Goal: Task Accomplishment & Management: Manage account settings

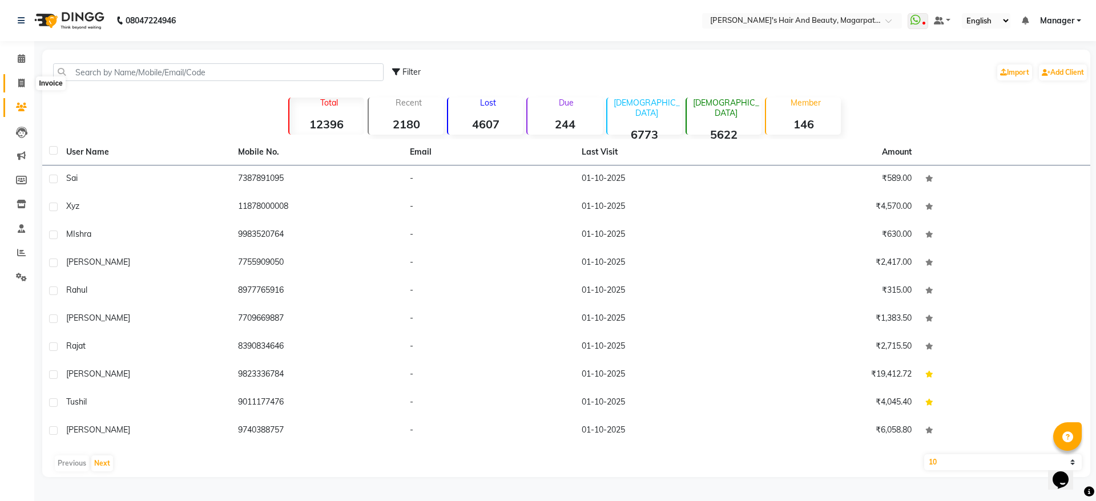
click at [22, 79] on icon at bounding box center [21, 83] width 6 height 9
select select "service"
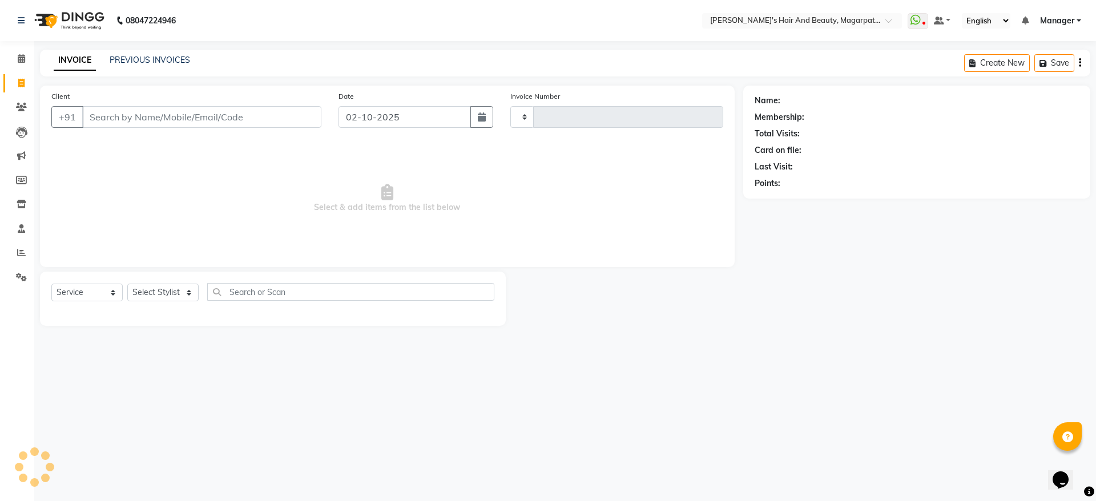
type input "3696"
select select "4517"
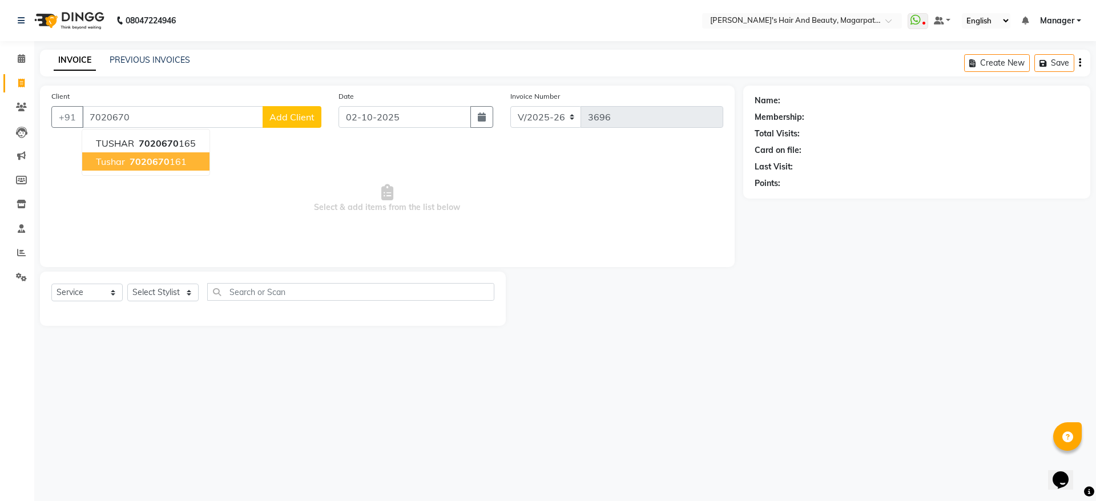
click at [111, 168] on button "Tushar 7020670 161" at bounding box center [145, 161] width 127 height 18
type input "7020670161"
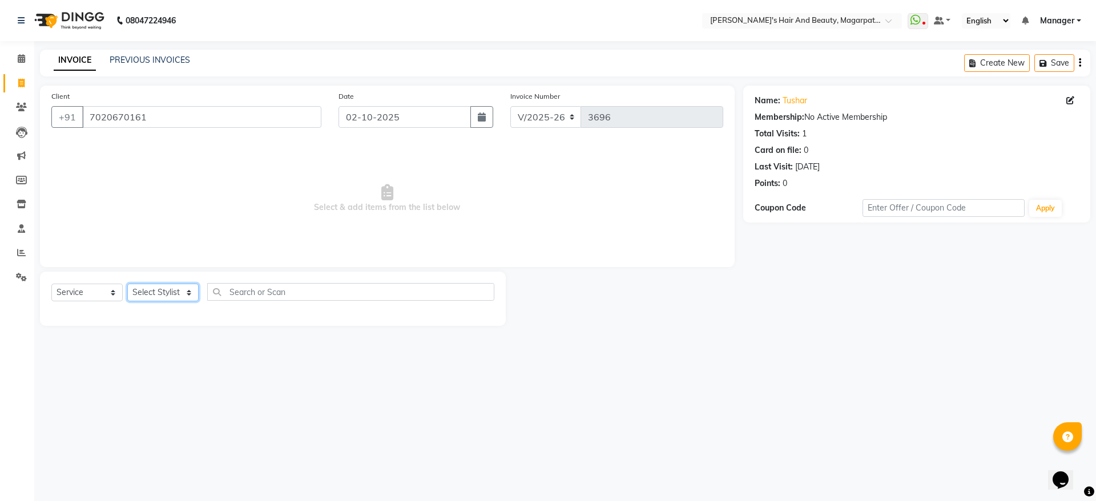
click at [163, 293] on select "Select Stylist [PERSON_NAME] [PERSON_NAME] [PERSON_NAME] Manager [PERSON_NAME] …" at bounding box center [162, 293] width 71 height 18
select select "67454"
click at [127, 284] on select "Select Stylist [PERSON_NAME] [PERSON_NAME] [PERSON_NAME] Manager [PERSON_NAME] …" at bounding box center [162, 293] width 71 height 18
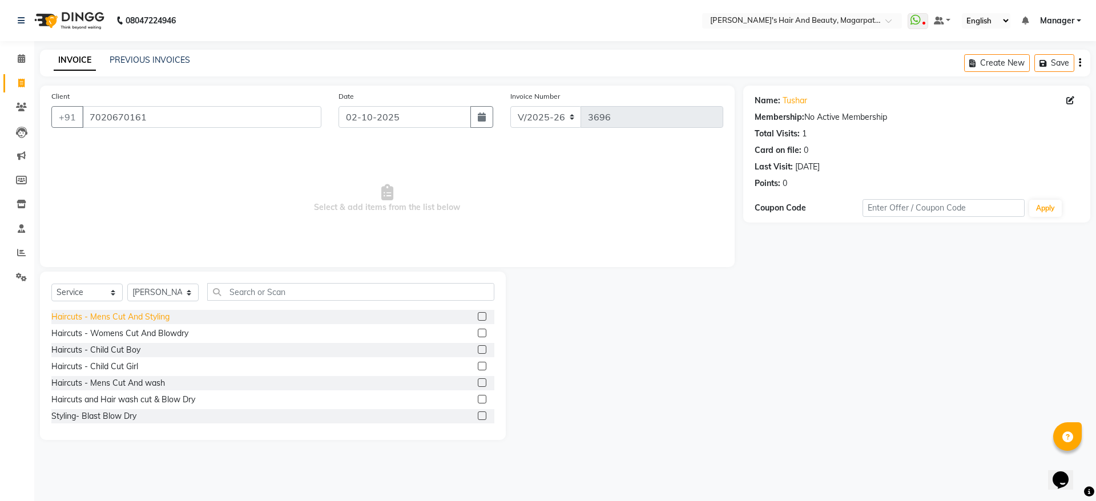
click at [127, 315] on div "Haircuts - Mens Cut And Styling" at bounding box center [110, 317] width 118 height 12
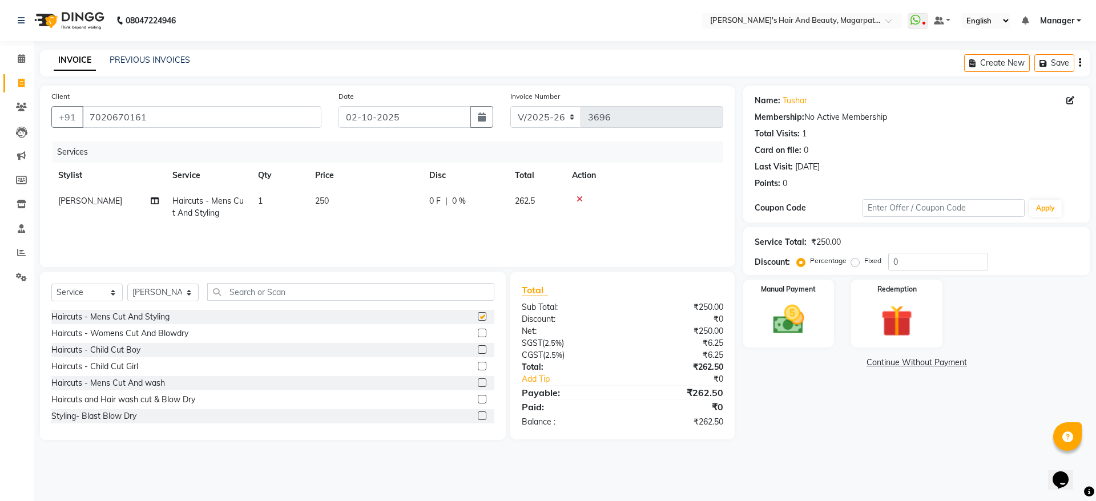
checkbox input "false"
click at [808, 298] on div "Manual Payment" at bounding box center [788, 313] width 95 height 70
click at [929, 366] on span "ONLINE" at bounding box center [930, 363] width 30 height 13
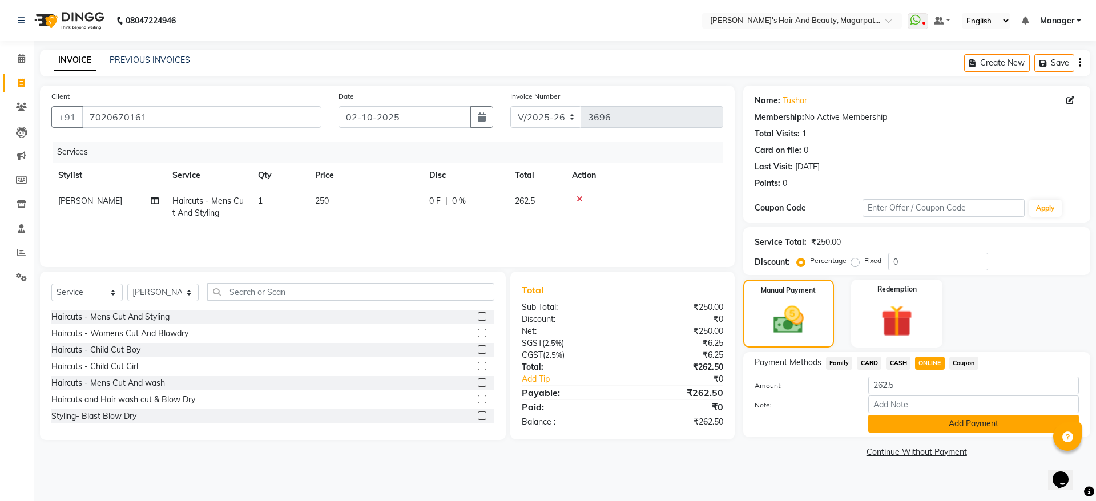
click at [936, 421] on button "Add Payment" at bounding box center [973, 424] width 211 height 18
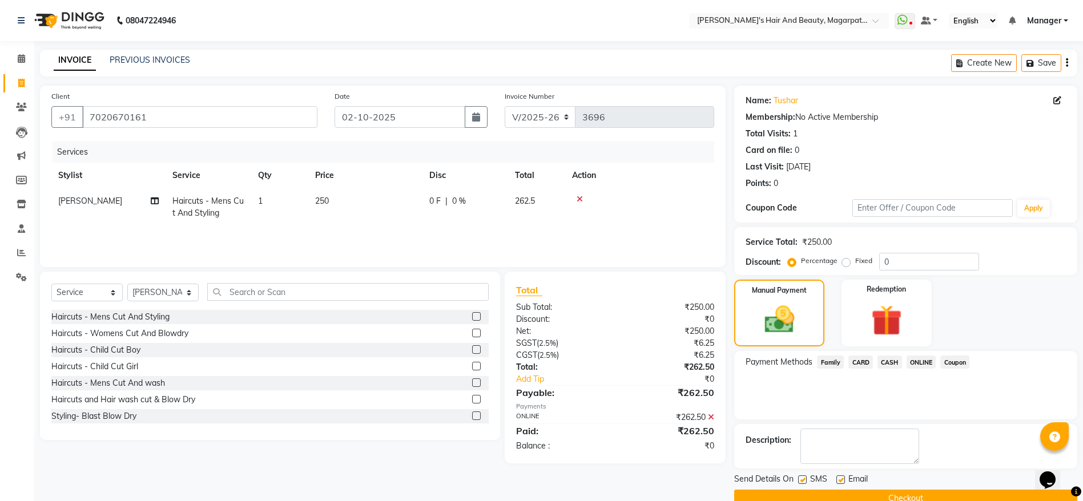
scroll to position [23, 0]
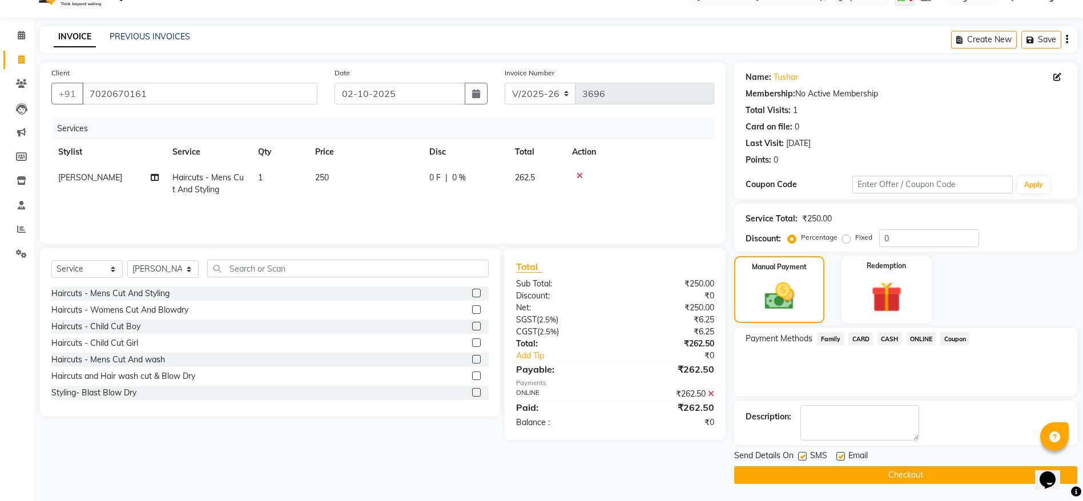
click at [911, 478] on button "Checkout" at bounding box center [905, 475] width 343 height 18
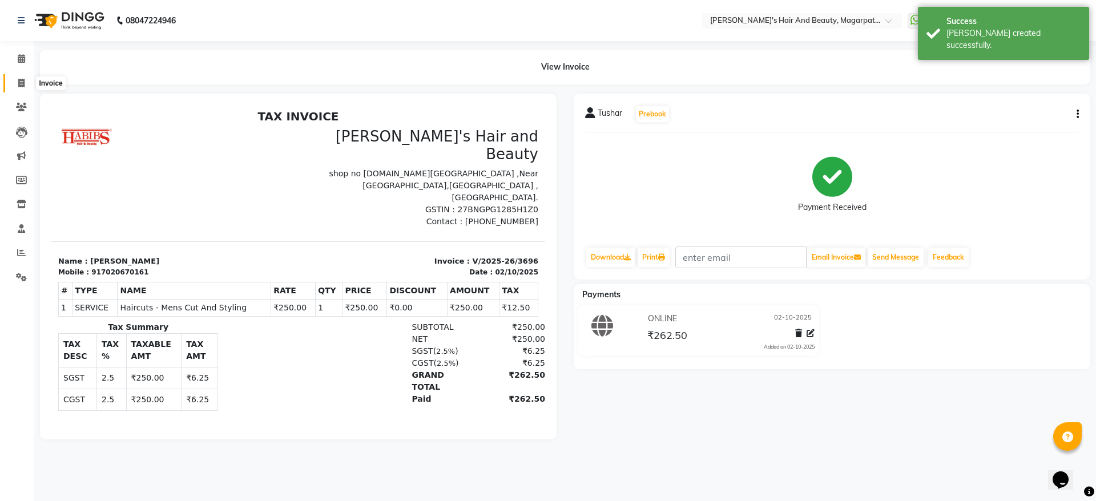
click at [20, 79] on icon at bounding box center [21, 83] width 6 height 9
select select "4517"
select select "service"
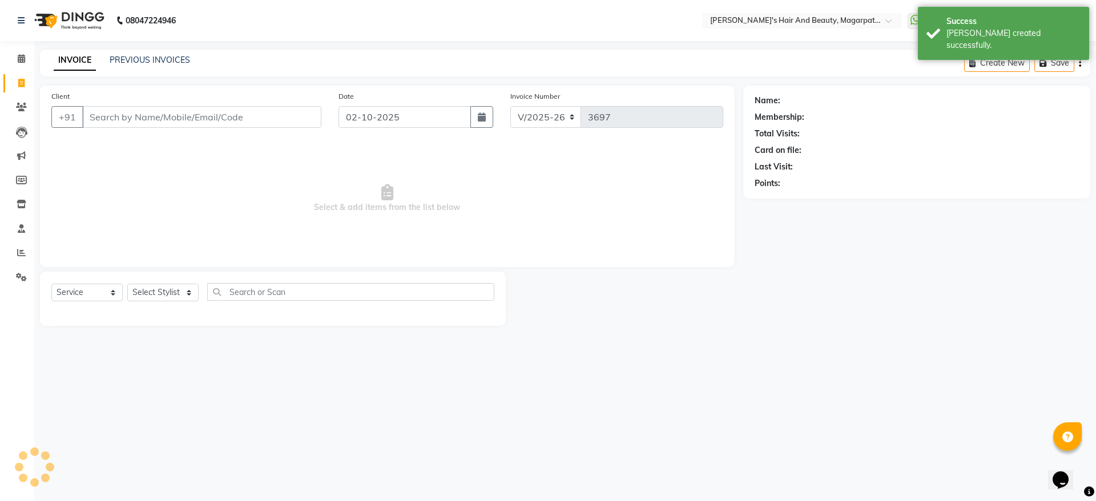
click at [94, 115] on input "Client" at bounding box center [201, 117] width 239 height 22
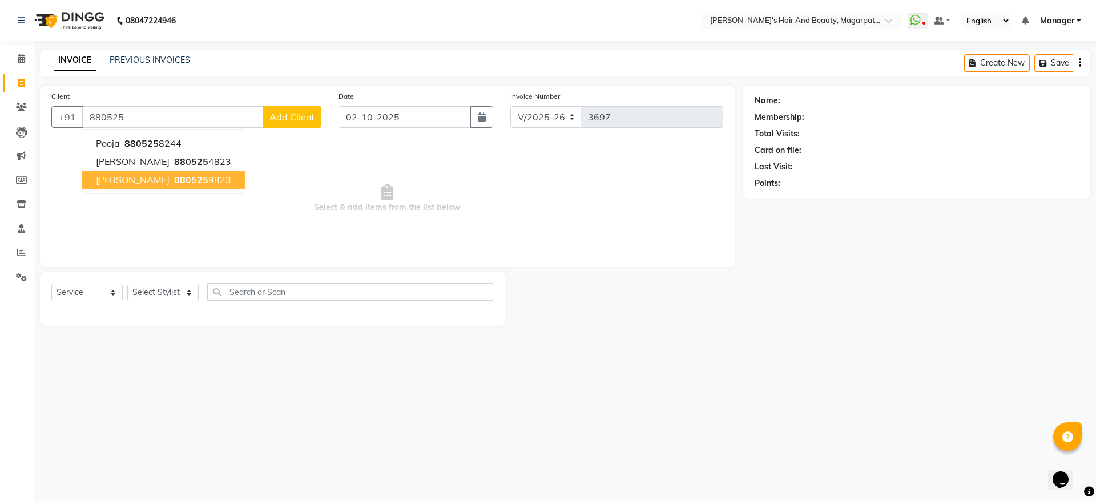
click at [174, 181] on span "880525" at bounding box center [191, 179] width 34 height 11
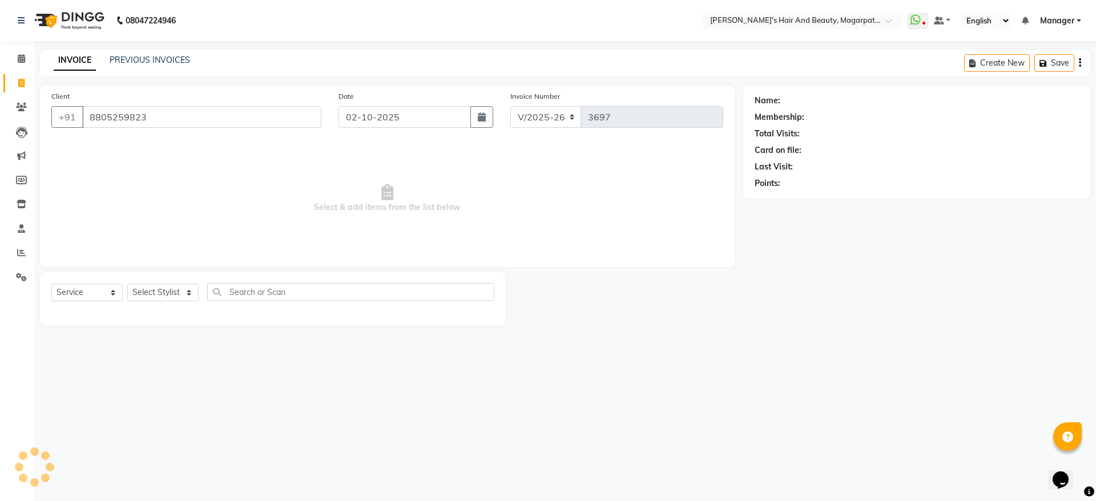
type input "8805259823"
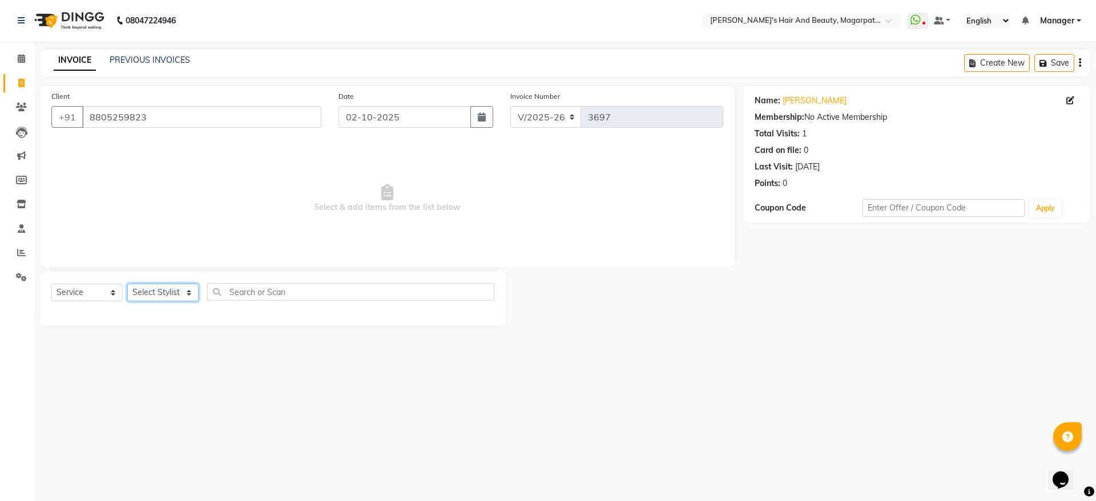
click at [145, 291] on select "Select Stylist [PERSON_NAME] [PERSON_NAME] [PERSON_NAME] Manager [PERSON_NAME] …" at bounding box center [162, 293] width 71 height 18
select select "67444"
click at [127, 284] on select "Select Stylist [PERSON_NAME] [PERSON_NAME] [PERSON_NAME] Manager [PERSON_NAME] …" at bounding box center [162, 293] width 71 height 18
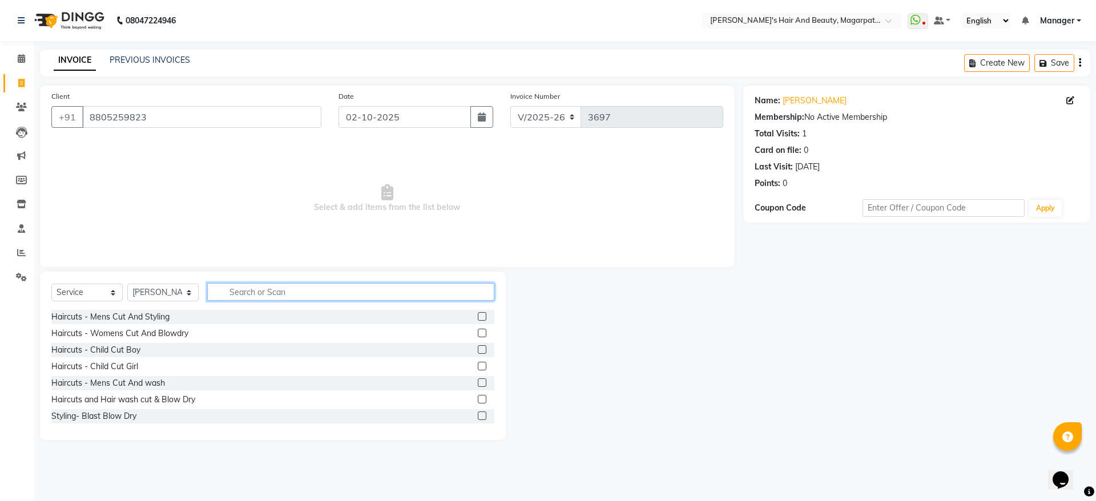
click at [248, 290] on input "text" at bounding box center [350, 292] width 287 height 18
type input "GLOBAL"
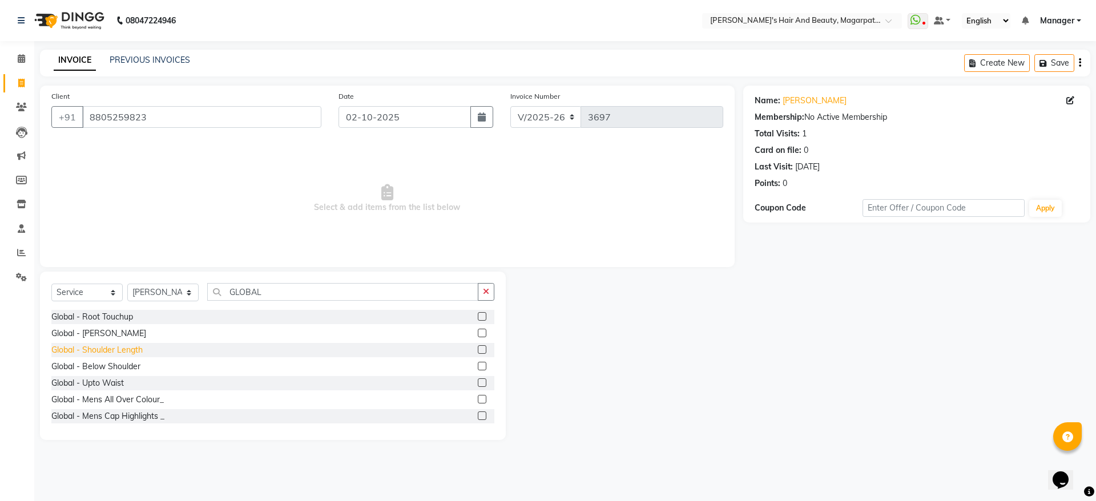
click at [104, 352] on div "Global - Shoulder Length" at bounding box center [96, 350] width 91 height 12
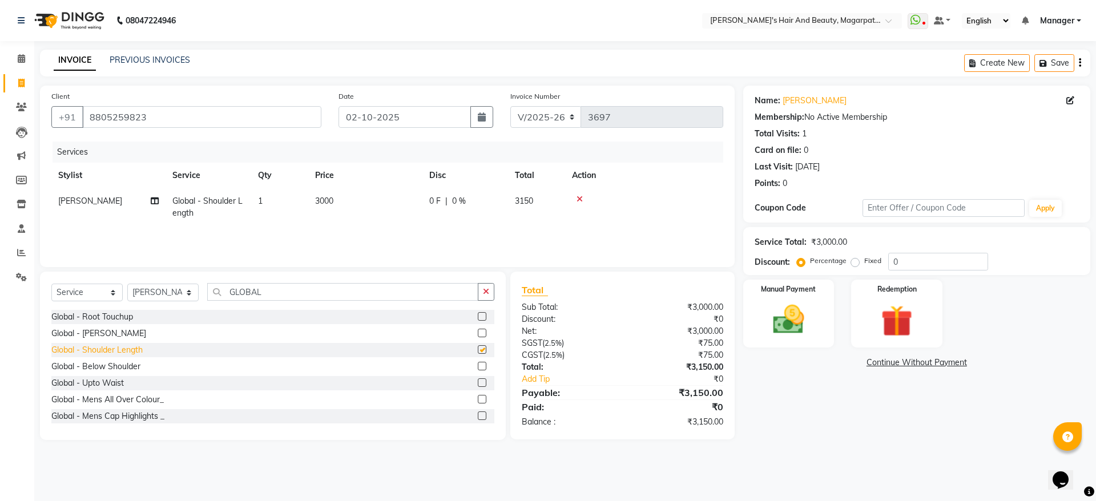
checkbox input "false"
click at [334, 196] on td "3000" at bounding box center [365, 207] width 114 height 38
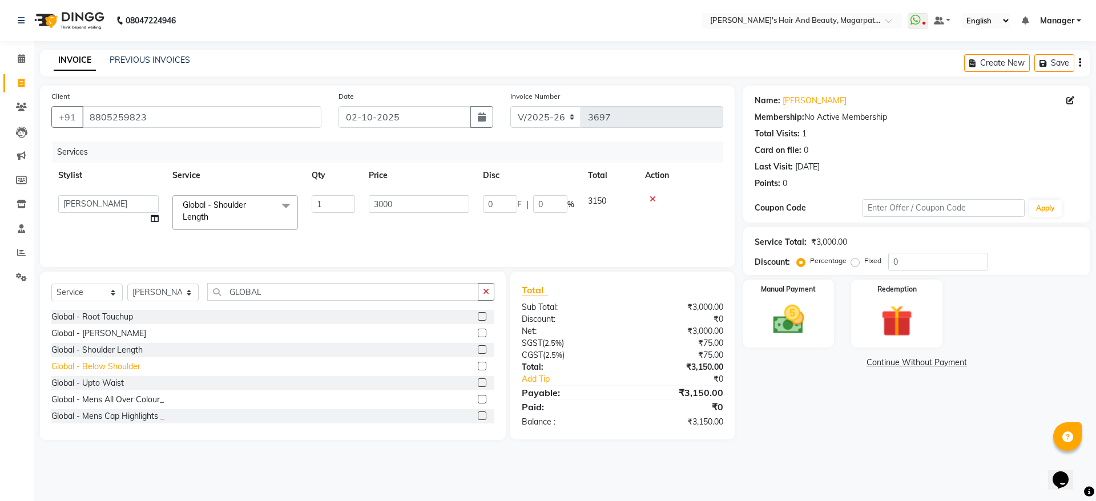
click at [116, 370] on div "Global - Below Shoulder" at bounding box center [95, 367] width 89 height 12
checkbox input "false"
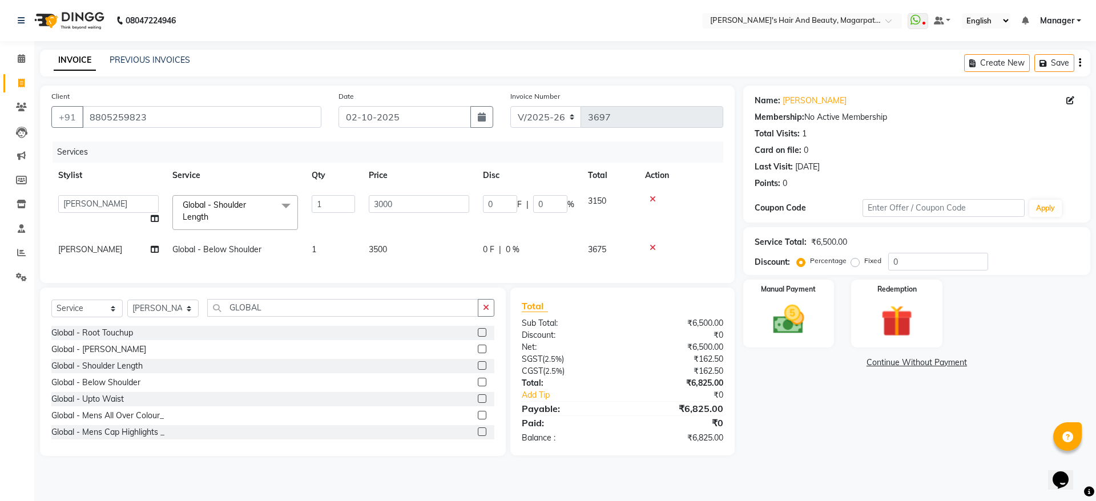
click at [655, 199] on icon at bounding box center [652, 199] width 6 height 8
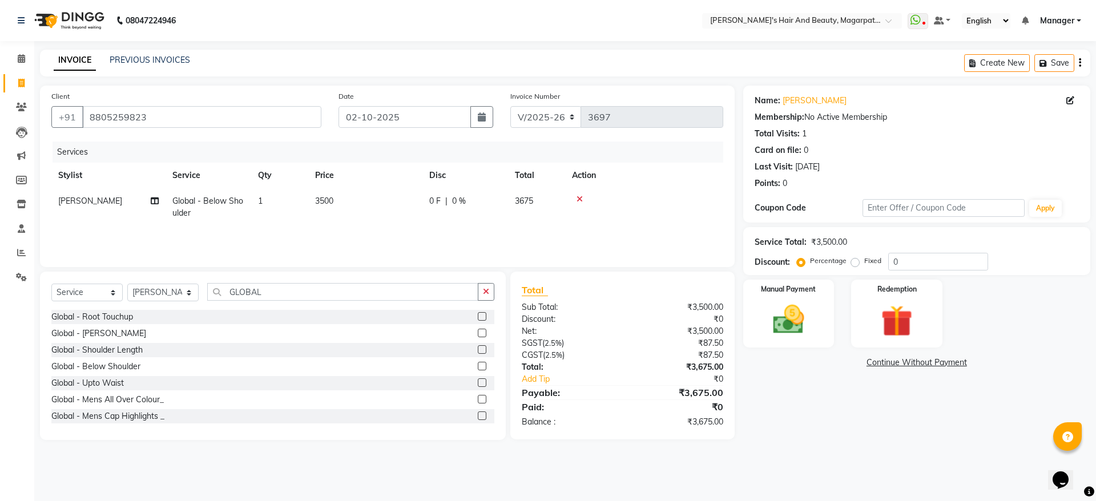
click at [350, 202] on td "3500" at bounding box center [365, 207] width 114 height 38
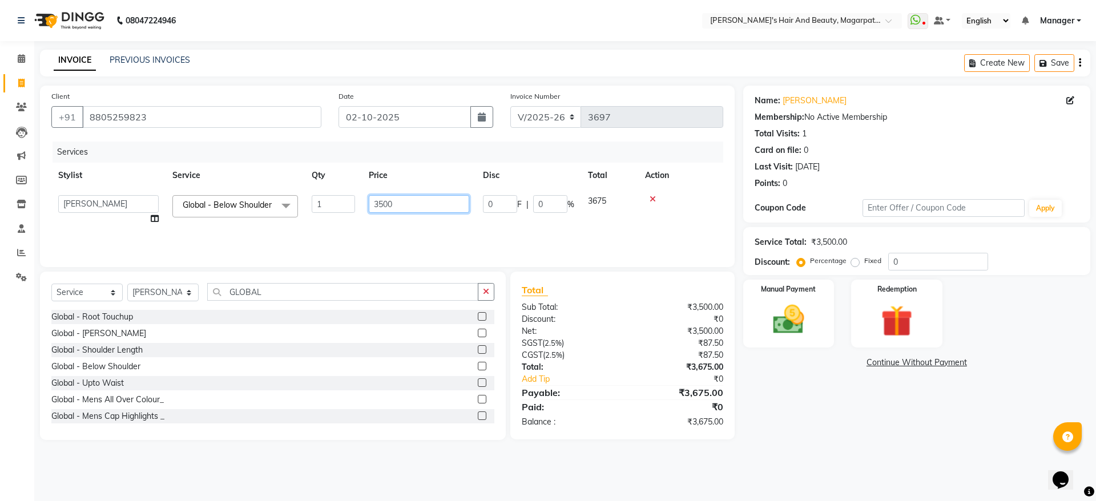
drag, startPoint x: 374, startPoint y: 205, endPoint x: 364, endPoint y: 205, distance: 9.7
click at [364, 205] on td "3500" at bounding box center [419, 209] width 114 height 43
click at [114, 396] on div "Global - Mens All Over Colour_" at bounding box center [272, 400] width 443 height 14
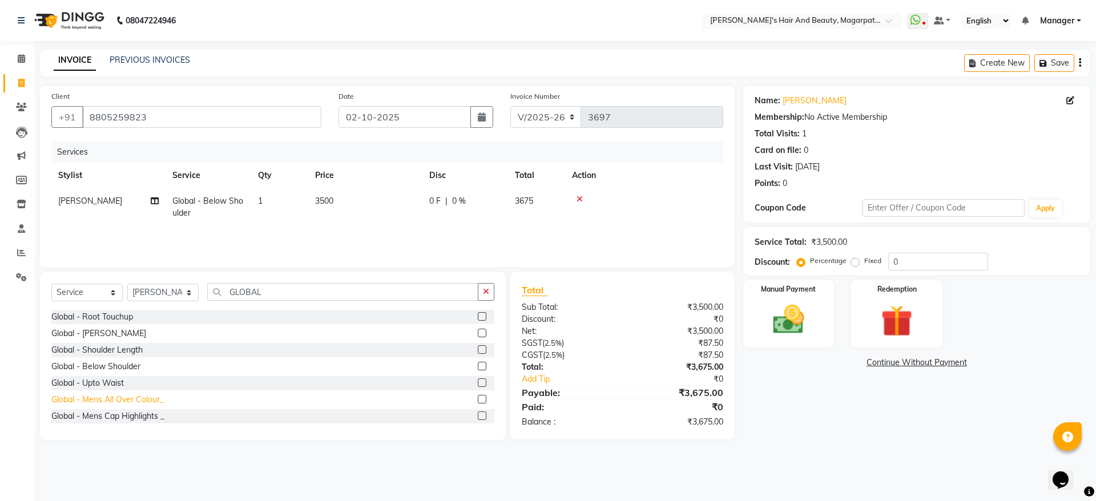
click at [140, 397] on div "Global - Mens All Over Colour_" at bounding box center [107, 400] width 112 height 12
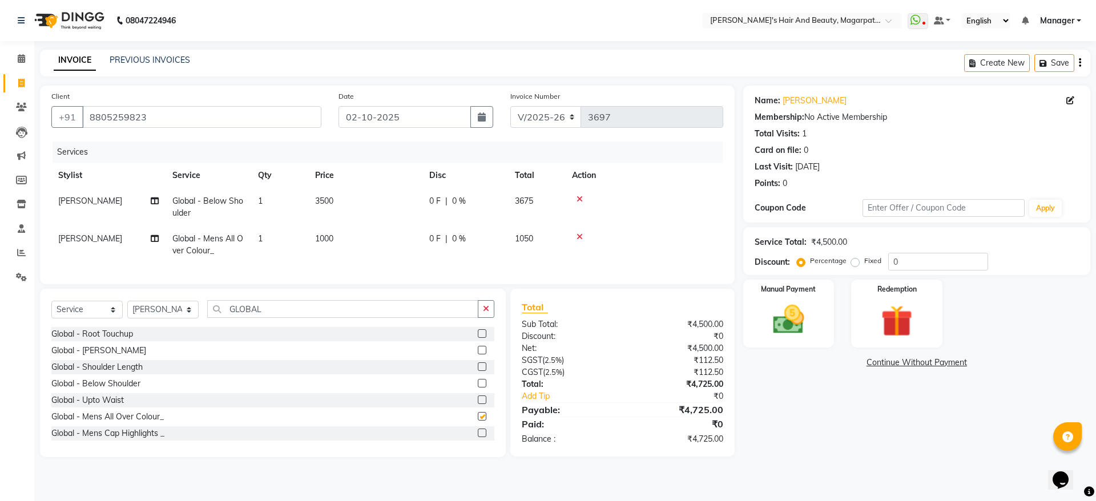
checkbox input "false"
click at [579, 235] on icon at bounding box center [579, 237] width 6 height 8
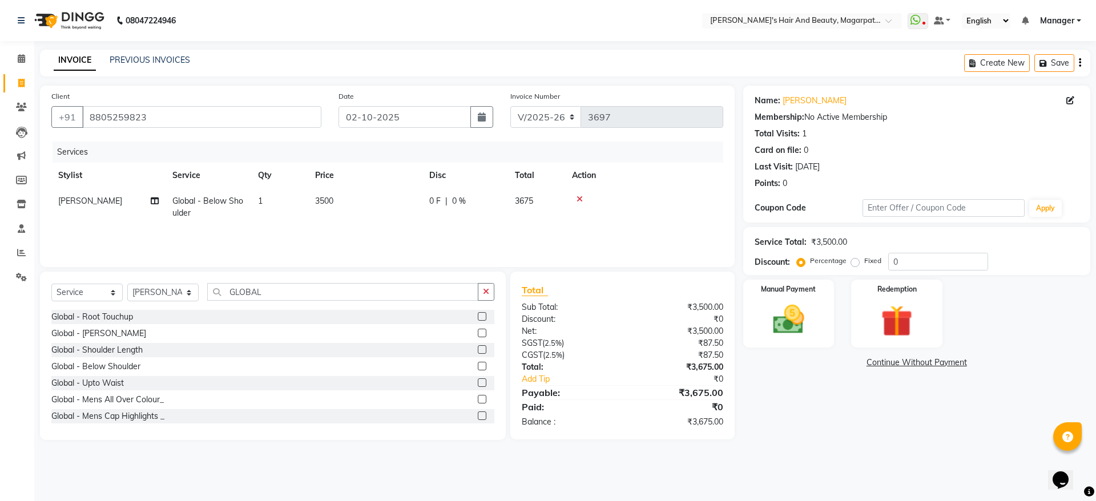
click at [330, 187] on th "Price" at bounding box center [365, 176] width 114 height 26
click at [342, 205] on td "3500" at bounding box center [365, 207] width 114 height 38
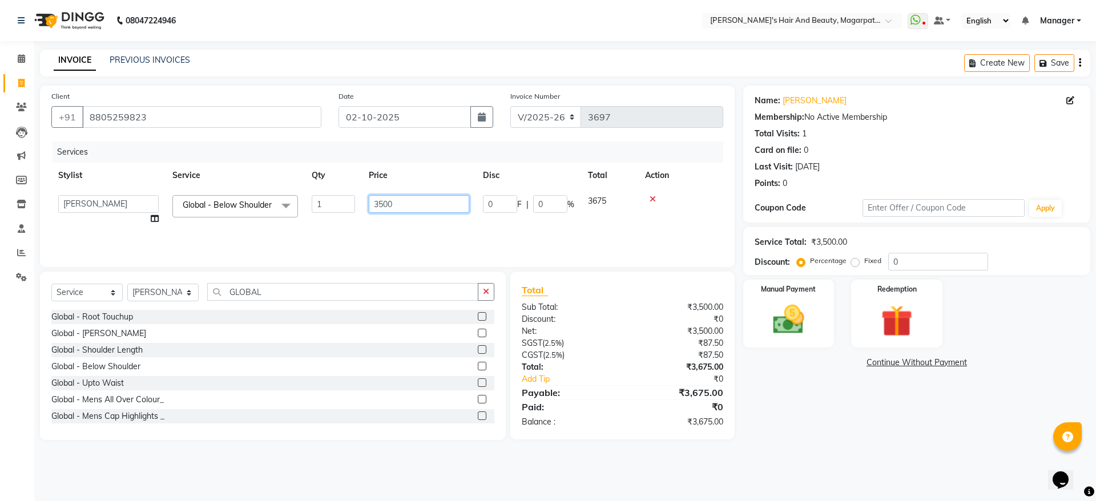
drag, startPoint x: 377, startPoint y: 201, endPoint x: 361, endPoint y: 203, distance: 15.5
click at [362, 203] on td "3500" at bounding box center [419, 209] width 114 height 43
type input "4128"
click at [364, 237] on div "Services Stylist Service Qty Price Disc Total Action [PERSON_NAME] [PERSON_NAME…" at bounding box center [387, 199] width 672 height 114
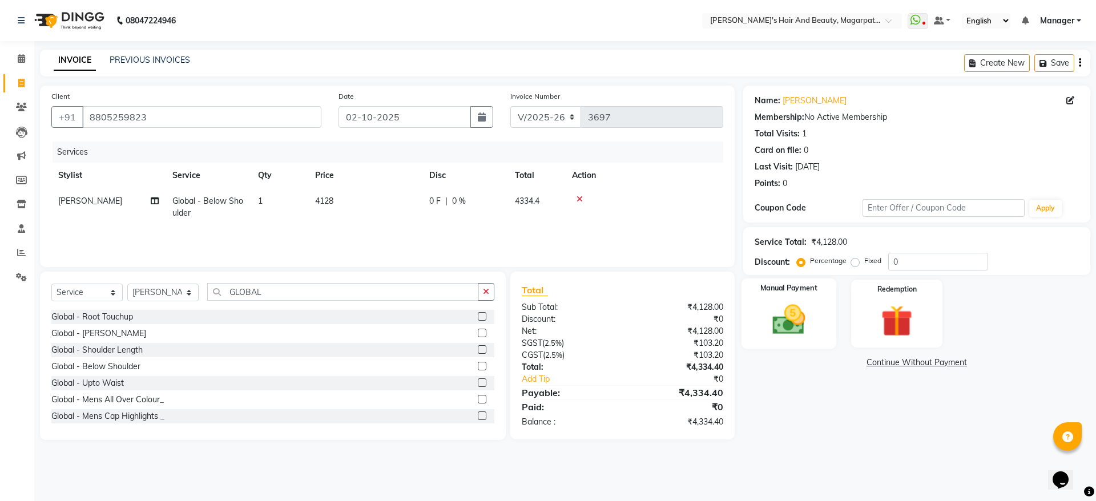
click at [790, 307] on img at bounding box center [788, 320] width 53 height 38
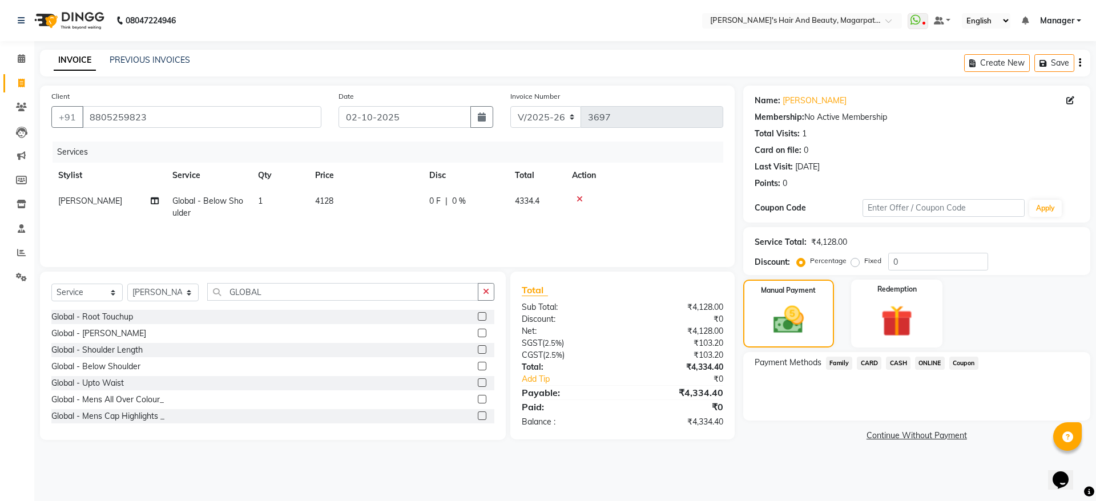
click at [865, 364] on span "CARD" at bounding box center [869, 363] width 25 height 13
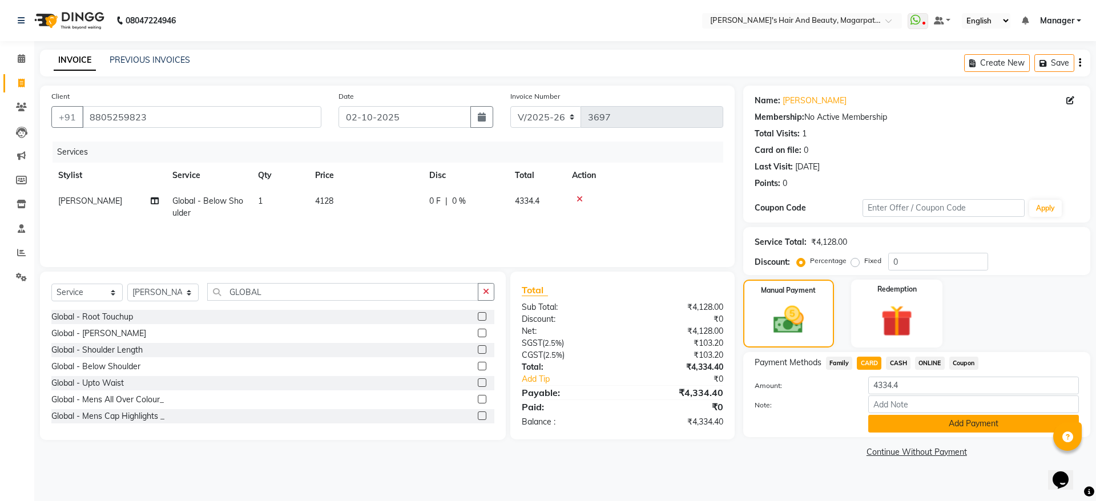
click at [892, 427] on button "Add Payment" at bounding box center [973, 424] width 211 height 18
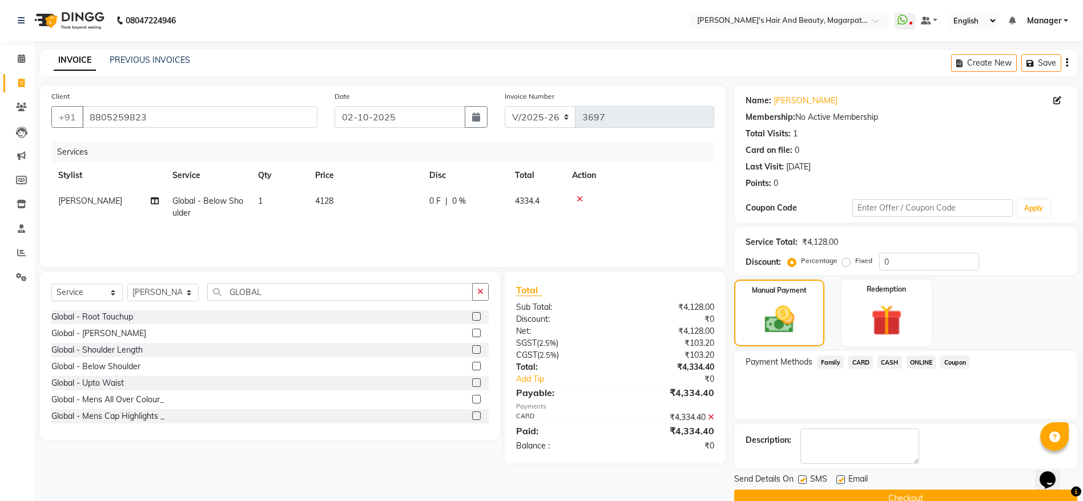
scroll to position [23, 0]
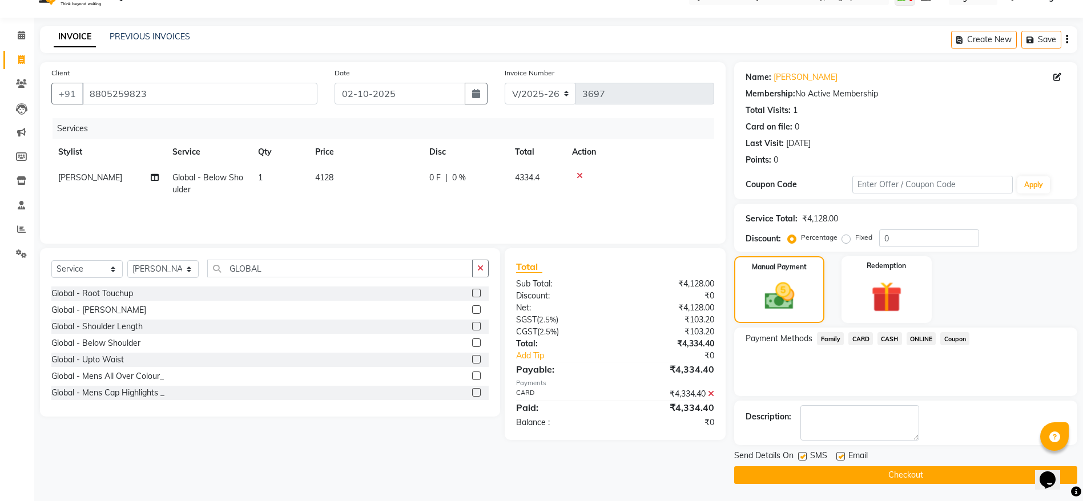
click at [879, 470] on button "Checkout" at bounding box center [905, 475] width 343 height 18
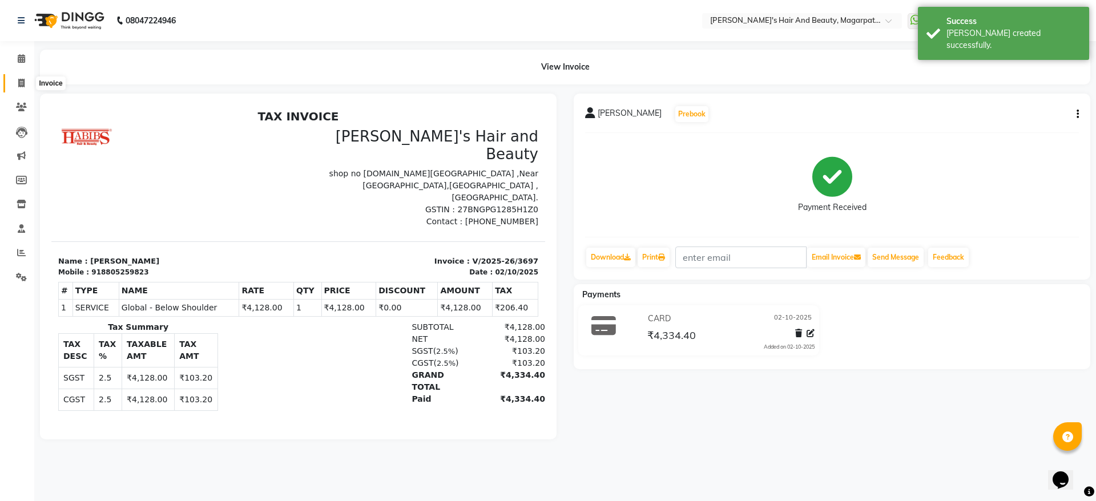
click at [19, 80] on icon at bounding box center [21, 83] width 6 height 9
select select "service"
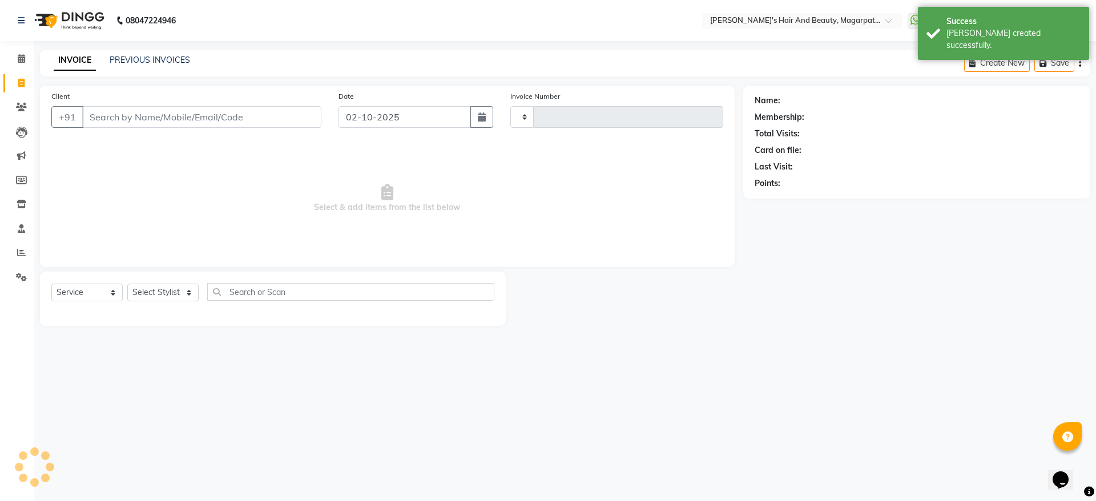
type input "3698"
select select "4517"
click at [133, 114] on input "Client" at bounding box center [201, 117] width 239 height 22
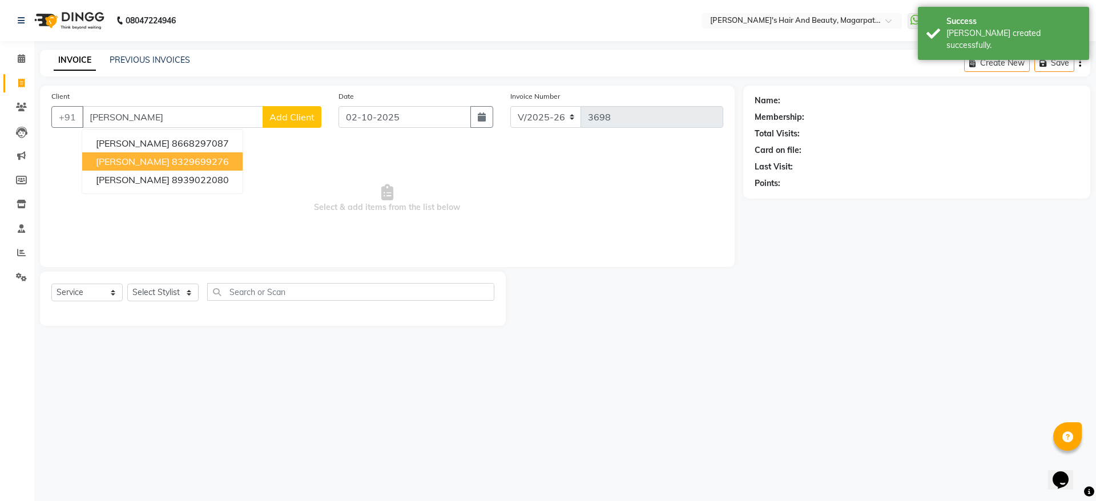
click at [144, 167] on button "[PERSON_NAME] 8329699276" at bounding box center [162, 161] width 160 height 18
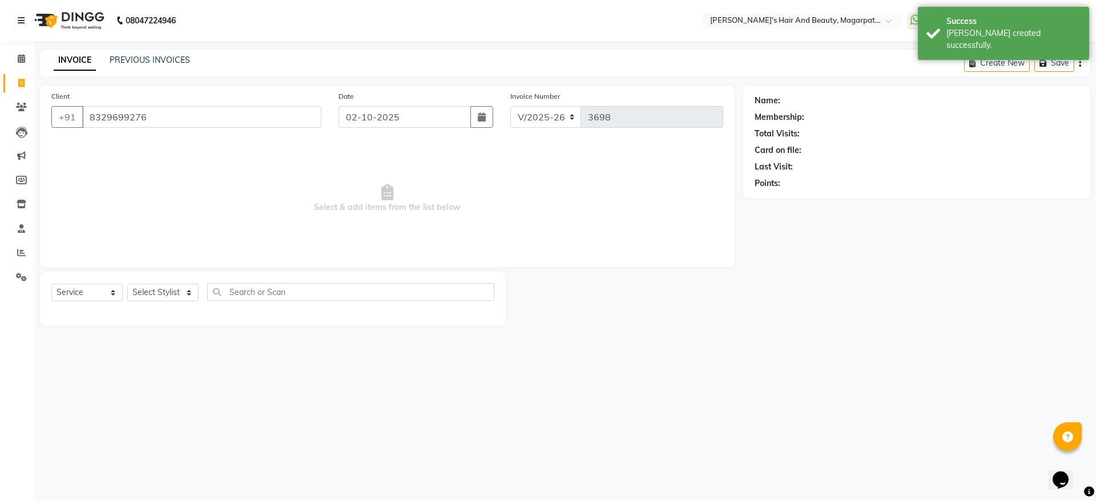
type input "8329699276"
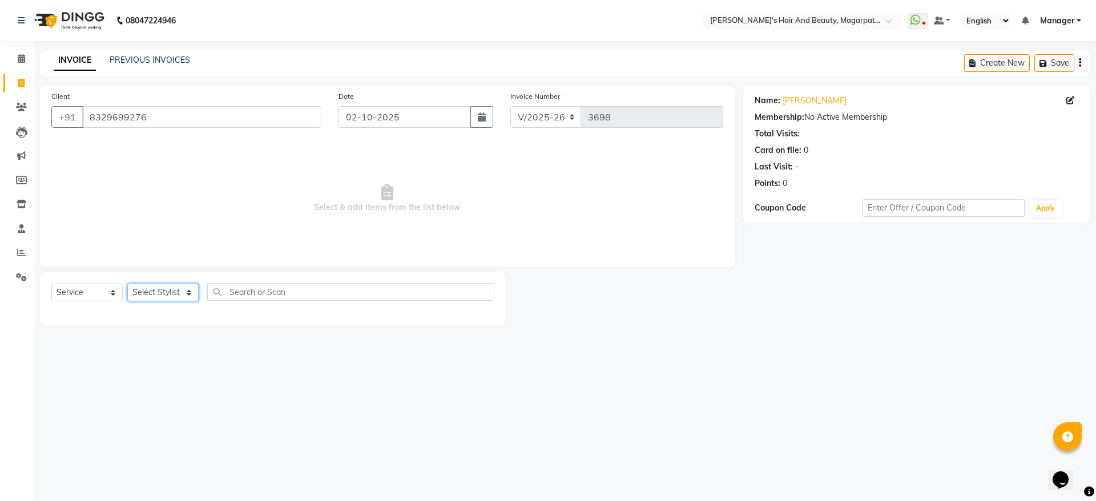
click at [161, 292] on select "Select Stylist [PERSON_NAME] [PERSON_NAME] [PERSON_NAME] Manager [PERSON_NAME] …" at bounding box center [162, 293] width 71 height 18
select select "67454"
click at [127, 284] on select "Select Stylist [PERSON_NAME] [PERSON_NAME] [PERSON_NAME] Manager [PERSON_NAME] …" at bounding box center [162, 293] width 71 height 18
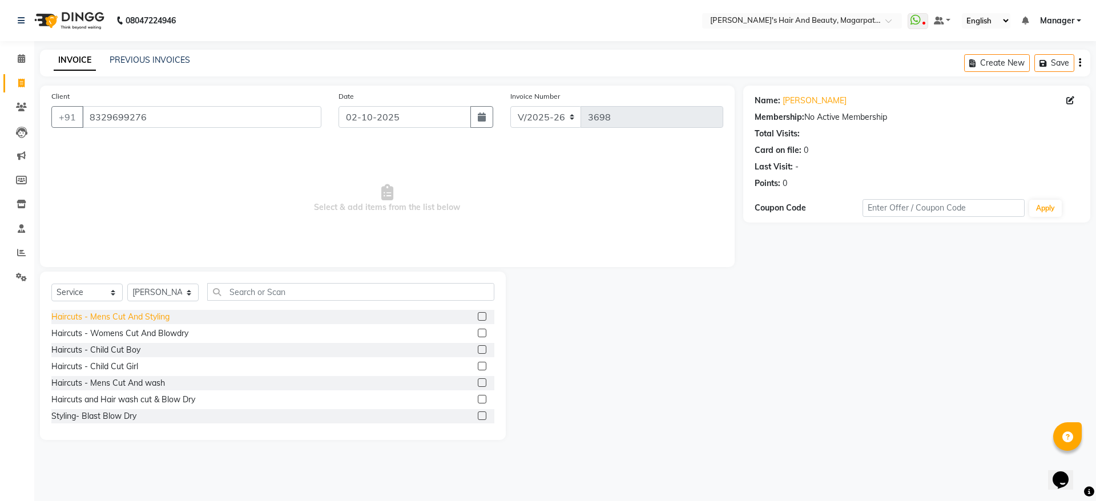
click at [159, 312] on div "Haircuts - Mens Cut And Styling" at bounding box center [110, 317] width 118 height 12
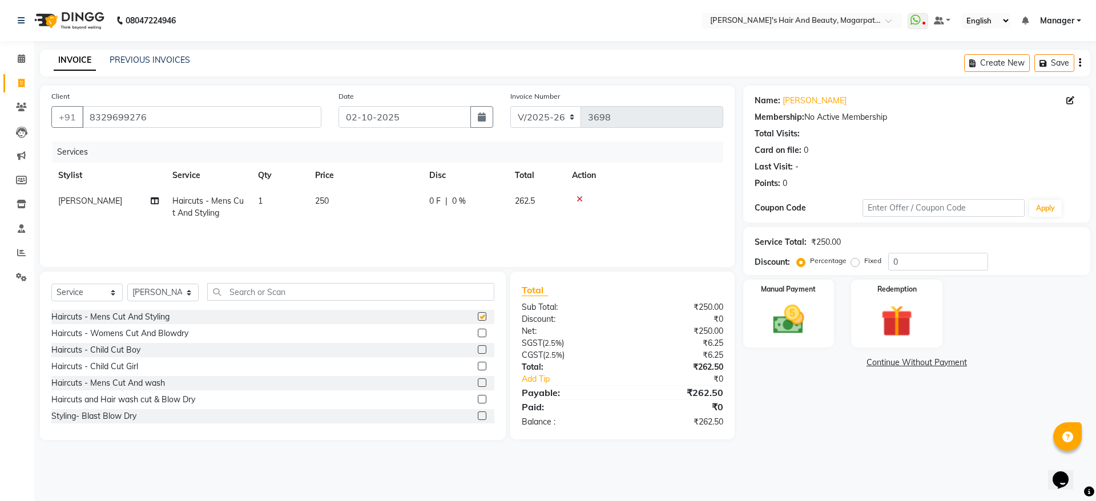
checkbox input "false"
click at [781, 316] on img at bounding box center [788, 320] width 53 height 38
click at [934, 364] on span "ONLINE" at bounding box center [930, 363] width 30 height 13
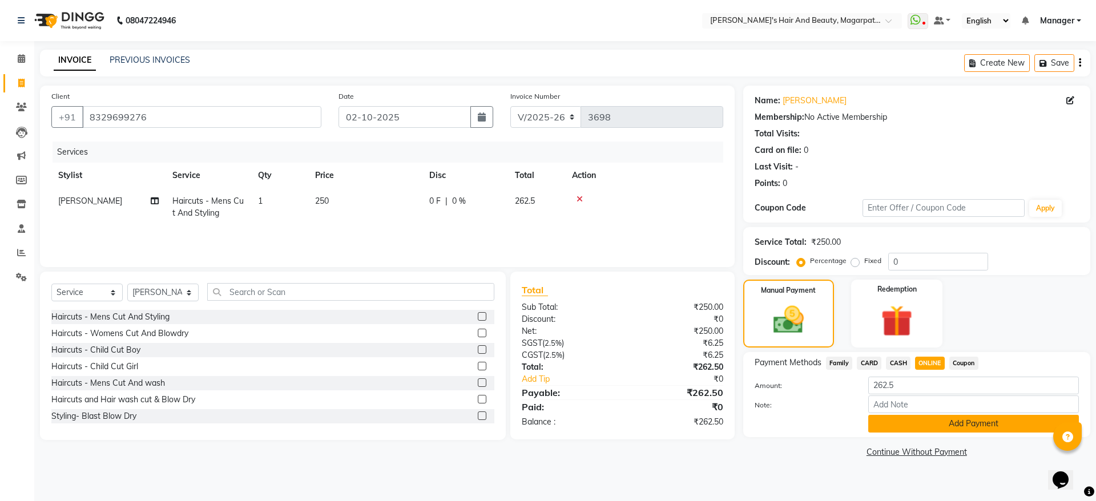
click at [930, 418] on button "Add Payment" at bounding box center [973, 424] width 211 height 18
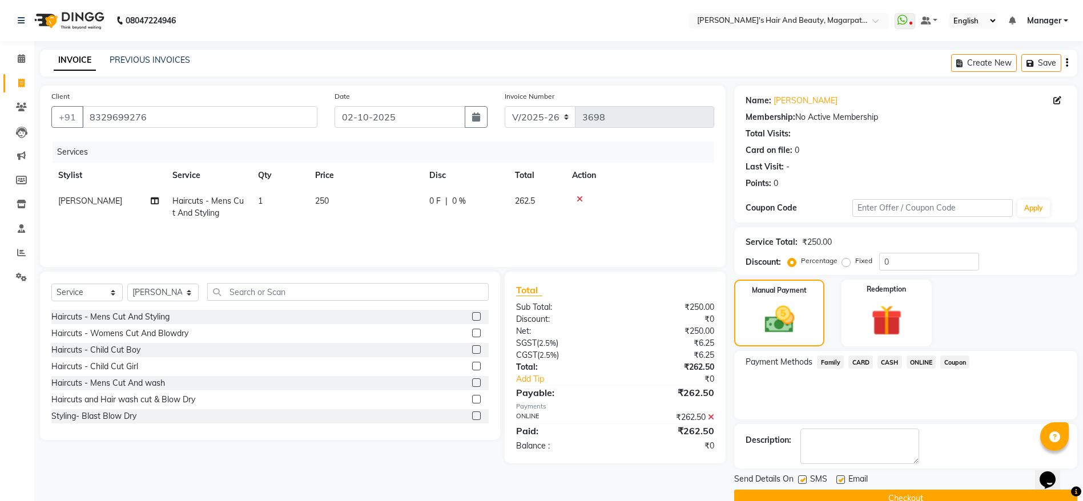
scroll to position [23, 0]
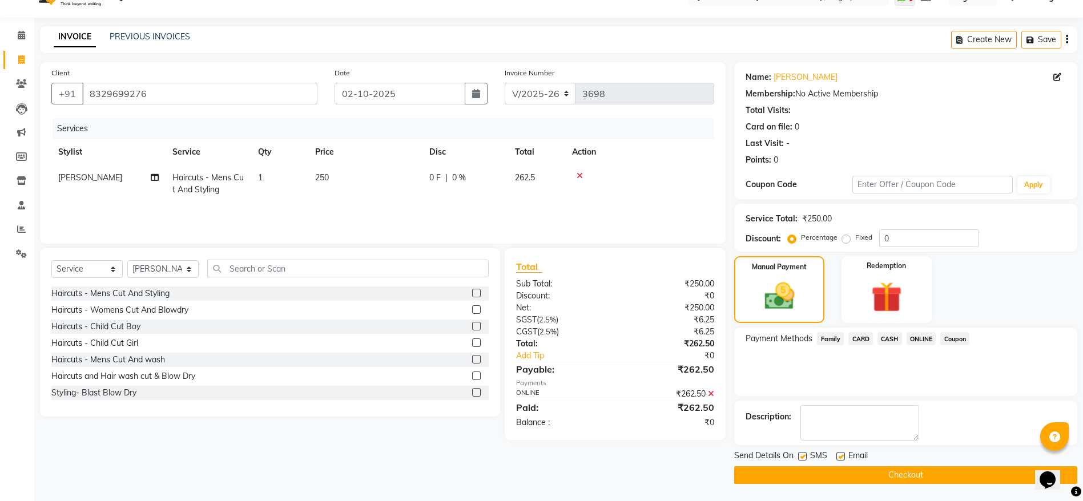
click at [907, 470] on button "Checkout" at bounding box center [905, 475] width 343 height 18
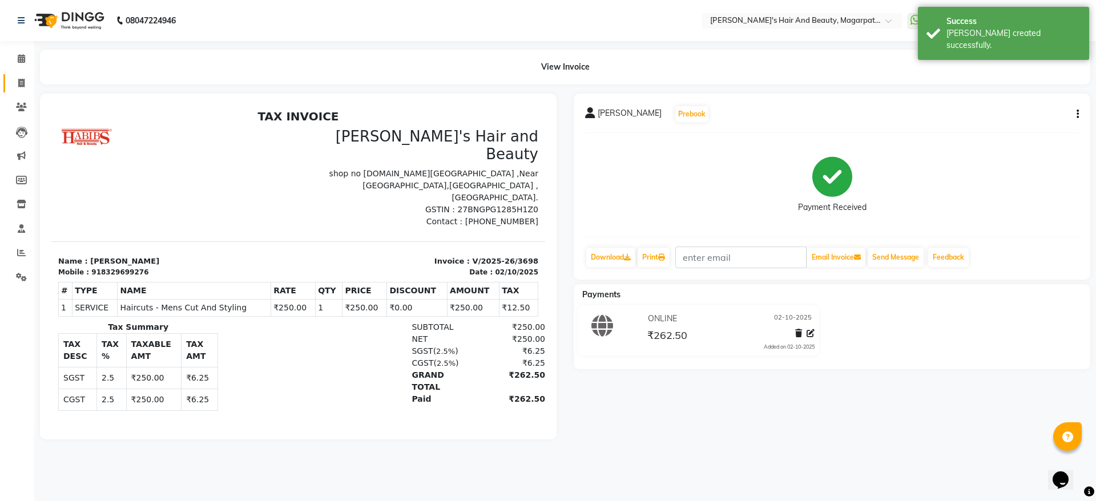
click at [19, 85] on icon at bounding box center [21, 83] width 6 height 9
select select "service"
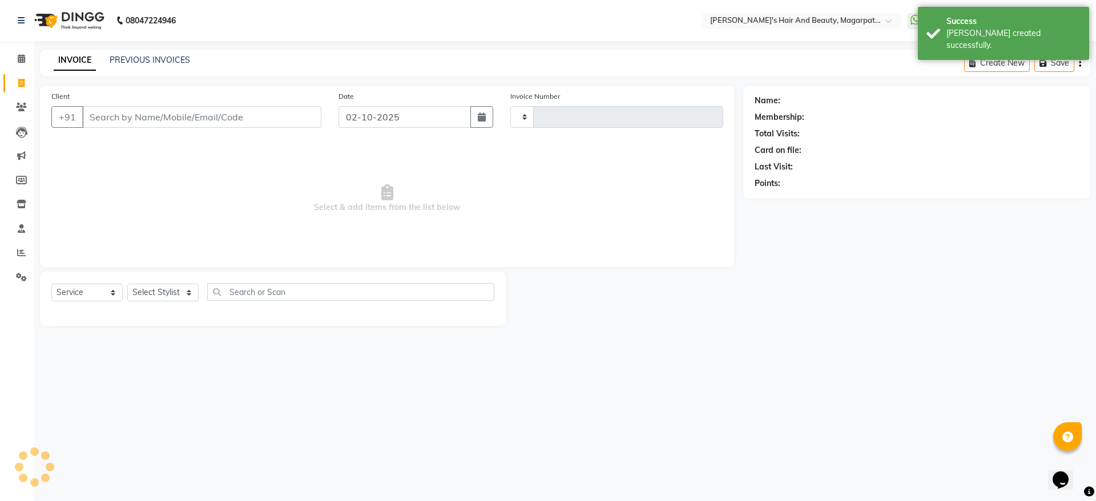
type input "3699"
select select "4517"
click at [115, 113] on input "Client" at bounding box center [201, 117] width 239 height 22
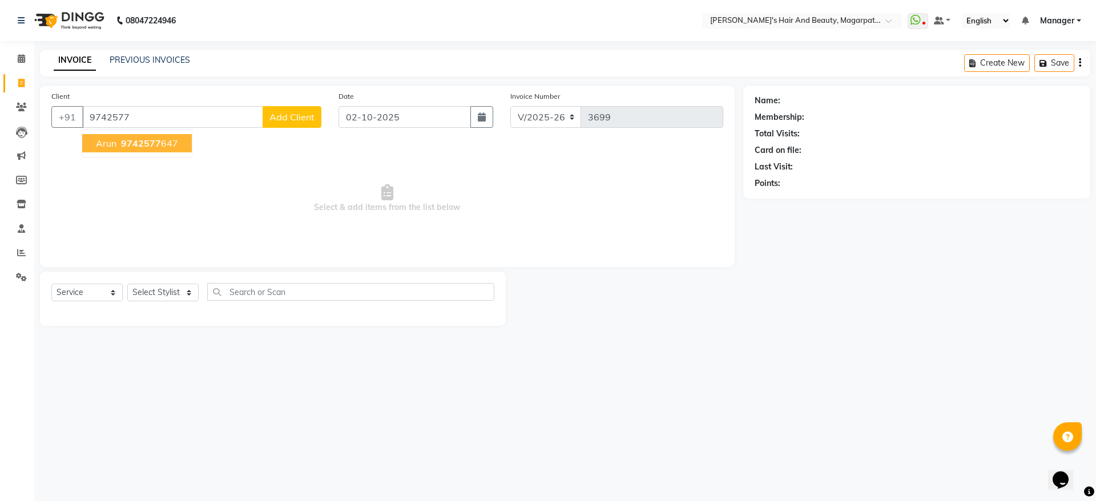
click at [120, 153] on ngb-typeahead-window "Arun 9742577 647" at bounding box center [137, 143] width 111 height 29
click at [120, 143] on ngb-highlight "9742577 647" at bounding box center [148, 143] width 59 height 11
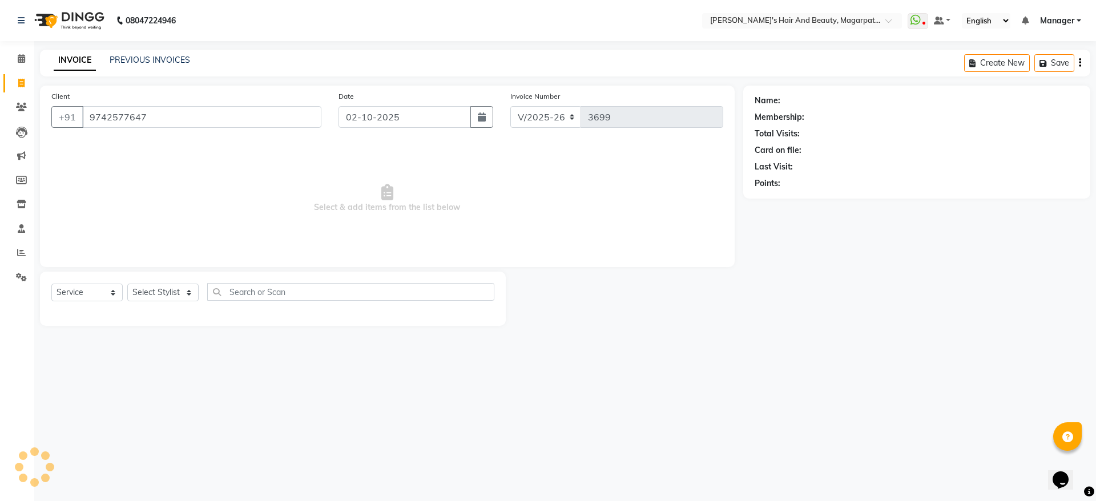
type input "9742577647"
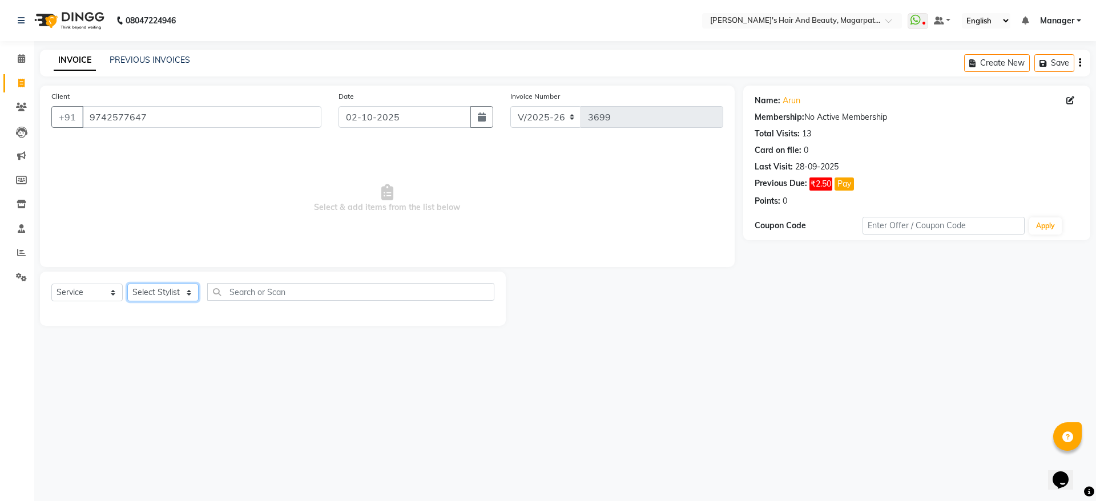
click at [159, 290] on select "Select Stylist [PERSON_NAME] [PERSON_NAME] [PERSON_NAME] Manager [PERSON_NAME] …" at bounding box center [162, 293] width 71 height 18
select select "92996"
click at [127, 284] on select "Select Stylist [PERSON_NAME] [PERSON_NAME] [PERSON_NAME] Manager [PERSON_NAME] …" at bounding box center [162, 293] width 71 height 18
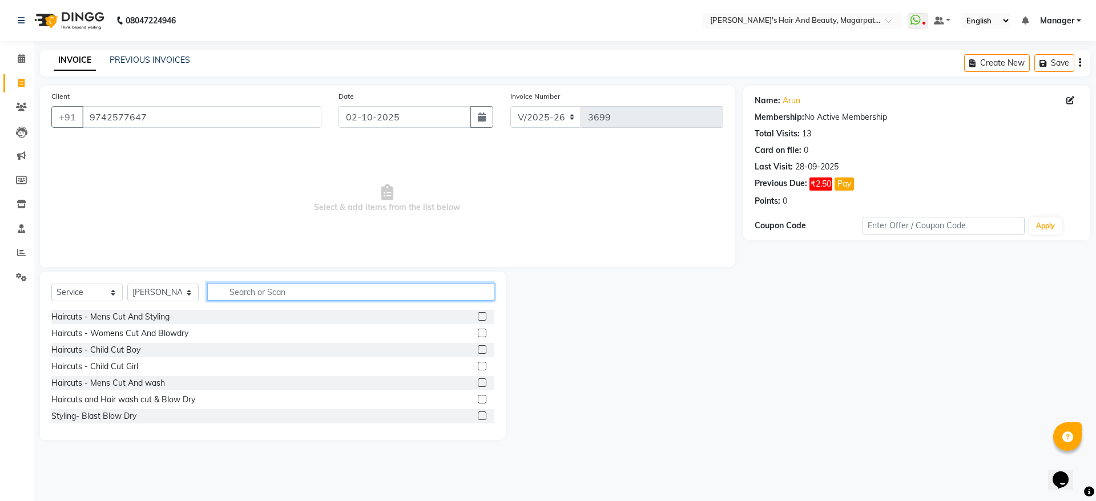
click at [251, 288] on input "text" at bounding box center [350, 292] width 287 height 18
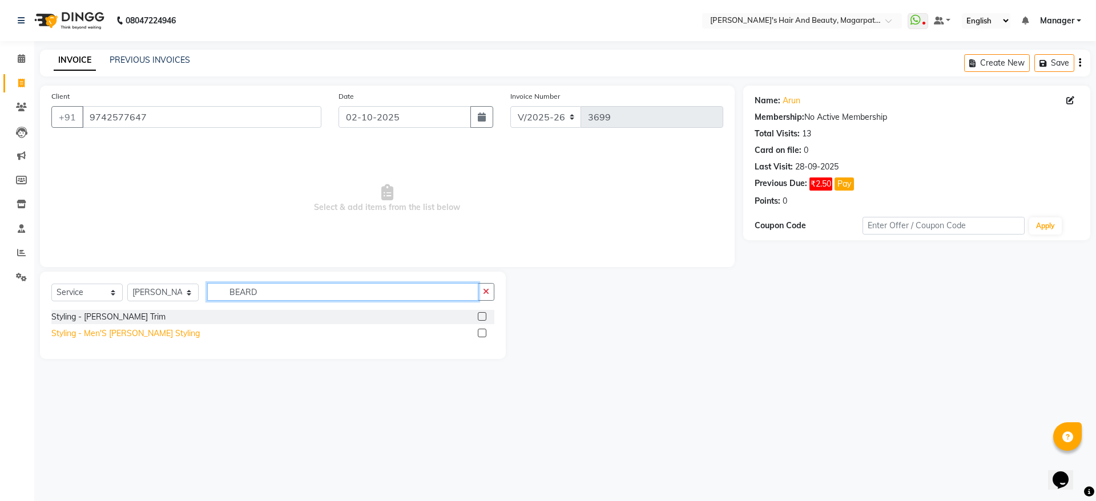
type input "BEARD"
click at [150, 333] on div "Styling - Men'S [PERSON_NAME] Styling" at bounding box center [125, 334] width 148 height 12
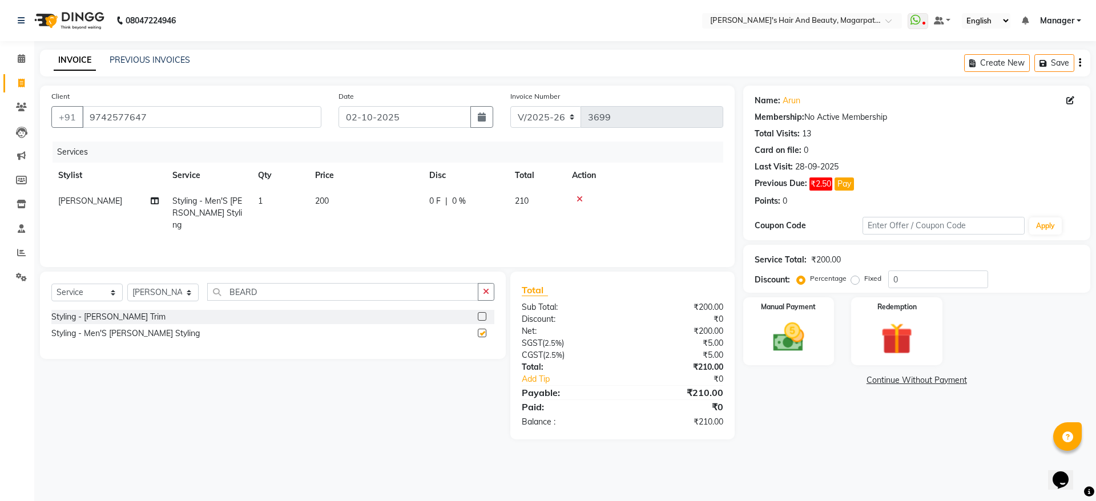
checkbox input "false"
click at [806, 318] on img at bounding box center [788, 337] width 53 height 38
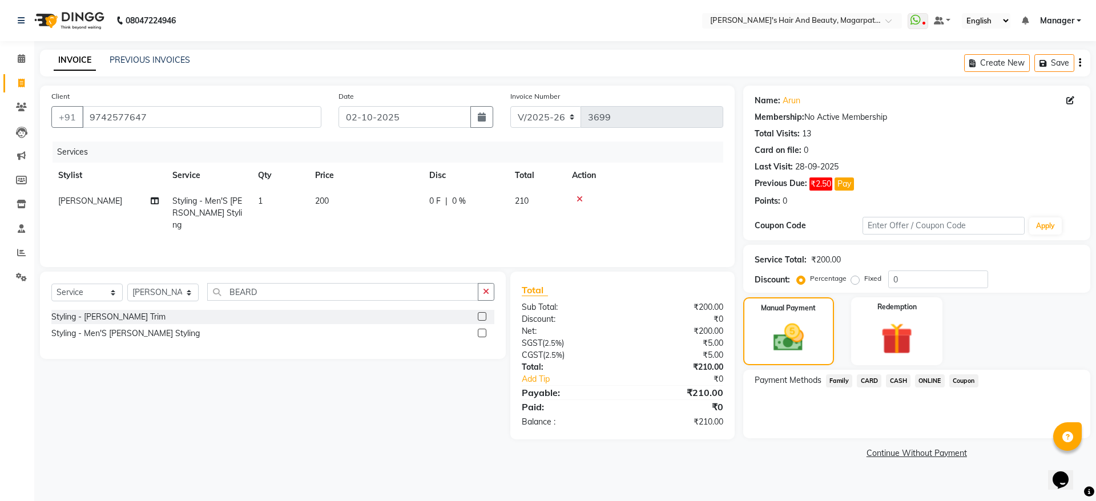
click at [927, 379] on span "ONLINE" at bounding box center [930, 380] width 30 height 13
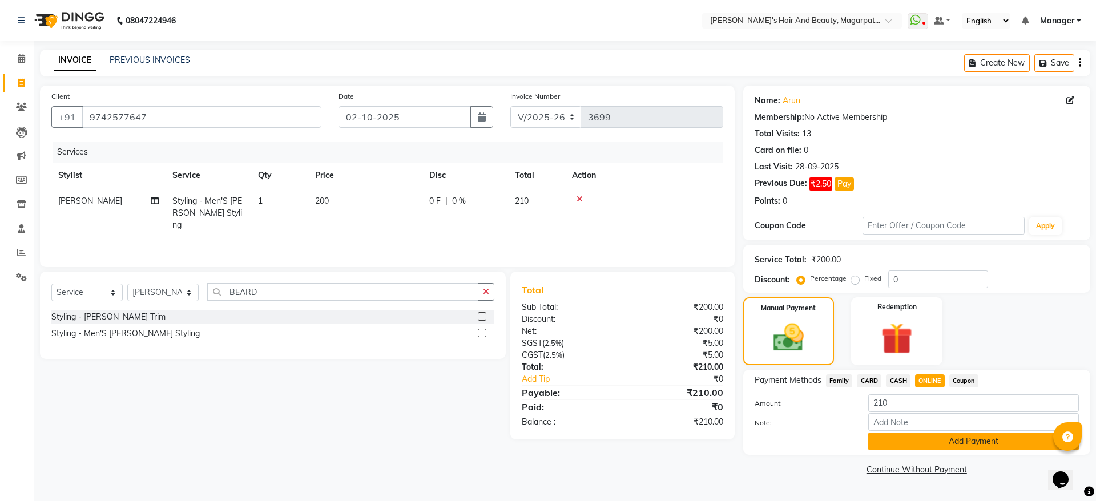
click at [931, 438] on button "Add Payment" at bounding box center [973, 442] width 211 height 18
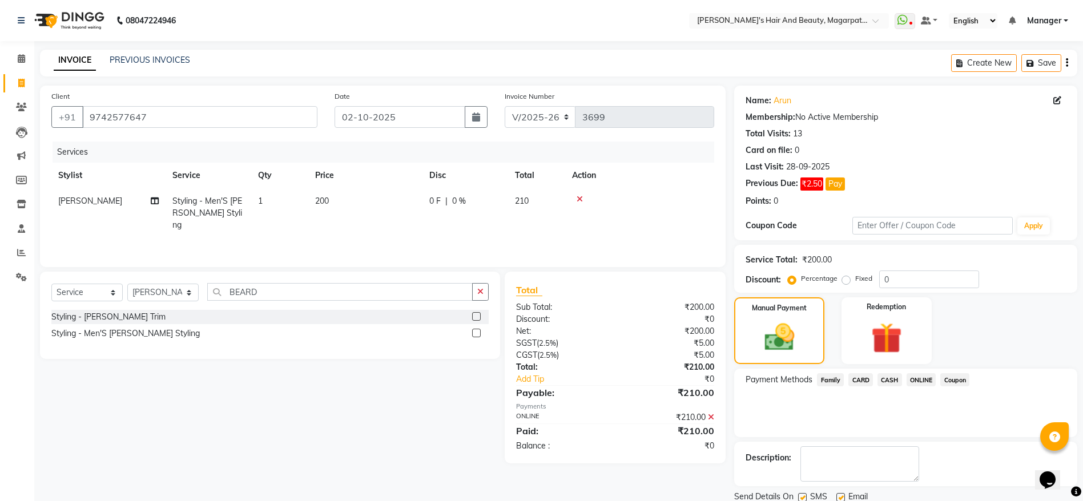
scroll to position [41, 0]
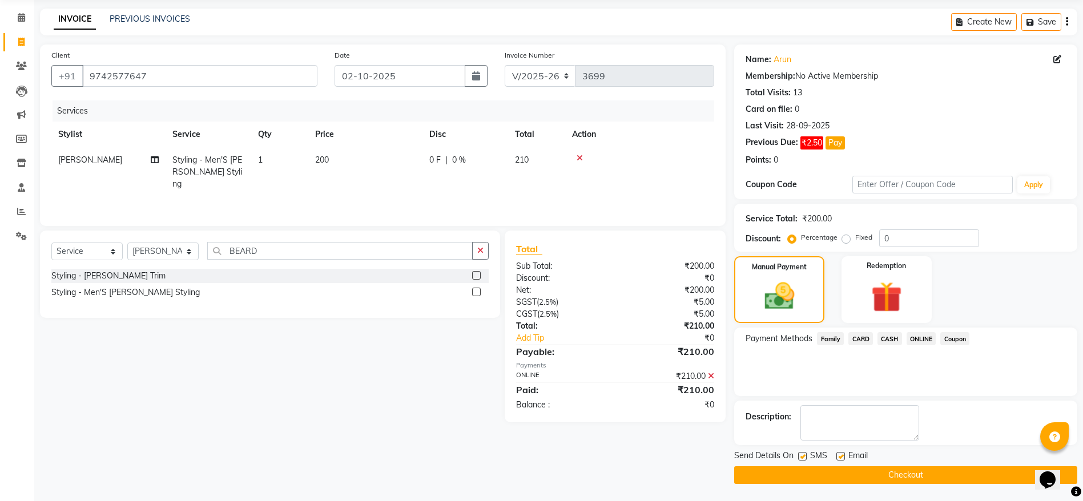
click at [914, 471] on button "Checkout" at bounding box center [905, 475] width 343 height 18
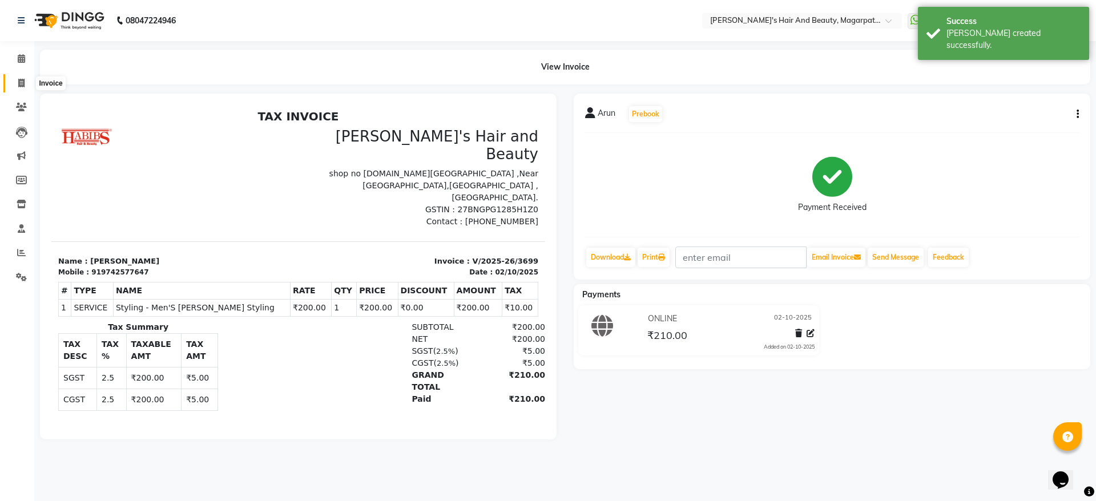
click at [17, 78] on span at bounding box center [21, 83] width 20 height 13
select select "service"
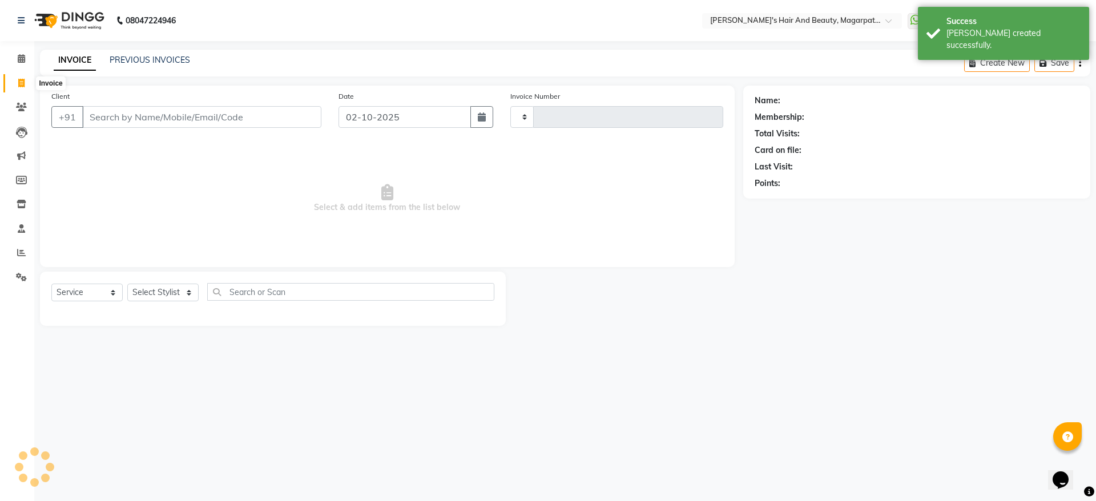
type input "3700"
select select "4517"
click at [104, 116] on input "Client" at bounding box center [201, 117] width 239 height 22
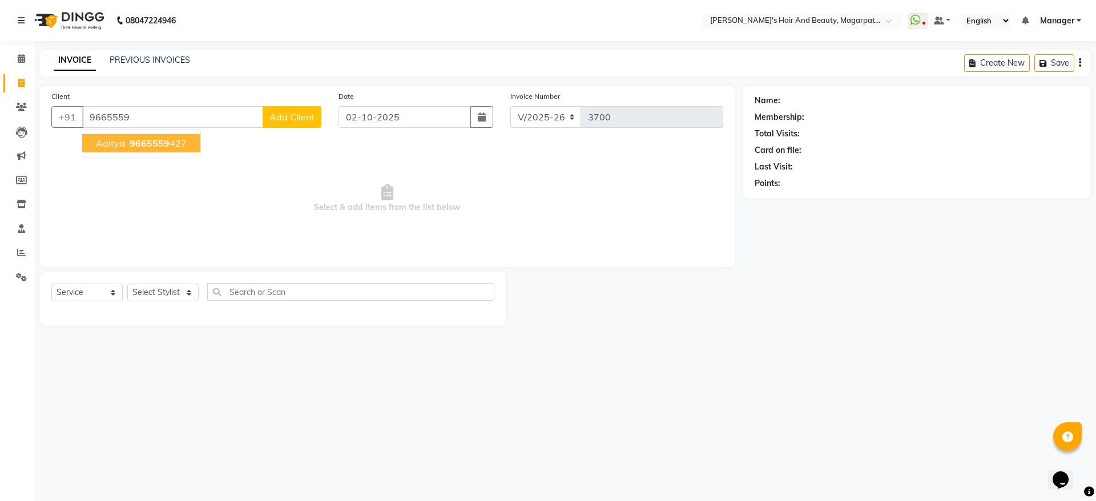
click at [115, 148] on span "Aditya" at bounding box center [110, 143] width 29 height 11
type input "9665559427"
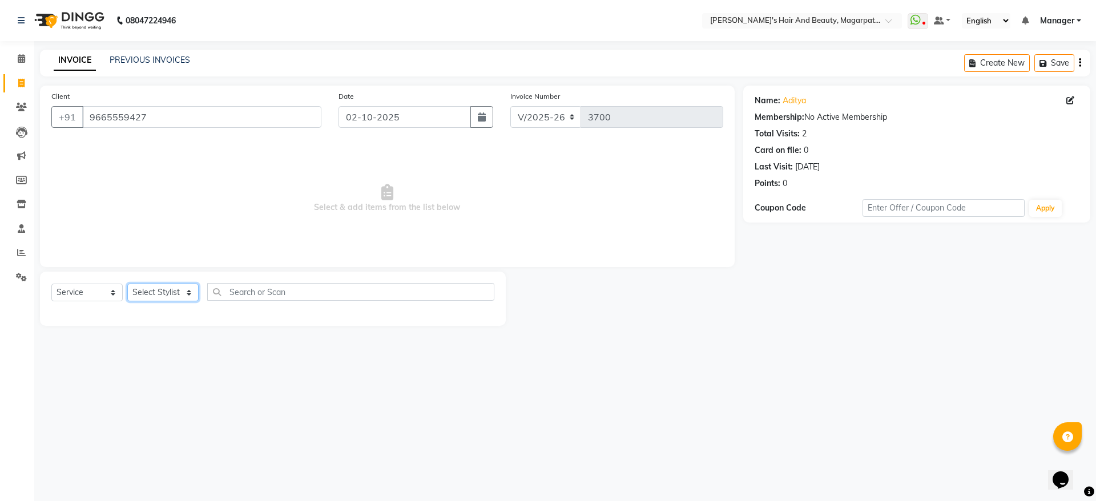
click at [159, 290] on select "Select Stylist [PERSON_NAME] [PERSON_NAME] [PERSON_NAME] Manager [PERSON_NAME] …" at bounding box center [162, 293] width 71 height 18
select select "92996"
click at [127, 284] on select "Select Stylist [PERSON_NAME] [PERSON_NAME] [PERSON_NAME] Manager [PERSON_NAME] …" at bounding box center [162, 293] width 71 height 18
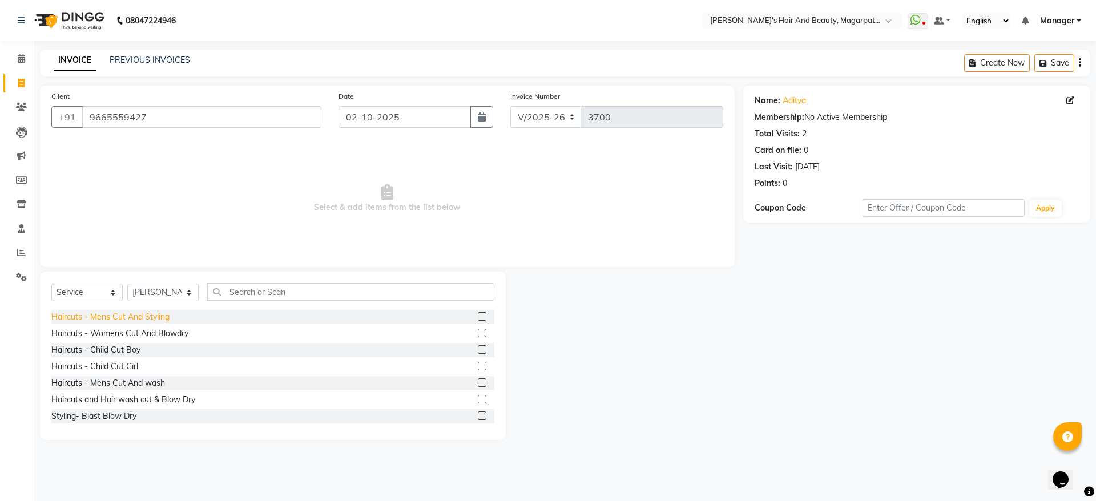
click at [162, 316] on div "Haircuts - Mens Cut And Styling" at bounding box center [110, 317] width 118 height 12
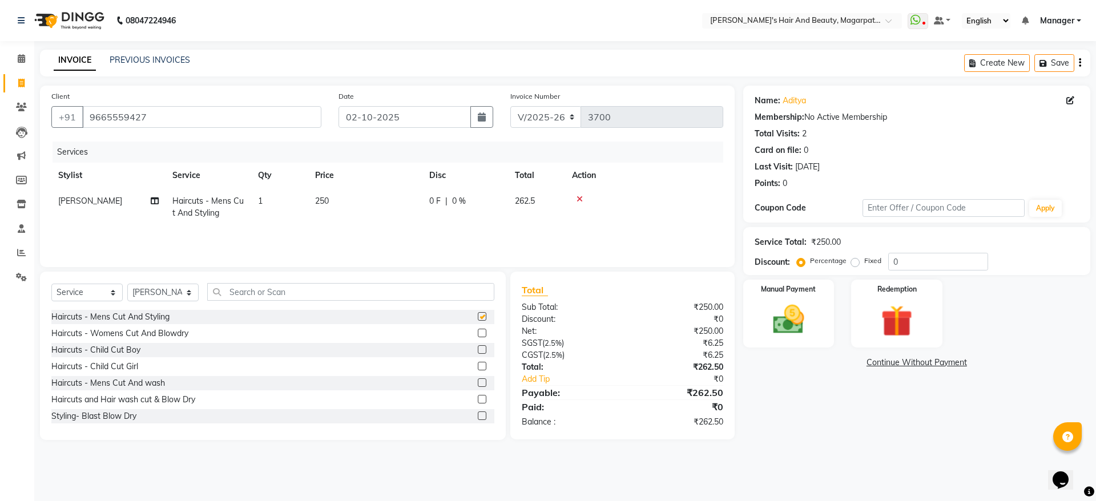
checkbox input "false"
click at [241, 292] on input "text" at bounding box center [350, 292] width 287 height 18
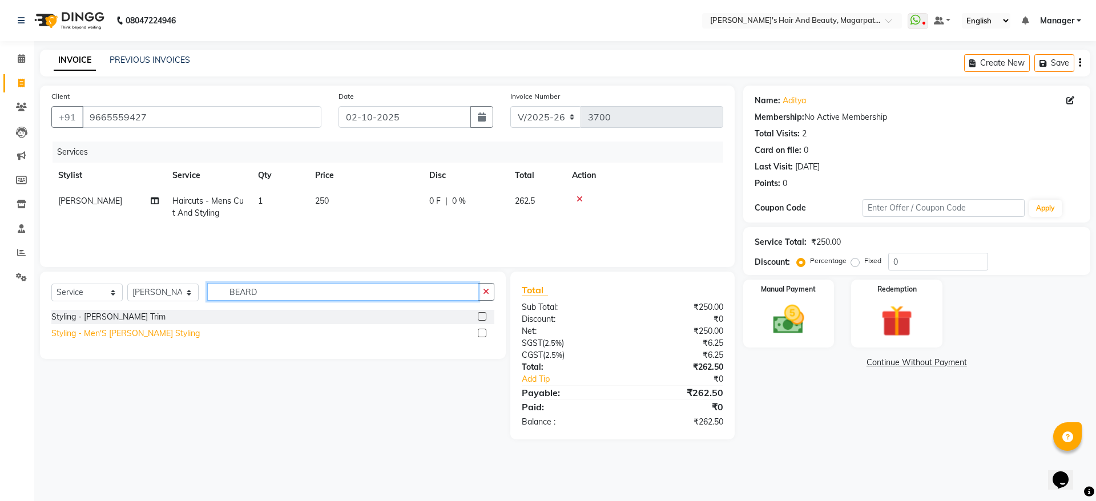
type input "BEARD"
click at [144, 332] on div "Styling - Men'S [PERSON_NAME] Styling" at bounding box center [125, 334] width 148 height 12
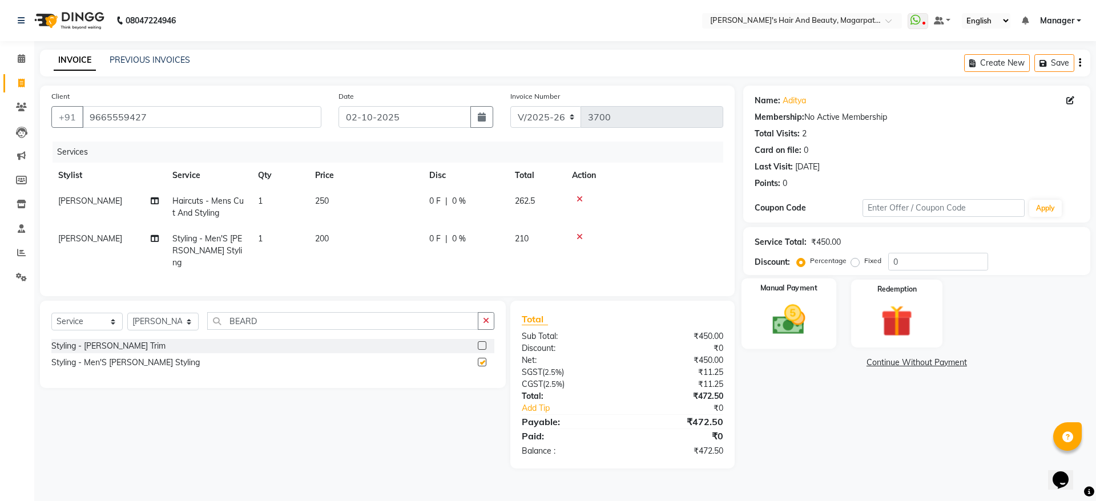
checkbox input "false"
click at [778, 308] on img at bounding box center [788, 320] width 53 height 38
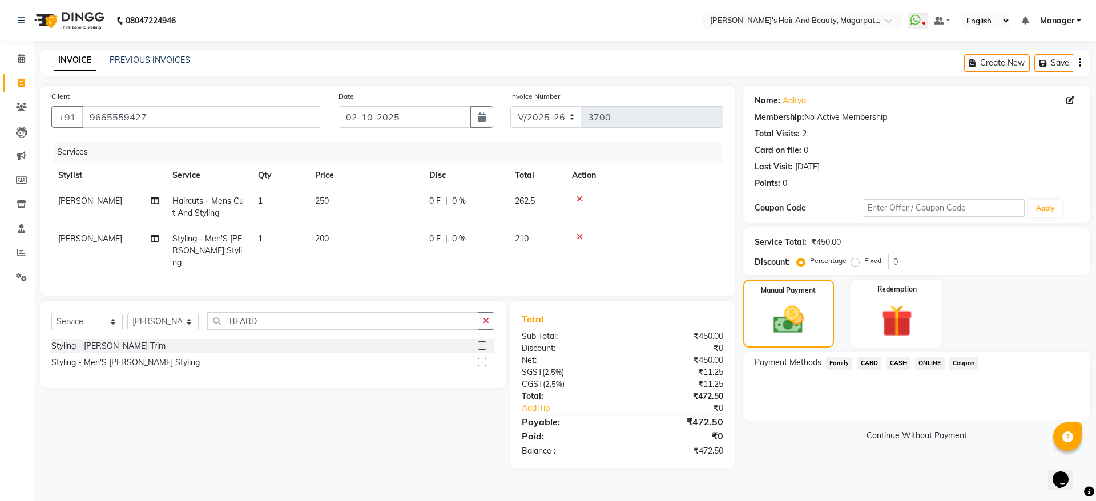
click at [931, 362] on span "ONLINE" at bounding box center [930, 363] width 30 height 13
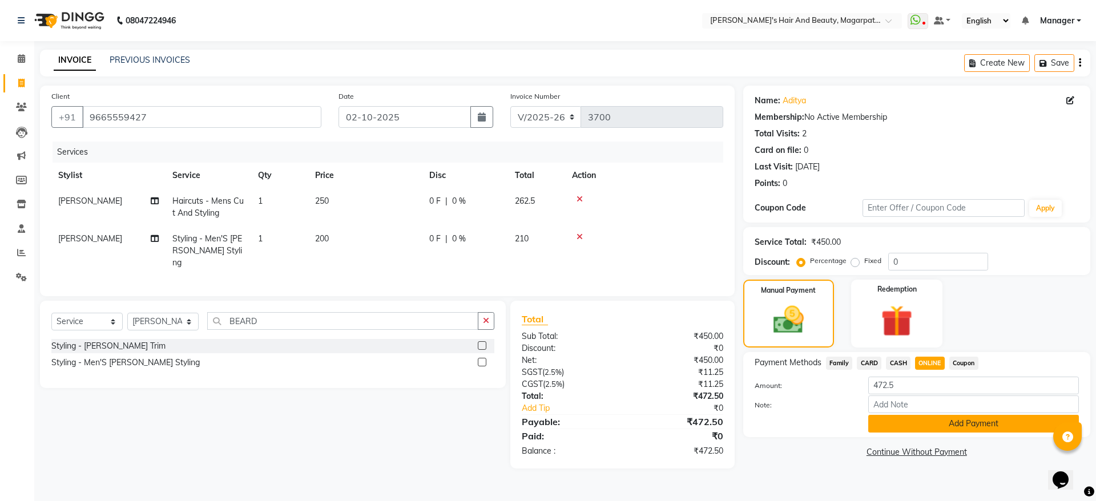
click at [940, 421] on button "Add Payment" at bounding box center [973, 424] width 211 height 18
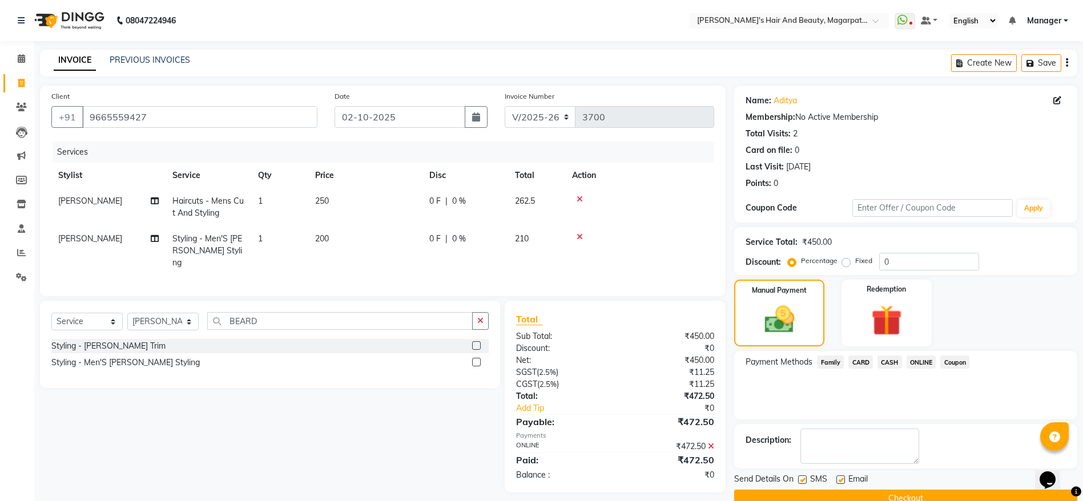
scroll to position [23, 0]
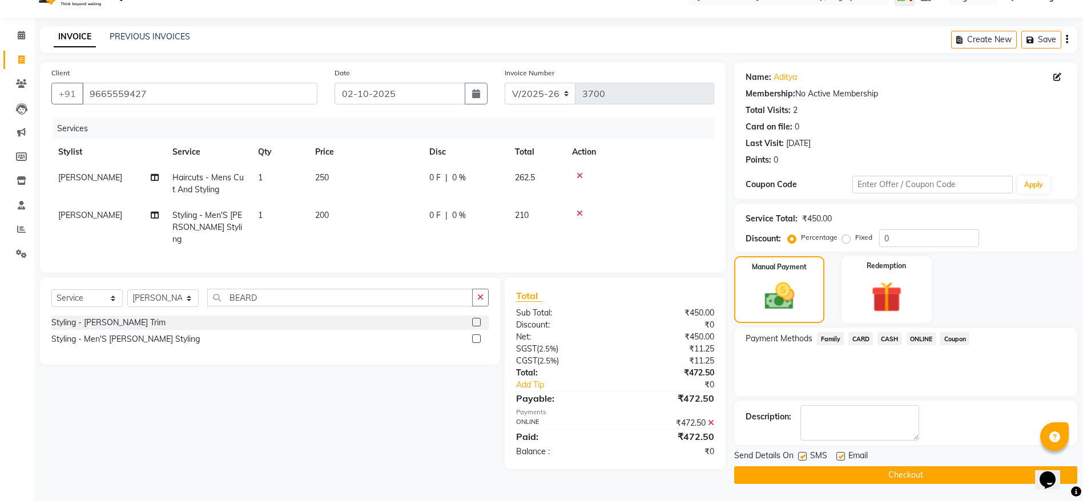
click at [912, 473] on button "Checkout" at bounding box center [905, 475] width 343 height 18
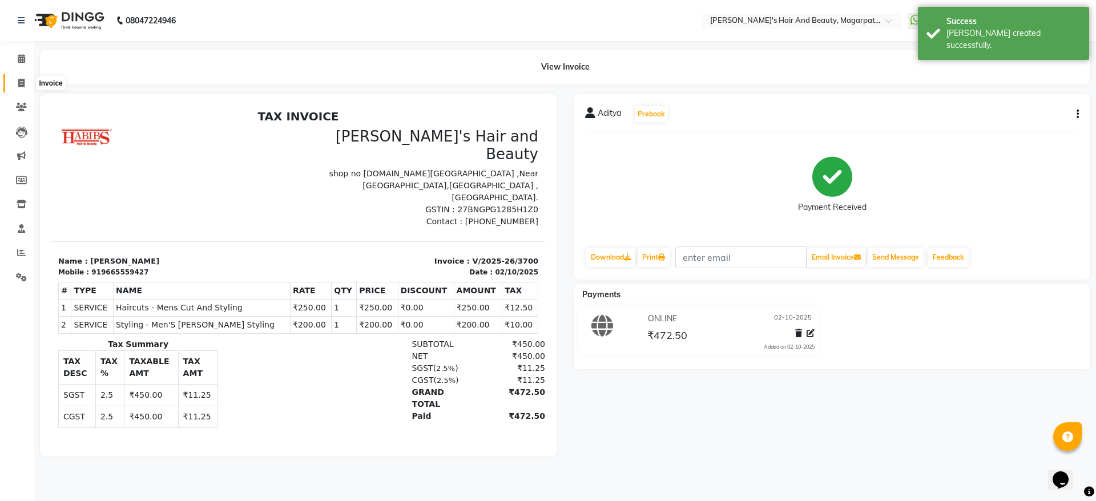
click at [20, 80] on icon at bounding box center [21, 83] width 6 height 9
select select "4517"
select select "service"
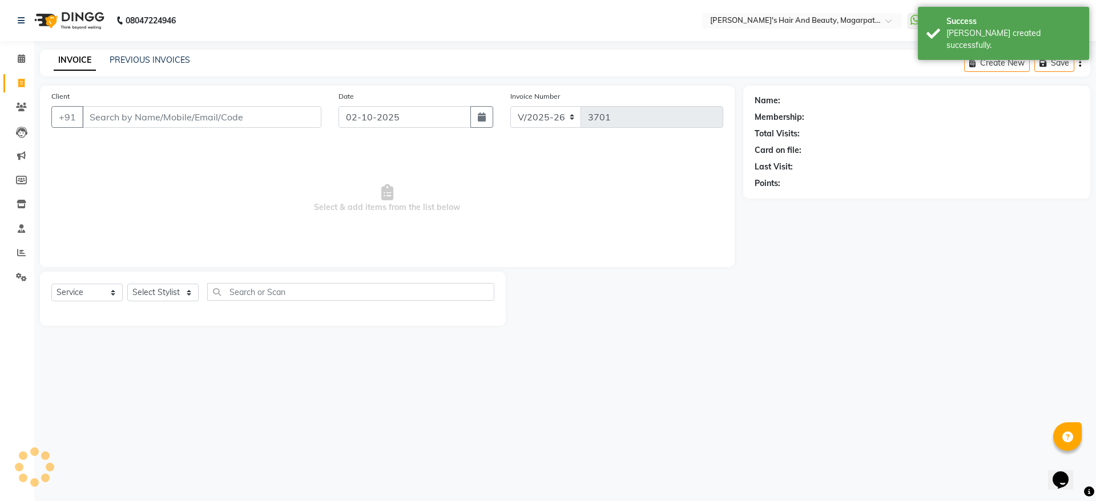
click at [126, 114] on input "Client" at bounding box center [201, 117] width 239 height 22
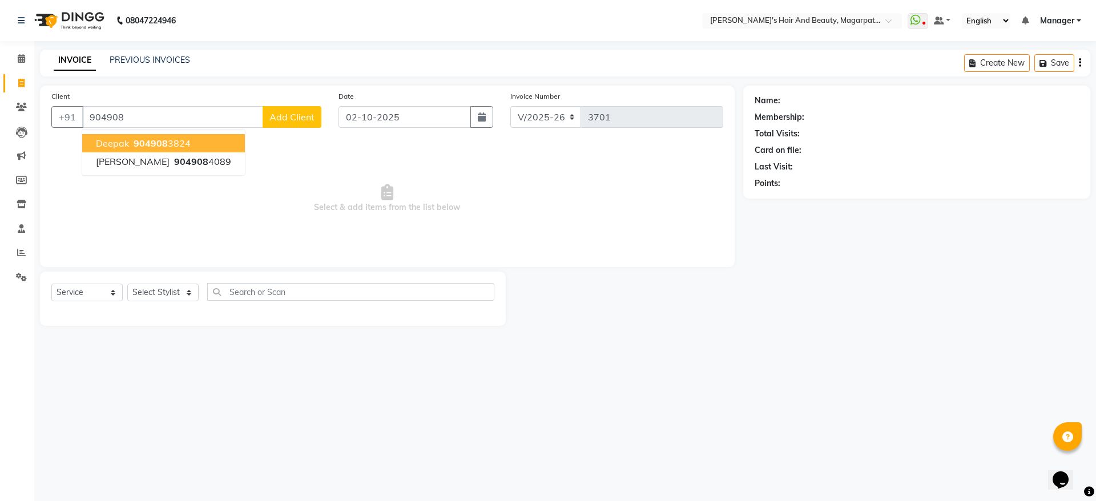
click at [141, 140] on span "904908" at bounding box center [151, 143] width 34 height 11
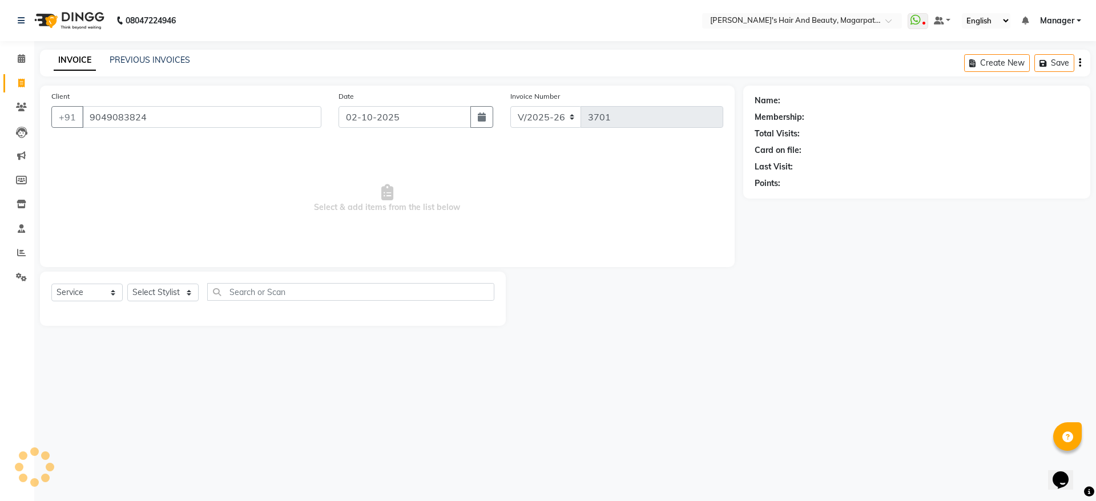
type input "9049083824"
click at [163, 289] on select "Select Stylist [PERSON_NAME] [PERSON_NAME] [PERSON_NAME] Manager [PERSON_NAME] …" at bounding box center [162, 293] width 71 height 18
select select "92996"
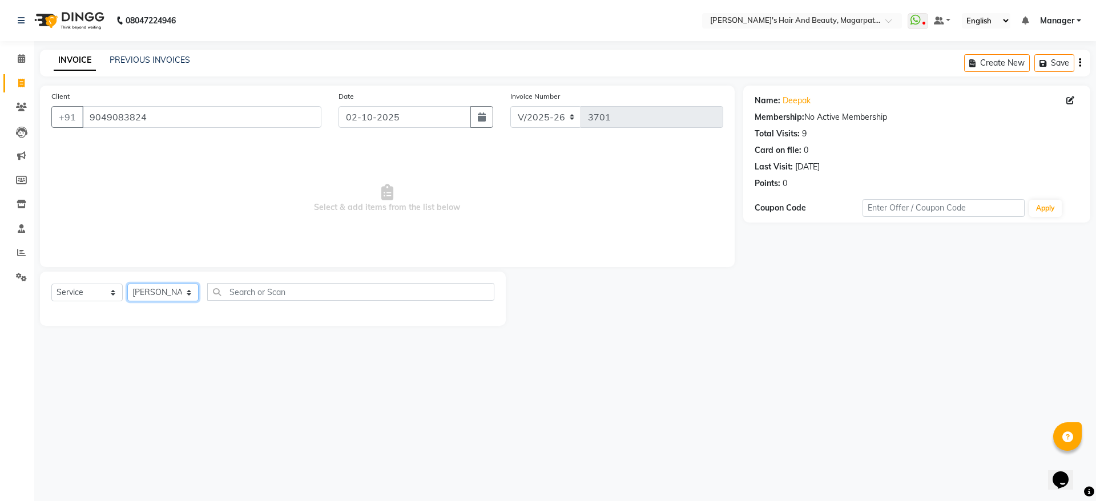
click at [127, 284] on select "Select Stylist [PERSON_NAME] [PERSON_NAME] [PERSON_NAME] Manager [PERSON_NAME] …" at bounding box center [162, 293] width 71 height 18
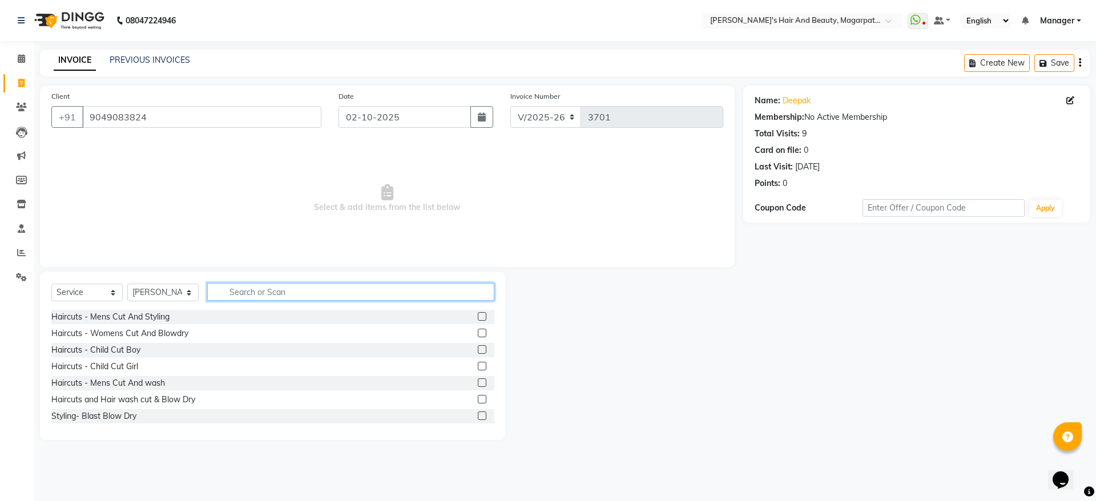
click at [239, 286] on input "text" at bounding box center [350, 292] width 287 height 18
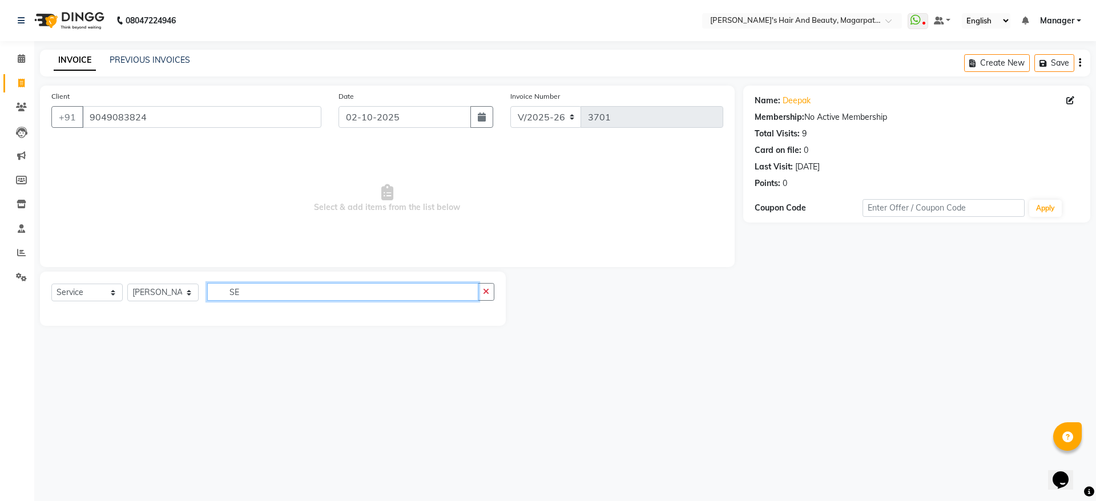
type input "S"
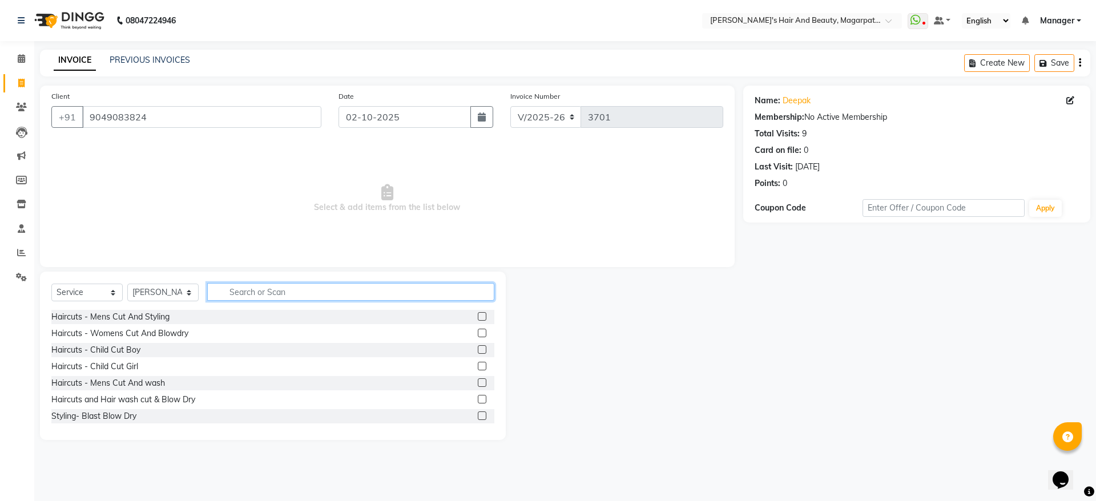
click at [241, 296] on input "text" at bounding box center [350, 292] width 287 height 18
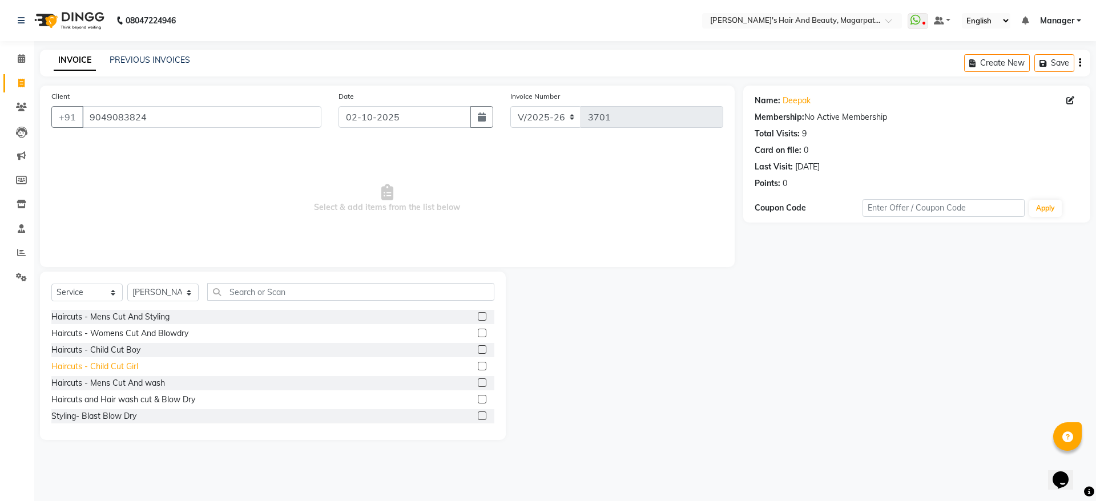
click at [121, 364] on div "Haircuts - Child Cut Girl" at bounding box center [94, 367] width 87 height 12
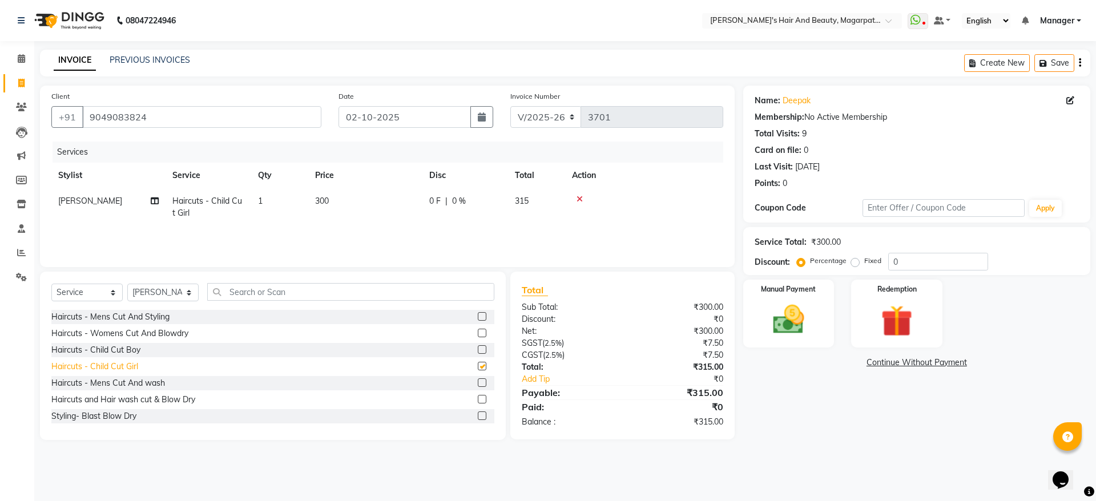
checkbox input "false"
click at [579, 199] on icon at bounding box center [579, 199] width 6 height 8
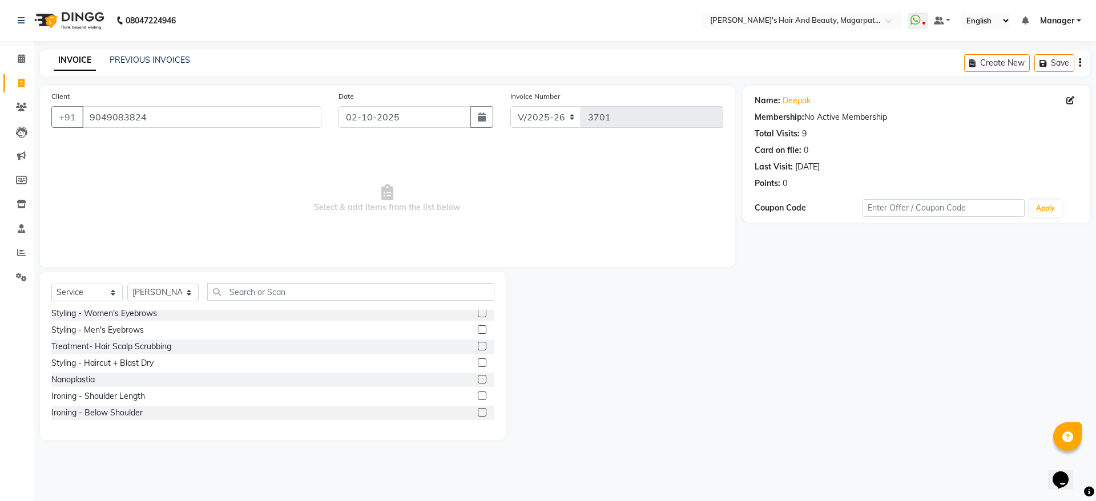
scroll to position [203, 0]
click at [115, 366] on div "Styling - Haircut + Blast Dry" at bounding box center [102, 362] width 102 height 12
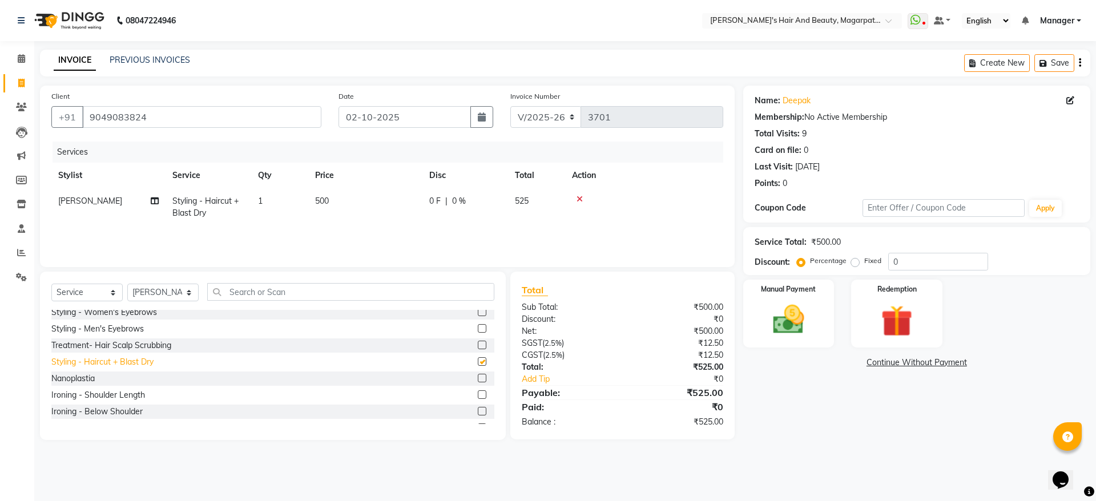
checkbox input "false"
click at [579, 198] on icon at bounding box center [579, 199] width 6 height 8
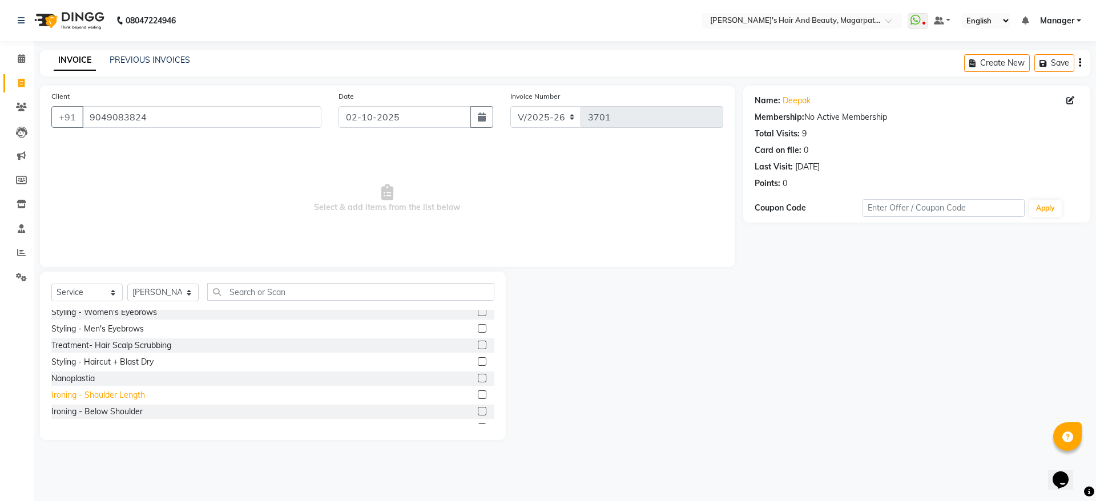
click at [118, 395] on div "Ironing - Shoulder Length" at bounding box center [98, 395] width 94 height 12
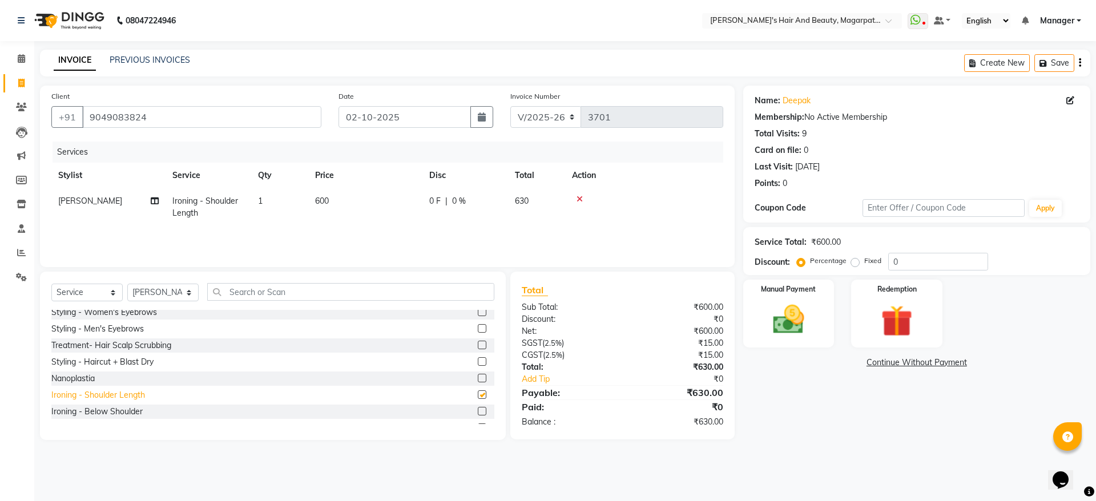
checkbox input "false"
click at [581, 197] on icon at bounding box center [579, 199] width 6 height 8
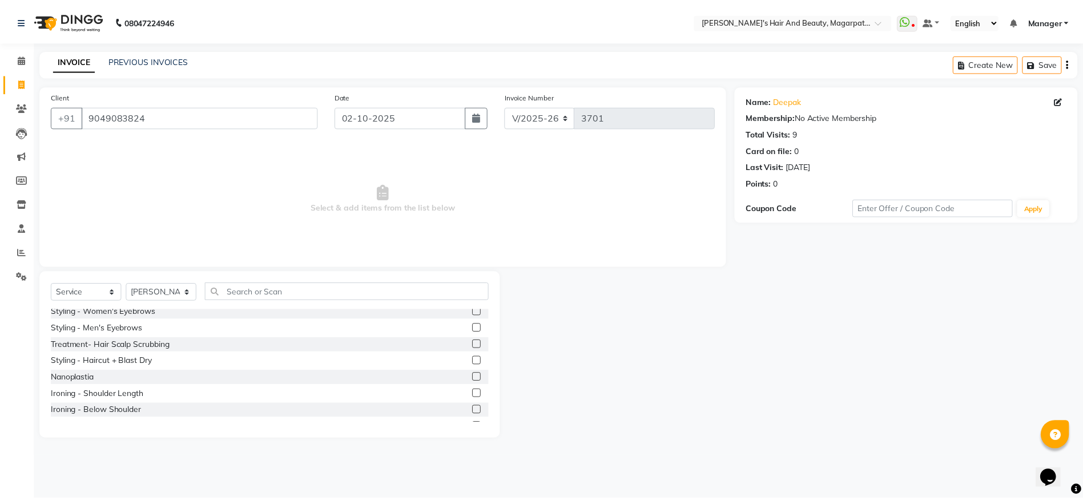
scroll to position [0, 0]
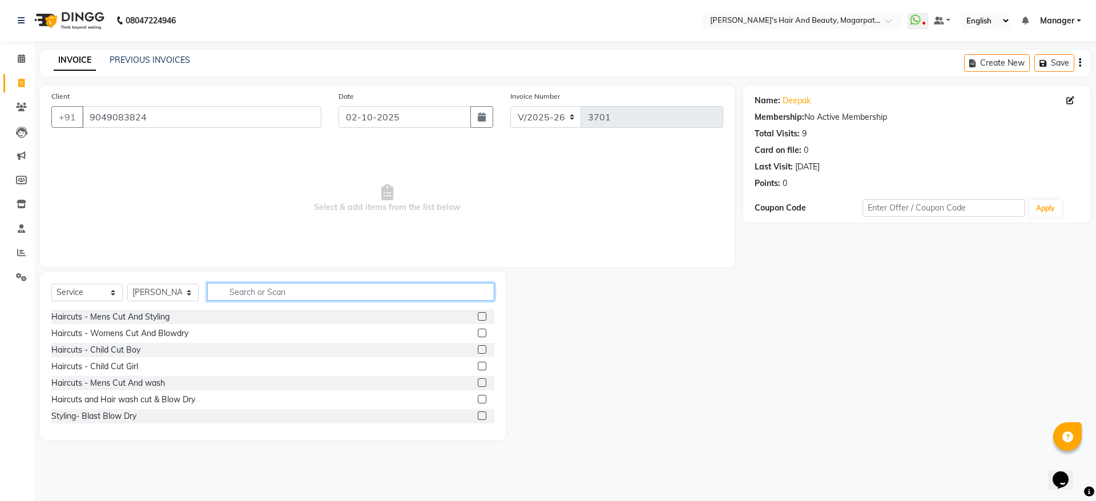
click at [253, 291] on input "text" at bounding box center [350, 292] width 287 height 18
type input "BLOW"
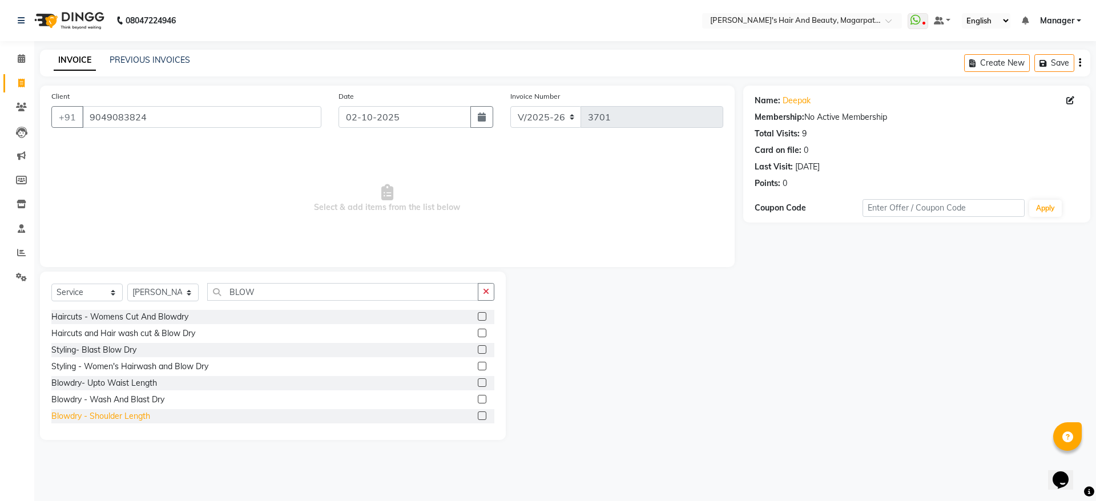
click at [143, 410] on div "Blowdry - Shoulder Length" at bounding box center [100, 416] width 99 height 12
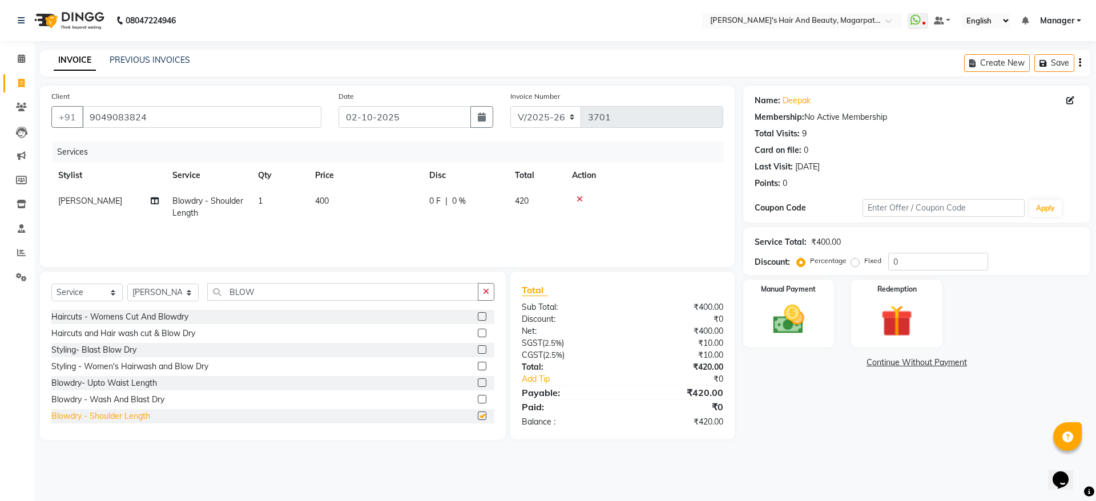
checkbox input "false"
click at [122, 347] on div "Styling- Blast Blow Dry" at bounding box center [93, 350] width 85 height 12
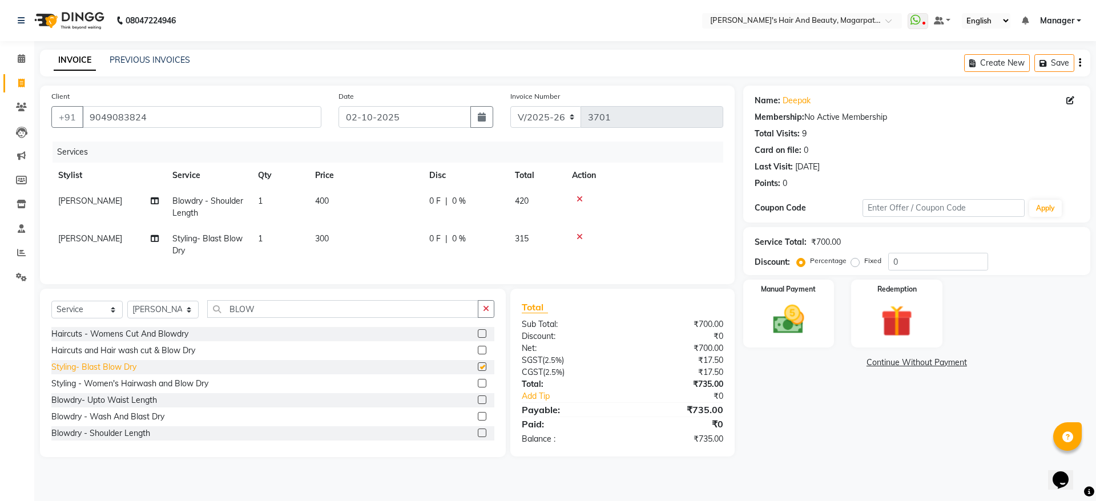
checkbox input "false"
click at [580, 199] on icon at bounding box center [579, 199] width 6 height 8
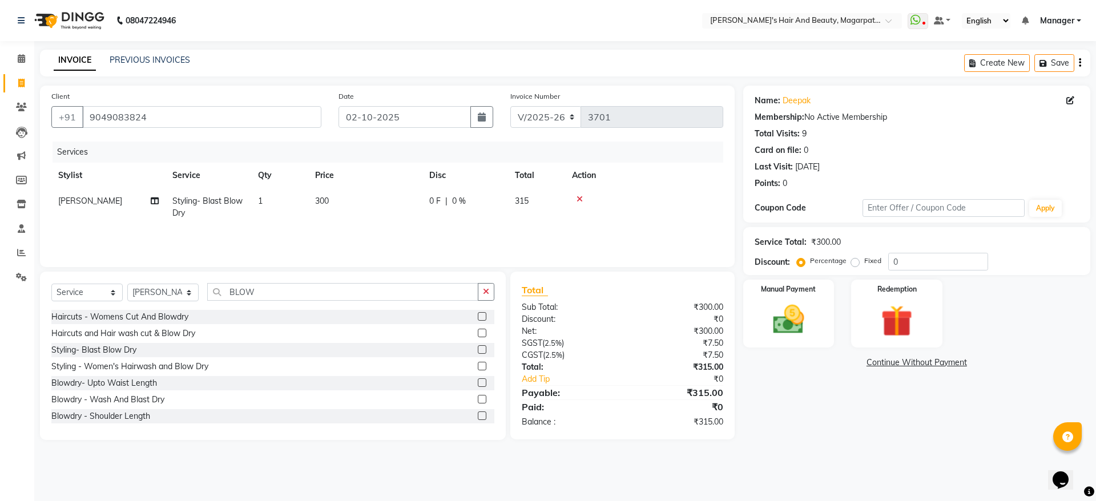
click at [325, 196] on span "300" at bounding box center [322, 201] width 14 height 10
select select "92996"
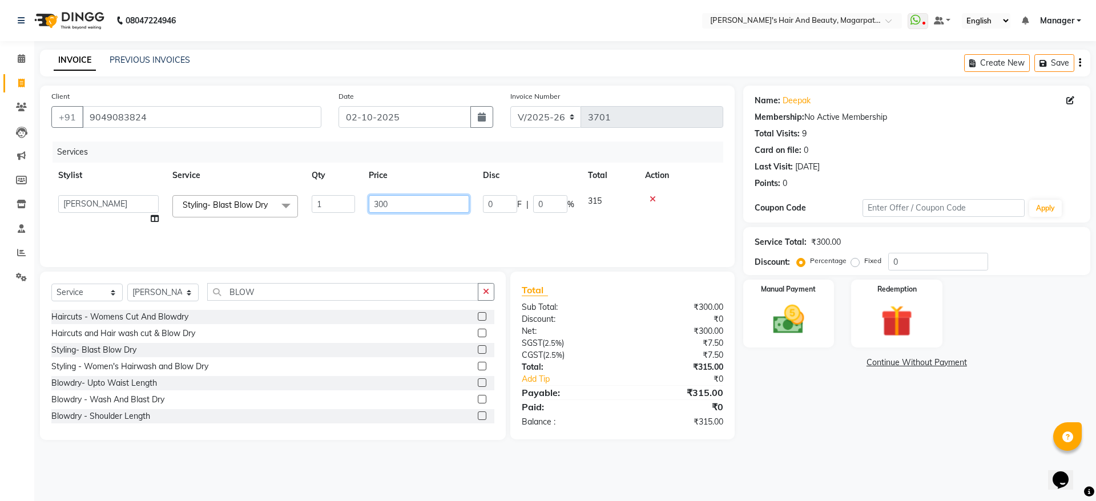
click at [404, 196] on input "300" at bounding box center [419, 204] width 100 height 18
type input "3"
type input "150"
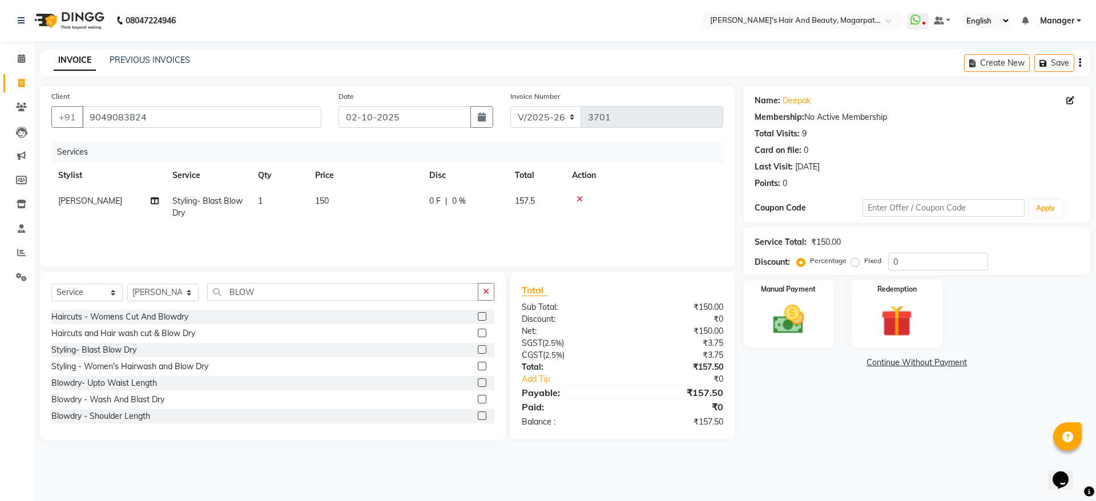
click at [407, 236] on div "Services Stylist Service Qty Price Disc Total Action [PERSON_NAME] Styling- Bla…" at bounding box center [387, 199] width 672 height 114
click at [783, 318] on img at bounding box center [788, 320] width 53 height 38
click at [923, 357] on span "ONLINE" at bounding box center [930, 363] width 30 height 13
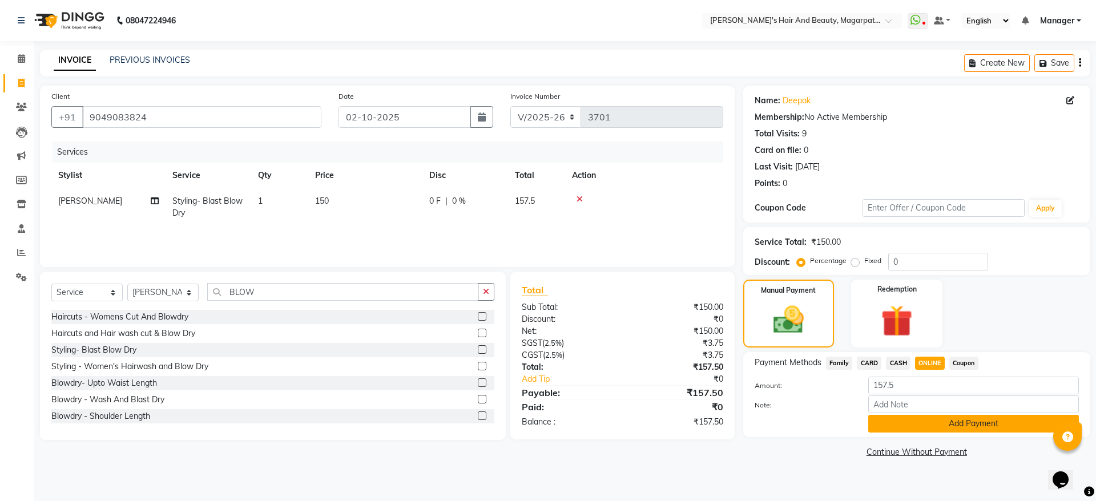
click at [950, 430] on button "Add Payment" at bounding box center [973, 424] width 211 height 18
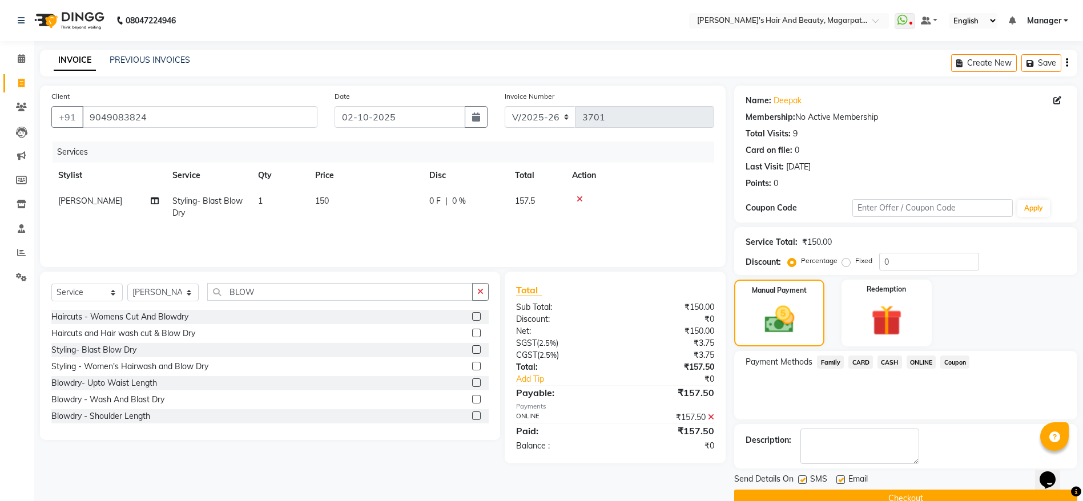
scroll to position [23, 0]
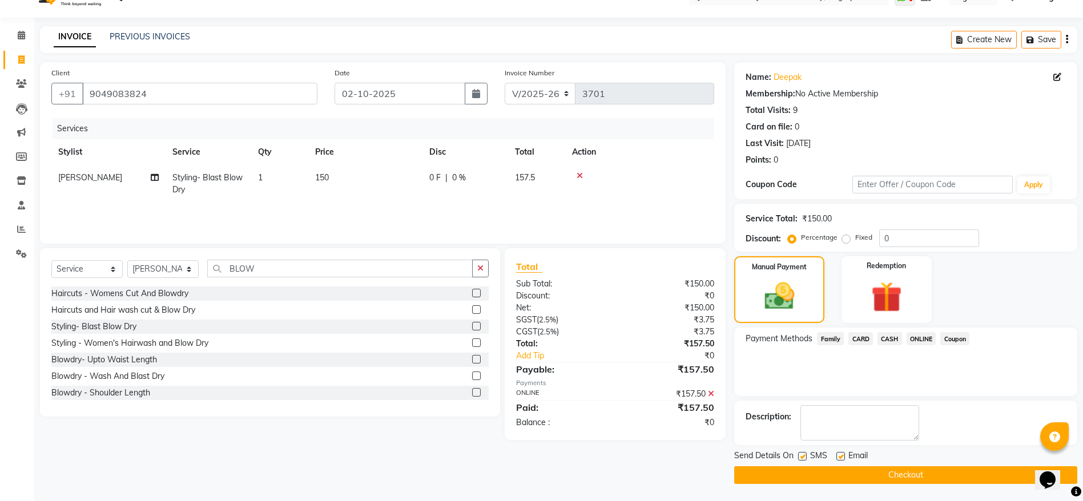
click at [902, 477] on button "Checkout" at bounding box center [905, 475] width 343 height 18
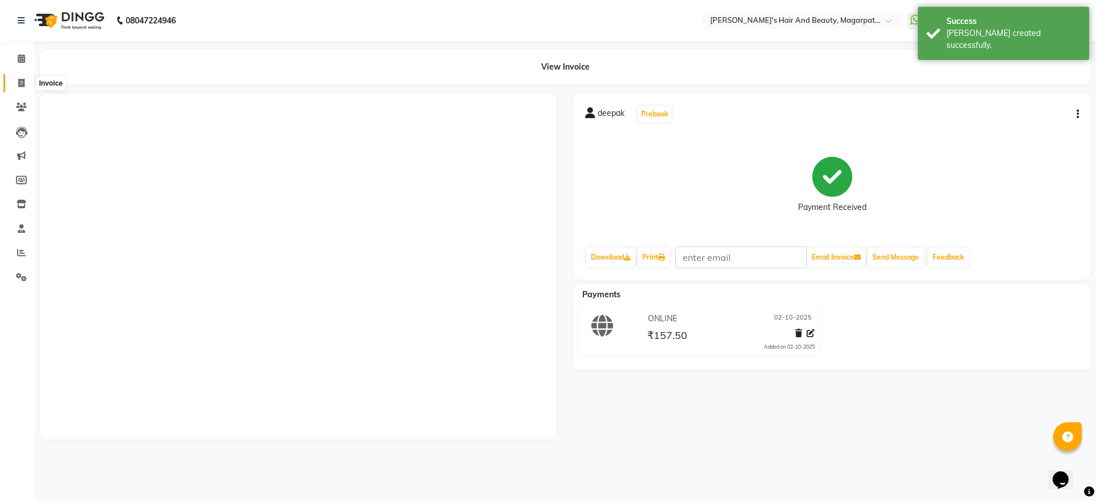
click at [18, 84] on icon at bounding box center [21, 83] width 6 height 9
select select "service"
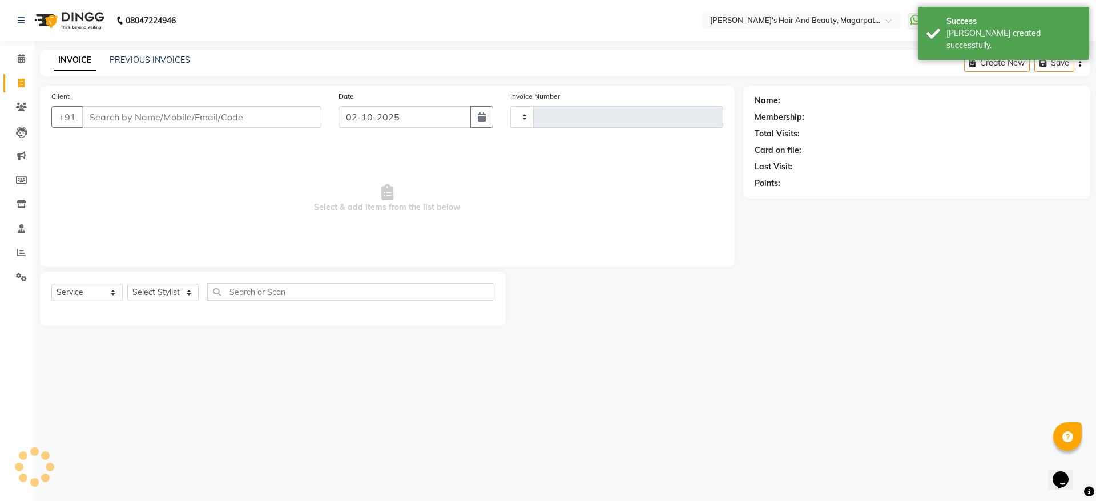
type input "3702"
select select "4517"
click at [91, 117] on input "Client" at bounding box center [201, 117] width 239 height 22
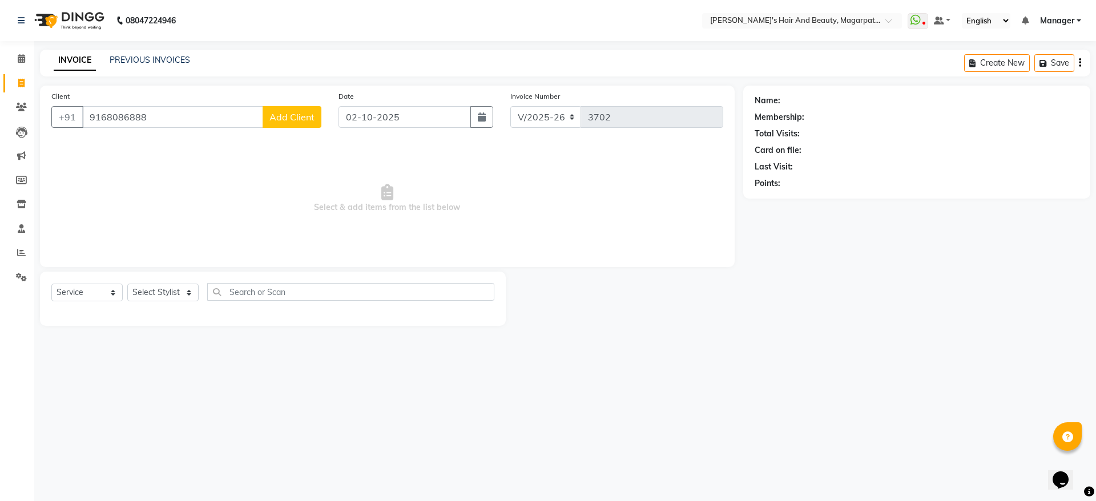
type input "9168086888"
click at [274, 117] on span "Add Client" at bounding box center [291, 116] width 45 height 11
select select "22"
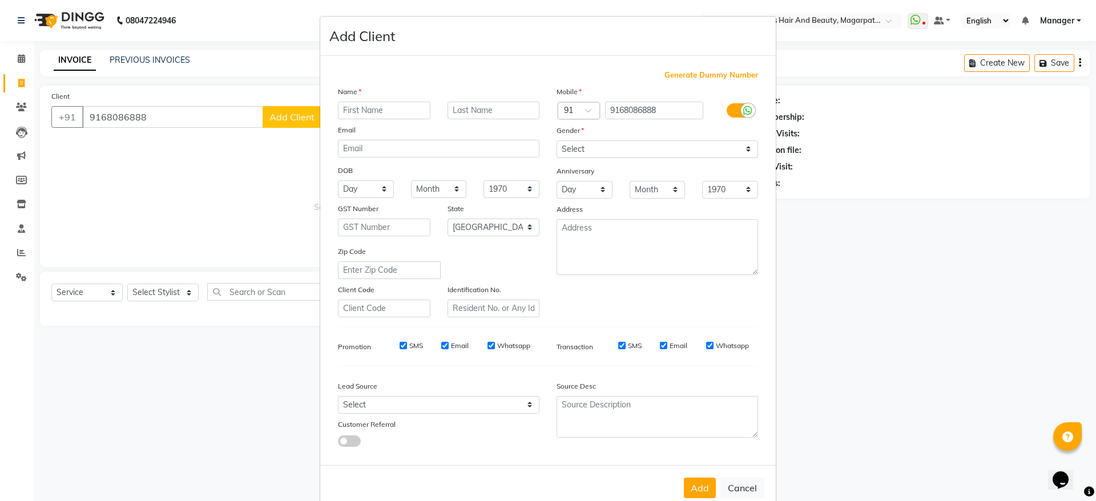
click at [354, 114] on input "text" at bounding box center [384, 111] width 92 height 18
type input "Sanjay"
click at [597, 149] on select "Select [DEMOGRAPHIC_DATA] [DEMOGRAPHIC_DATA] Other Prefer Not To Say" at bounding box center [656, 149] width 201 height 18
select select "[DEMOGRAPHIC_DATA]"
click at [556, 140] on select "Select [DEMOGRAPHIC_DATA] [DEMOGRAPHIC_DATA] Other Prefer Not To Say" at bounding box center [656, 149] width 201 height 18
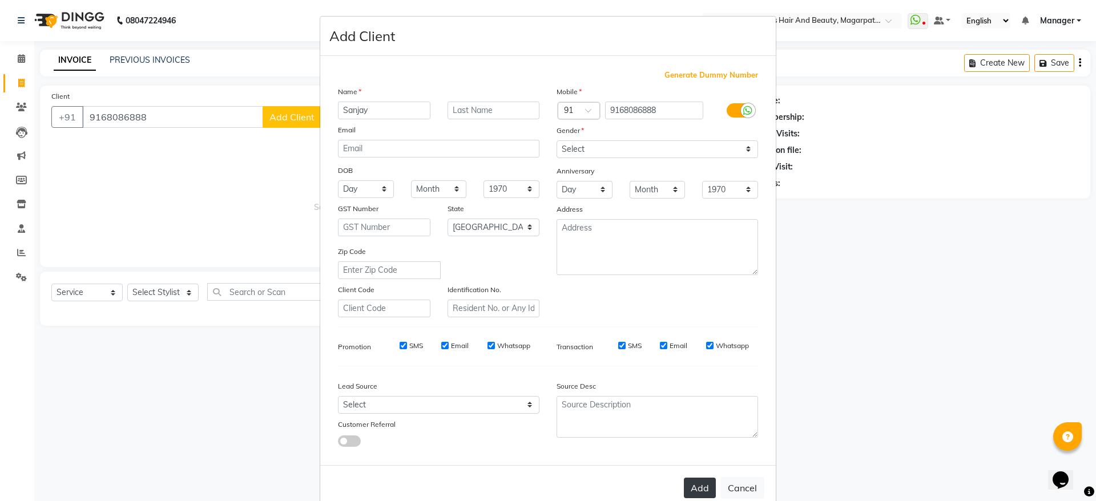
click at [684, 487] on button "Add" at bounding box center [700, 488] width 32 height 21
select select
select select "null"
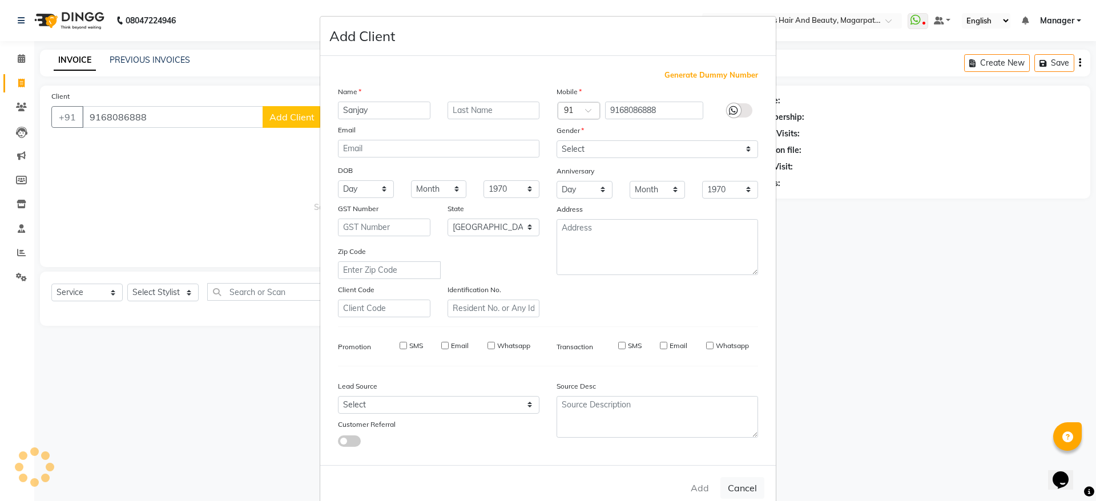
select select
checkbox input "false"
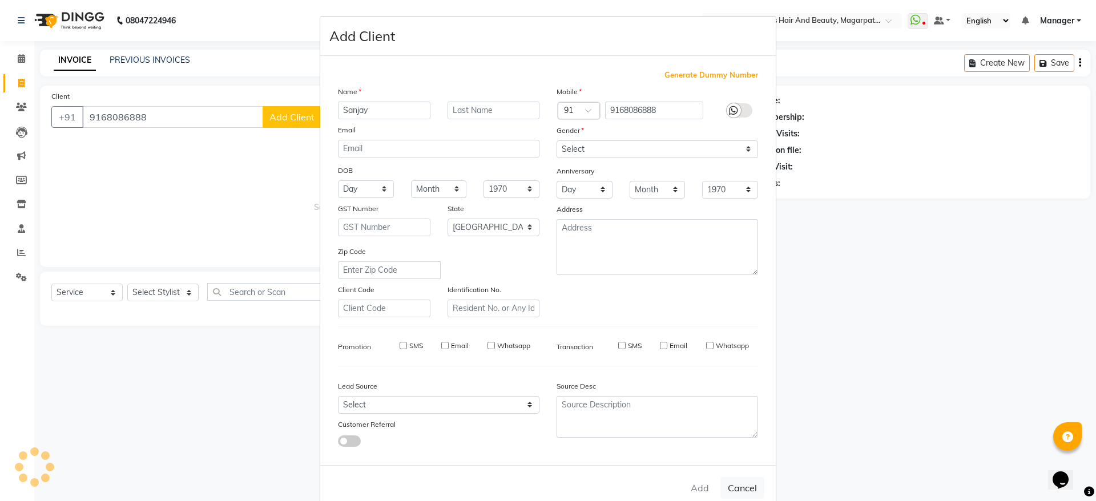
checkbox input "false"
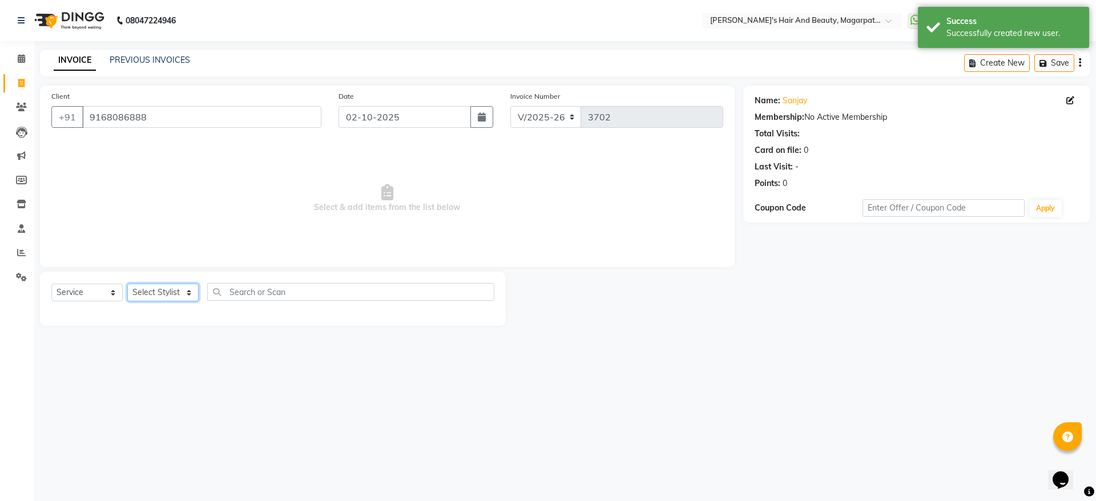
click at [142, 297] on select "Select Stylist [PERSON_NAME] [PERSON_NAME] [PERSON_NAME] Manager [PERSON_NAME] …" at bounding box center [162, 293] width 71 height 18
select select "25867"
click at [127, 284] on select "Select Stylist [PERSON_NAME] [PERSON_NAME] [PERSON_NAME] Manager [PERSON_NAME] …" at bounding box center [162, 293] width 71 height 18
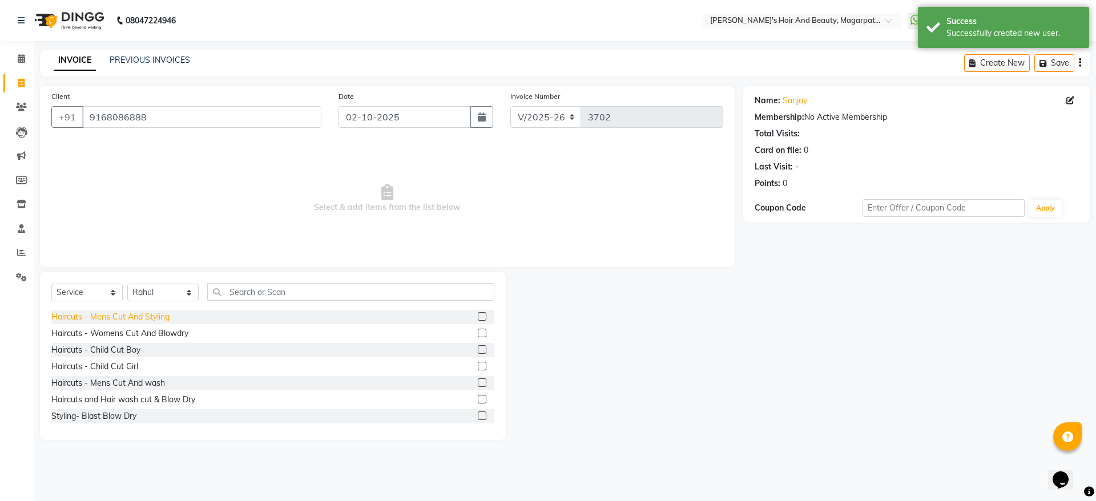
click at [147, 320] on div "Haircuts - Mens Cut And Styling" at bounding box center [110, 317] width 118 height 12
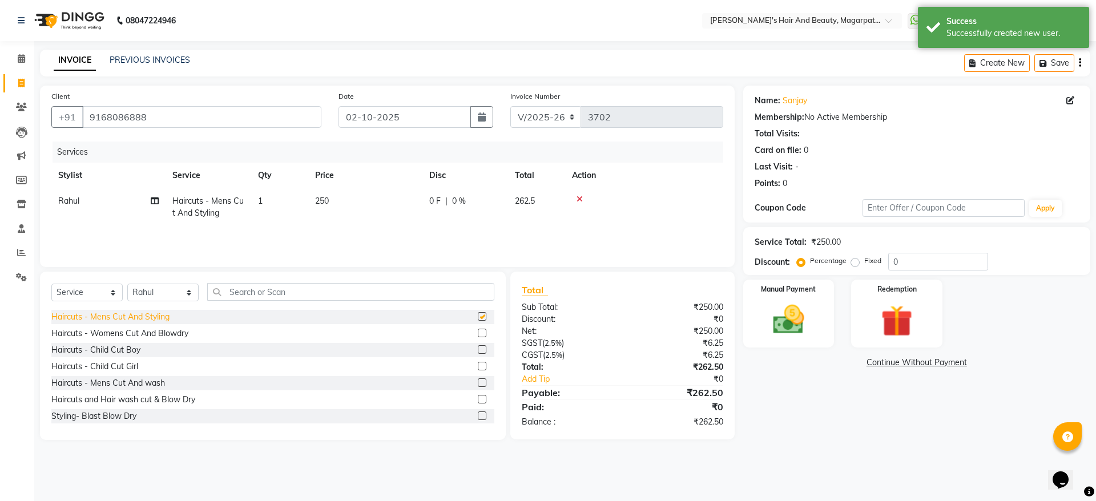
checkbox input "false"
click at [786, 315] on img at bounding box center [788, 320] width 53 height 38
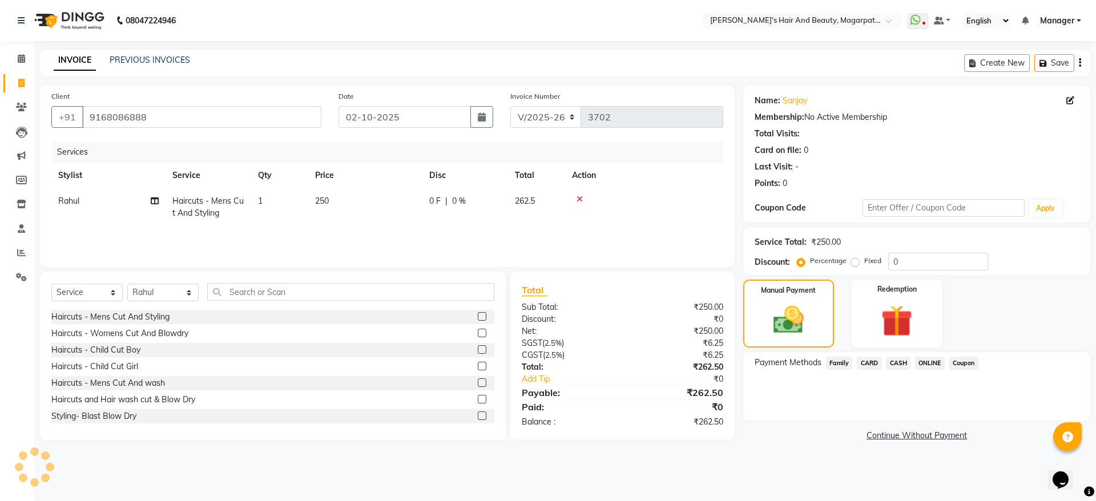
click at [927, 364] on span "ONLINE" at bounding box center [930, 363] width 30 height 13
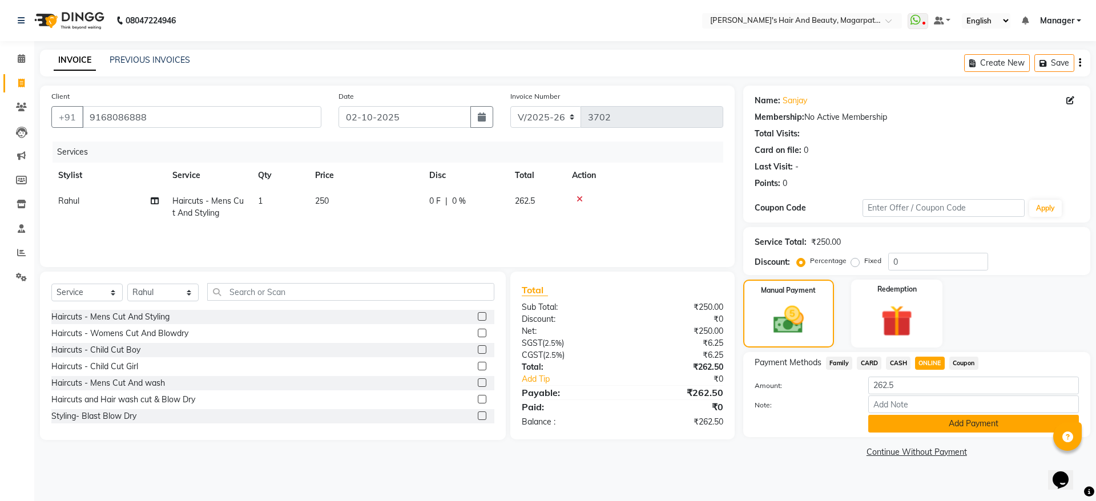
click at [930, 422] on button "Add Payment" at bounding box center [973, 424] width 211 height 18
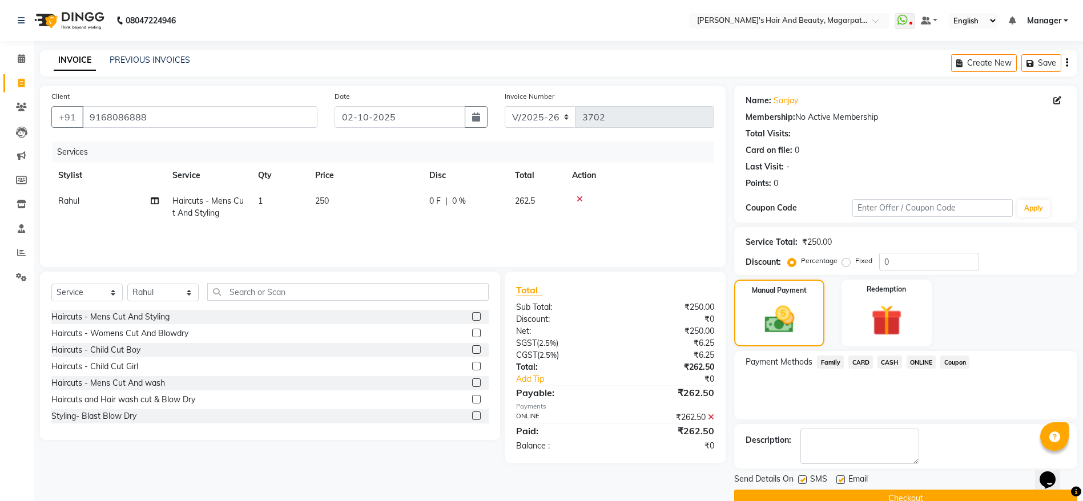
scroll to position [23, 0]
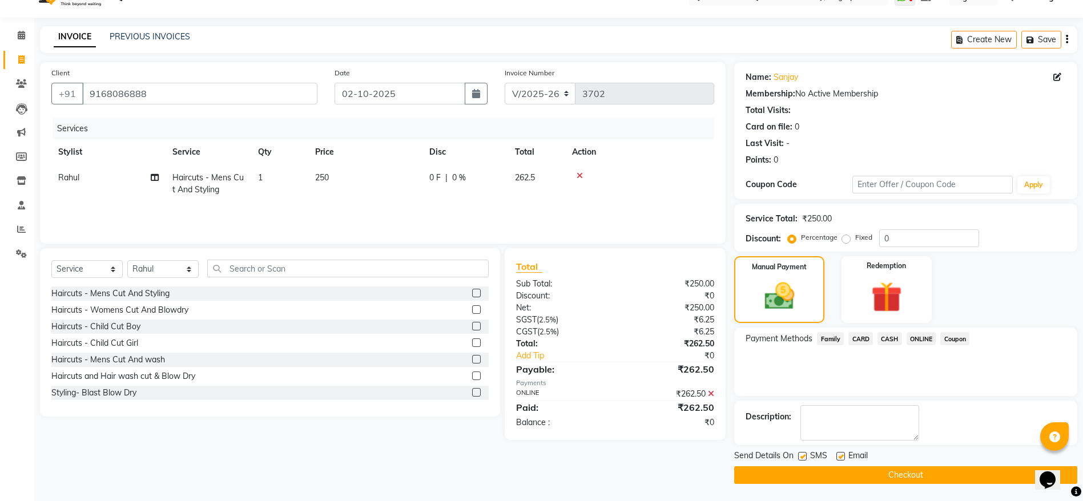
click at [891, 471] on button "Checkout" at bounding box center [905, 475] width 343 height 18
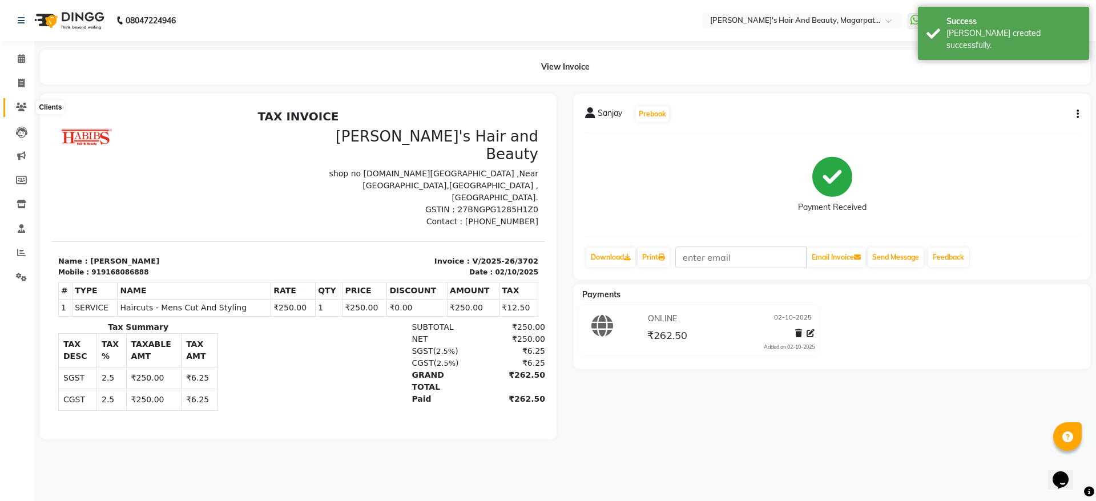
drag, startPoint x: 21, startPoint y: 104, endPoint x: 27, endPoint y: 107, distance: 7.2
click at [21, 104] on icon at bounding box center [21, 107] width 11 height 9
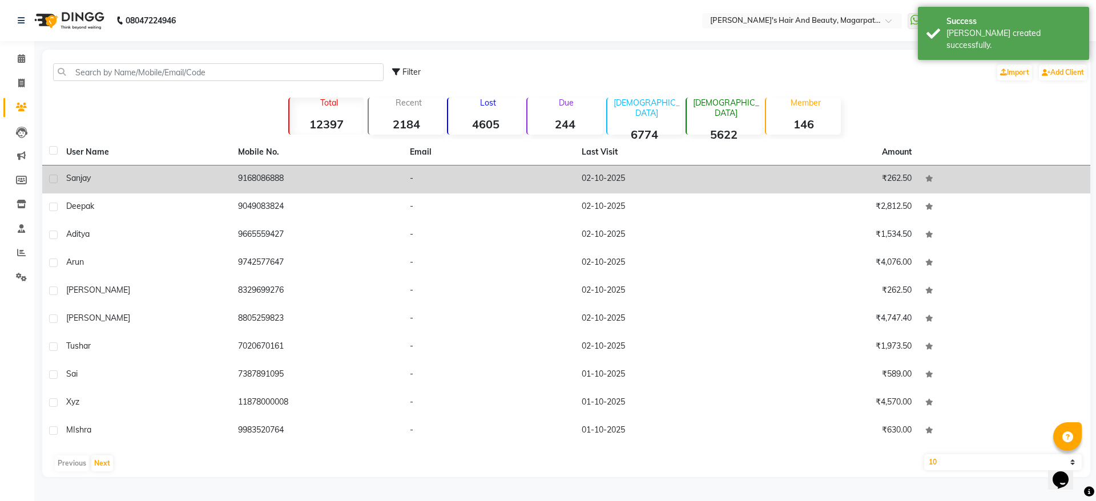
click at [163, 179] on div "Sanjay" at bounding box center [145, 178] width 158 height 12
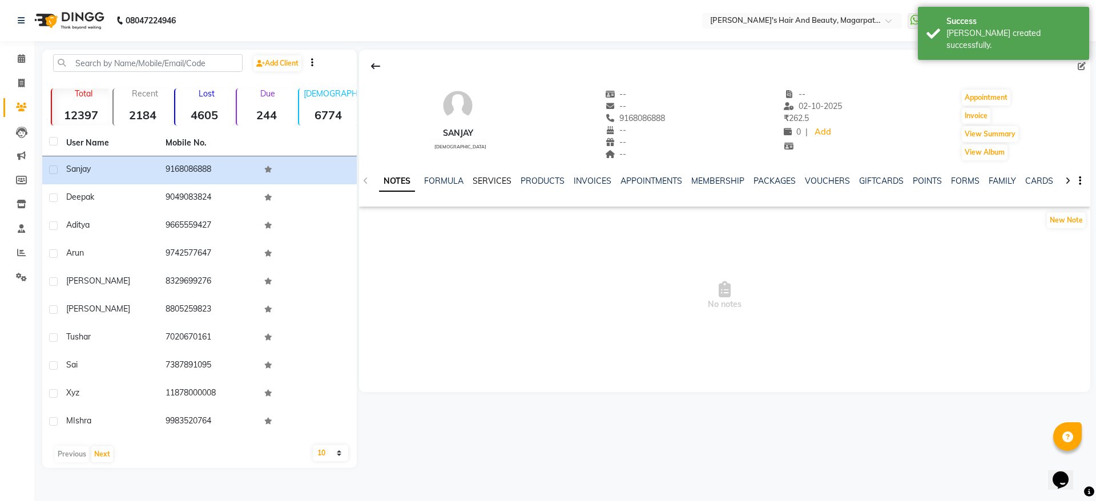
click at [493, 185] on link "SERVICES" at bounding box center [492, 181] width 39 height 10
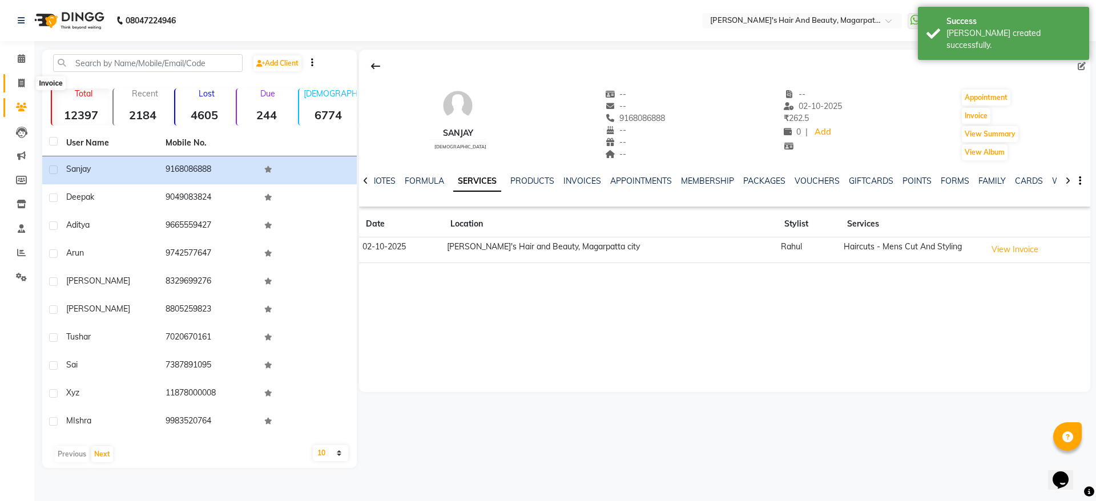
click at [19, 84] on icon at bounding box center [21, 83] width 6 height 9
select select "4517"
select select "service"
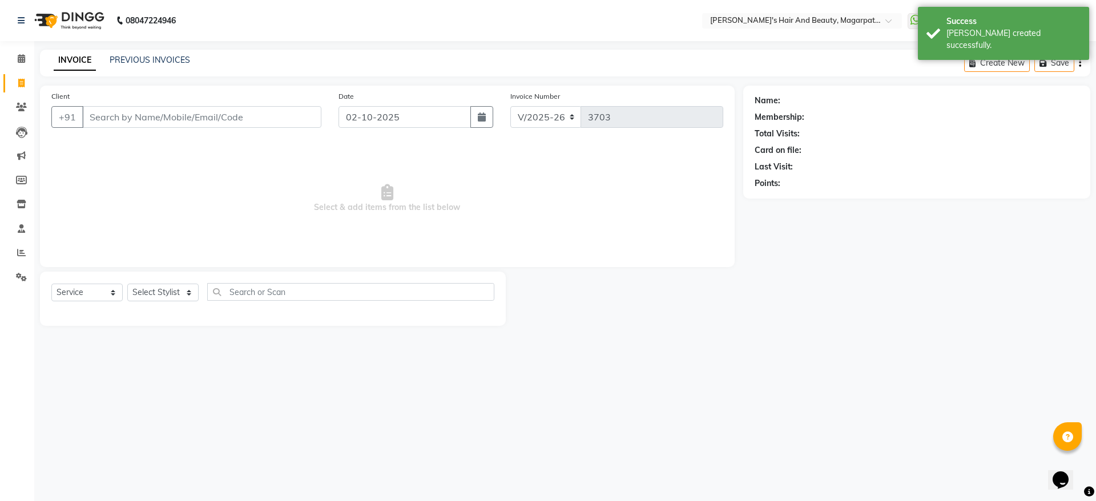
click at [112, 120] on input "Client" at bounding box center [201, 117] width 239 height 22
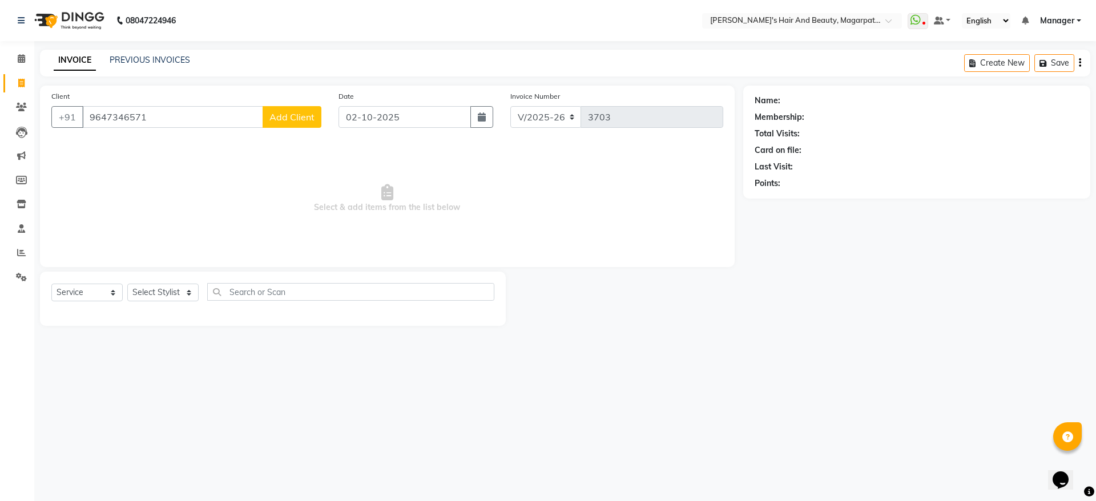
type input "9647346571"
click at [301, 107] on button "Add Client" at bounding box center [292, 117] width 59 height 22
select select "22"
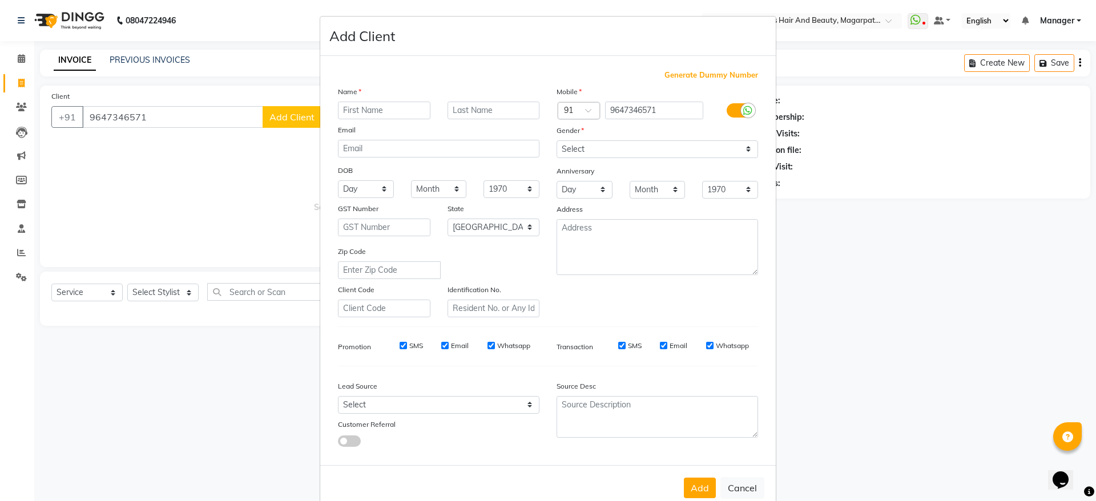
click at [351, 107] on input "text" at bounding box center [384, 111] width 92 height 18
type input "[PERSON_NAME]"
click at [596, 146] on select "Select [DEMOGRAPHIC_DATA] [DEMOGRAPHIC_DATA] Other Prefer Not To Say" at bounding box center [656, 149] width 201 height 18
select select "[DEMOGRAPHIC_DATA]"
click at [556, 140] on select "Select [DEMOGRAPHIC_DATA] [DEMOGRAPHIC_DATA] Other Prefer Not To Say" at bounding box center [656, 149] width 201 height 18
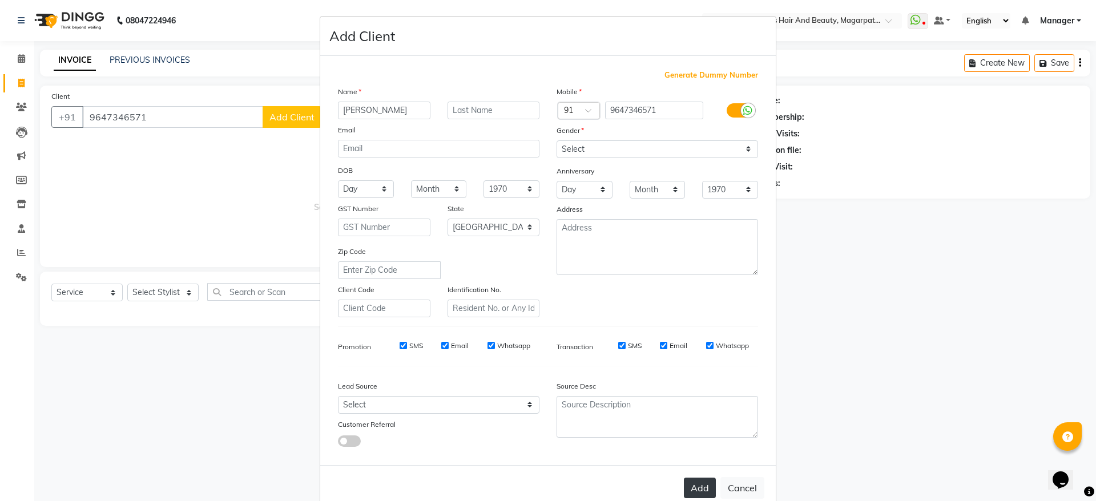
click at [687, 491] on button "Add" at bounding box center [700, 488] width 32 height 21
select select
select select "null"
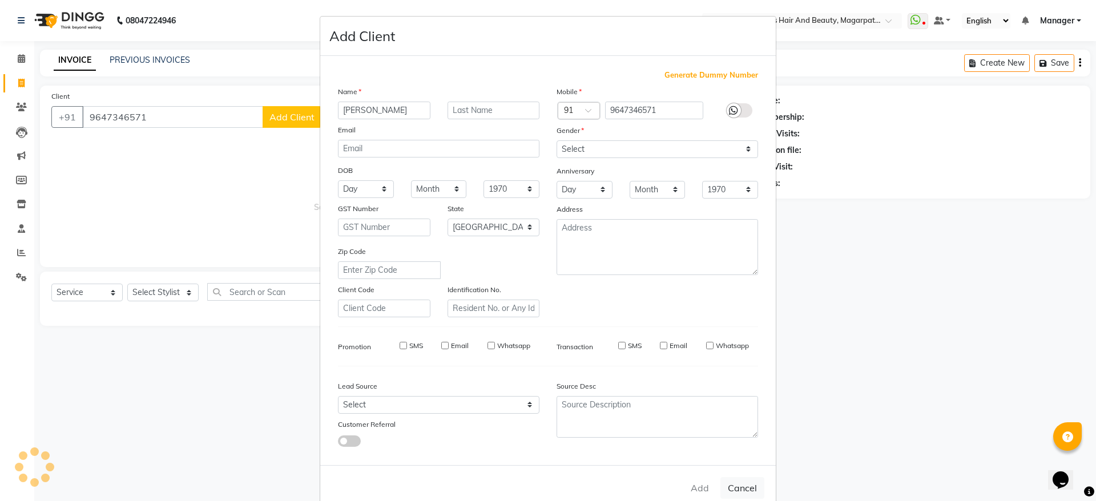
select select
checkbox input "false"
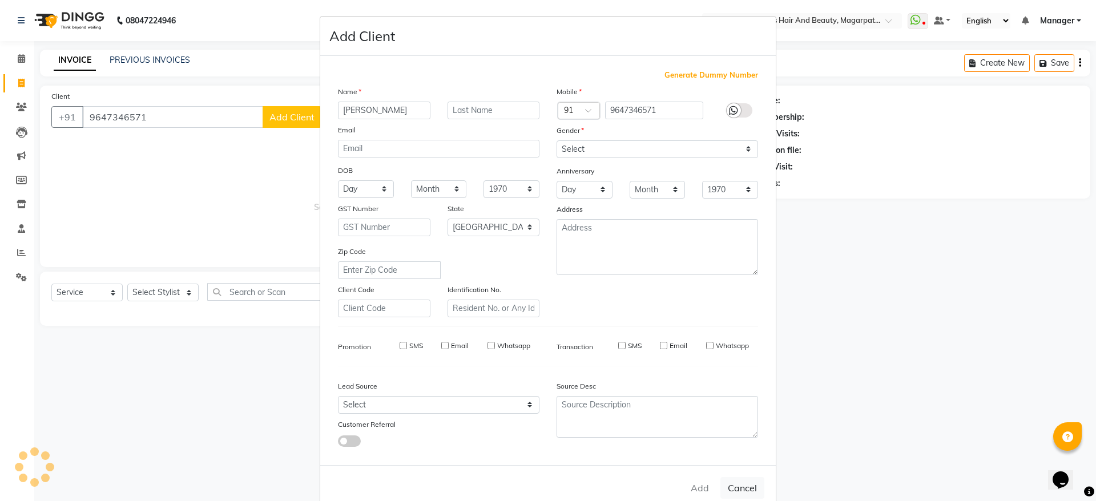
checkbox input "false"
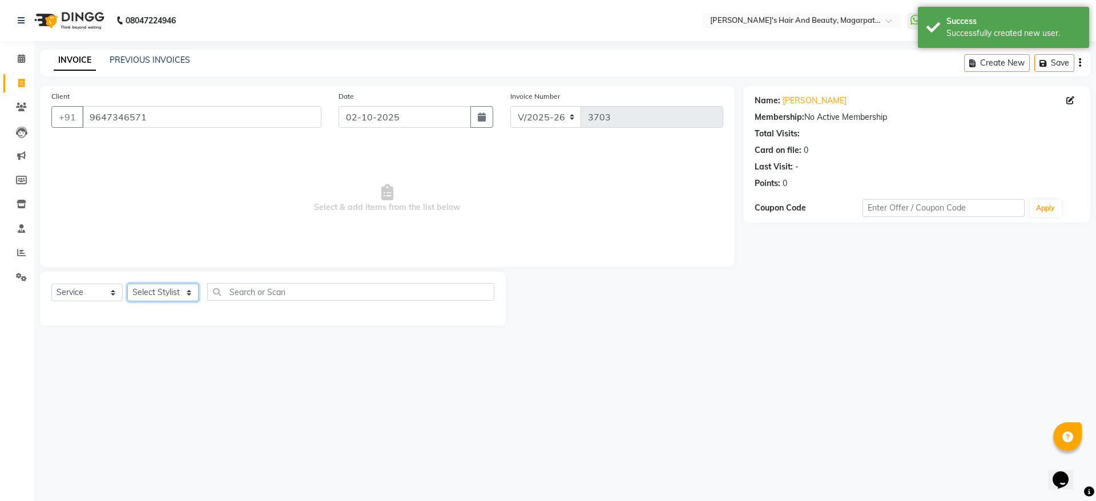
click at [155, 289] on select "Select Stylist [PERSON_NAME] [PERSON_NAME] [PERSON_NAME] Manager [PERSON_NAME] …" at bounding box center [162, 293] width 71 height 18
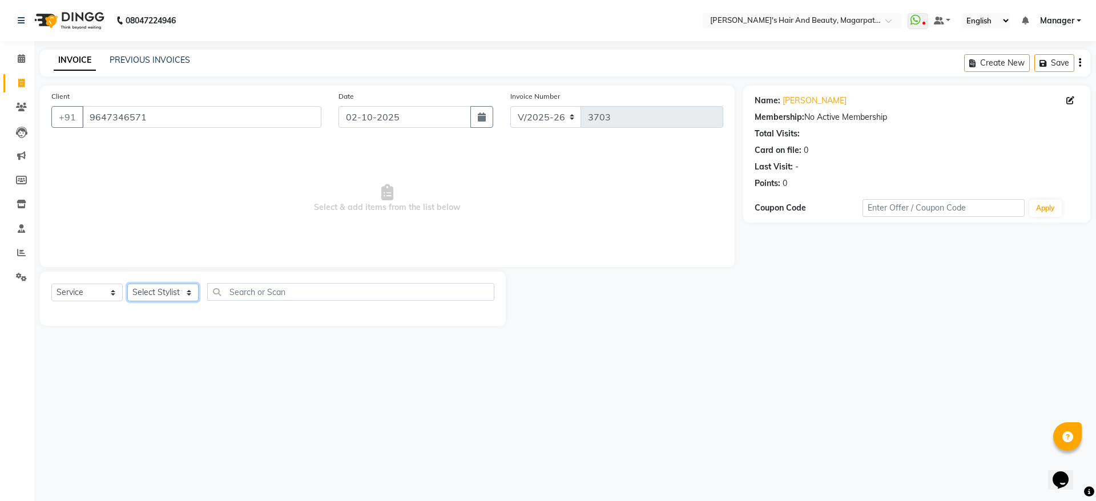
select select "67454"
click at [127, 284] on select "Select Stylist [PERSON_NAME] [PERSON_NAME] [PERSON_NAME] Manager [PERSON_NAME] …" at bounding box center [162, 293] width 71 height 18
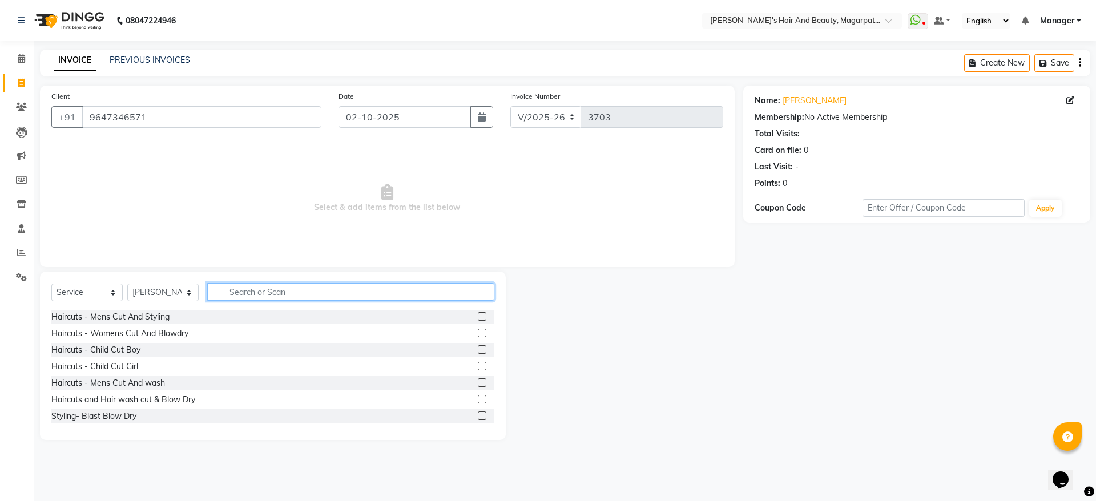
click at [277, 290] on input "text" at bounding box center [350, 292] width 287 height 18
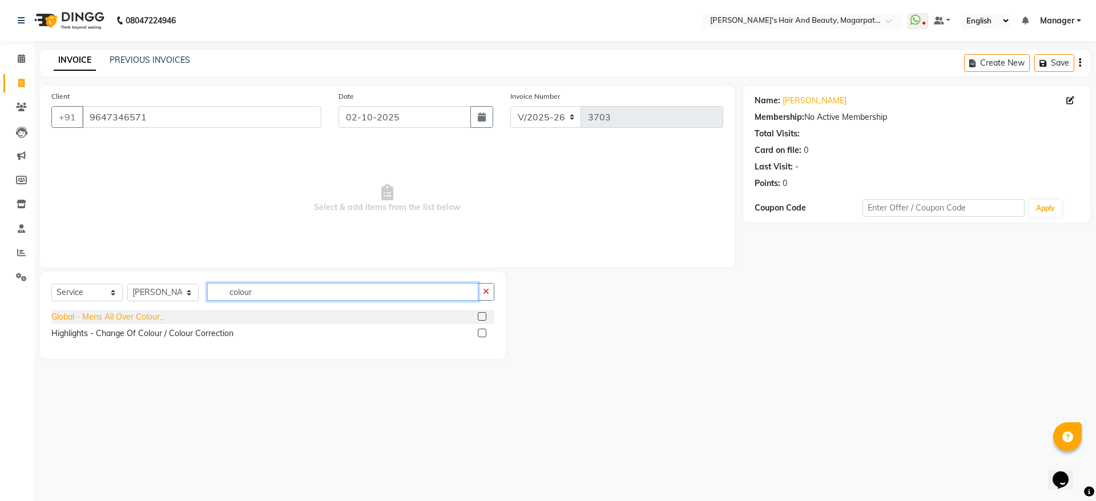
type input "colour"
click at [139, 316] on div "Global - Mens All Over Colour_" at bounding box center [107, 317] width 112 height 12
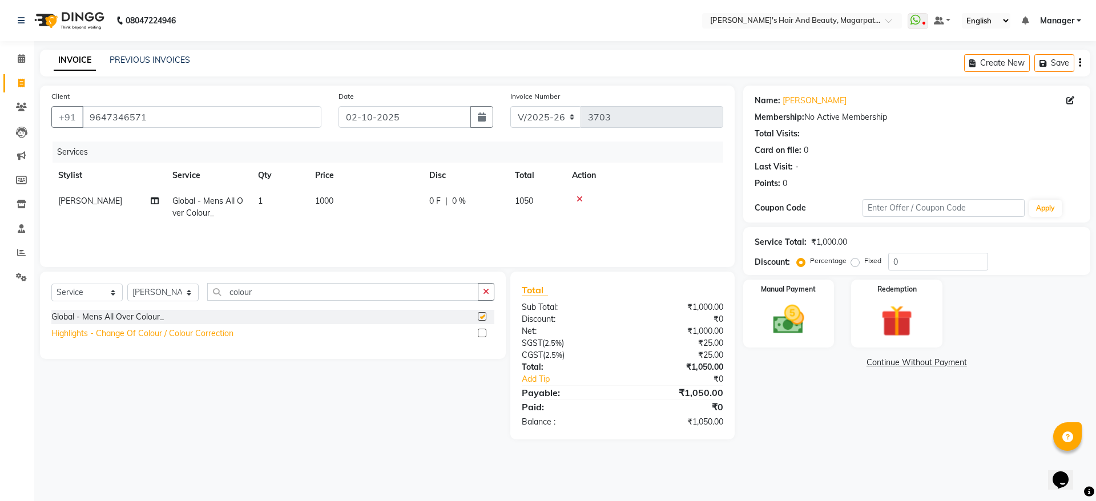
checkbox input "false"
click at [487, 289] on icon "button" at bounding box center [486, 292] width 6 height 8
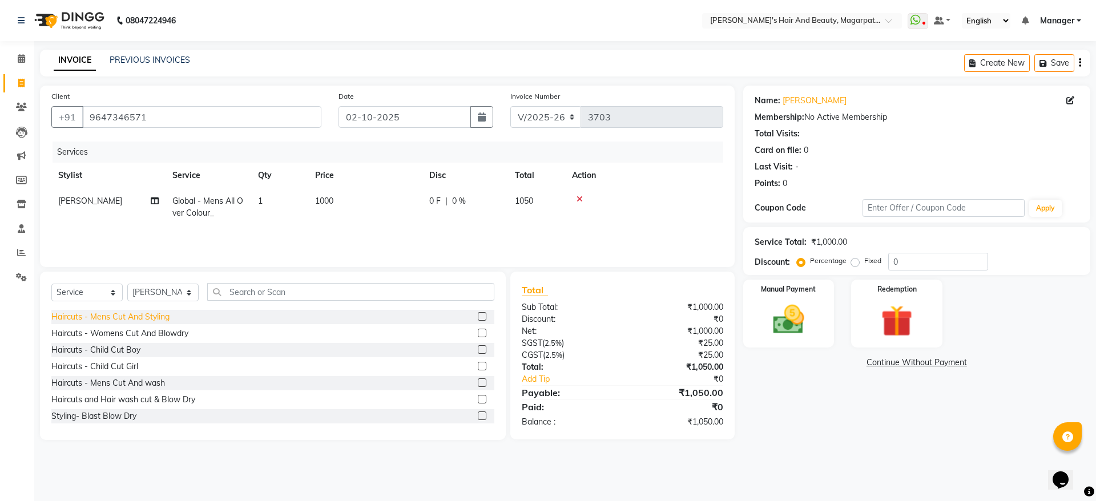
click at [159, 316] on div "Haircuts - Mens Cut And Styling" at bounding box center [110, 317] width 118 height 12
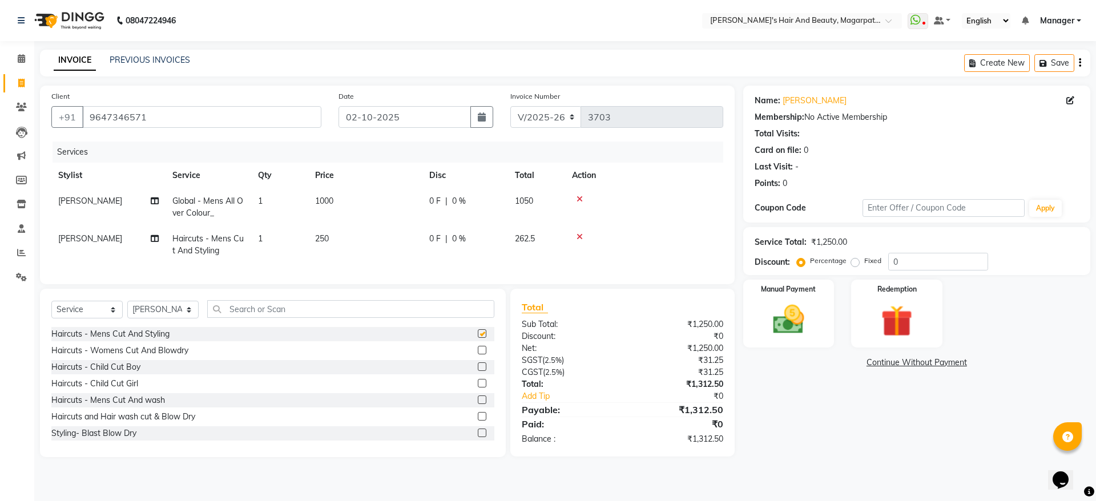
checkbox input "false"
click at [253, 318] on input "text" at bounding box center [350, 309] width 287 height 18
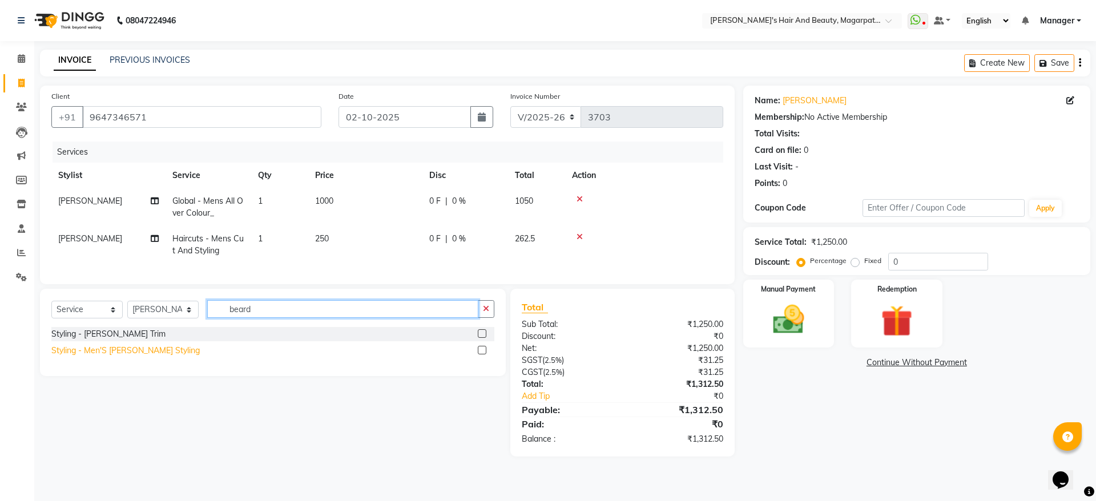
type input "beard"
click at [131, 357] on div "Styling - Men'S [PERSON_NAME] Styling" at bounding box center [125, 351] width 148 height 12
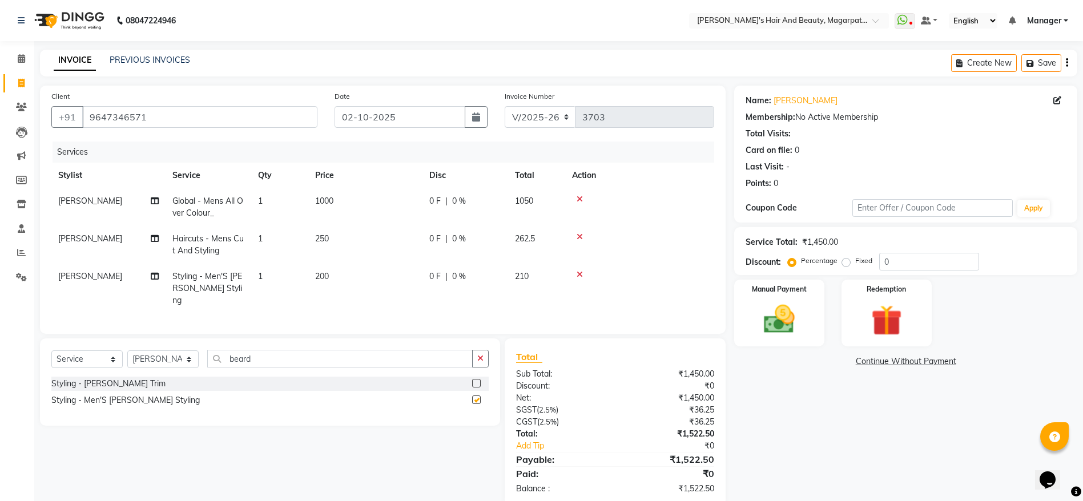
checkbox input "false"
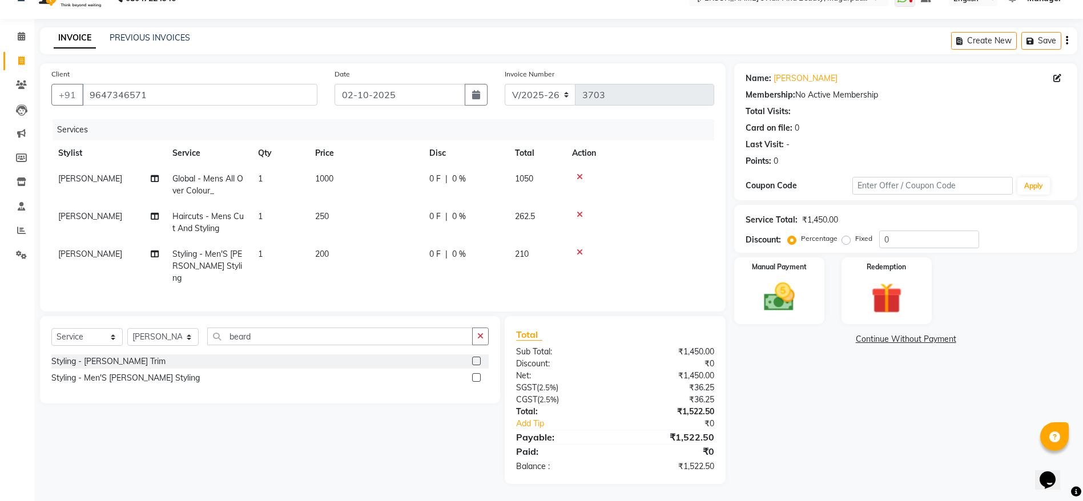
click at [578, 212] on icon at bounding box center [579, 215] width 6 height 8
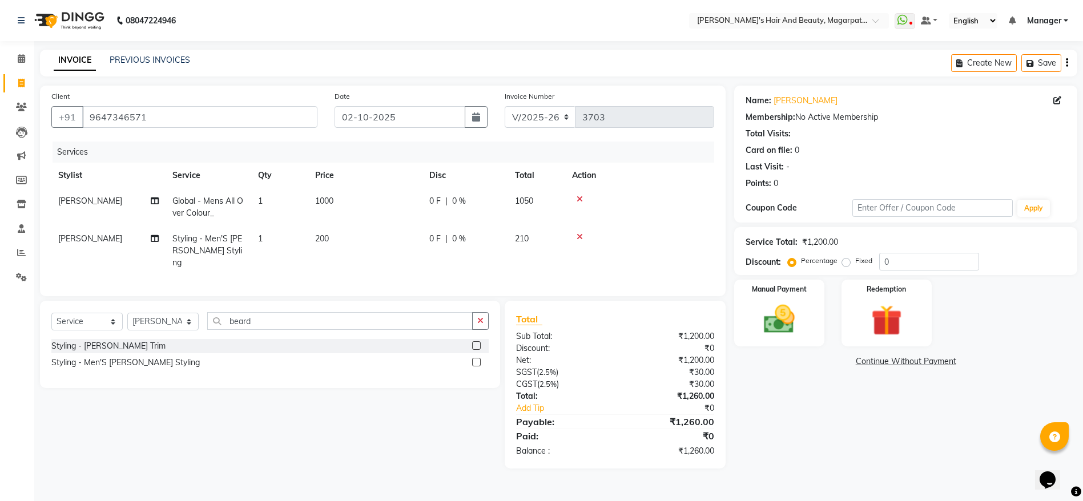
scroll to position [0, 0]
click at [578, 212] on td at bounding box center [644, 207] width 158 height 38
click at [578, 235] on icon at bounding box center [579, 237] width 6 height 8
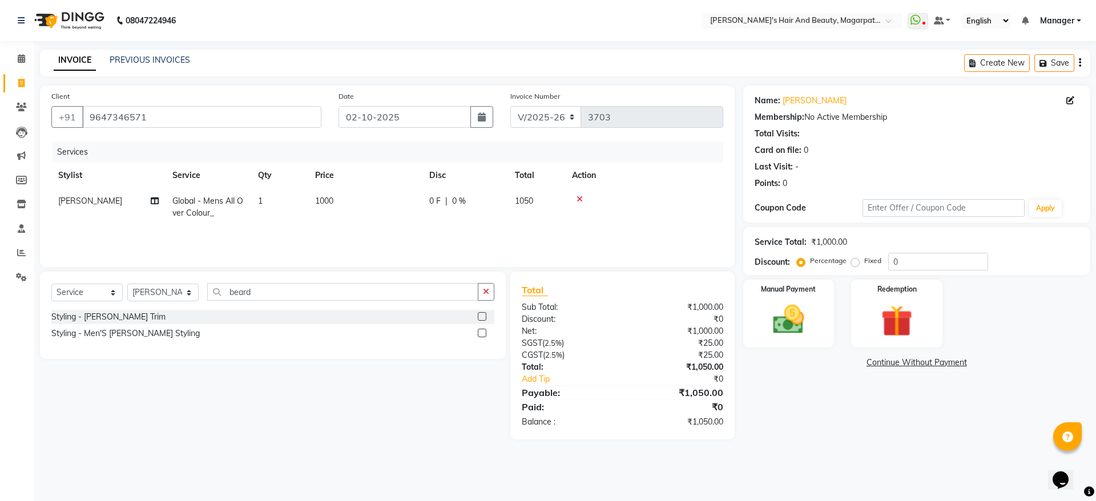
click at [330, 204] on span "1000" at bounding box center [324, 201] width 18 height 10
select select "67454"
click at [330, 204] on input "1" at bounding box center [333, 204] width 43 height 18
drag, startPoint x: 402, startPoint y: 205, endPoint x: 381, endPoint y: 202, distance: 21.3
click at [381, 200] on td "1000" at bounding box center [365, 207] width 114 height 38
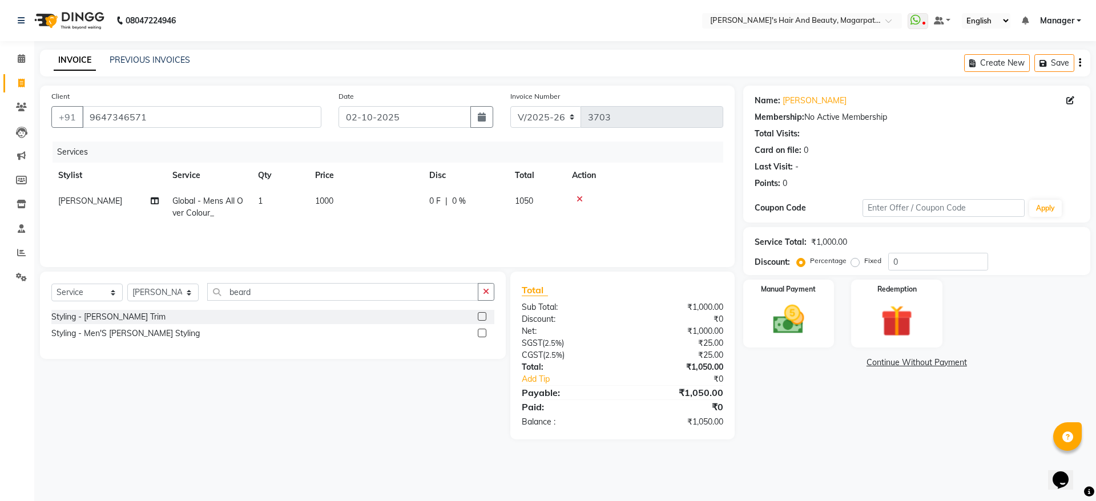
select select "67454"
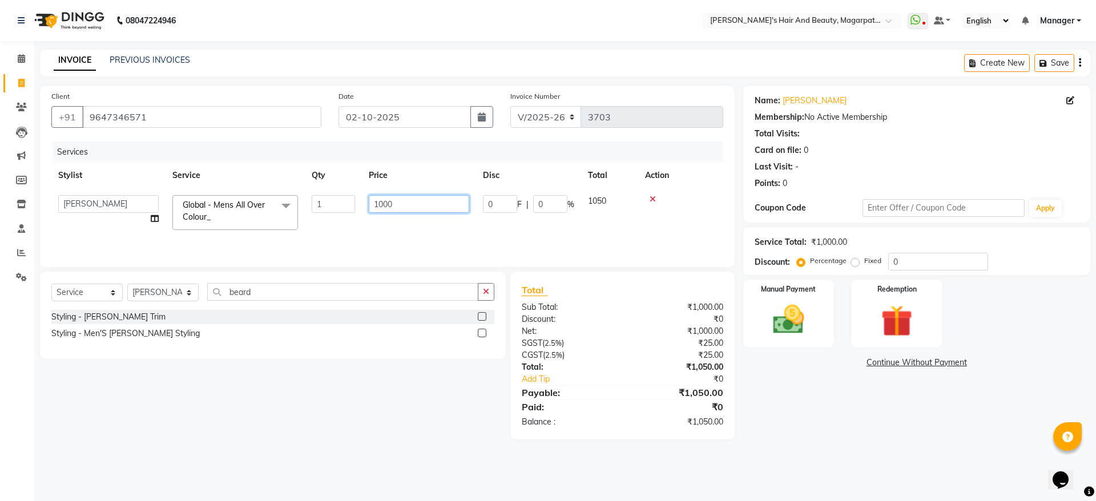
drag, startPoint x: 396, startPoint y: 205, endPoint x: 372, endPoint y: 205, distance: 24.5
click at [372, 205] on input "1000" at bounding box center [419, 204] width 100 height 18
type input "2250"
click at [378, 224] on td "2250" at bounding box center [419, 212] width 114 height 49
select select "67454"
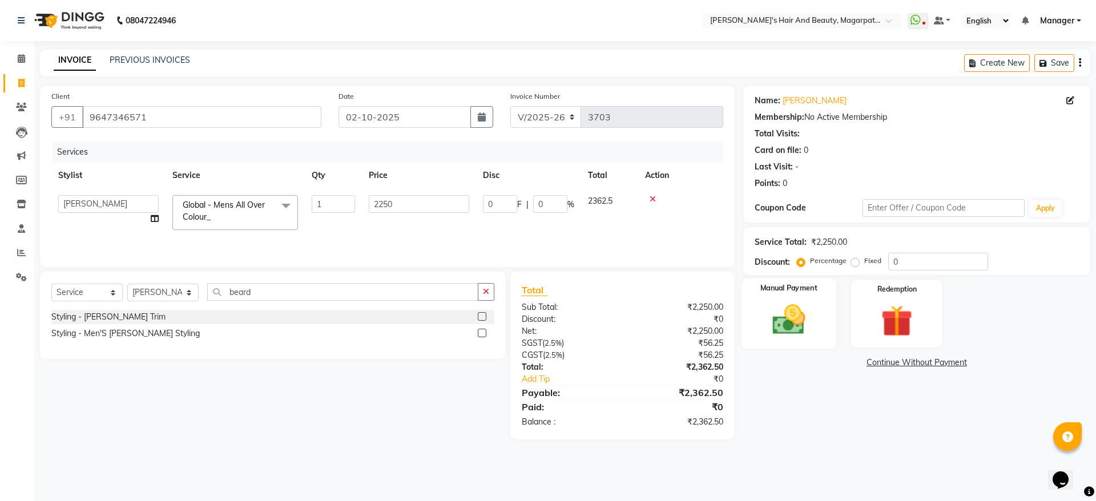
click at [785, 302] on img at bounding box center [788, 320] width 53 height 38
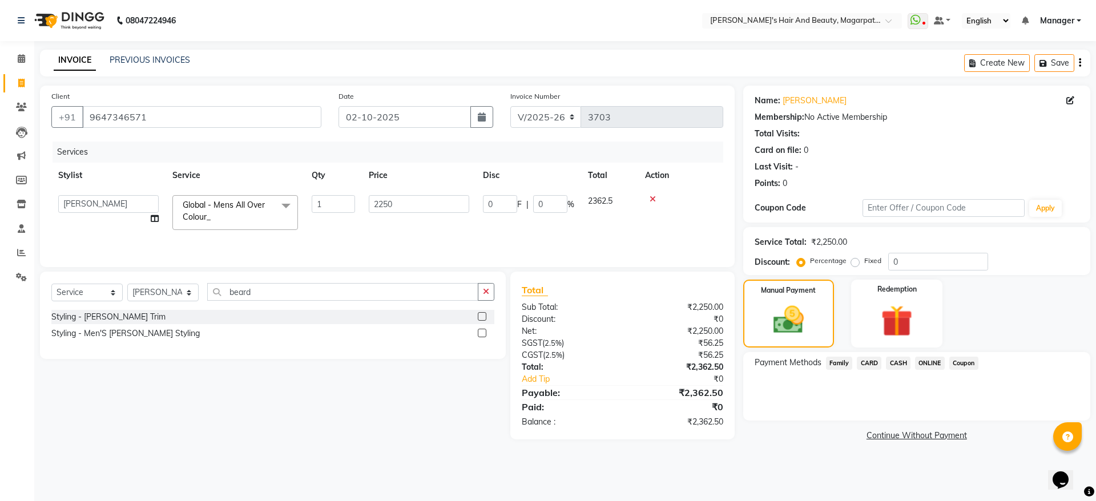
click at [930, 361] on span "ONLINE" at bounding box center [930, 363] width 30 height 13
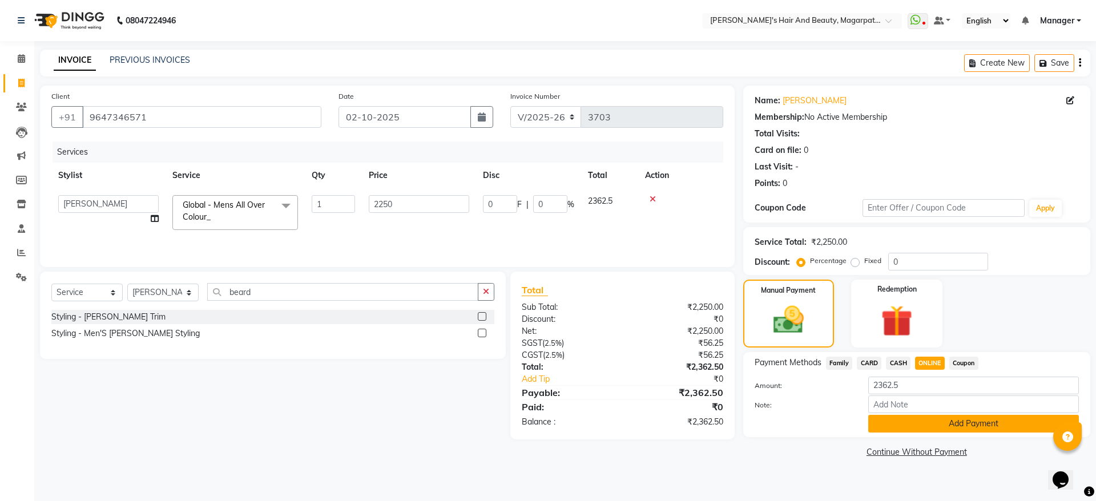
click at [930, 424] on button "Add Payment" at bounding box center [973, 424] width 211 height 18
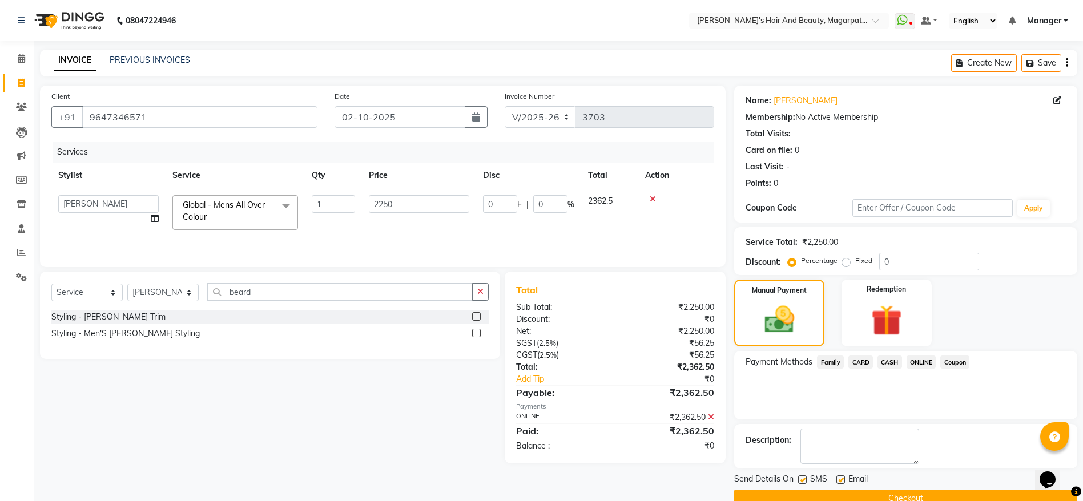
scroll to position [23, 0]
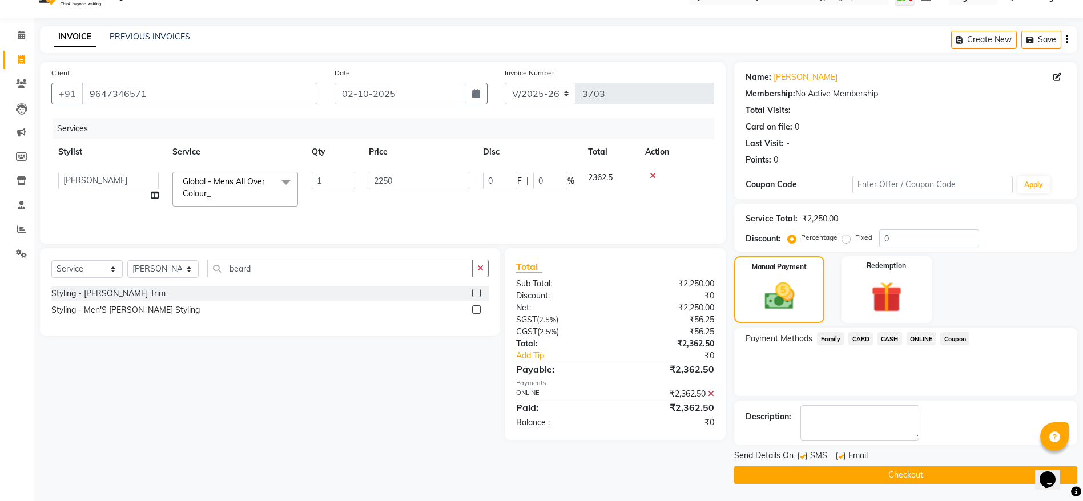
click at [889, 471] on button "Checkout" at bounding box center [905, 475] width 343 height 18
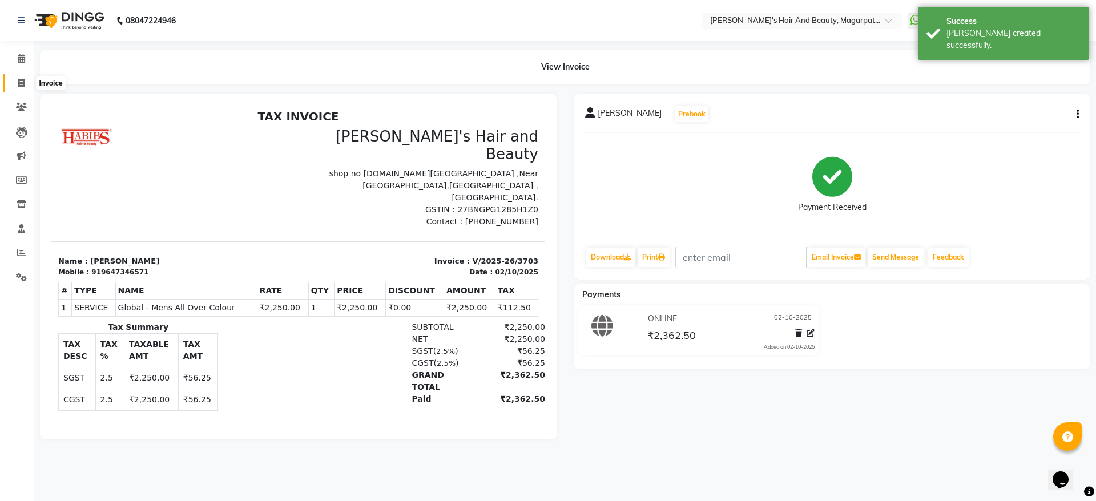
click at [18, 79] on icon at bounding box center [21, 83] width 6 height 9
select select "service"
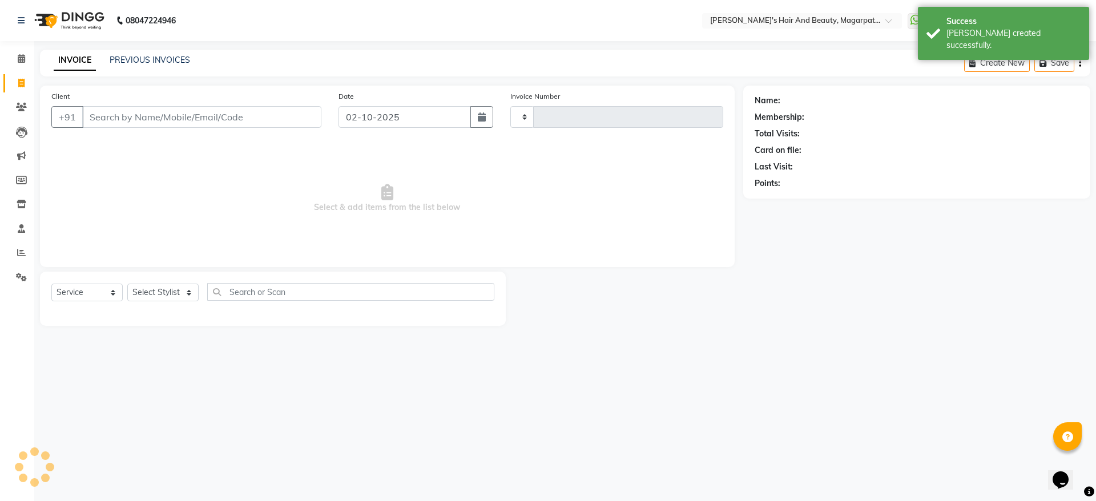
type input "3704"
select select "4517"
click at [101, 117] on input "Client" at bounding box center [201, 117] width 239 height 22
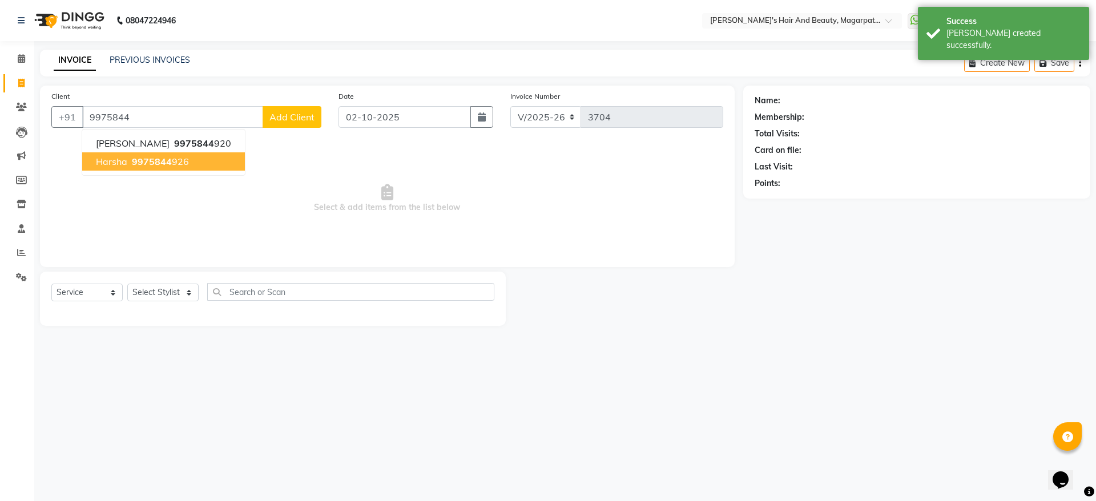
click at [115, 161] on span "Harsha" at bounding box center [111, 161] width 31 height 11
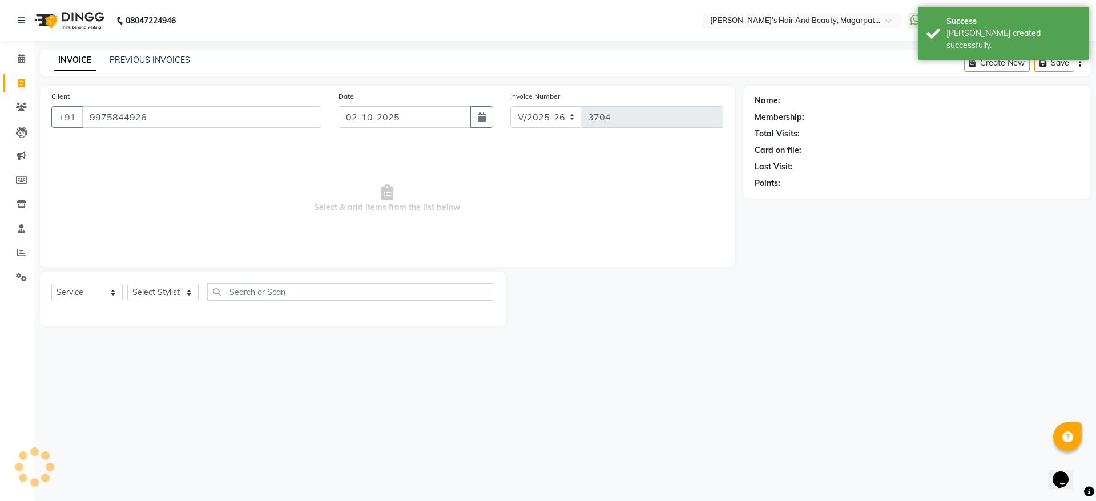
type input "9975844926"
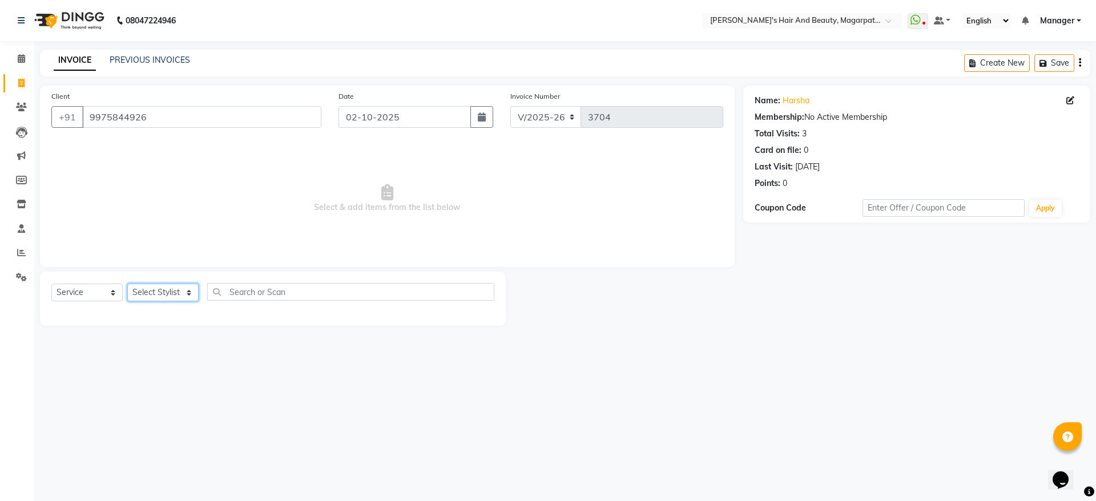
click at [164, 291] on select "Select Stylist [PERSON_NAME] [PERSON_NAME] [PERSON_NAME] Manager [PERSON_NAME] …" at bounding box center [162, 293] width 71 height 18
select select "67463"
click at [127, 284] on select "Select Stylist [PERSON_NAME] [PERSON_NAME] [PERSON_NAME] Manager [PERSON_NAME] …" at bounding box center [162, 293] width 71 height 18
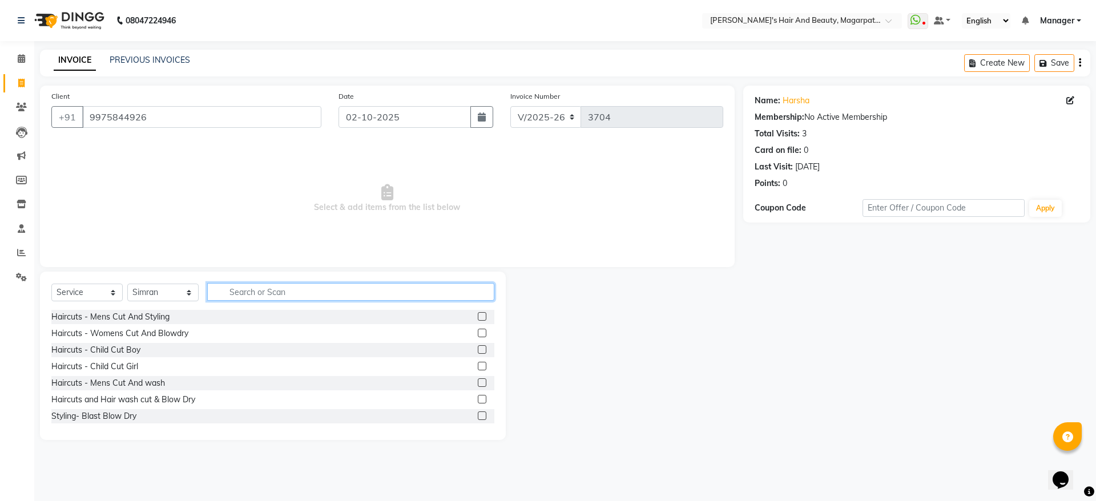
click at [267, 291] on input "text" at bounding box center [350, 292] width 287 height 18
type input "thre"
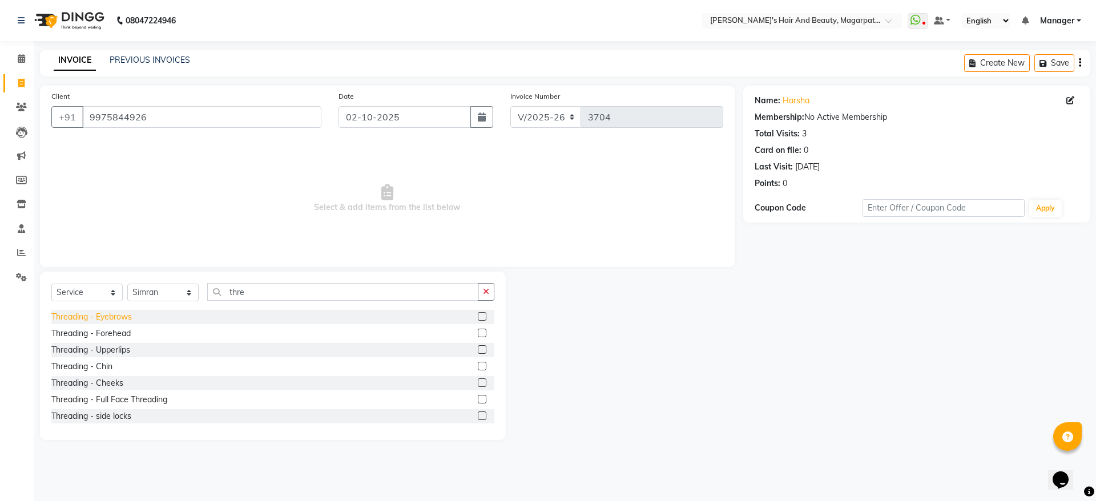
click at [128, 318] on div "Threading - Eyebrows" at bounding box center [91, 317] width 80 height 12
checkbox input "false"
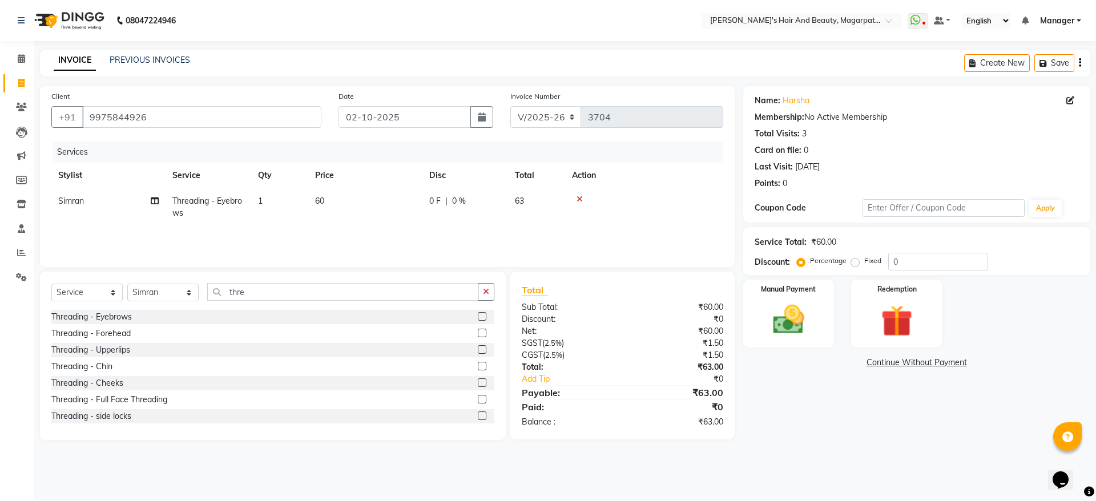
click at [324, 200] on span "60" at bounding box center [319, 201] width 9 height 10
select select "67463"
drag, startPoint x: 414, startPoint y: 205, endPoint x: 369, endPoint y: 210, distance: 45.3
click at [369, 210] on input "60" at bounding box center [419, 204] width 100 height 18
type input "67"
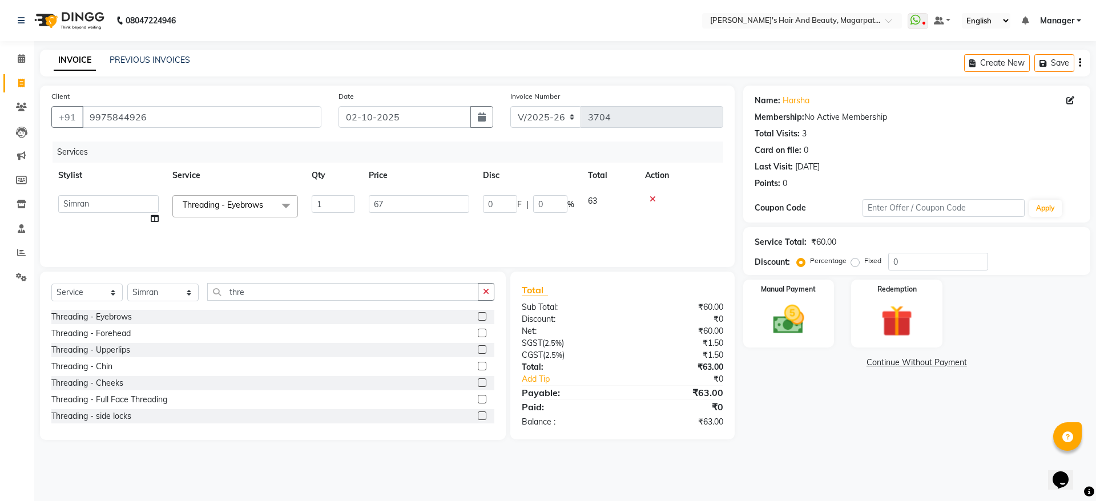
click at [372, 227] on div "Services Stylist Service Qty Price Disc Total Action [PERSON_NAME] [PERSON_NAME…" at bounding box center [387, 199] width 672 height 114
click at [771, 314] on img at bounding box center [788, 320] width 53 height 38
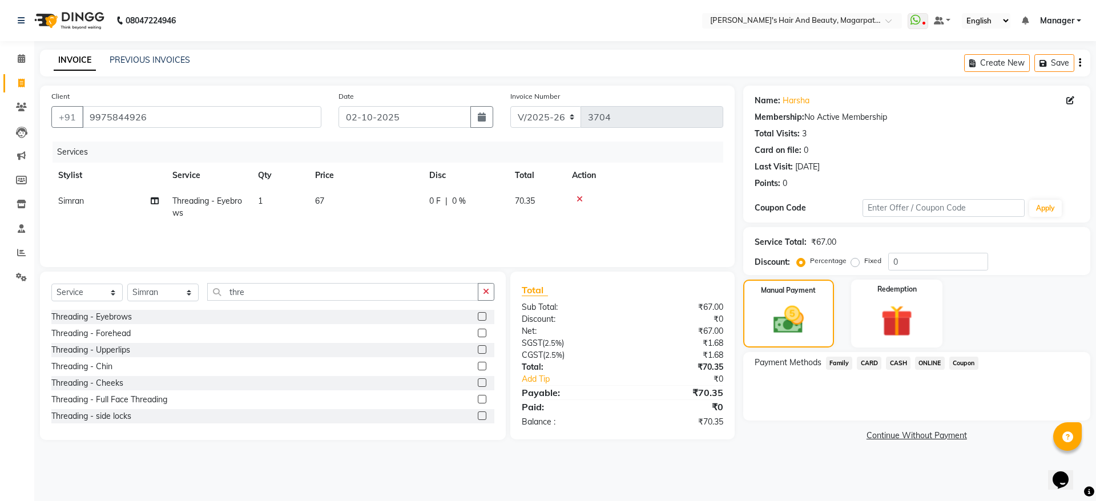
click at [941, 363] on span "ONLINE" at bounding box center [930, 363] width 30 height 13
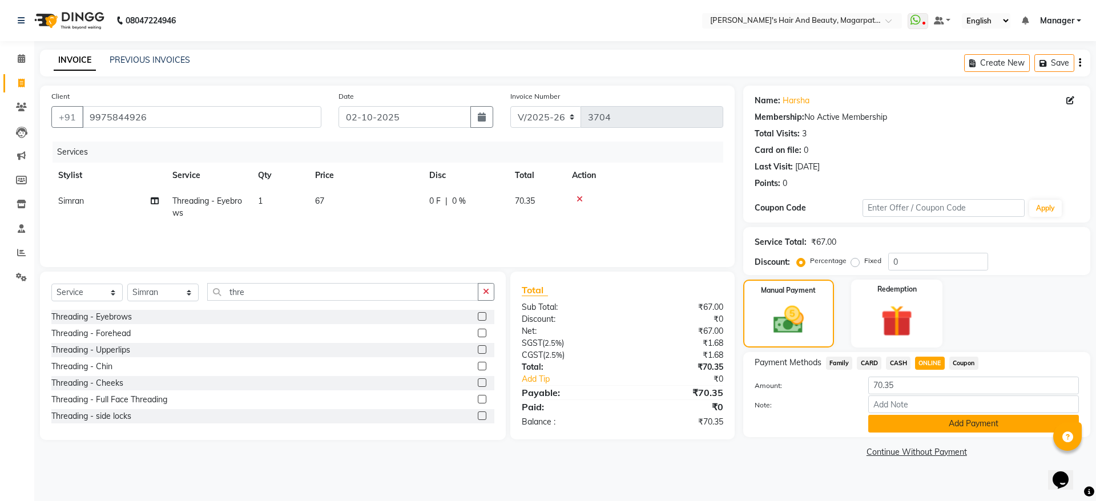
click at [953, 425] on button "Add Payment" at bounding box center [973, 424] width 211 height 18
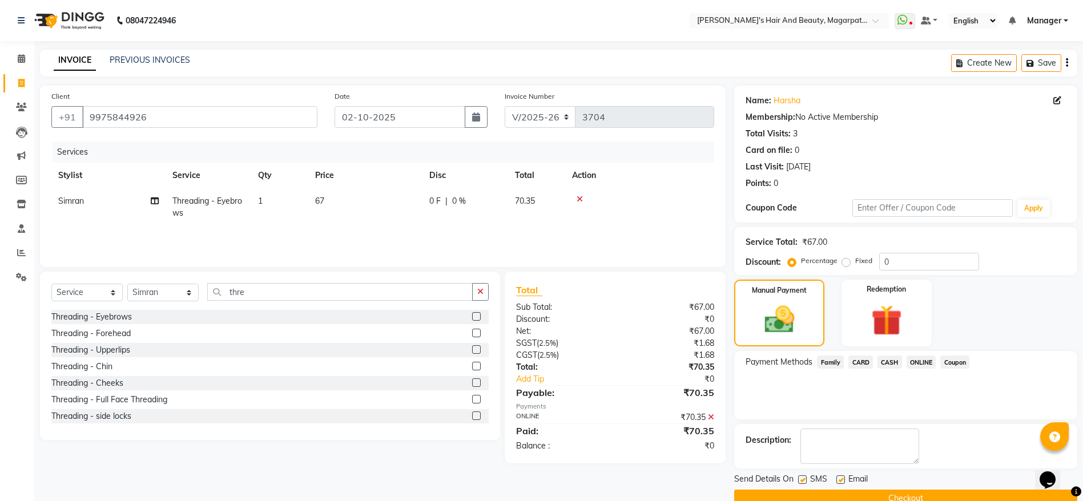
scroll to position [23, 0]
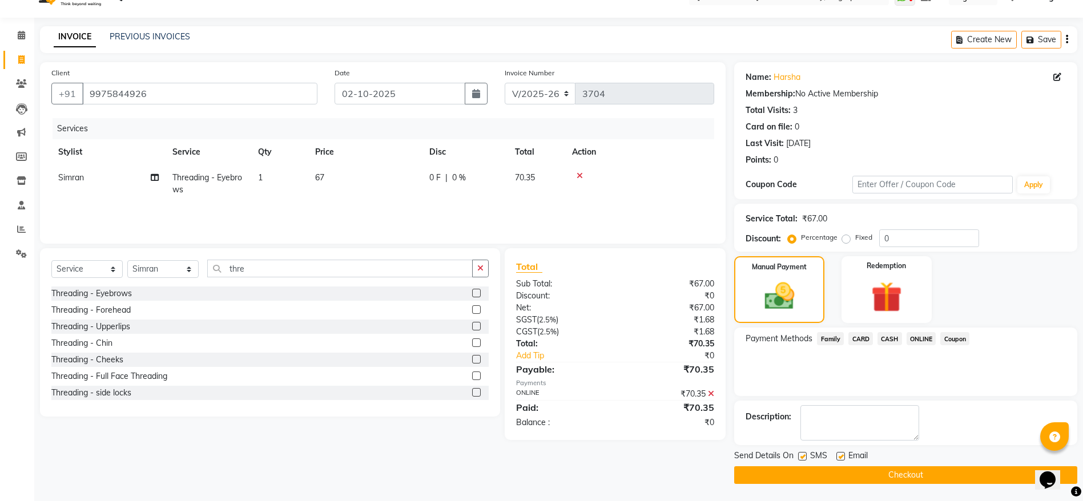
click at [925, 471] on button "Checkout" at bounding box center [905, 475] width 343 height 18
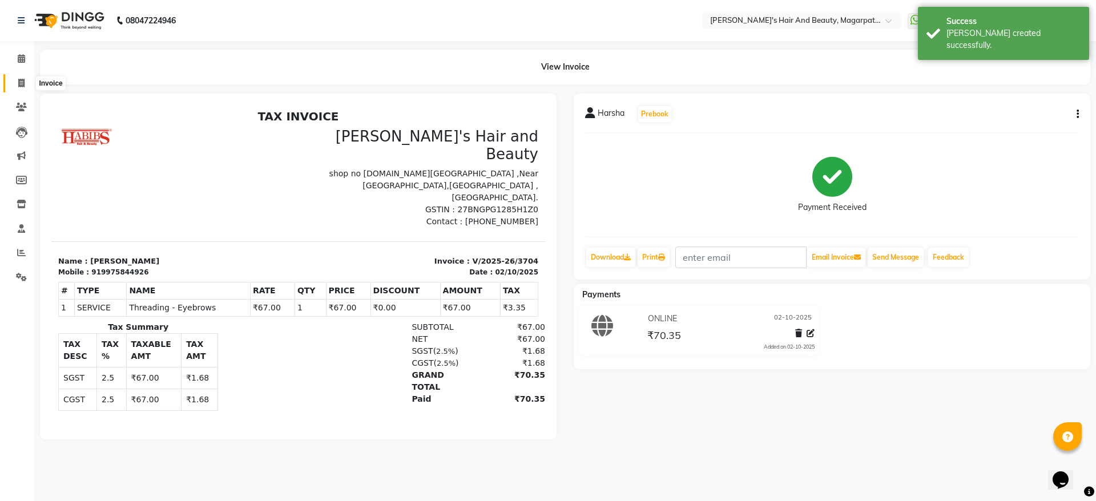
click at [22, 87] on span at bounding box center [21, 83] width 20 height 13
select select "4517"
select select "service"
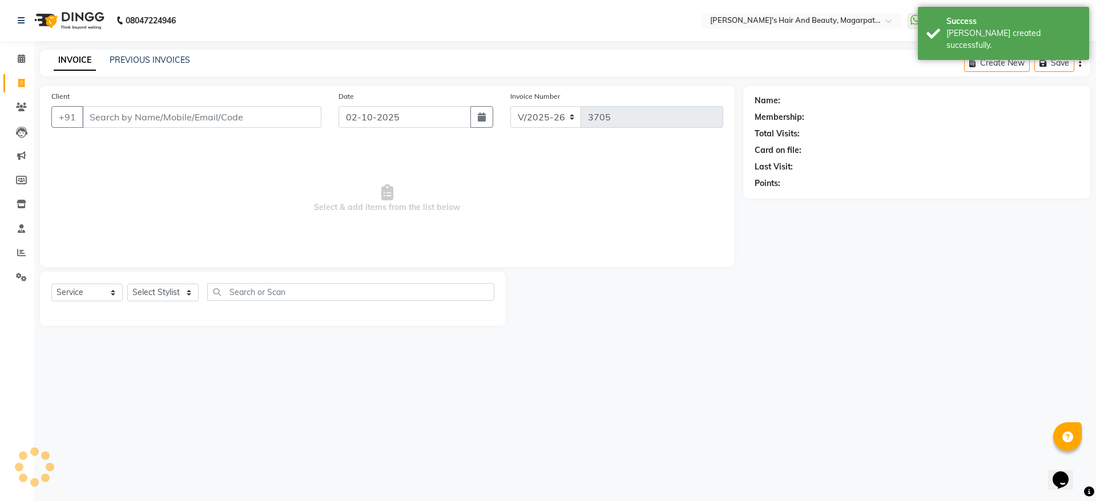
click at [104, 115] on input "Client" at bounding box center [201, 117] width 239 height 22
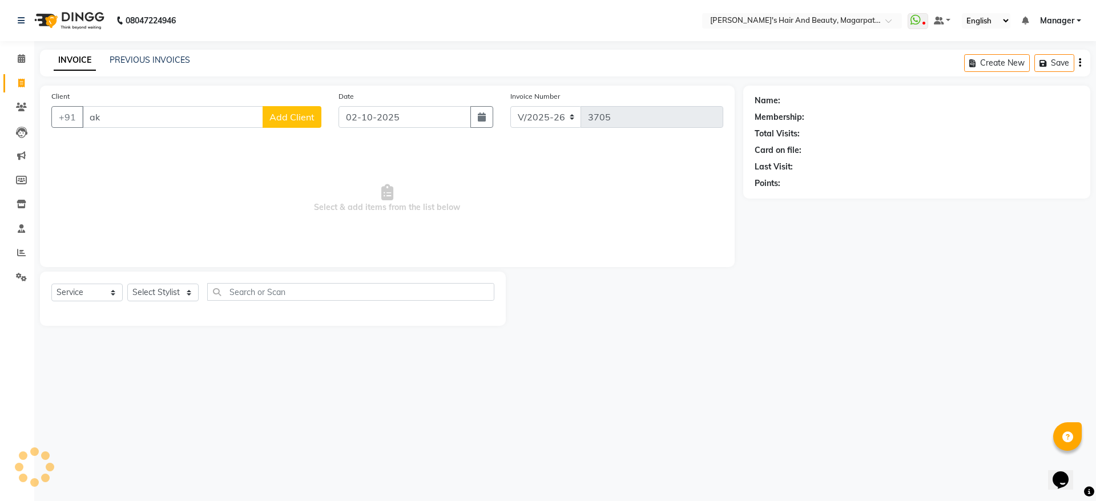
type input "a"
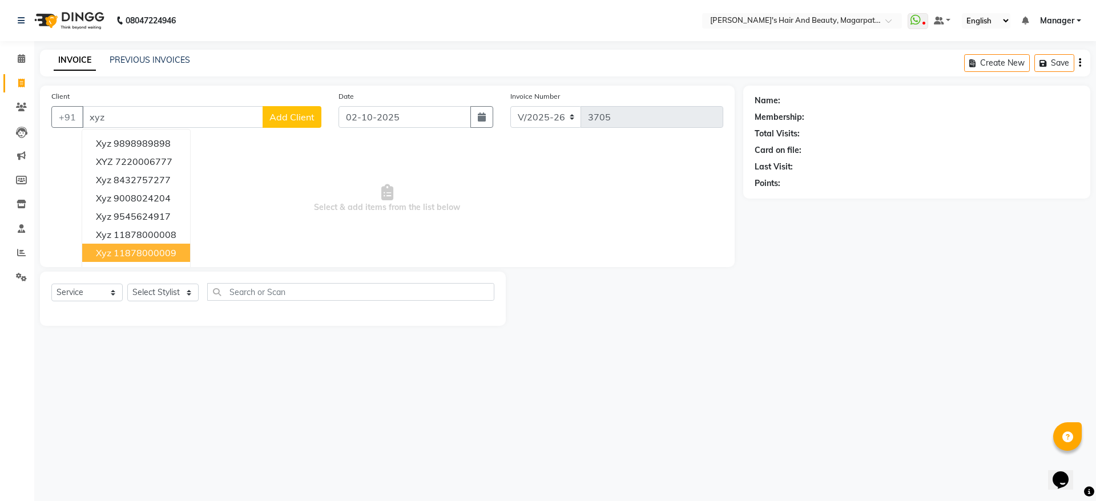
click at [130, 246] on button "xyz 11878000009" at bounding box center [136, 253] width 108 height 18
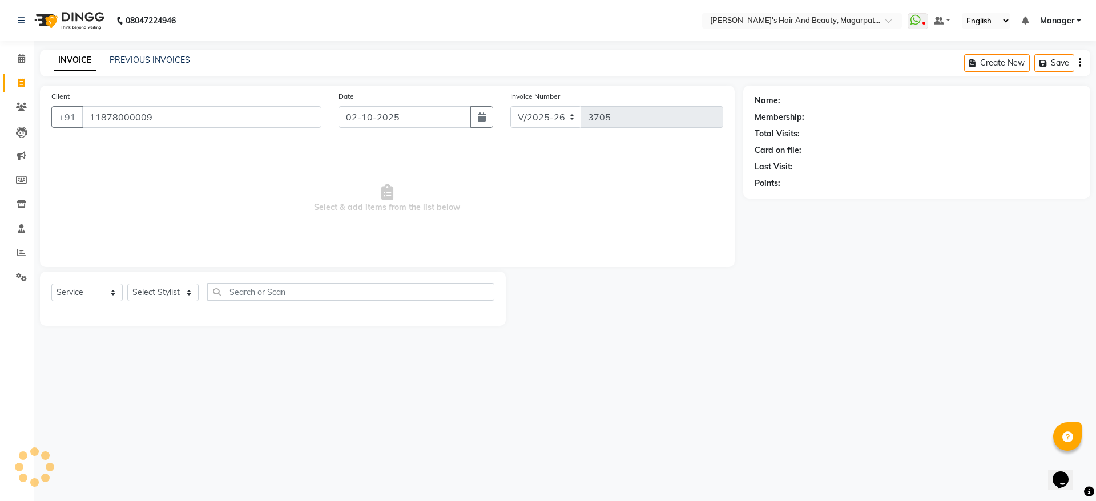
type input "11878000009"
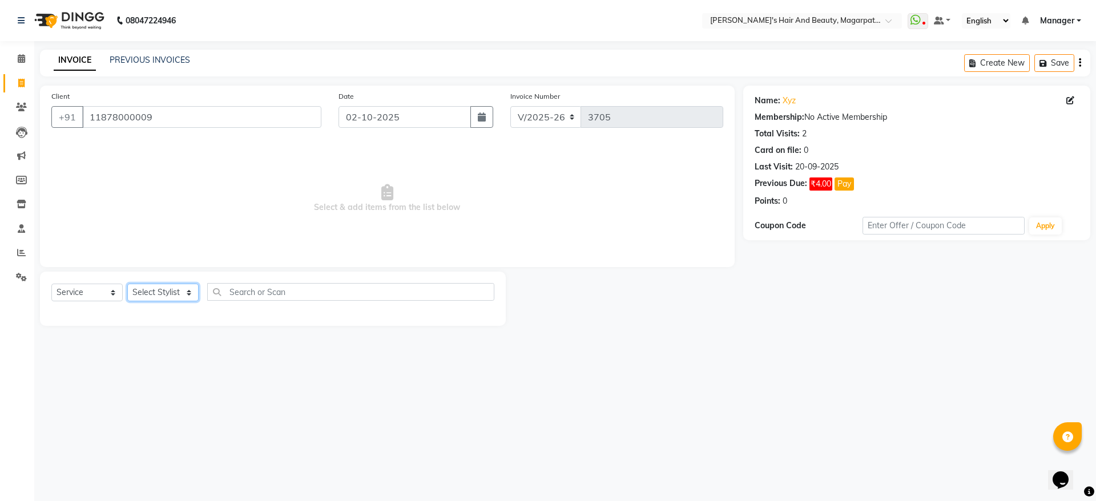
click at [165, 291] on select "Select Stylist [PERSON_NAME] [PERSON_NAME] [PERSON_NAME] Manager [PERSON_NAME] …" at bounding box center [162, 293] width 71 height 18
select select "67463"
click at [127, 284] on select "Select Stylist [PERSON_NAME] [PERSON_NAME] [PERSON_NAME] Manager [PERSON_NAME] …" at bounding box center [162, 293] width 71 height 18
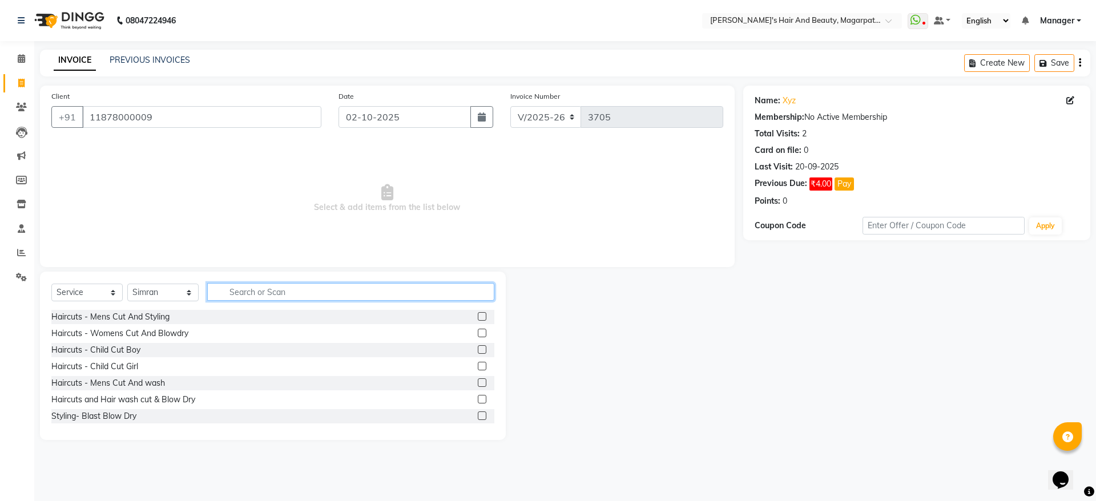
click at [260, 290] on input "text" at bounding box center [350, 292] width 287 height 18
type input "thre"
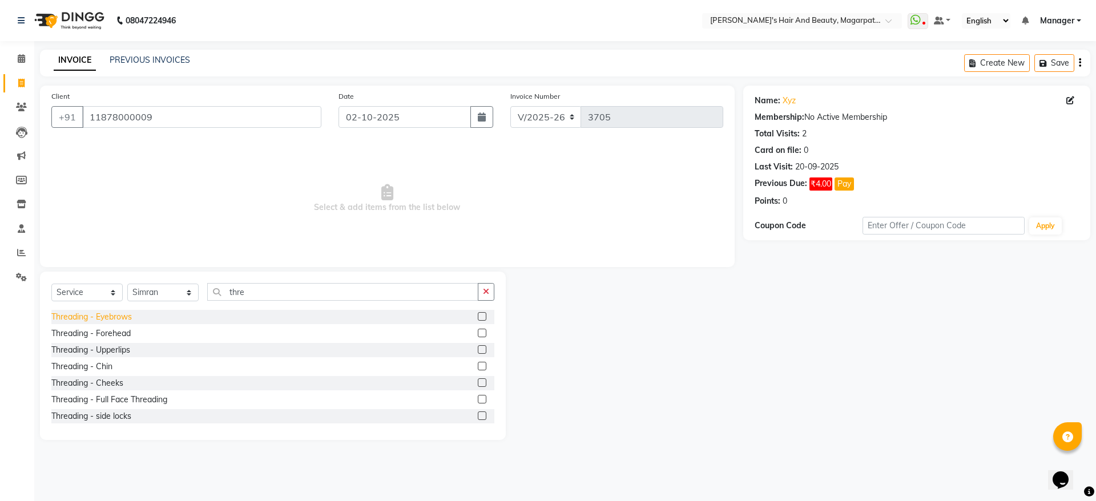
click at [115, 312] on div "Threading - Eyebrows" at bounding box center [91, 317] width 80 height 12
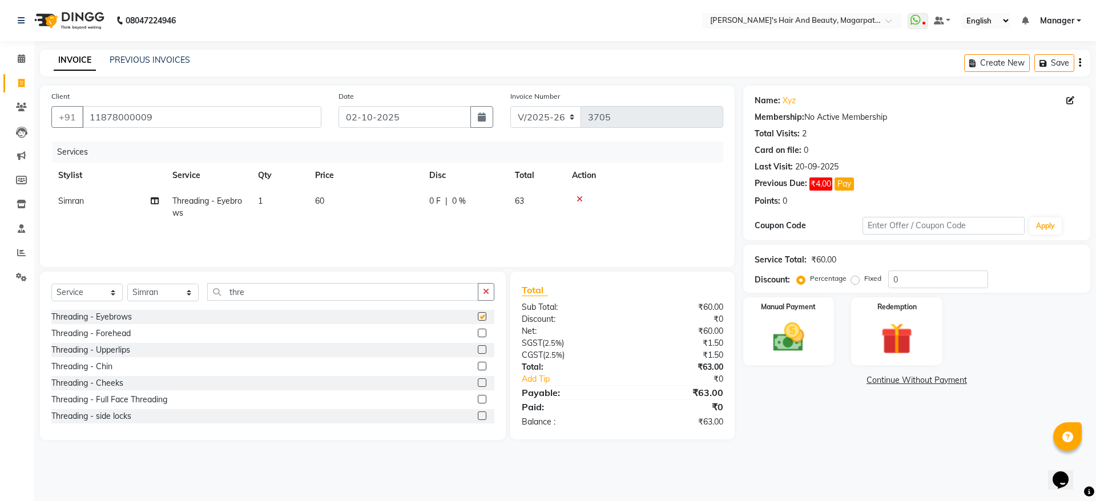
checkbox input "false"
click at [324, 199] on span "60" at bounding box center [319, 201] width 9 height 10
select select "67463"
drag, startPoint x: 396, startPoint y: 201, endPoint x: 368, endPoint y: 205, distance: 28.8
click at [368, 205] on td "60" at bounding box center [419, 209] width 114 height 43
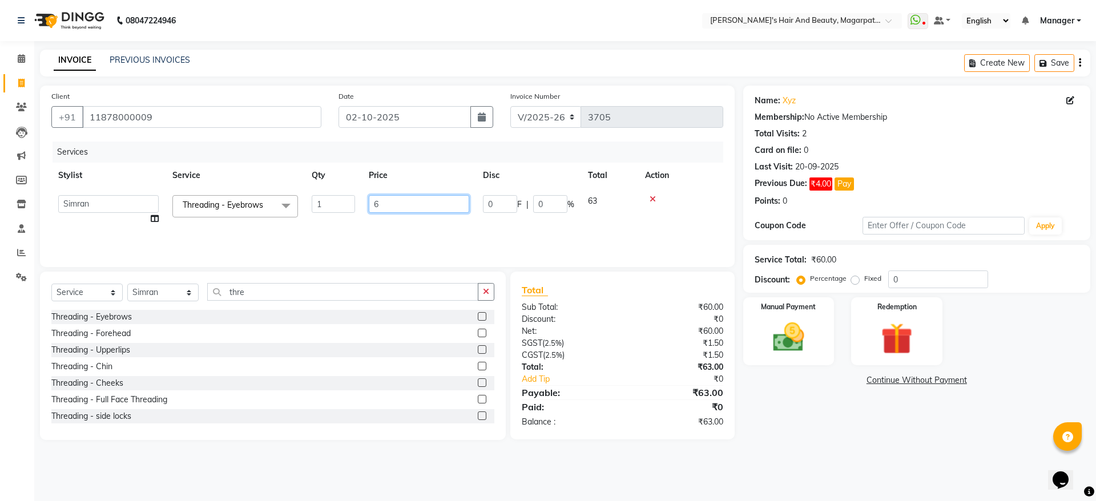
type input "67"
click at [381, 237] on div "Services Stylist Service Qty Price Disc Total Action [PERSON_NAME] Threading - …" at bounding box center [387, 199] width 672 height 114
click at [755, 346] on div "Manual Payment" at bounding box center [788, 331] width 95 height 70
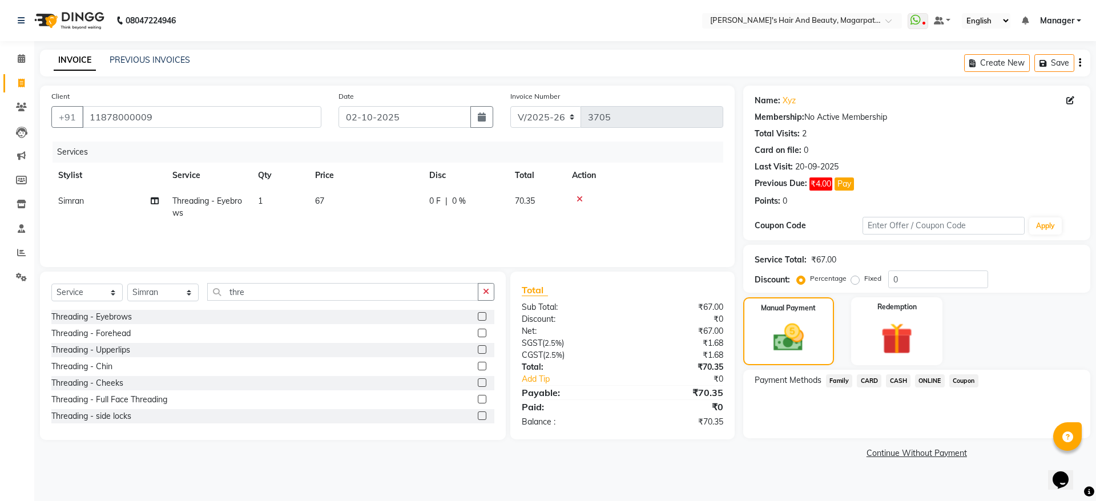
click at [927, 377] on span "ONLINE" at bounding box center [930, 380] width 30 height 13
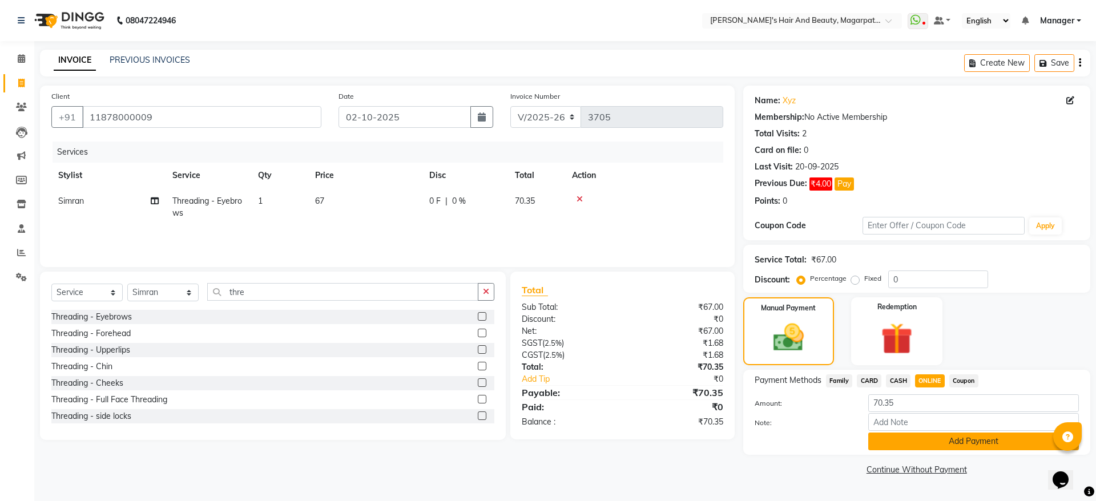
click at [923, 444] on button "Add Payment" at bounding box center [973, 442] width 211 height 18
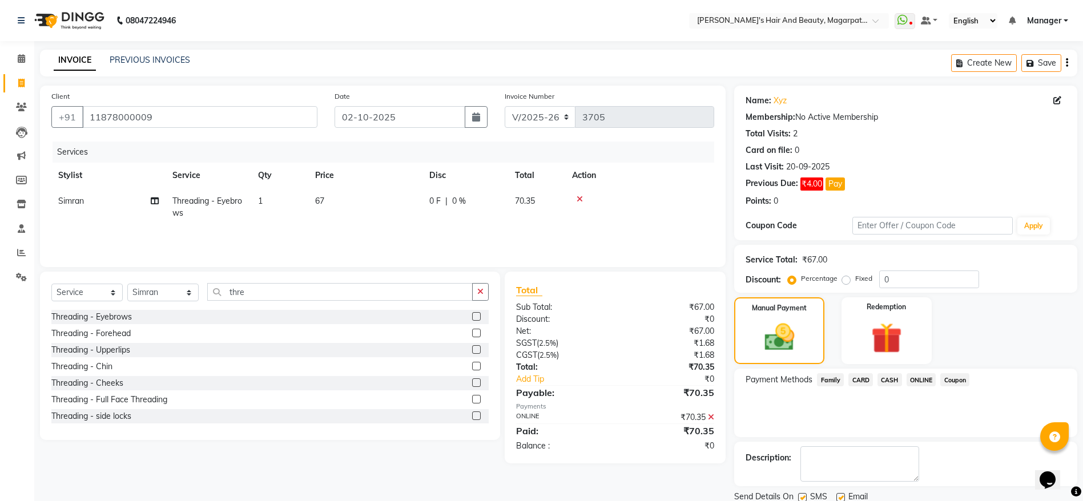
scroll to position [41, 0]
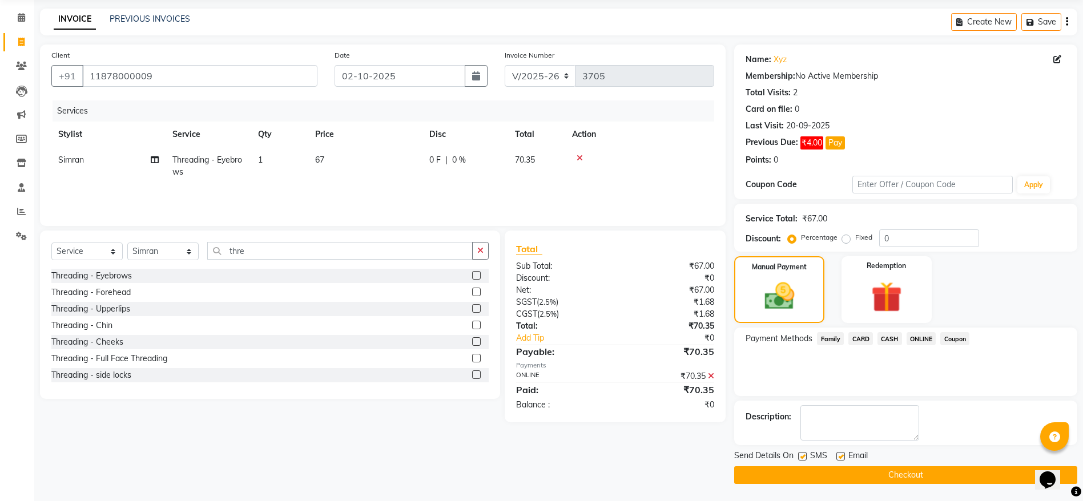
click at [911, 473] on button "Checkout" at bounding box center [905, 475] width 343 height 18
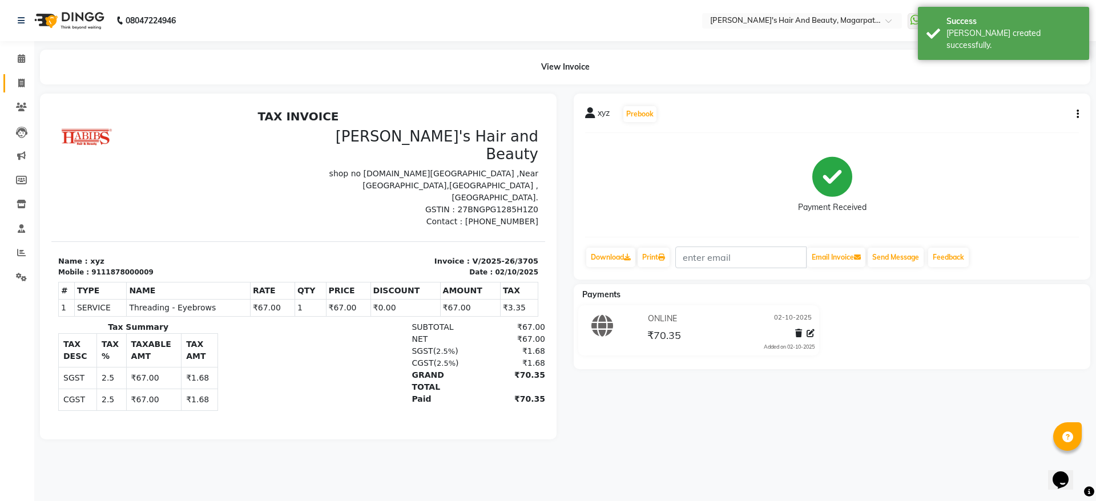
click at [23, 76] on link "Invoice" at bounding box center [16, 83] width 27 height 19
select select "service"
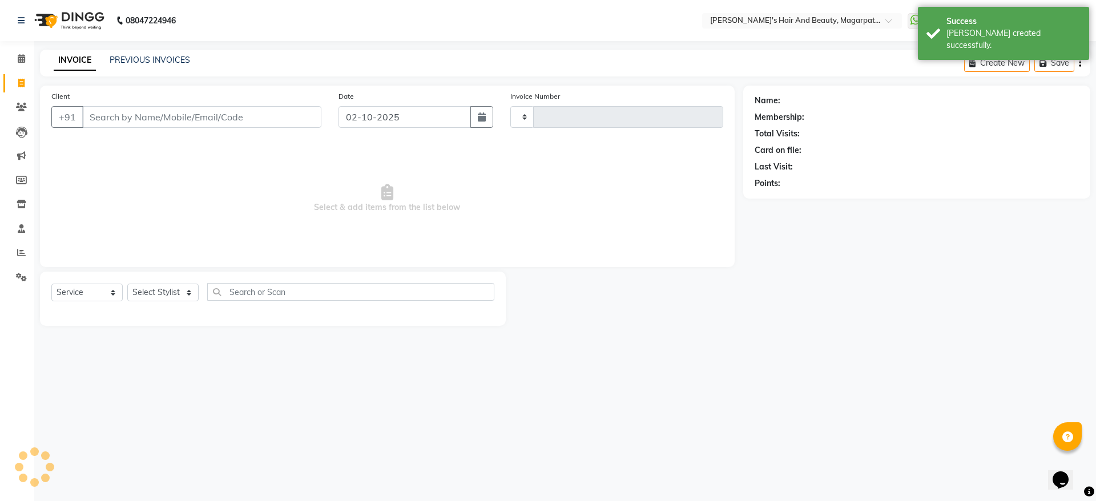
type input "3706"
select select "4517"
click at [141, 109] on input "Client" at bounding box center [201, 117] width 239 height 22
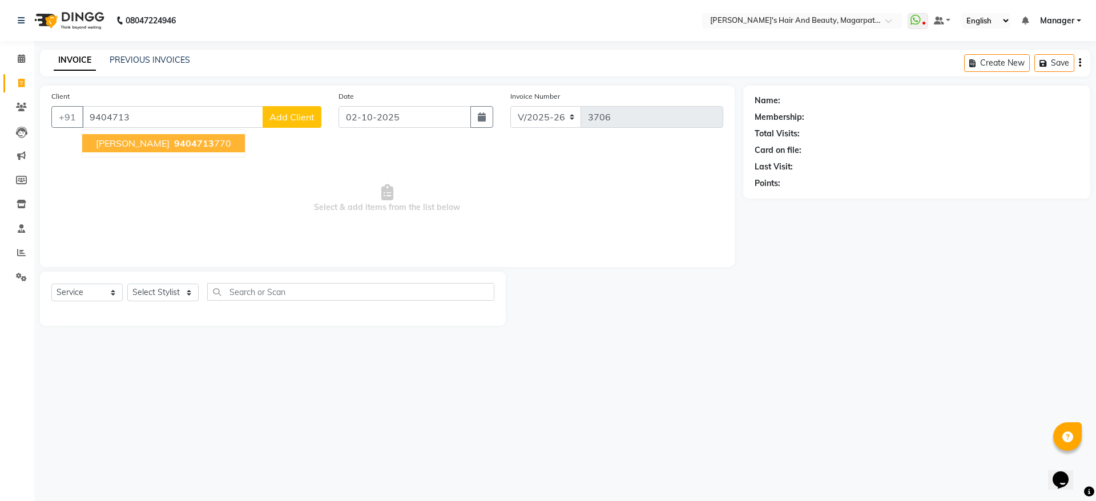
click at [140, 144] on button "[PERSON_NAME] 9404713 770" at bounding box center [163, 143] width 163 height 18
type input "9404713770"
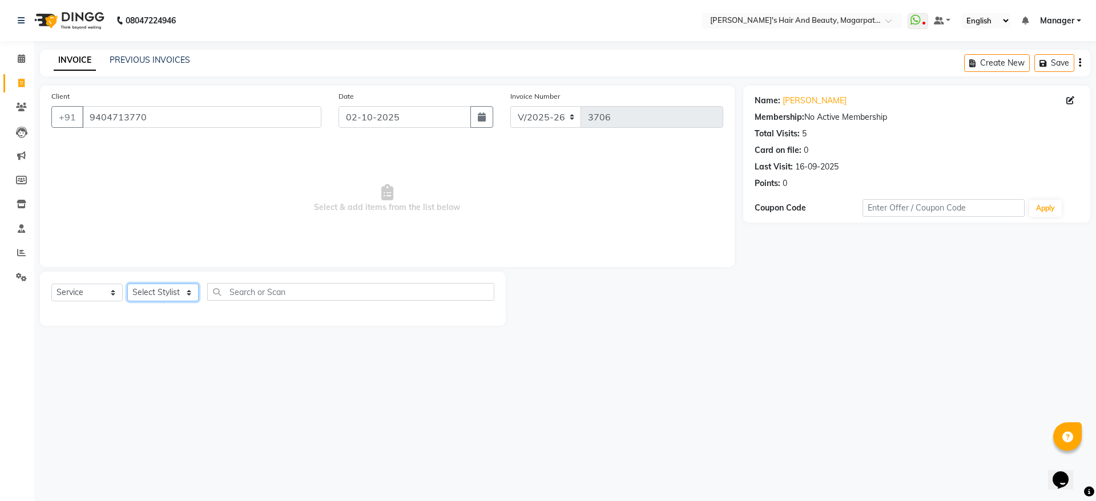
click at [176, 296] on select "Select Stylist [PERSON_NAME] [PERSON_NAME] [PERSON_NAME] Manager [PERSON_NAME] …" at bounding box center [162, 293] width 71 height 18
select select "25867"
click at [127, 284] on select "Select Stylist [PERSON_NAME] [PERSON_NAME] [PERSON_NAME] Manager [PERSON_NAME] …" at bounding box center [162, 293] width 71 height 18
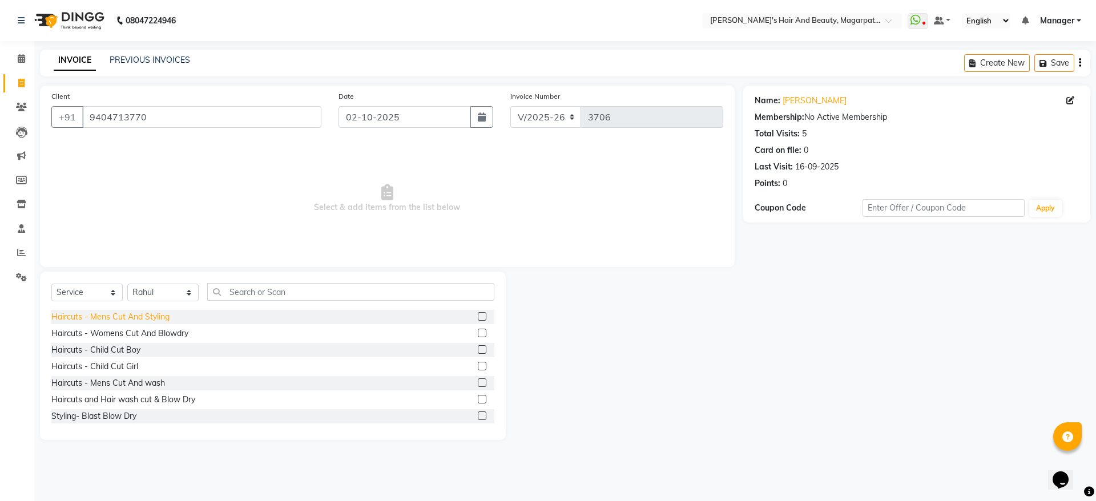
click at [168, 313] on div "Haircuts - Mens Cut And Styling" at bounding box center [110, 317] width 118 height 12
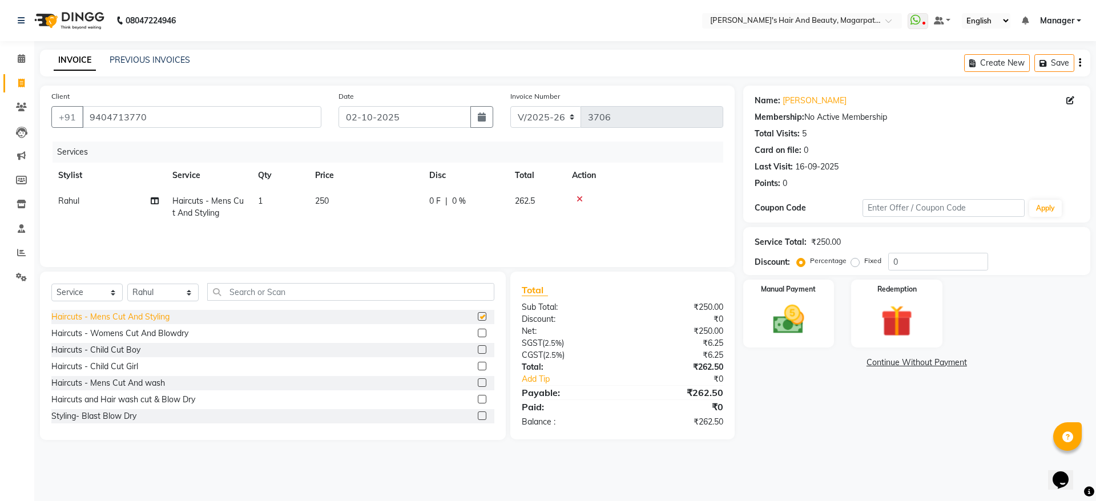
checkbox input "false"
click at [788, 317] on img at bounding box center [788, 320] width 53 height 38
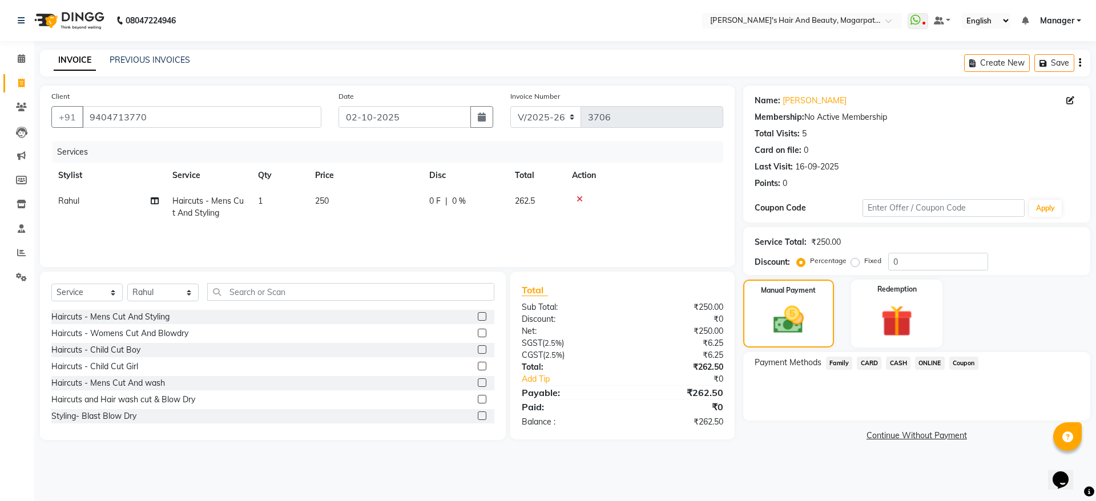
click at [927, 362] on span "ONLINE" at bounding box center [930, 363] width 30 height 13
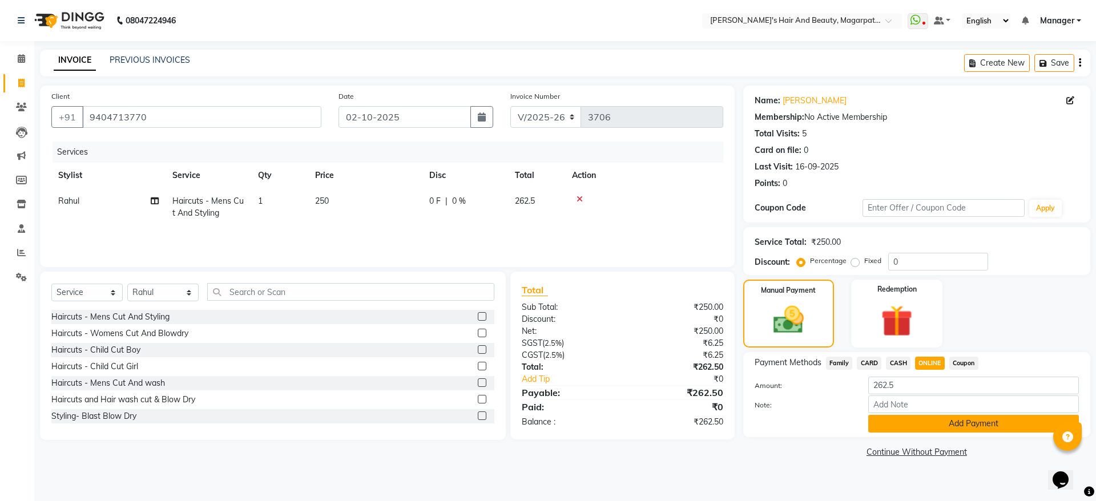
click at [927, 428] on button "Add Payment" at bounding box center [973, 424] width 211 height 18
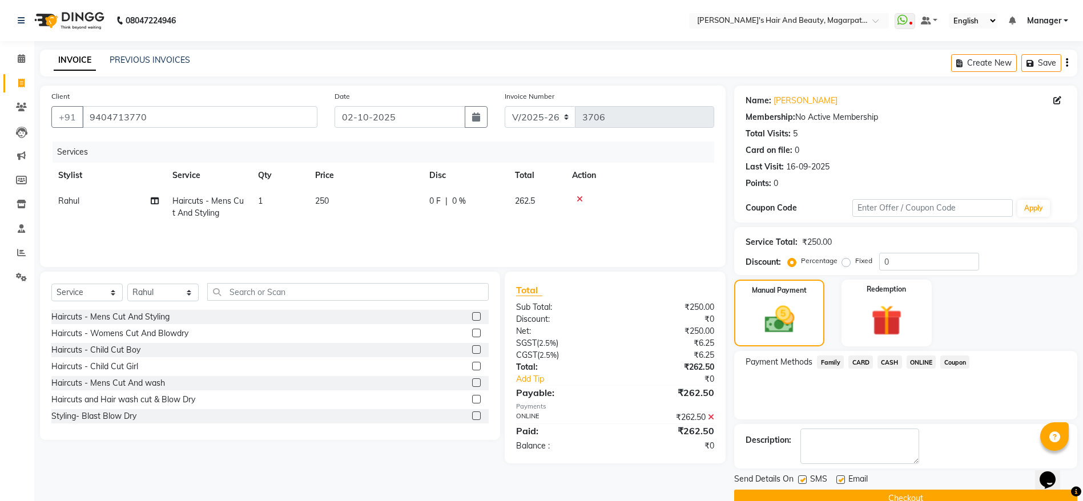
scroll to position [23, 0]
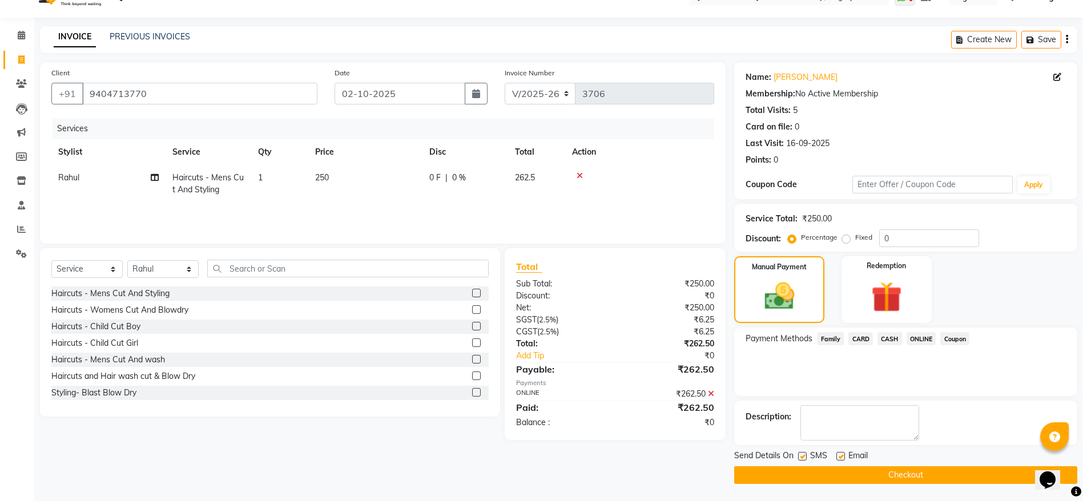
click at [877, 476] on button "Checkout" at bounding box center [905, 475] width 343 height 18
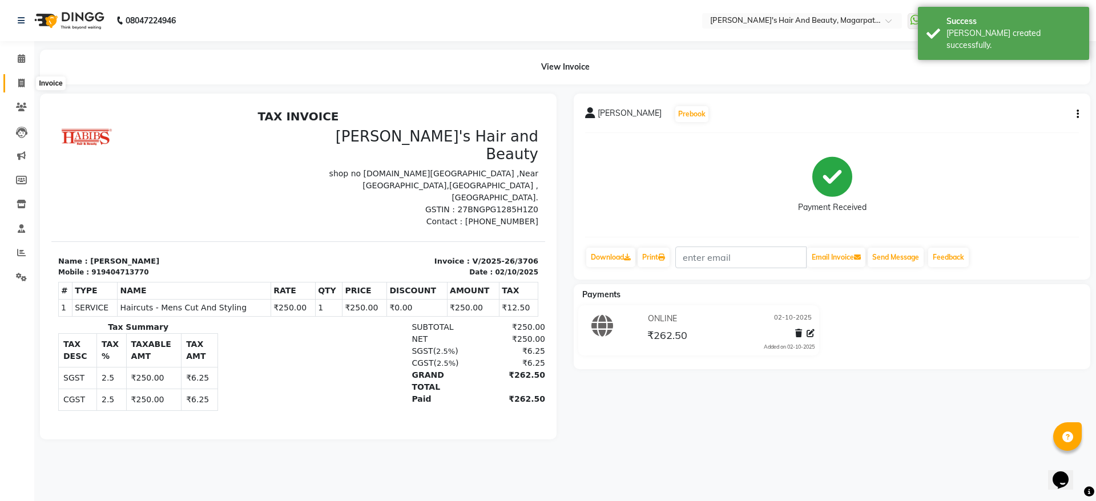
click at [22, 80] on icon at bounding box center [21, 83] width 6 height 9
select select "4517"
select select "service"
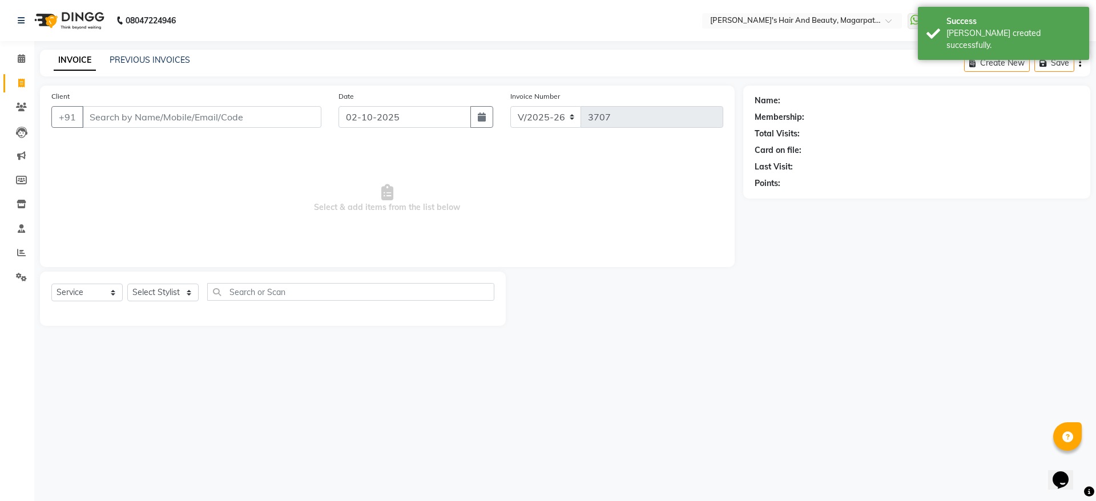
click at [123, 113] on input "Client" at bounding box center [201, 117] width 239 height 22
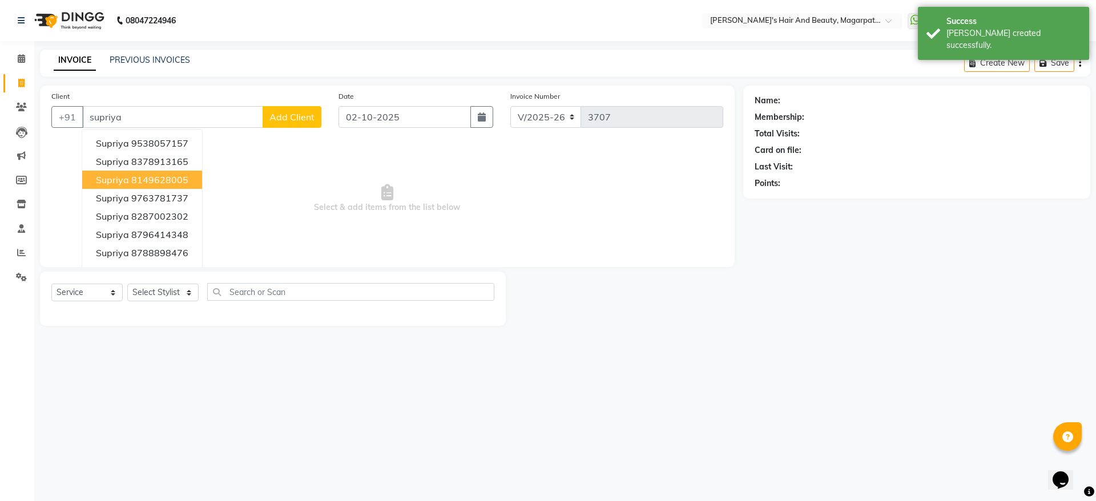
click at [112, 177] on span "supriya" at bounding box center [112, 179] width 33 height 11
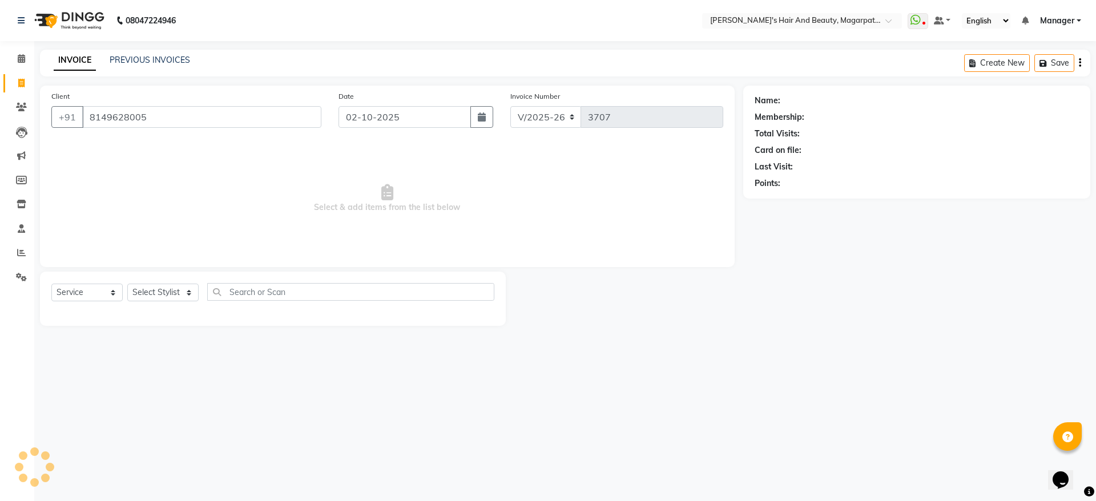
type input "8149628005"
click at [161, 293] on select "Select Stylist [PERSON_NAME] [PERSON_NAME] [PERSON_NAME] Manager [PERSON_NAME] …" at bounding box center [162, 293] width 71 height 18
select select "67464"
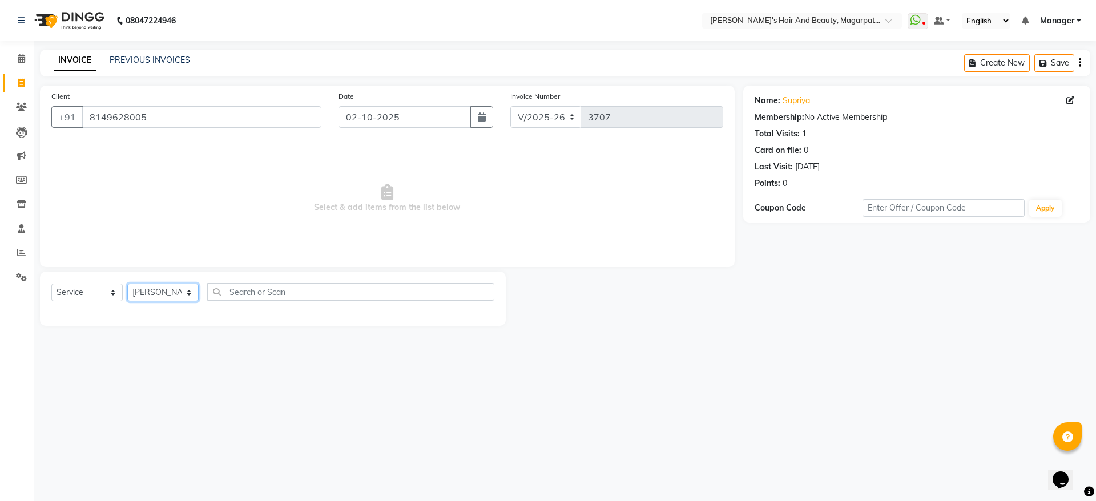
click at [127, 284] on select "Select Stylist [PERSON_NAME] [PERSON_NAME] [PERSON_NAME] Manager [PERSON_NAME] …" at bounding box center [162, 293] width 71 height 18
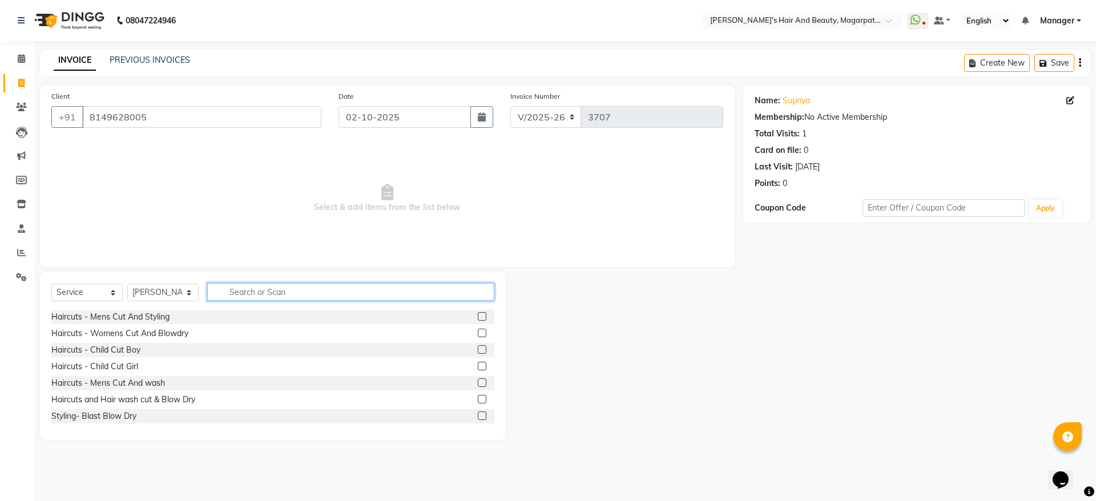
click at [247, 287] on input "text" at bounding box center [350, 292] width 287 height 18
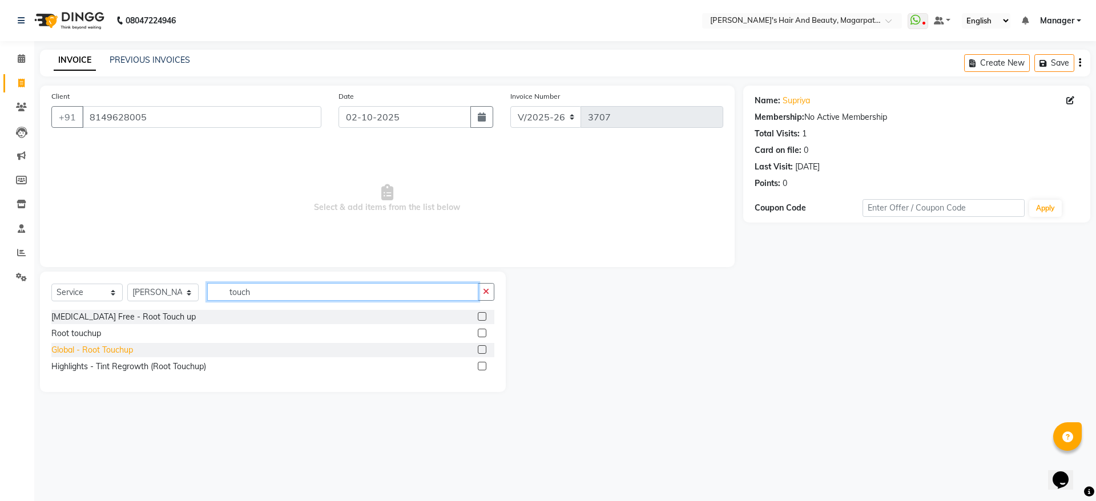
type input "touch"
click at [73, 349] on div "Global - Root Touchup" at bounding box center [92, 350] width 82 height 12
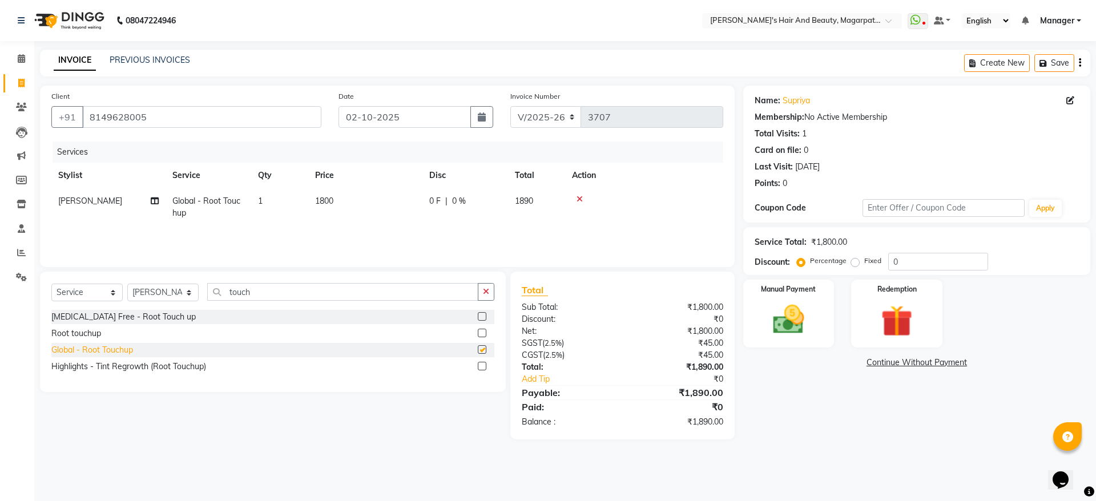
checkbox input "false"
click at [328, 200] on span "1800" at bounding box center [324, 201] width 18 height 10
select select "67464"
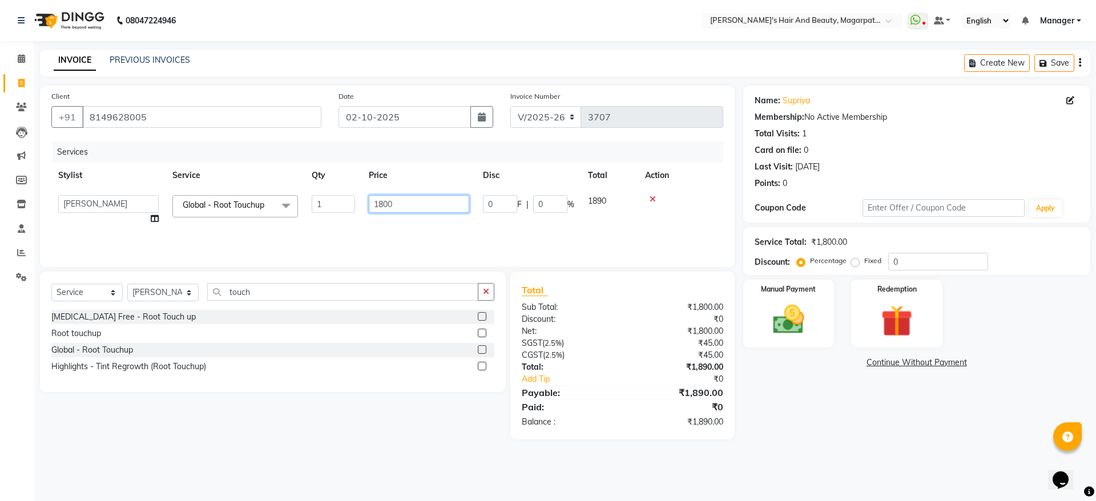
click at [398, 197] on input "1800" at bounding box center [419, 204] width 100 height 18
type input "1"
type input "2660"
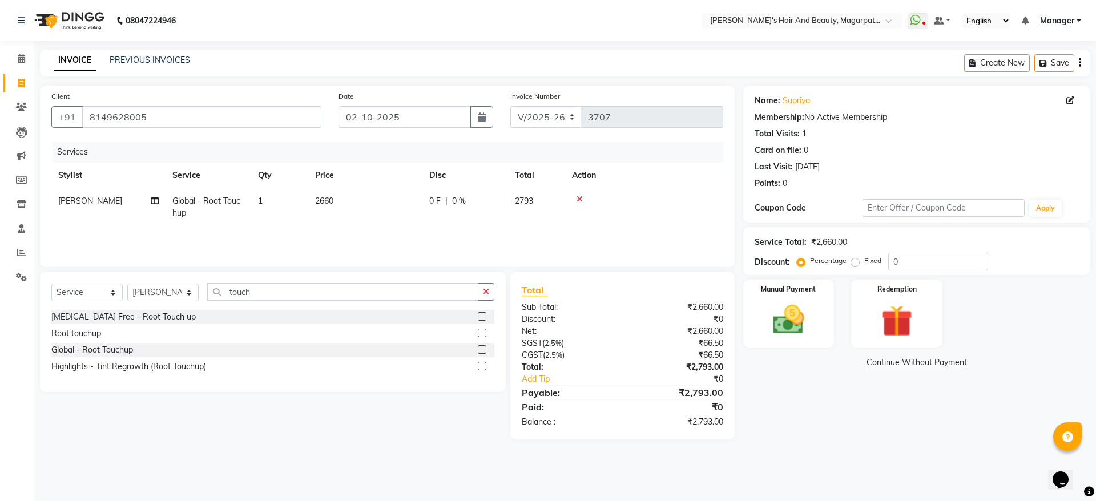
click at [405, 223] on td "2660" at bounding box center [365, 207] width 114 height 38
select select "67464"
click at [788, 294] on div "Manual Payment" at bounding box center [788, 313] width 95 height 70
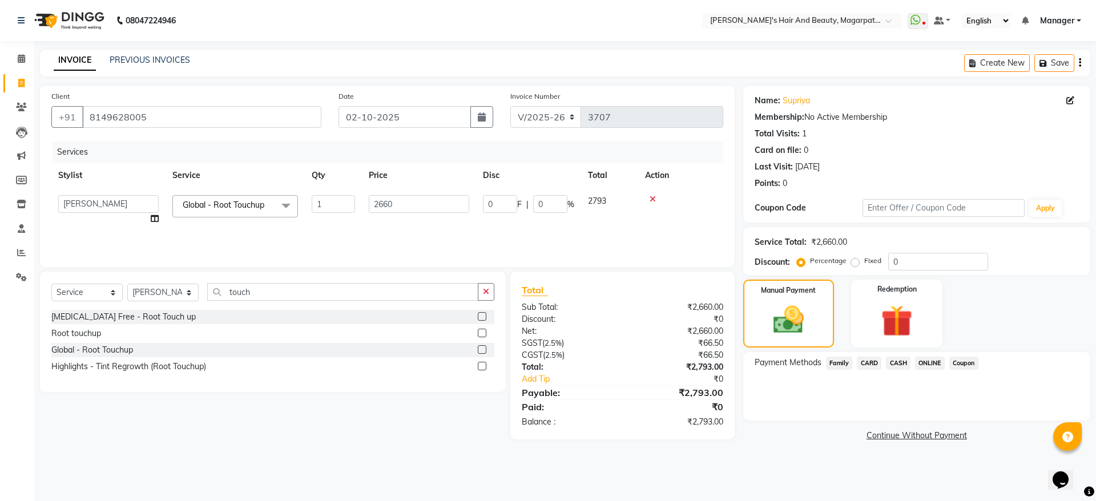
click at [932, 360] on span "ONLINE" at bounding box center [930, 363] width 30 height 13
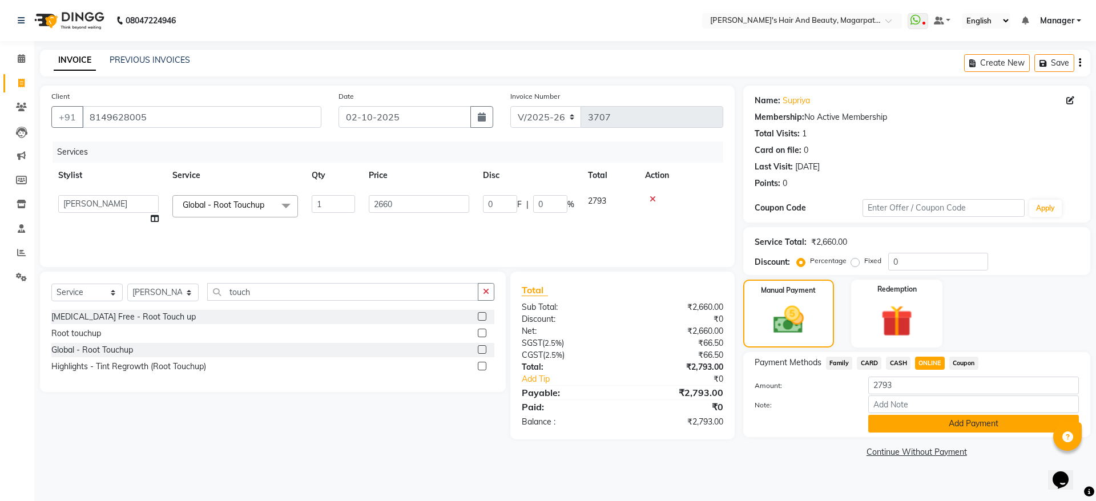
click at [925, 425] on button "Add Payment" at bounding box center [973, 424] width 211 height 18
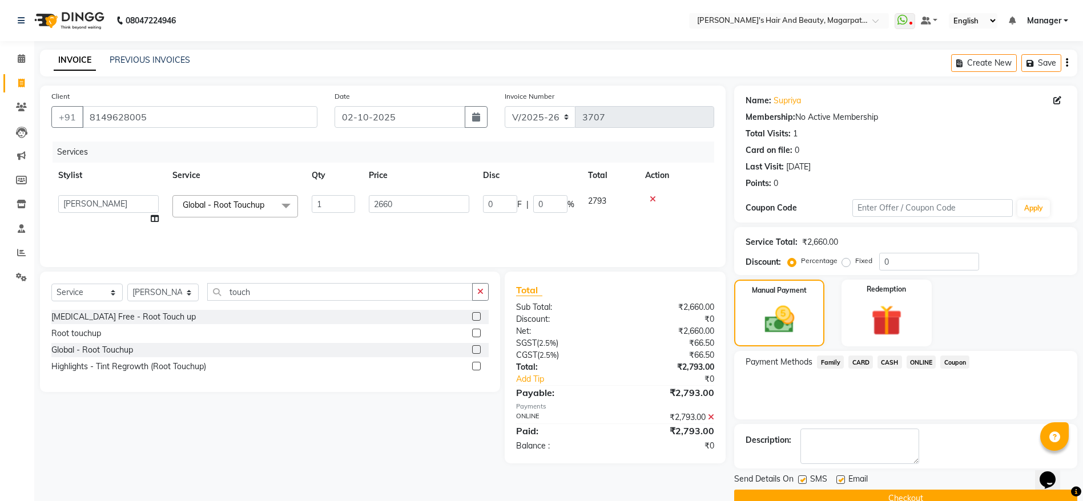
scroll to position [23, 0]
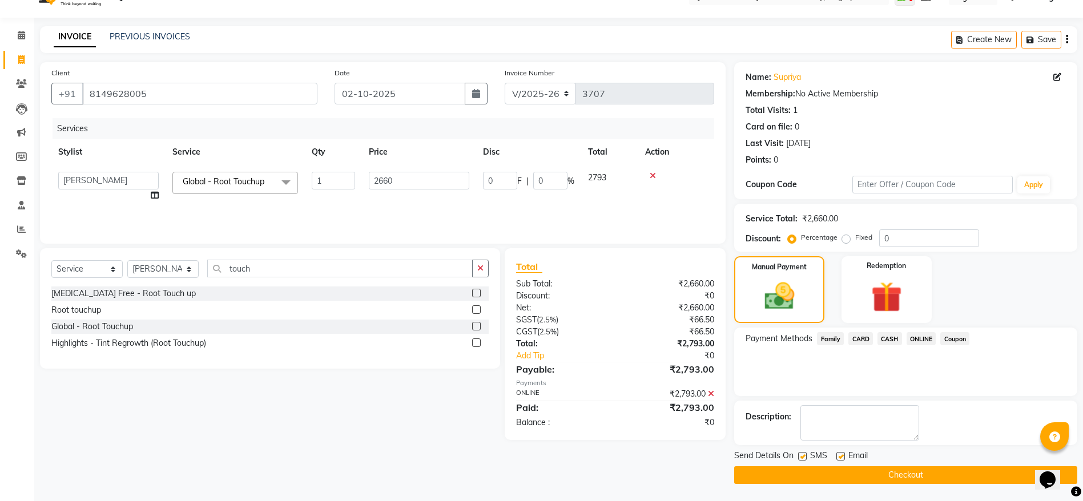
click at [898, 467] on button "Checkout" at bounding box center [905, 475] width 343 height 18
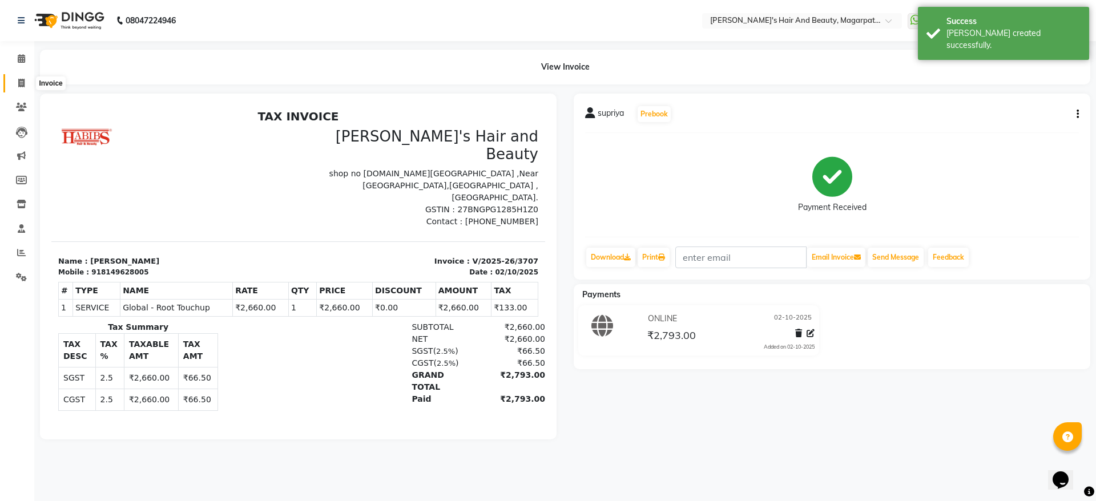
click at [16, 77] on span at bounding box center [21, 83] width 20 height 13
select select "service"
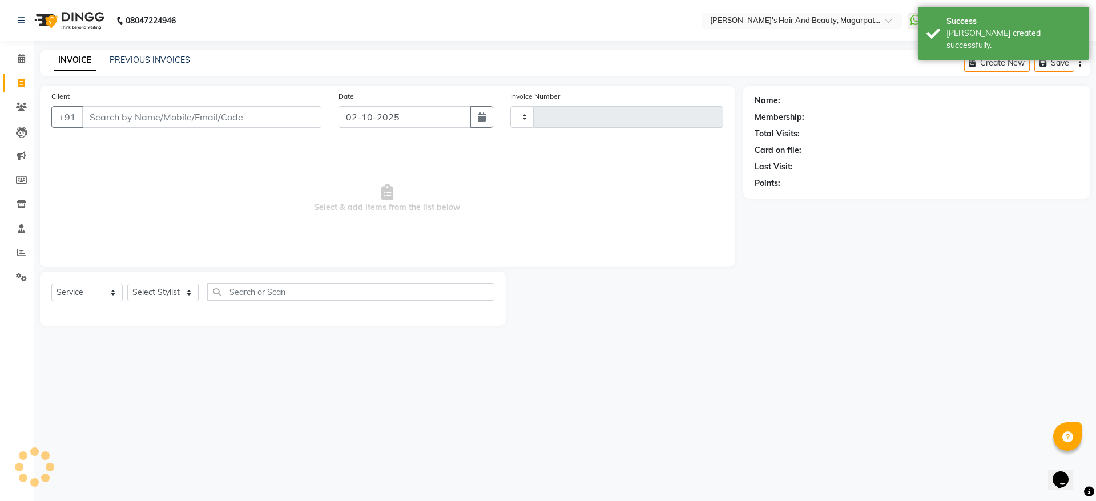
type input "3708"
select select "4517"
click at [116, 110] on input "Client" at bounding box center [201, 117] width 239 height 22
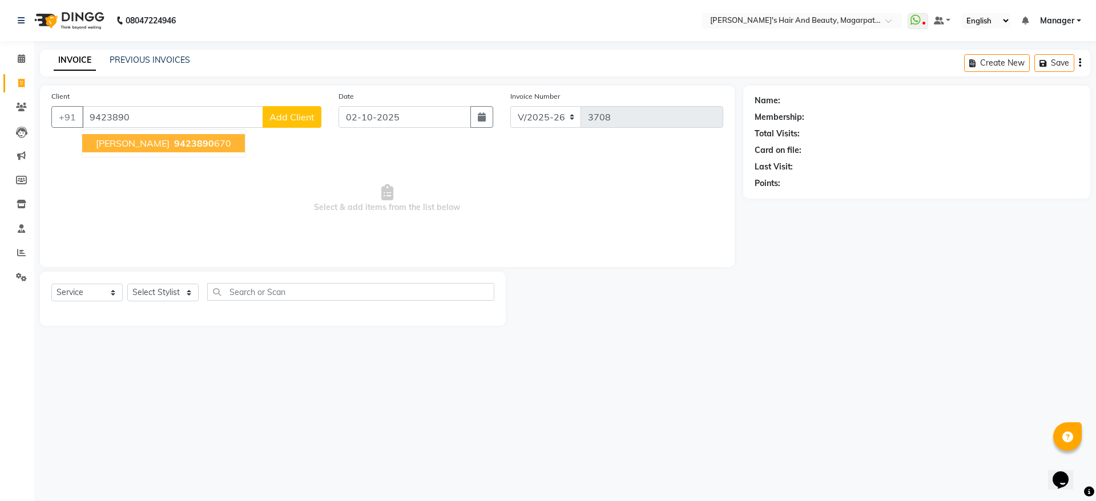
click at [125, 142] on span "[PERSON_NAME]" at bounding box center [133, 143] width 74 height 11
type input "9423890670"
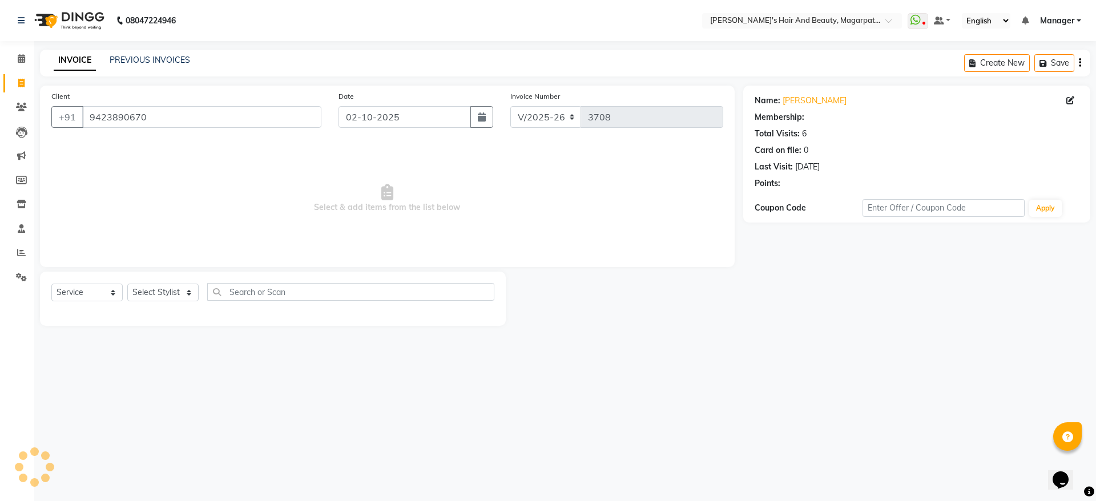
select select "1: Object"
click at [165, 288] on select "Select Stylist [PERSON_NAME] [PERSON_NAME] [PERSON_NAME] Manager [PERSON_NAME] …" at bounding box center [162, 293] width 71 height 18
select select "67454"
click at [127, 284] on select "Select Stylist [PERSON_NAME] [PERSON_NAME] [PERSON_NAME] Manager [PERSON_NAME] …" at bounding box center [162, 293] width 71 height 18
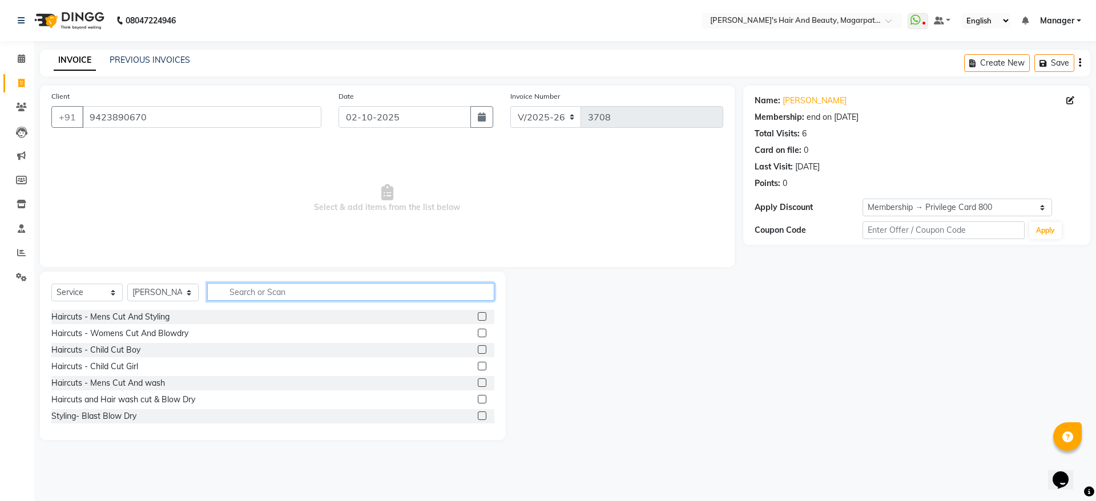
click at [276, 289] on input "text" at bounding box center [350, 292] width 287 height 18
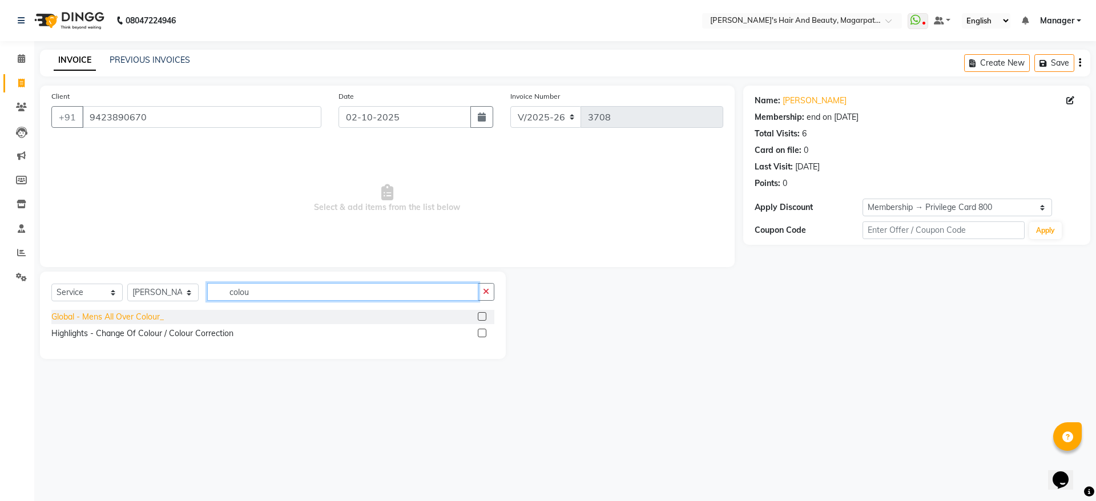
type input "colou"
click at [118, 318] on div "Global - Mens All Over Colour_" at bounding box center [107, 317] width 112 height 12
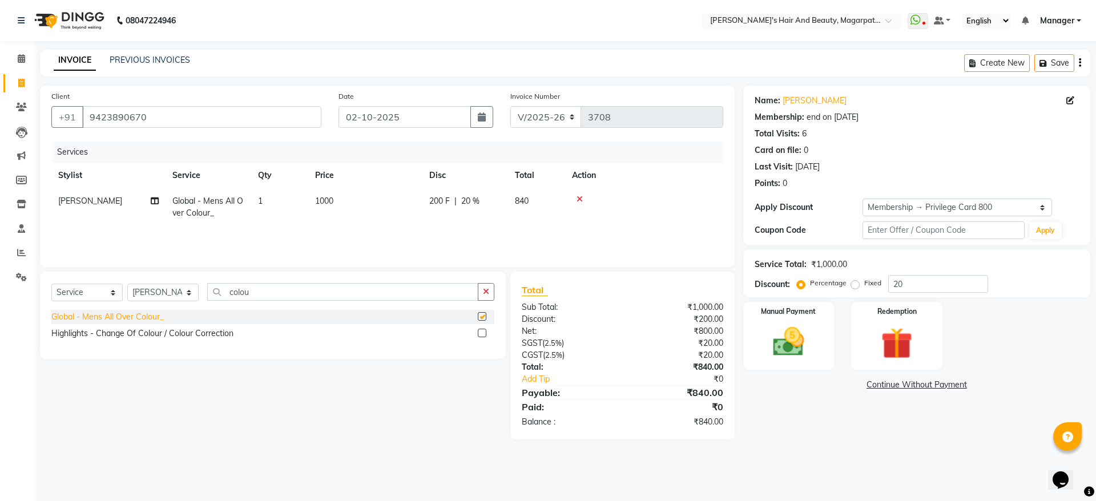
checkbox input "false"
click at [326, 199] on span "1000" at bounding box center [324, 201] width 18 height 10
select select "67454"
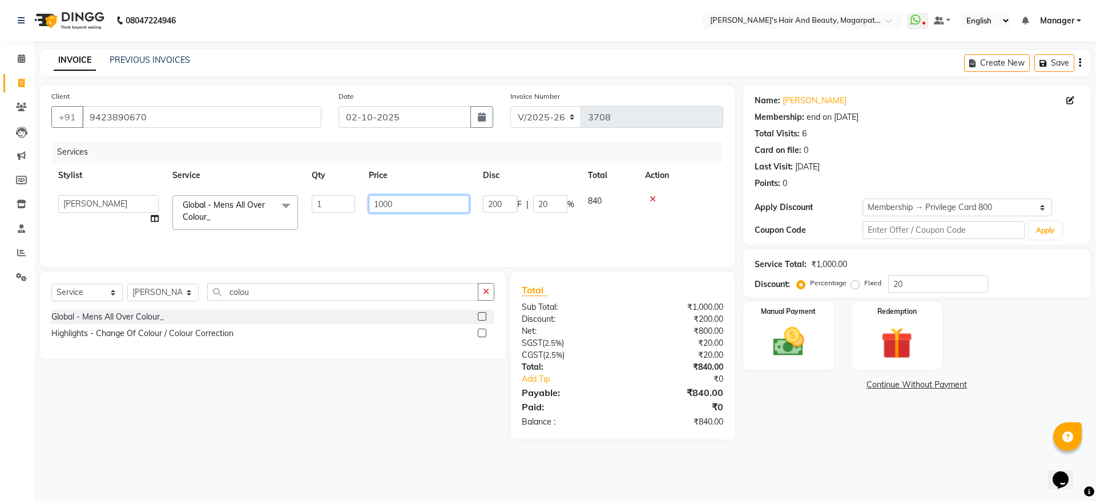
click at [403, 203] on input "1000" at bounding box center [419, 204] width 100 height 18
type input "1"
type input "1160"
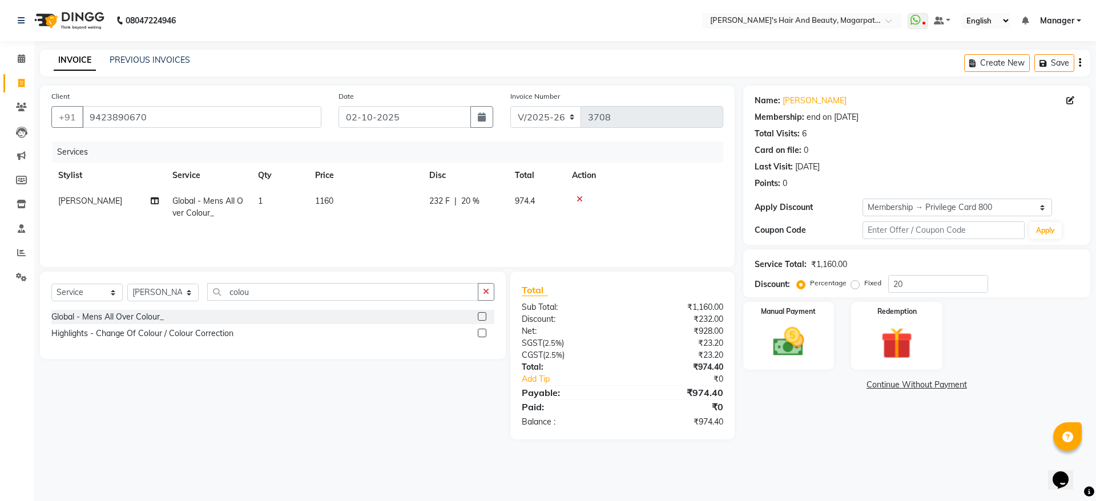
click at [477, 204] on span "20 %" at bounding box center [470, 201] width 18 height 12
select select "67454"
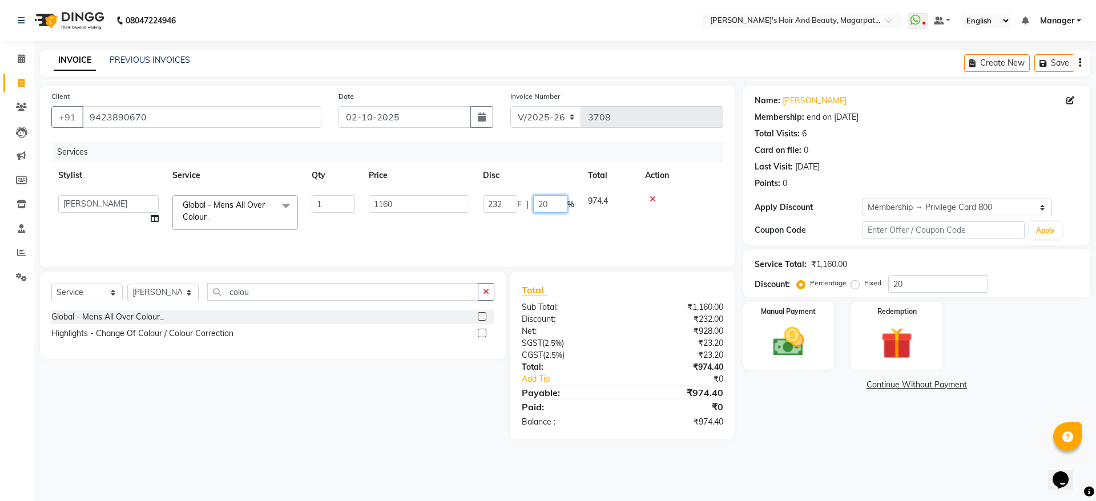
click at [551, 205] on input "20" at bounding box center [550, 204] width 34 height 18
type input "2"
click at [550, 229] on div "Services Stylist Service Qty Price Disc Total Action [PERSON_NAME] [PERSON_NAME…" at bounding box center [387, 199] width 672 height 114
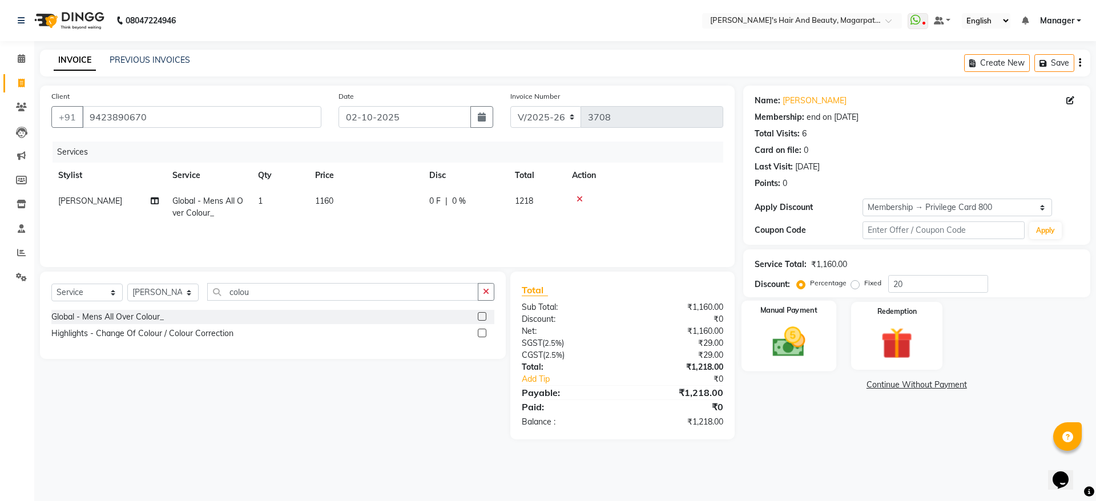
click at [786, 345] on img at bounding box center [788, 342] width 53 height 38
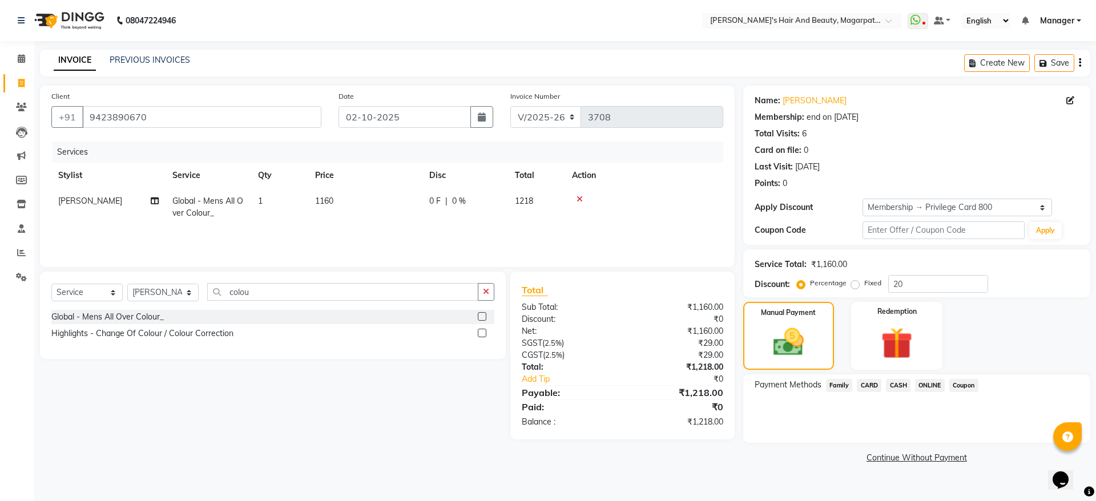
click at [934, 380] on span "ONLINE" at bounding box center [930, 385] width 30 height 13
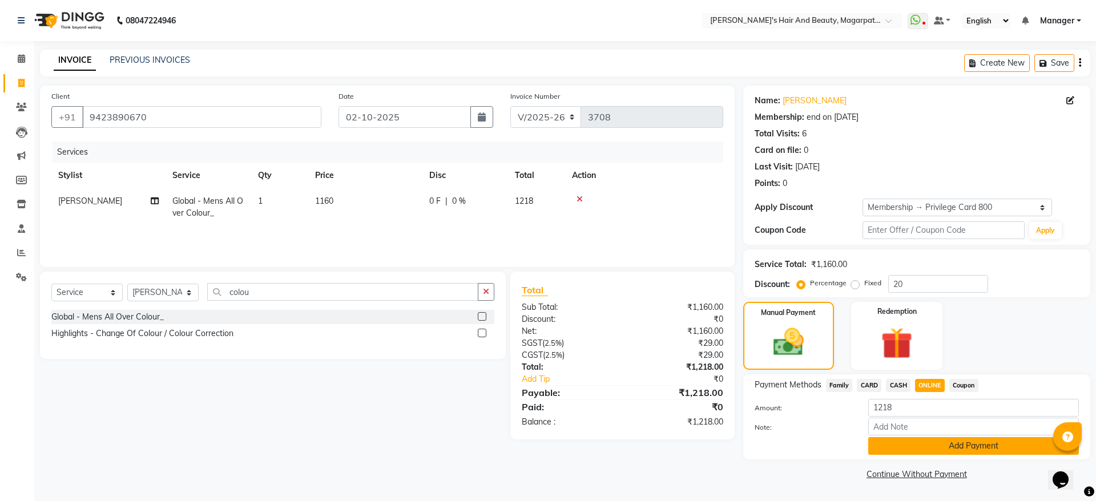
click at [936, 441] on button "Add Payment" at bounding box center [973, 446] width 211 height 18
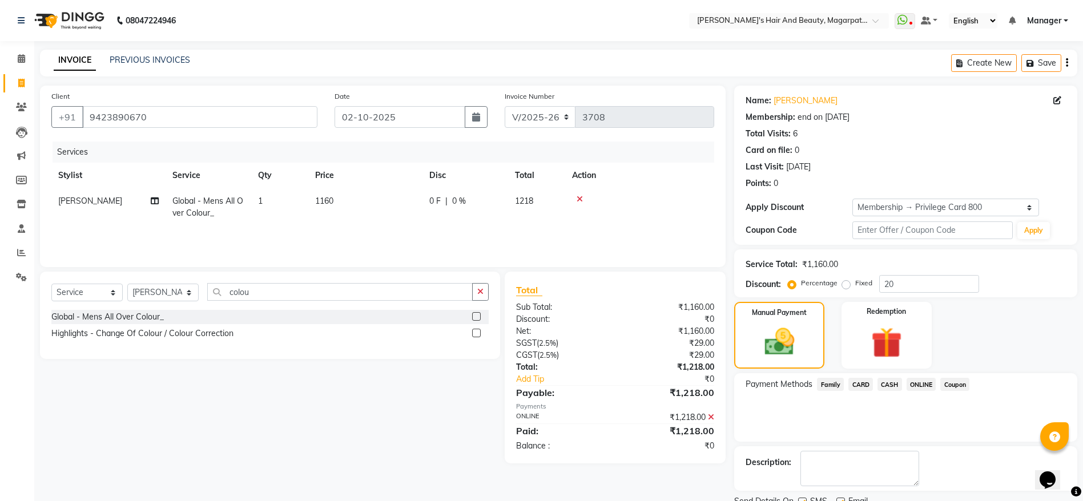
scroll to position [46, 0]
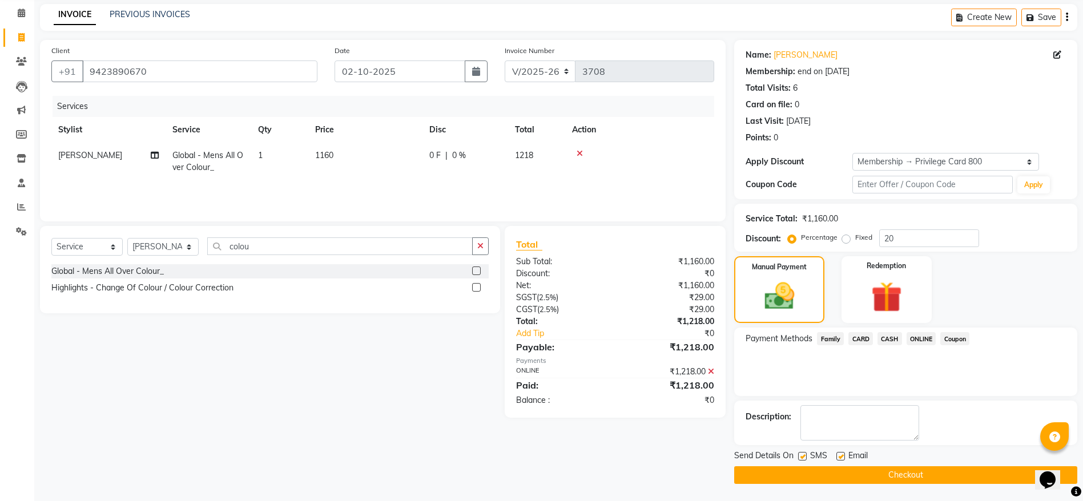
click at [907, 477] on button "Checkout" at bounding box center [905, 475] width 343 height 18
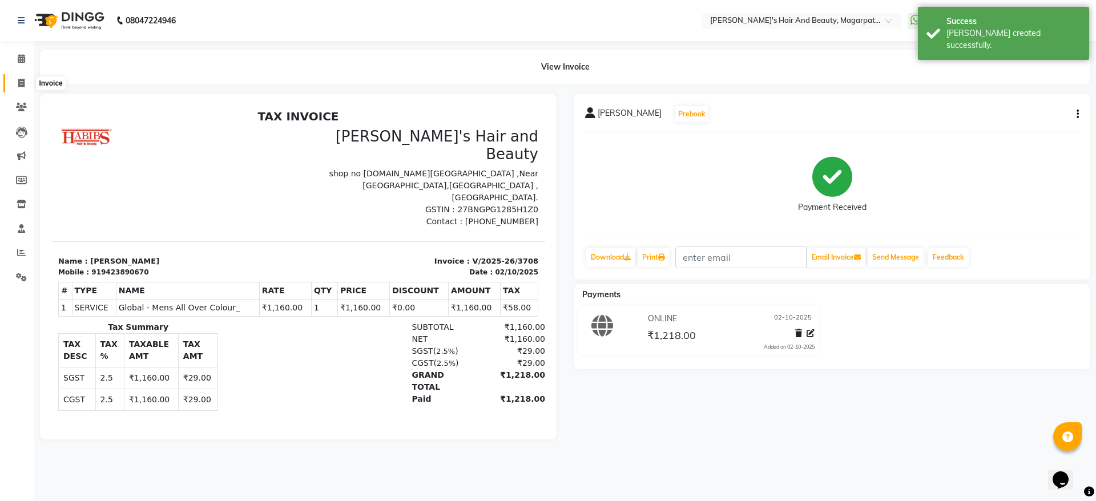
click at [22, 80] on icon at bounding box center [21, 83] width 6 height 9
select select "4517"
select select "service"
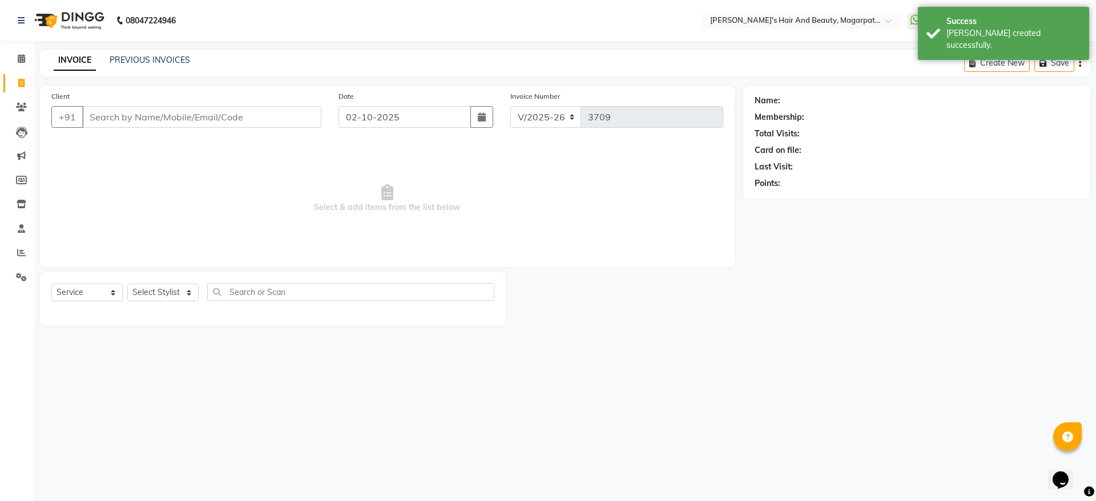
click at [106, 112] on input "Client" at bounding box center [201, 117] width 239 height 22
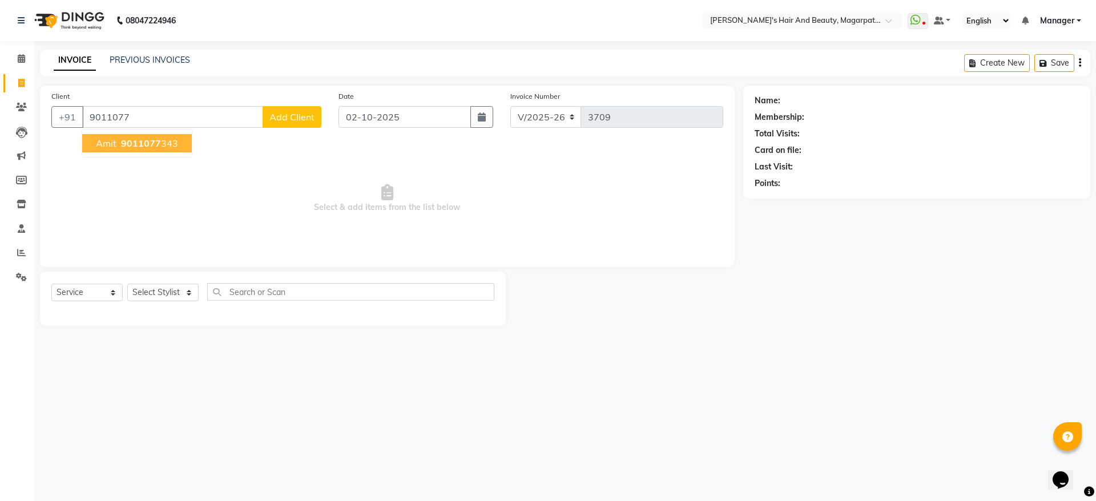
click at [112, 149] on button "Amit 9011077 343" at bounding box center [137, 143] width 110 height 18
type input "9011077343"
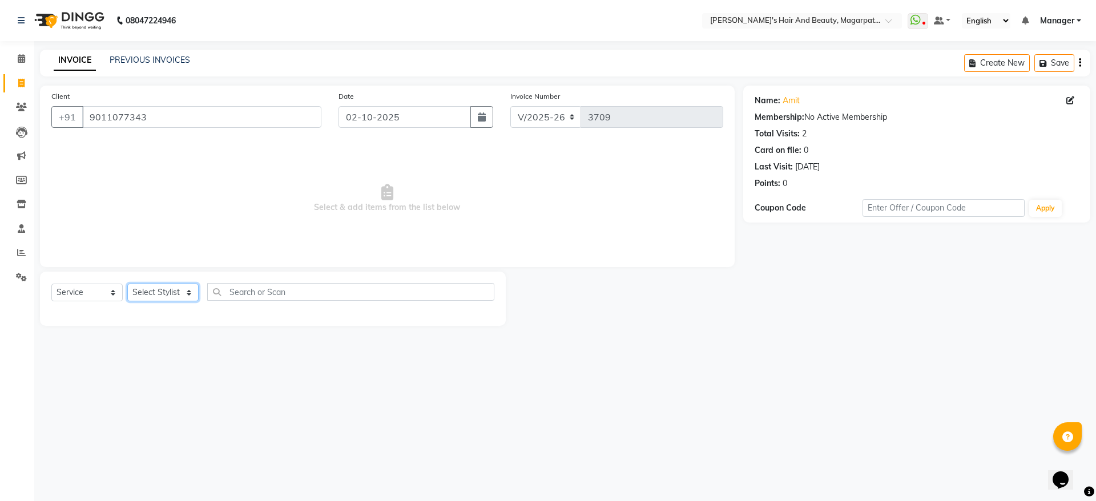
click at [139, 290] on select "Select Stylist [PERSON_NAME] [PERSON_NAME] [PERSON_NAME] Manager [PERSON_NAME] …" at bounding box center [162, 293] width 71 height 18
select select "67464"
click at [127, 284] on select "Select Stylist [PERSON_NAME] [PERSON_NAME] [PERSON_NAME] Manager [PERSON_NAME] …" at bounding box center [162, 293] width 71 height 18
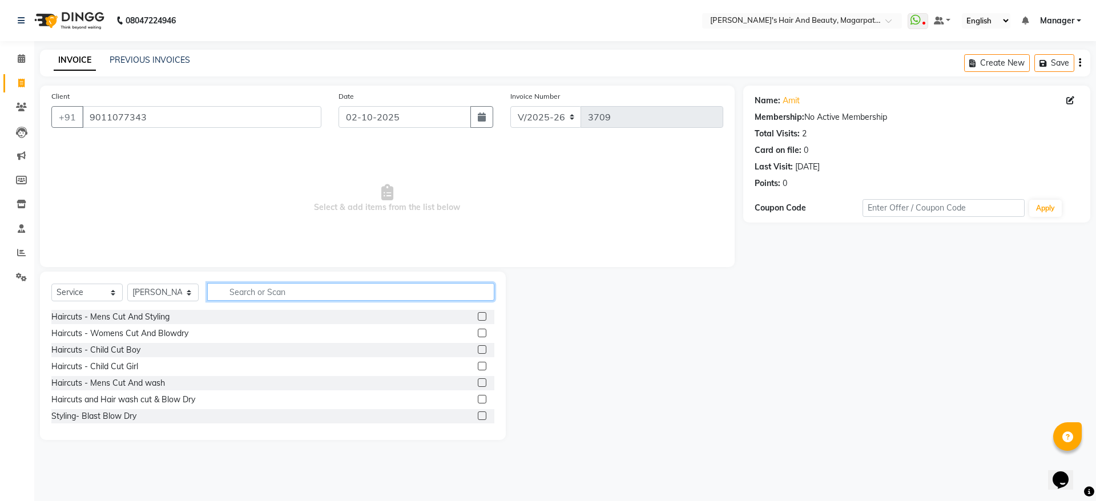
click at [263, 294] on input "text" at bounding box center [350, 292] width 287 height 18
type input "wash"
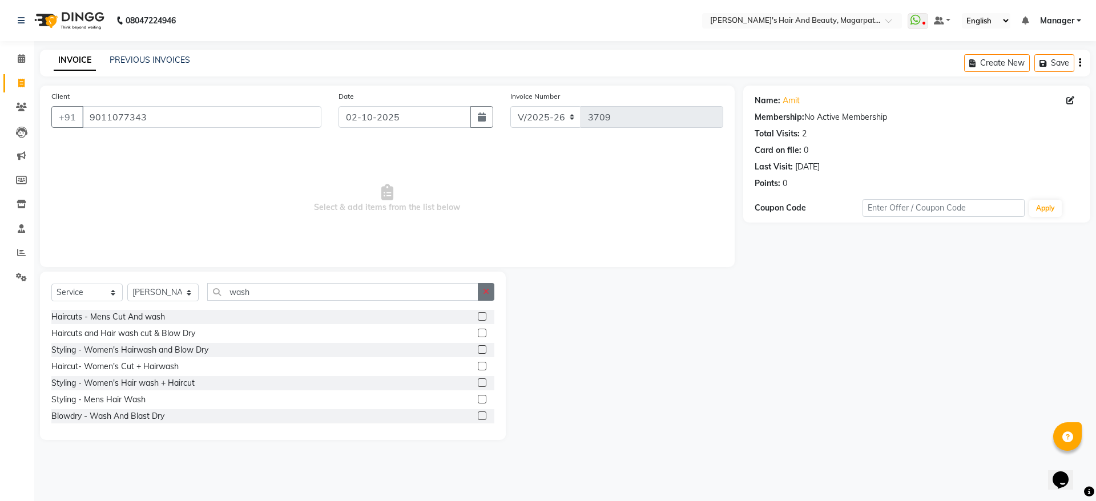
click at [483, 291] on icon "button" at bounding box center [486, 292] width 6 height 8
click at [153, 381] on div "Haircuts - Mens Cut And wash" at bounding box center [108, 383] width 114 height 12
checkbox input "false"
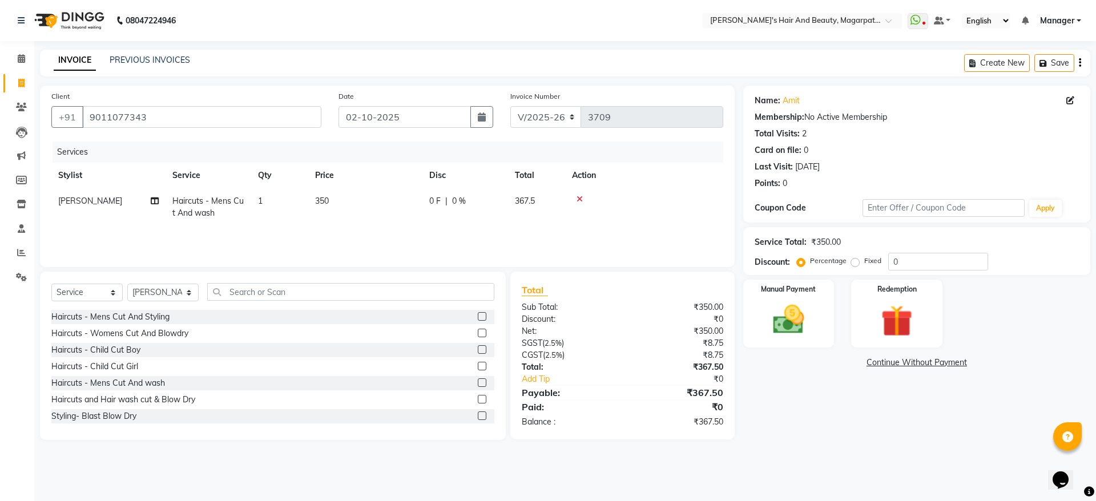
click at [443, 201] on div "0 F | 0 %" at bounding box center [465, 201] width 72 height 12
select select "67464"
click at [554, 204] on input "0" at bounding box center [550, 204] width 34 height 18
type input "20"
click at [549, 222] on tr "[PERSON_NAME] Haircuts - Mens Cut And wash 1 350 70 F | 20 % 294" at bounding box center [387, 207] width 672 height 38
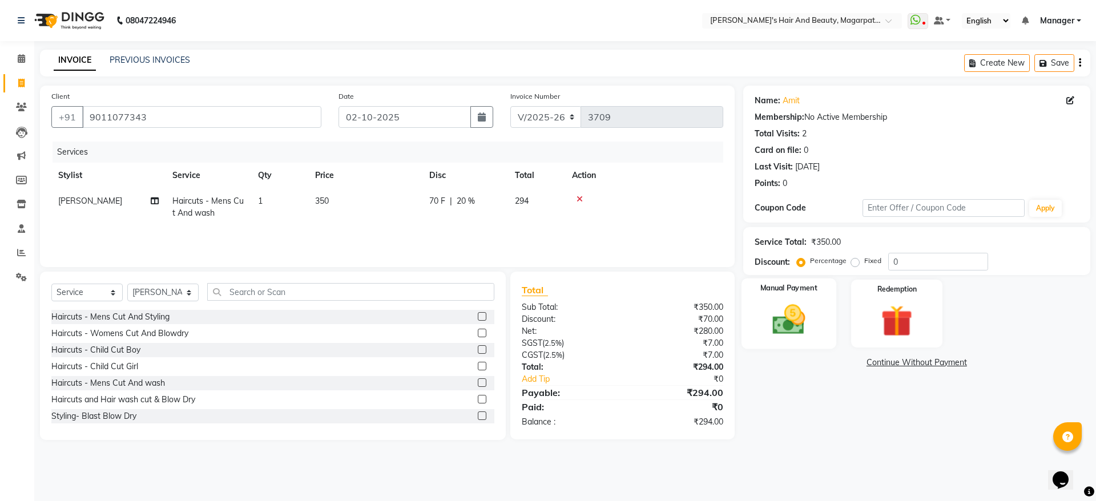
click at [797, 310] on img at bounding box center [788, 320] width 53 height 38
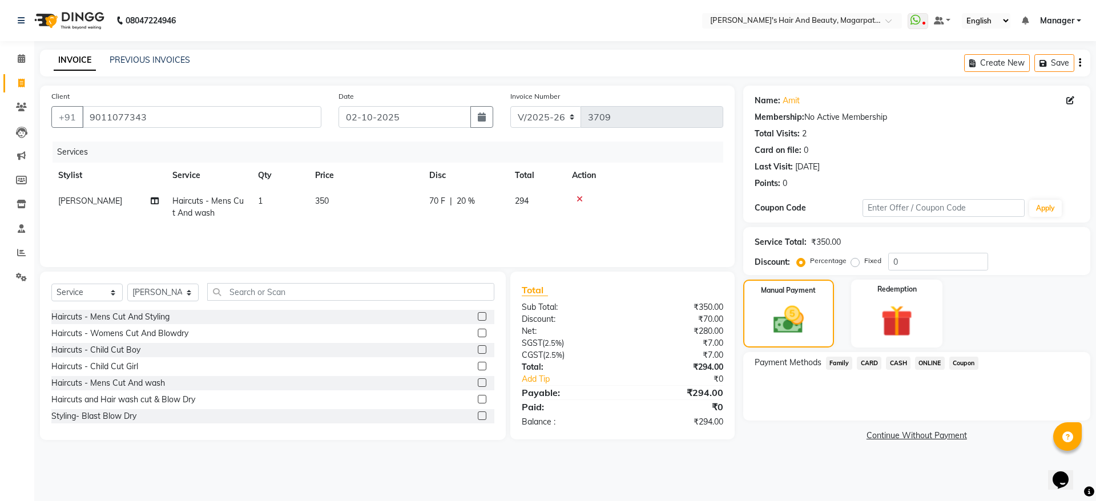
drag, startPoint x: 921, startPoint y: 371, endPoint x: 928, endPoint y: 363, distance: 10.9
click at [928, 363] on div "ONLINE" at bounding box center [927, 364] width 34 height 15
click at [928, 363] on span "ONLINE" at bounding box center [930, 363] width 30 height 13
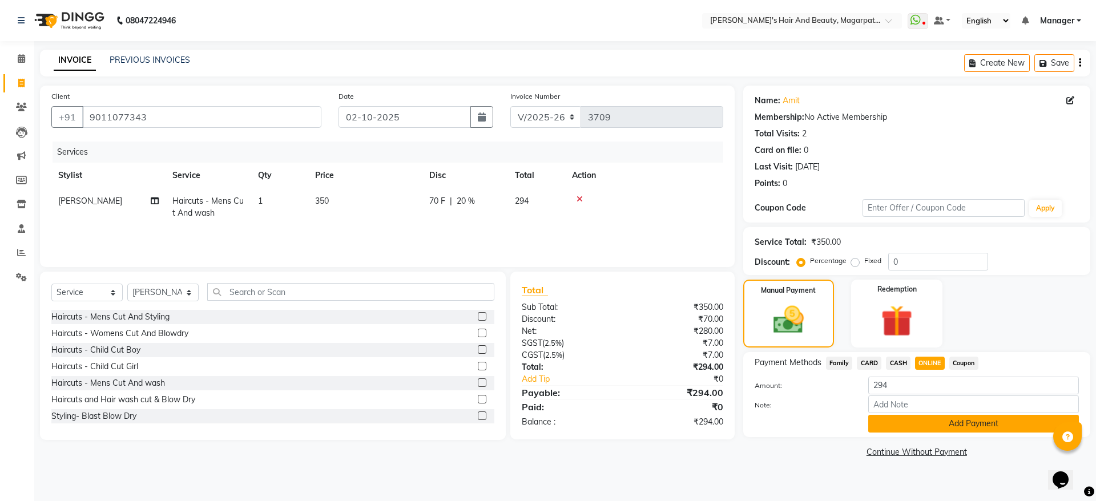
click at [921, 427] on button "Add Payment" at bounding box center [973, 424] width 211 height 18
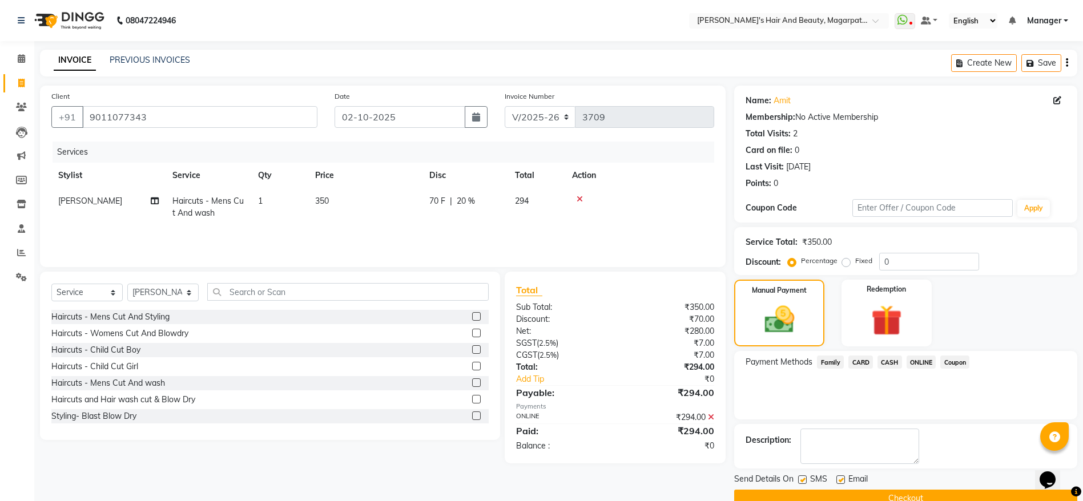
scroll to position [23, 0]
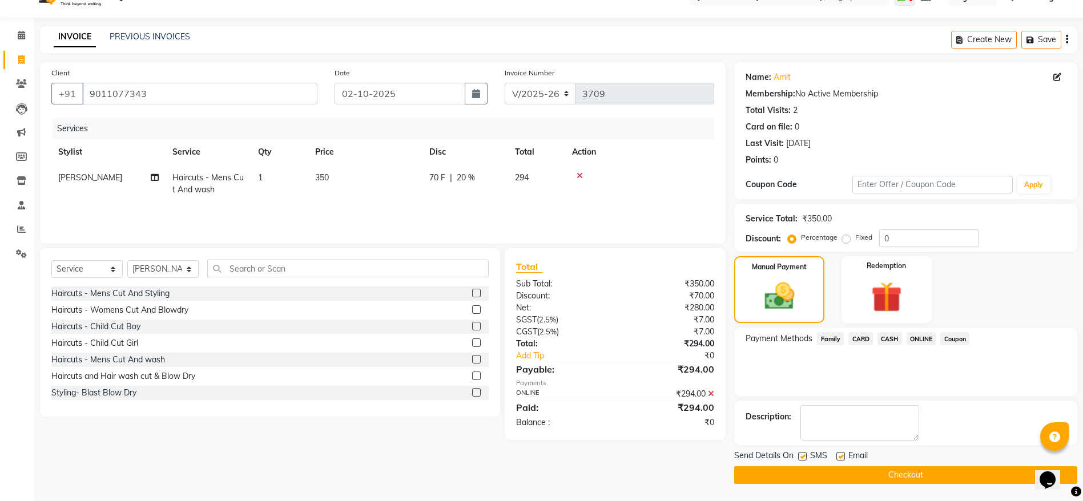
click at [881, 473] on button "Checkout" at bounding box center [905, 475] width 343 height 18
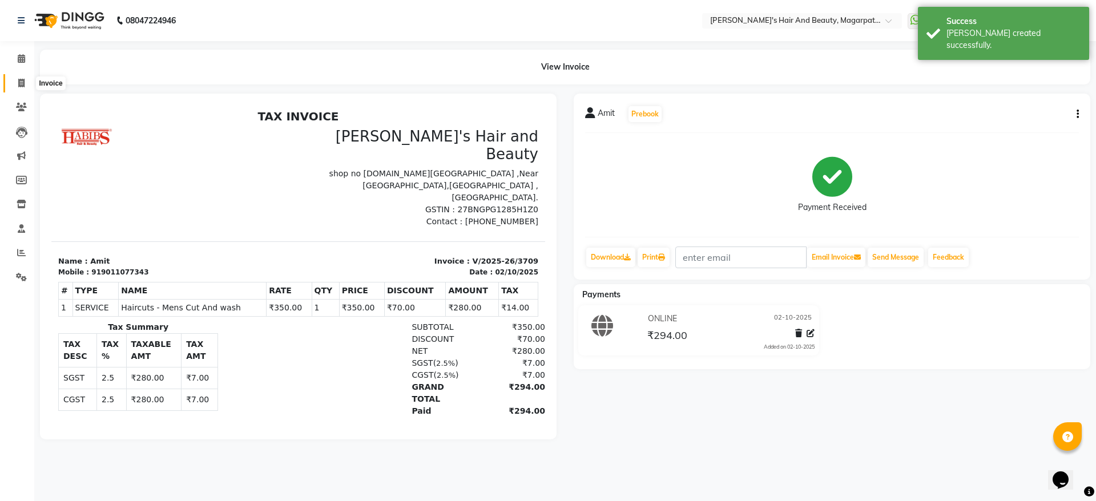
click at [20, 81] on icon at bounding box center [21, 83] width 6 height 9
select select "4517"
select select "service"
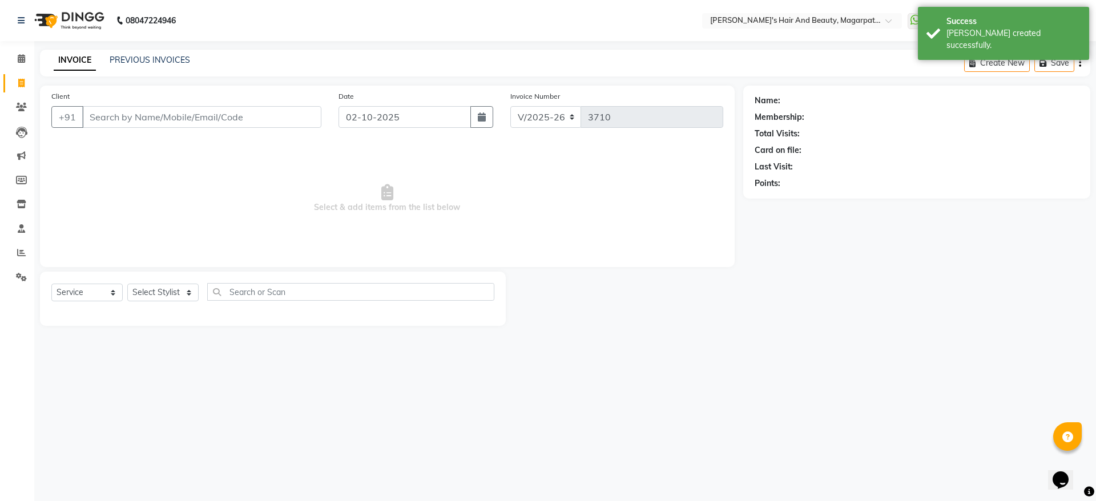
click at [110, 116] on input "Client" at bounding box center [201, 117] width 239 height 22
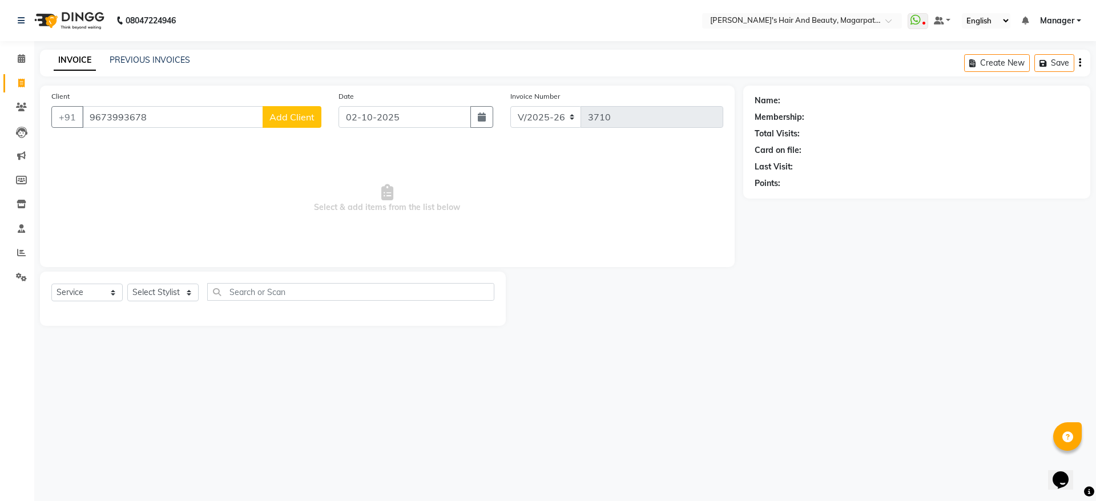
type input "9673993678"
click at [281, 115] on span "Add Client" at bounding box center [291, 116] width 45 height 11
select select "22"
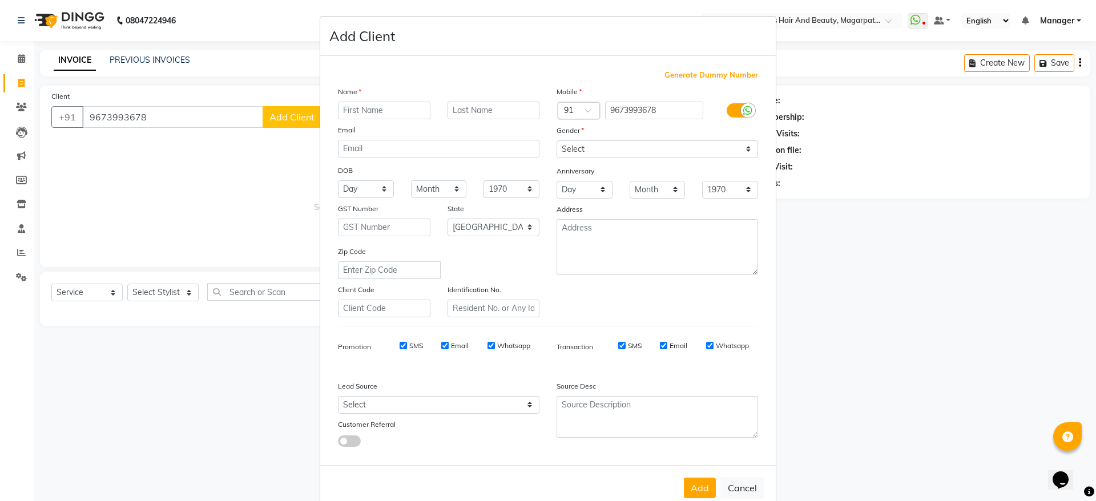
click at [407, 112] on input "text" at bounding box center [384, 111] width 92 height 18
type input "[PERSON_NAME]"
click at [596, 141] on select "Select [DEMOGRAPHIC_DATA] [DEMOGRAPHIC_DATA] Other Prefer Not To Say" at bounding box center [656, 149] width 201 height 18
select select "[DEMOGRAPHIC_DATA]"
click at [556, 140] on select "Select [DEMOGRAPHIC_DATA] [DEMOGRAPHIC_DATA] Other Prefer Not To Say" at bounding box center [656, 149] width 201 height 18
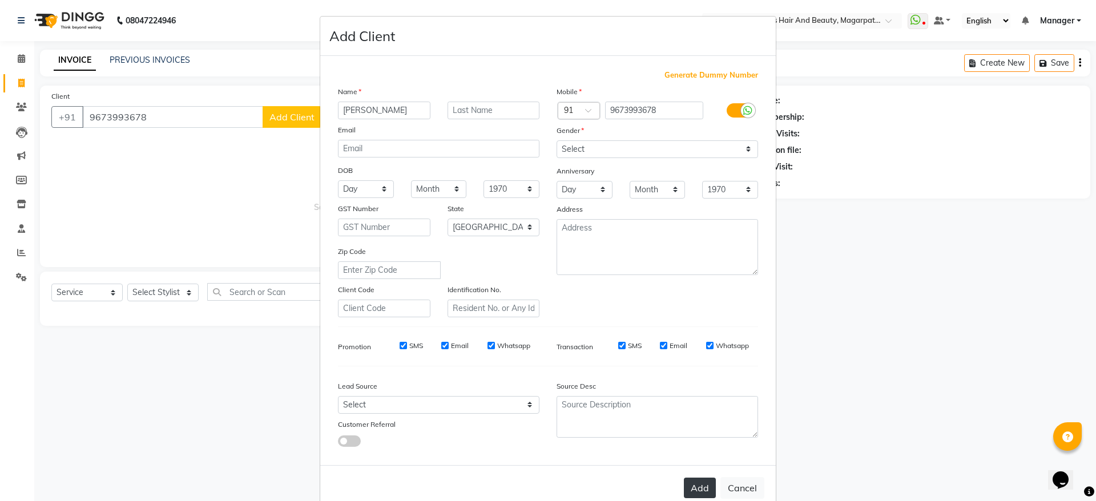
click at [692, 482] on button "Add" at bounding box center [700, 488] width 32 height 21
select select
select select "null"
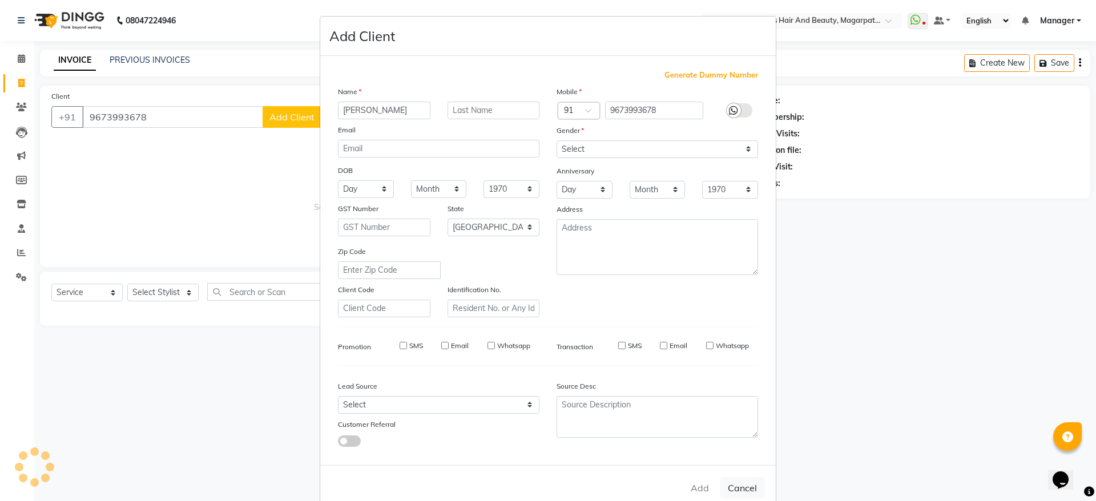
select select
checkbox input "false"
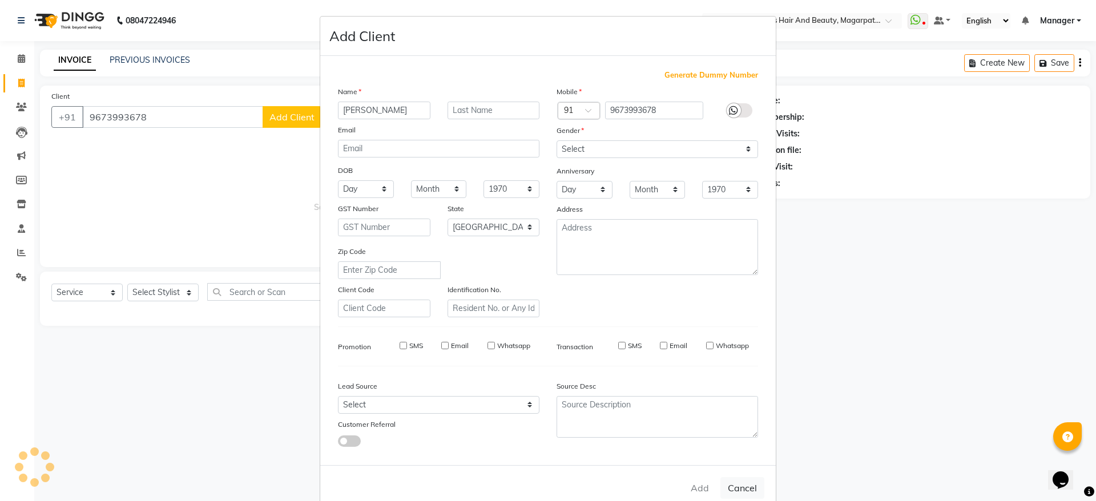
checkbox input "false"
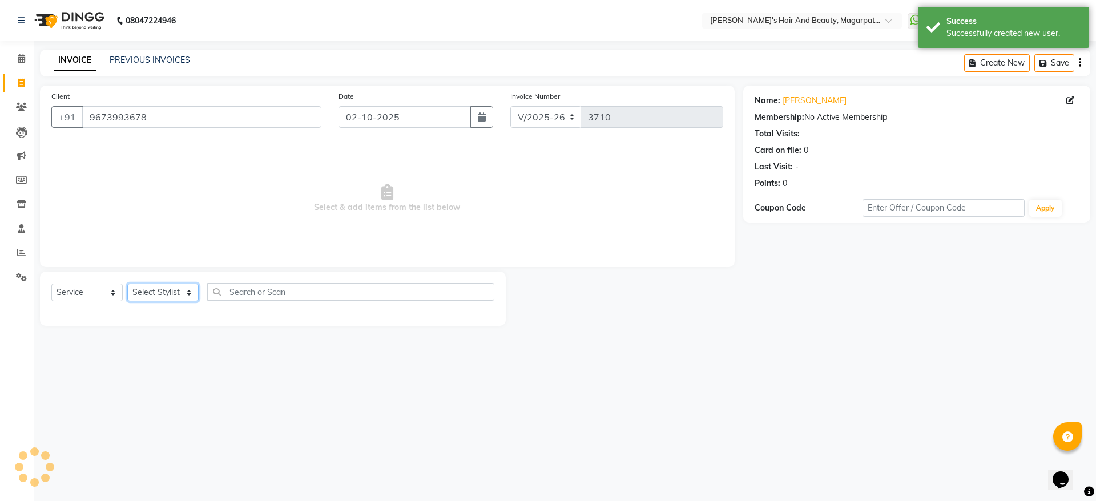
click at [154, 296] on select "Select Stylist [PERSON_NAME] [PERSON_NAME] [PERSON_NAME] Manager [PERSON_NAME] …" at bounding box center [162, 293] width 71 height 18
select select "25867"
click at [127, 284] on select "Select Stylist [PERSON_NAME] [PERSON_NAME] [PERSON_NAME] Manager [PERSON_NAME] …" at bounding box center [162, 293] width 71 height 18
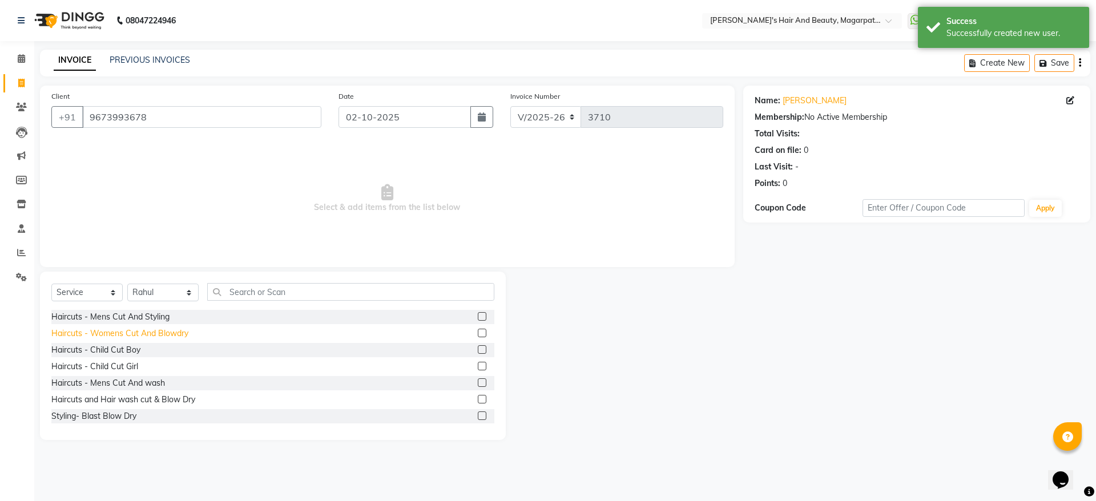
click at [182, 336] on div "Haircuts - Womens Cut And Blowdry" at bounding box center [119, 334] width 137 height 12
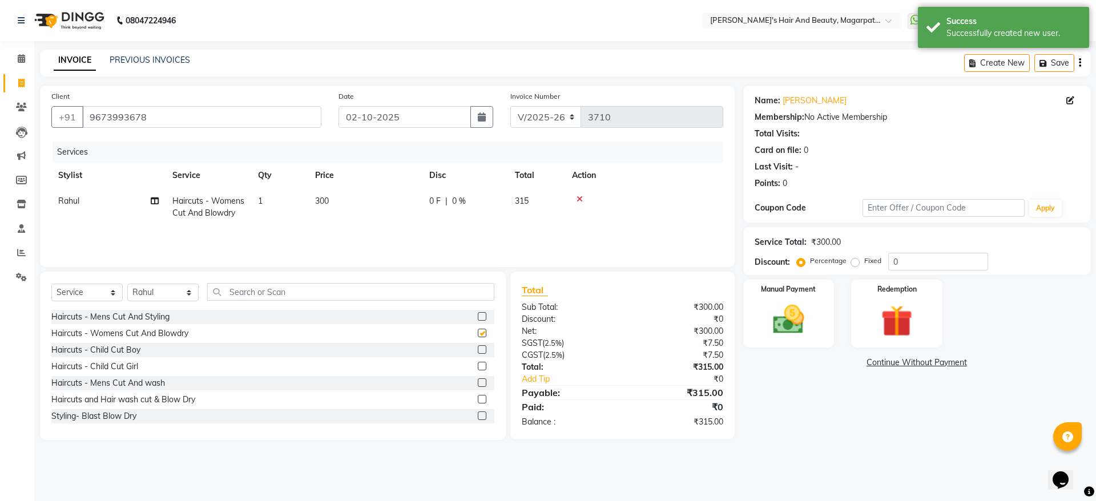
checkbox input "false"
click at [792, 304] on img at bounding box center [788, 320] width 53 height 38
click at [937, 362] on span "ONLINE" at bounding box center [930, 363] width 30 height 13
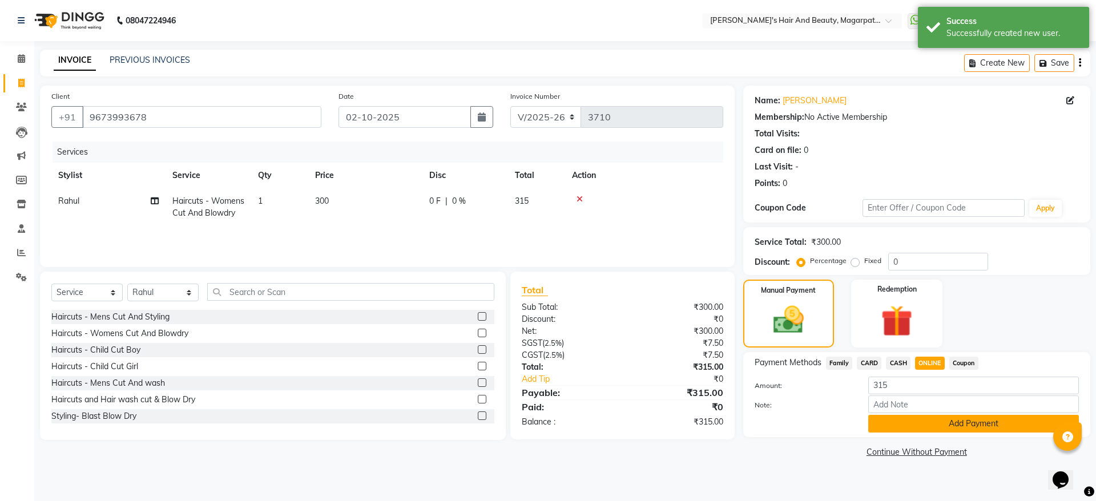
click at [928, 417] on button "Add Payment" at bounding box center [973, 424] width 211 height 18
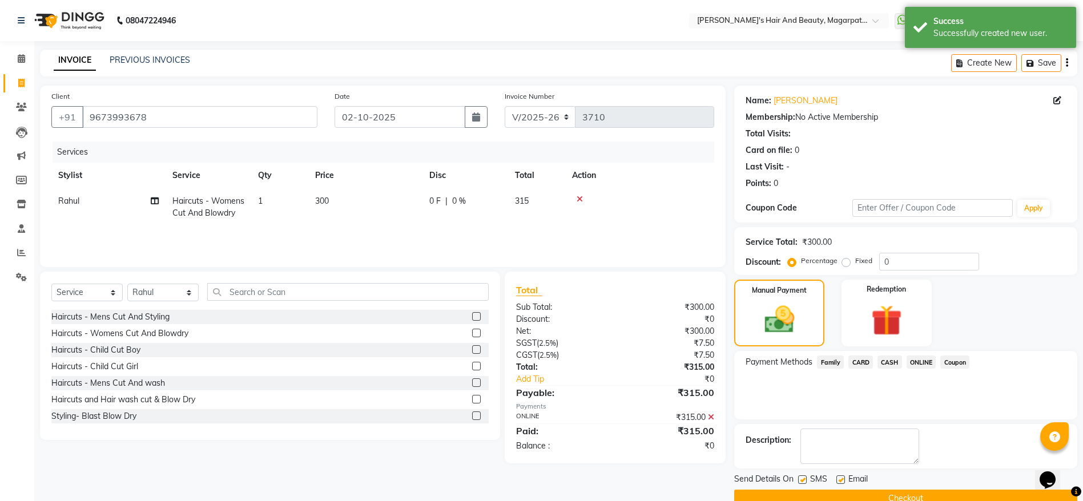
scroll to position [23, 0]
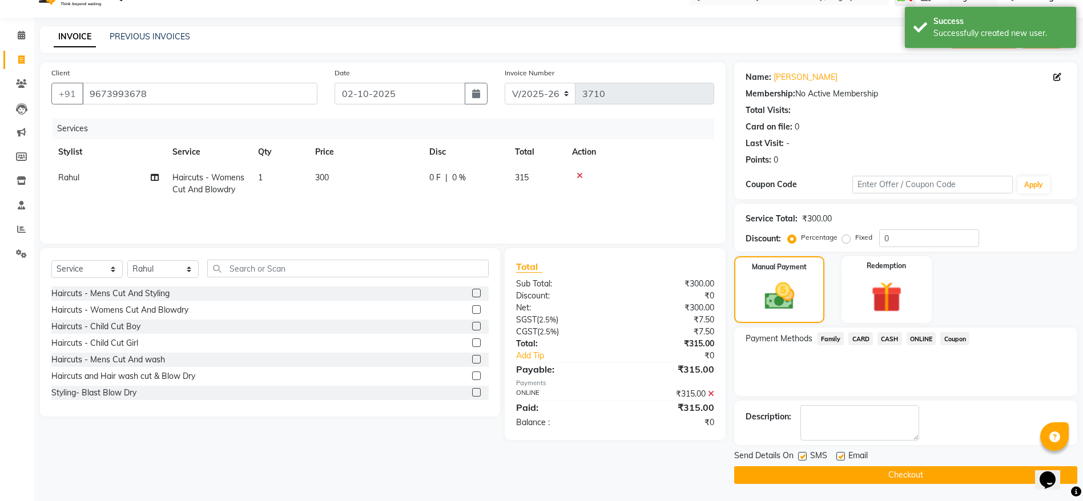
click at [907, 470] on button "Checkout" at bounding box center [905, 475] width 343 height 18
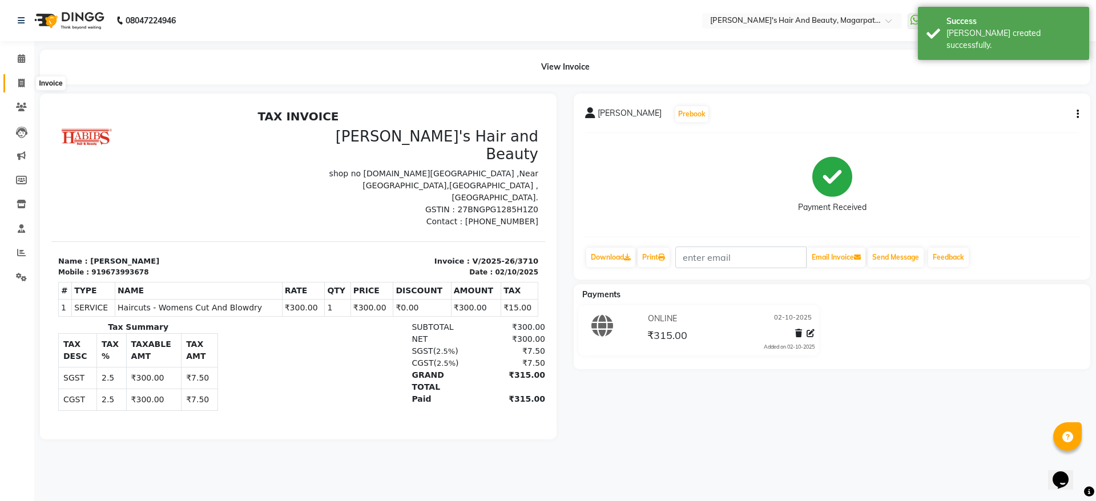
click at [23, 83] on icon at bounding box center [21, 83] width 6 height 9
select select "service"
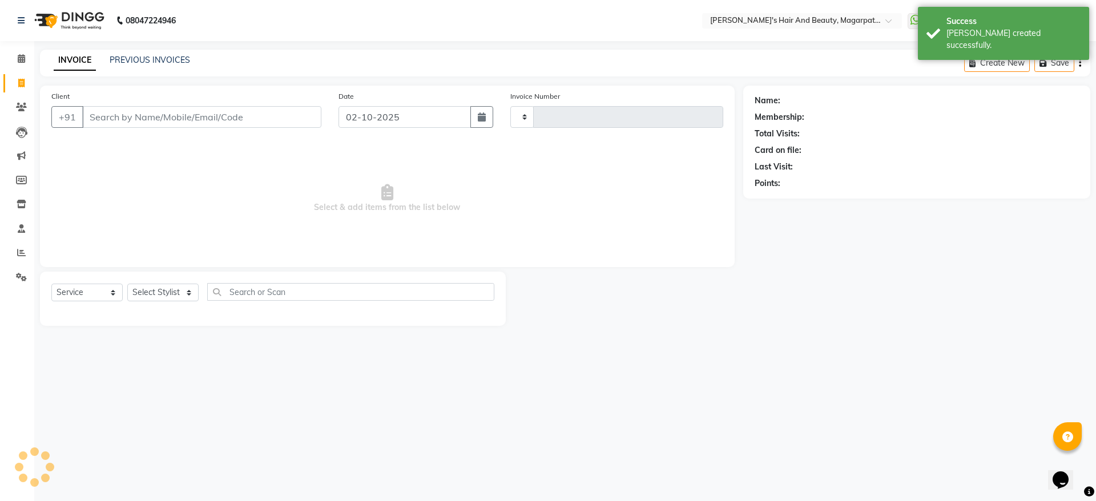
type input "3711"
select select "4517"
click at [130, 118] on input "Client" at bounding box center [201, 117] width 239 height 22
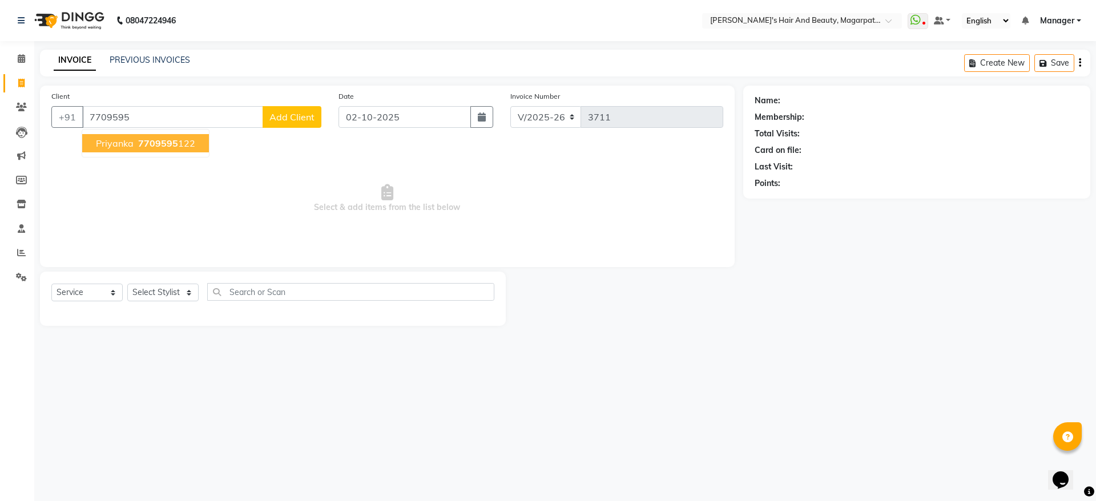
click at [136, 145] on ngb-highlight "7709595 122" at bounding box center [165, 143] width 59 height 11
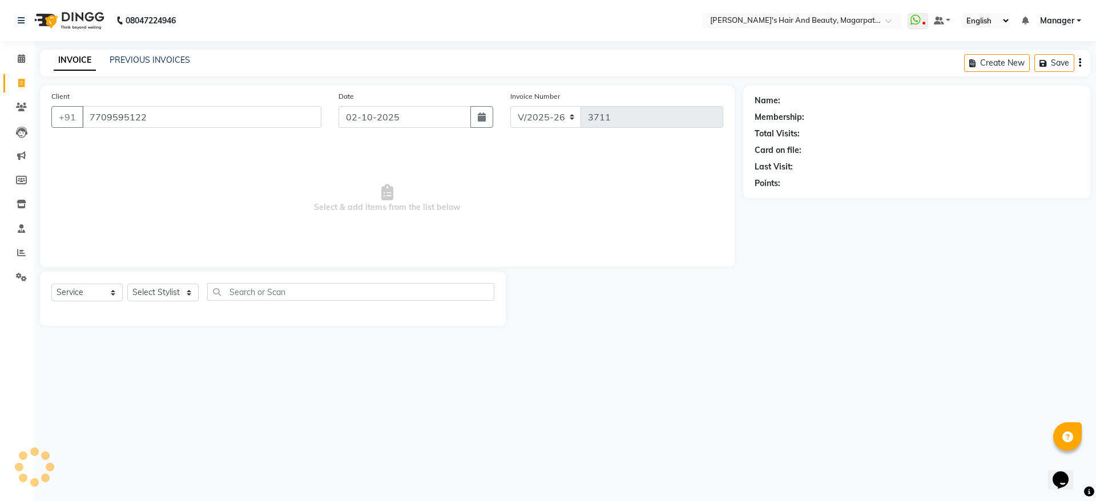
type input "7709595122"
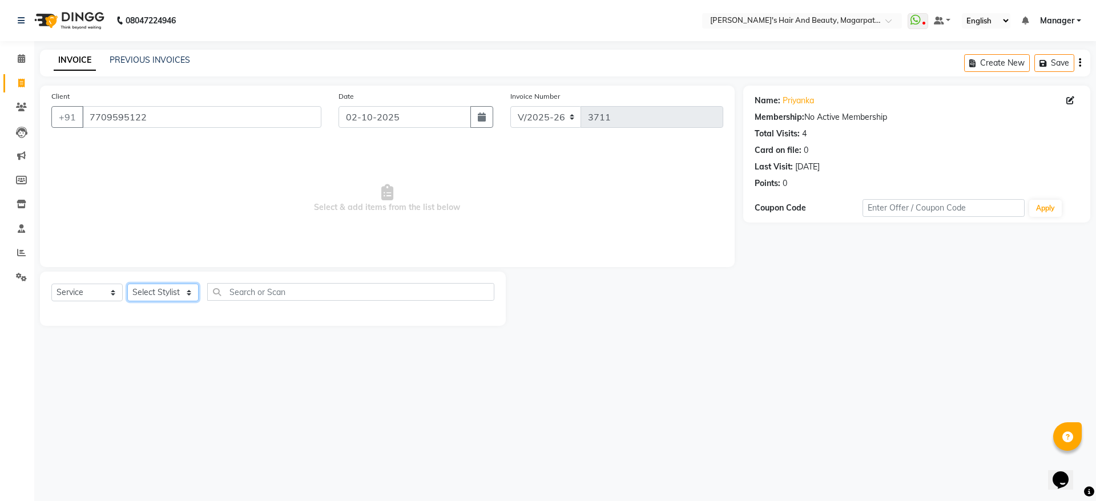
click at [147, 293] on select "Select Stylist [PERSON_NAME] [PERSON_NAME] [PERSON_NAME] Manager [PERSON_NAME] …" at bounding box center [162, 293] width 71 height 18
select select "67454"
click at [127, 284] on select "Select Stylist [PERSON_NAME] [PERSON_NAME] [PERSON_NAME] Manager [PERSON_NAME] …" at bounding box center [162, 293] width 71 height 18
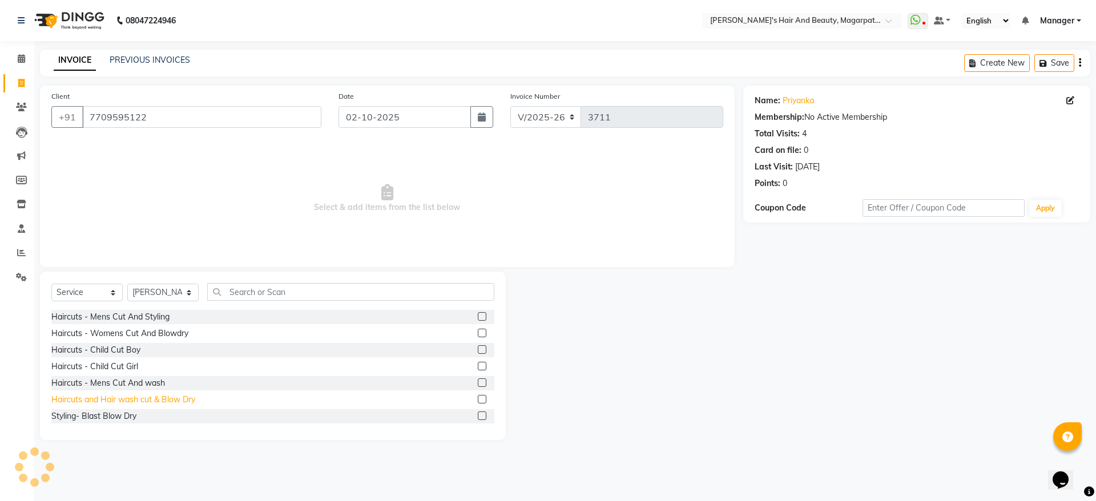
click at [147, 404] on div "Haircuts and Hair wash cut & Blow Dry" at bounding box center [123, 400] width 144 height 12
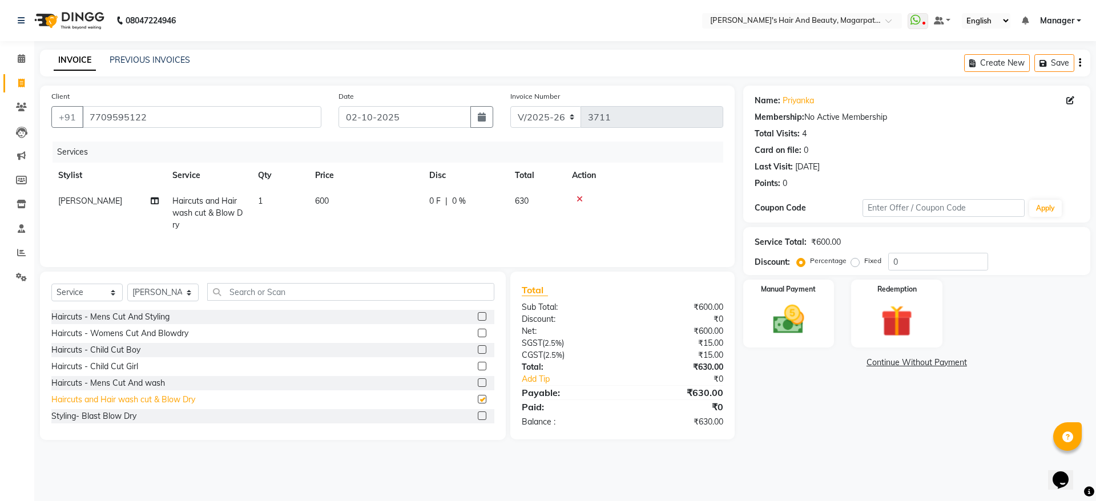
checkbox input "false"
click at [792, 313] on img at bounding box center [788, 320] width 53 height 38
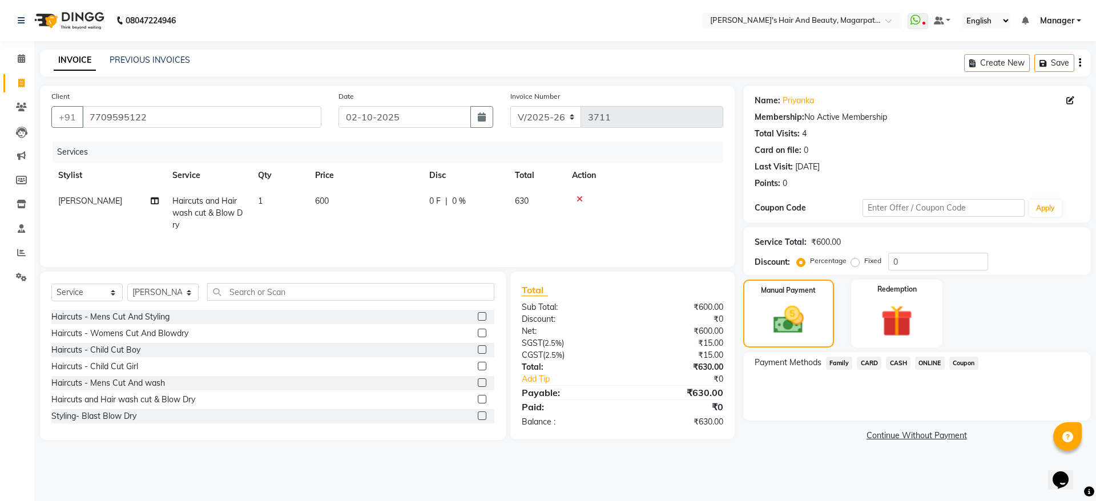
click at [929, 364] on span "ONLINE" at bounding box center [930, 363] width 30 height 13
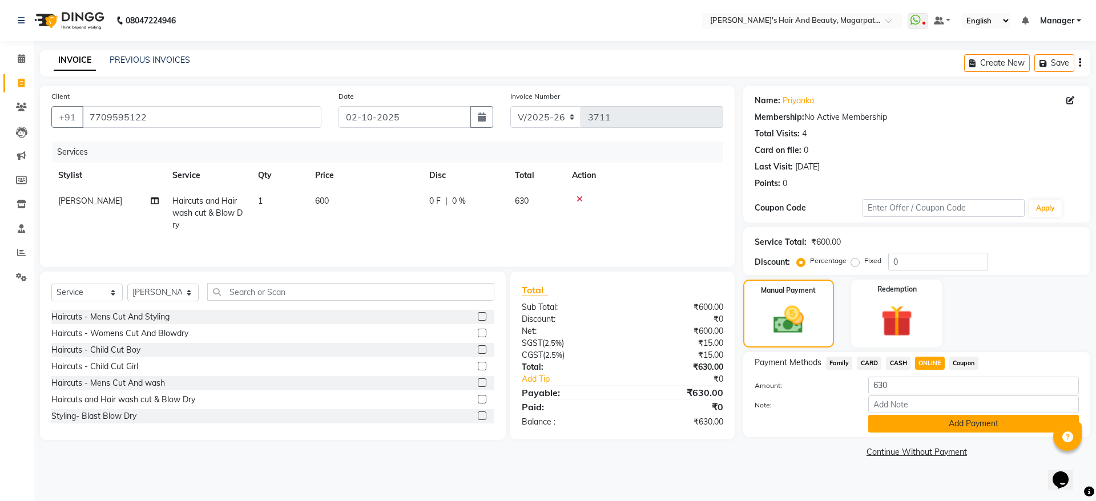
click at [929, 426] on button "Add Payment" at bounding box center [973, 424] width 211 height 18
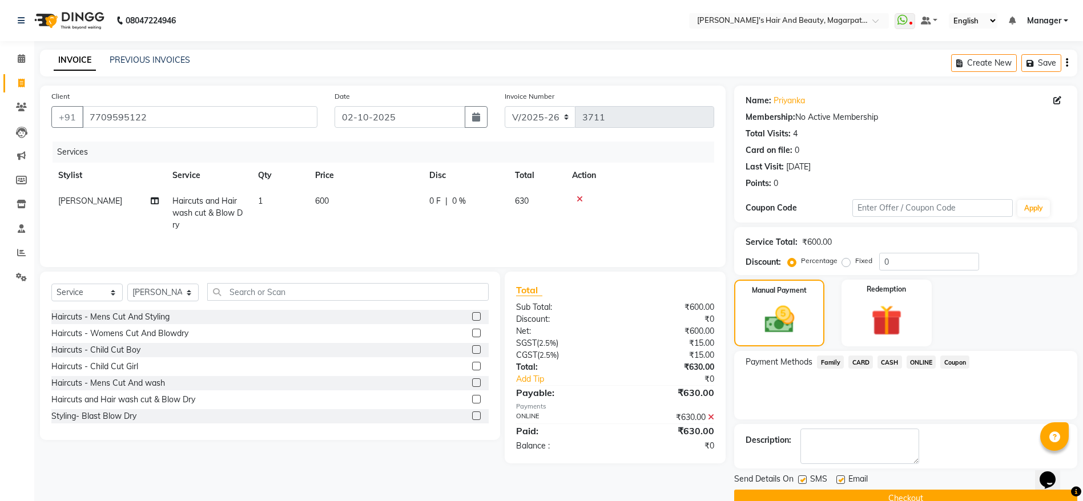
scroll to position [23, 0]
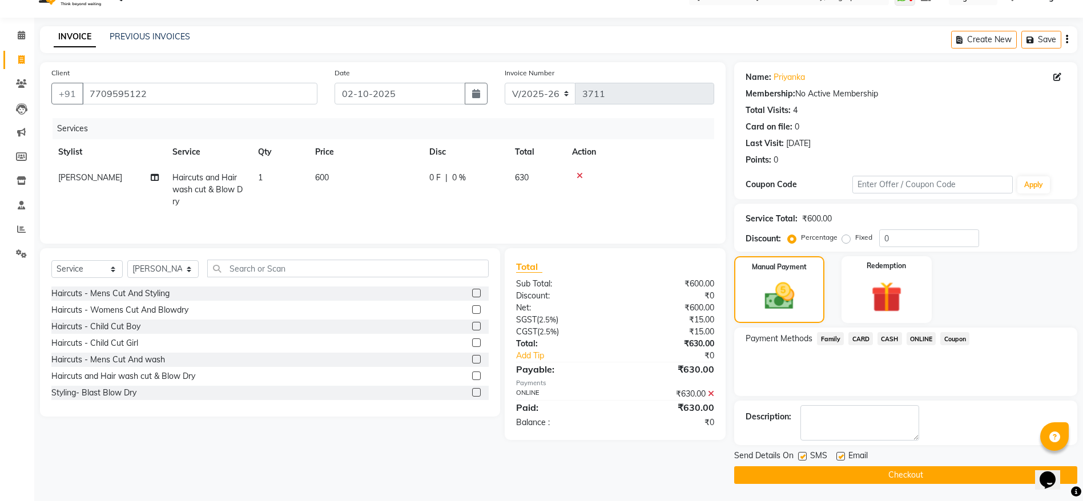
click at [902, 469] on button "Checkout" at bounding box center [905, 475] width 343 height 18
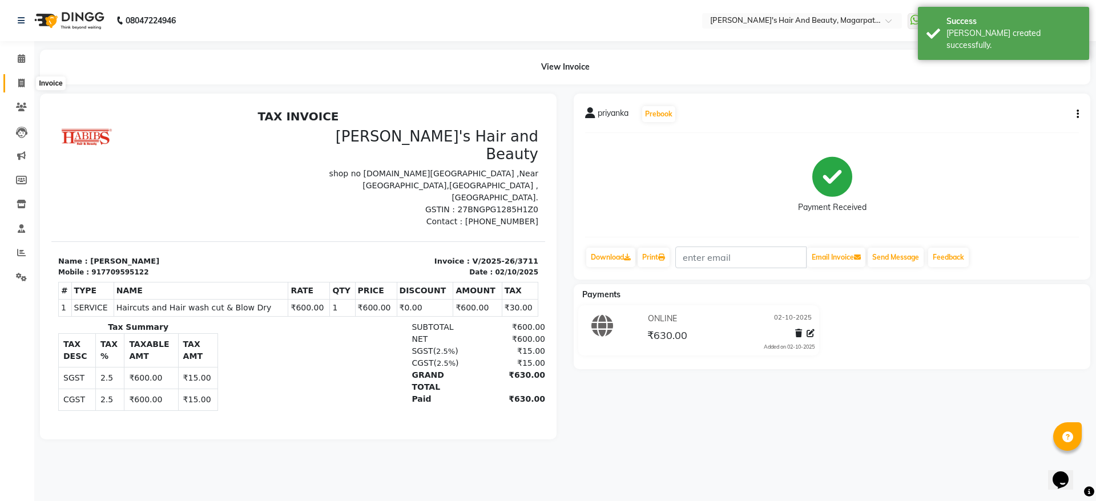
click at [23, 78] on span at bounding box center [21, 83] width 20 height 13
select select "4517"
select select "service"
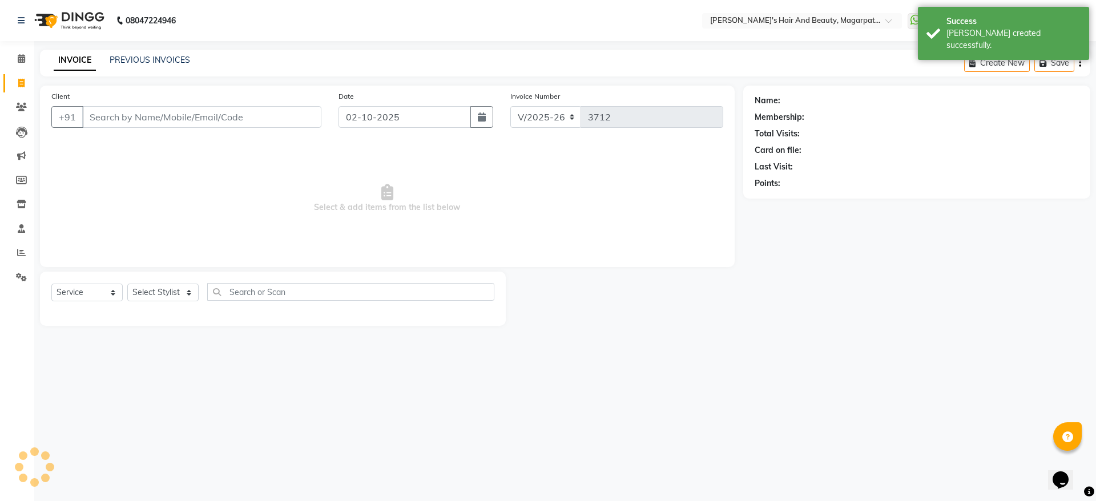
click at [118, 114] on input "Client" at bounding box center [201, 117] width 239 height 22
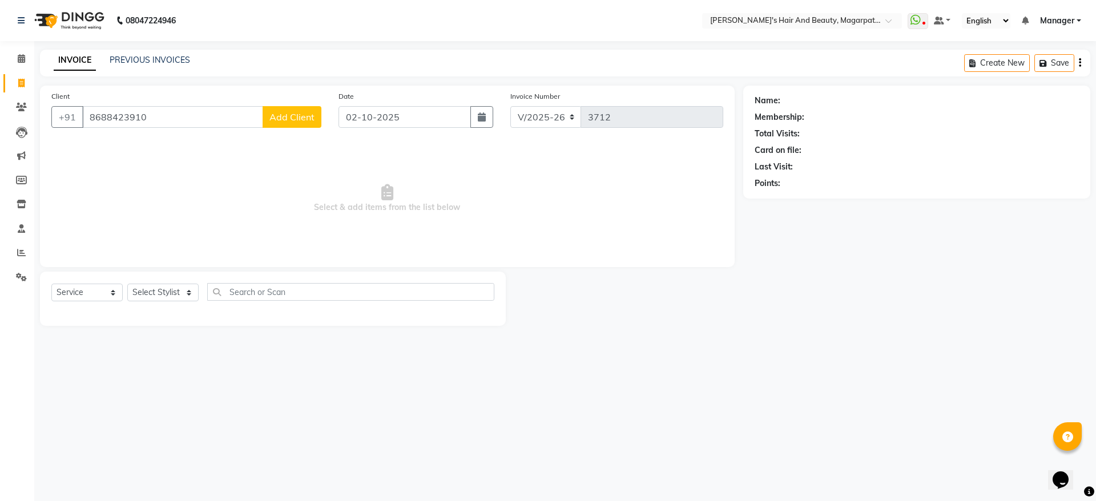
type input "8688423910"
click at [309, 109] on button "Add Client" at bounding box center [292, 117] width 59 height 22
select select "22"
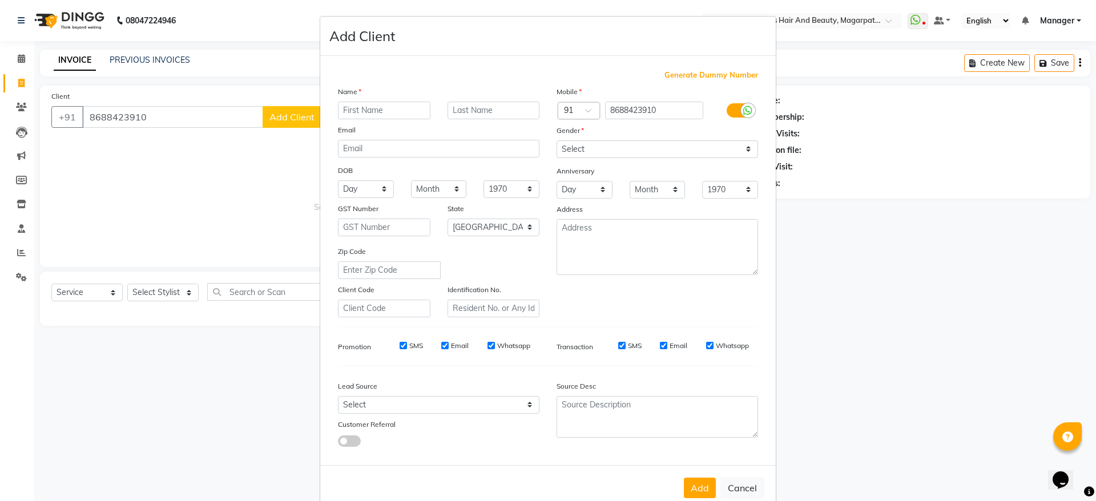
click at [374, 113] on input "text" at bounding box center [384, 111] width 92 height 18
type input "Atul"
click at [594, 148] on select "Select [DEMOGRAPHIC_DATA] [DEMOGRAPHIC_DATA] Other Prefer Not To Say" at bounding box center [656, 149] width 201 height 18
select select "[DEMOGRAPHIC_DATA]"
click at [556, 140] on select "Select [DEMOGRAPHIC_DATA] [DEMOGRAPHIC_DATA] Other Prefer Not To Say" at bounding box center [656, 149] width 201 height 18
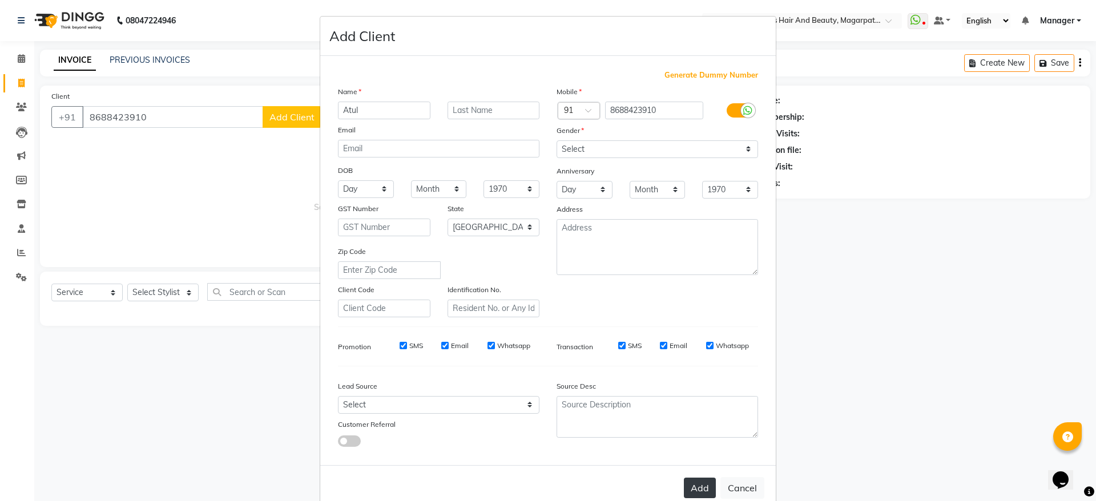
click at [700, 491] on button "Add" at bounding box center [700, 488] width 32 height 21
select select
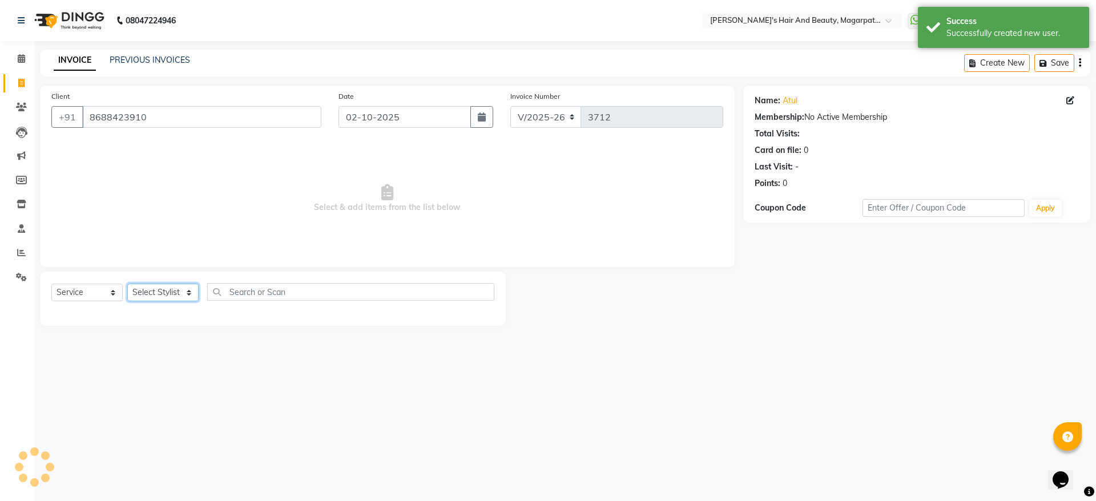
click at [152, 289] on select "Select Stylist [PERSON_NAME] [PERSON_NAME] [PERSON_NAME] Manager [PERSON_NAME] …" at bounding box center [162, 293] width 71 height 18
click at [127, 284] on select "Select Stylist [PERSON_NAME] [PERSON_NAME] [PERSON_NAME] Manager [PERSON_NAME] …" at bounding box center [162, 293] width 71 height 18
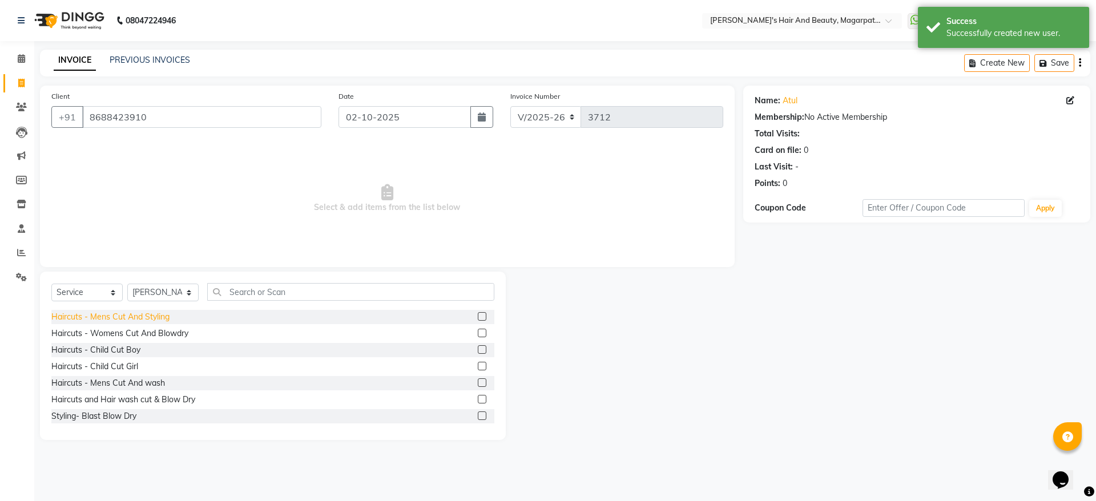
click at [159, 316] on div "Haircuts - Mens Cut And Styling" at bounding box center [110, 317] width 118 height 12
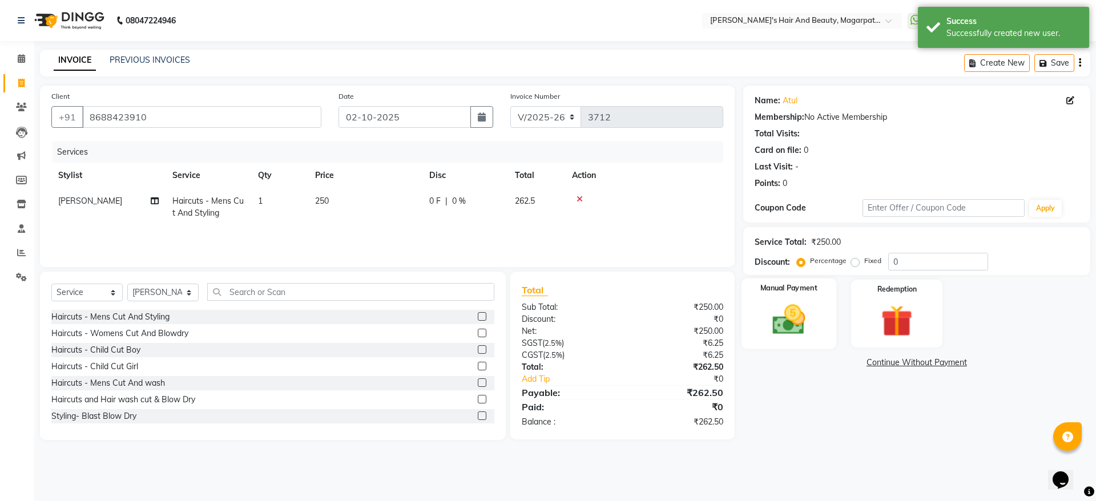
click at [767, 310] on img at bounding box center [788, 320] width 53 height 38
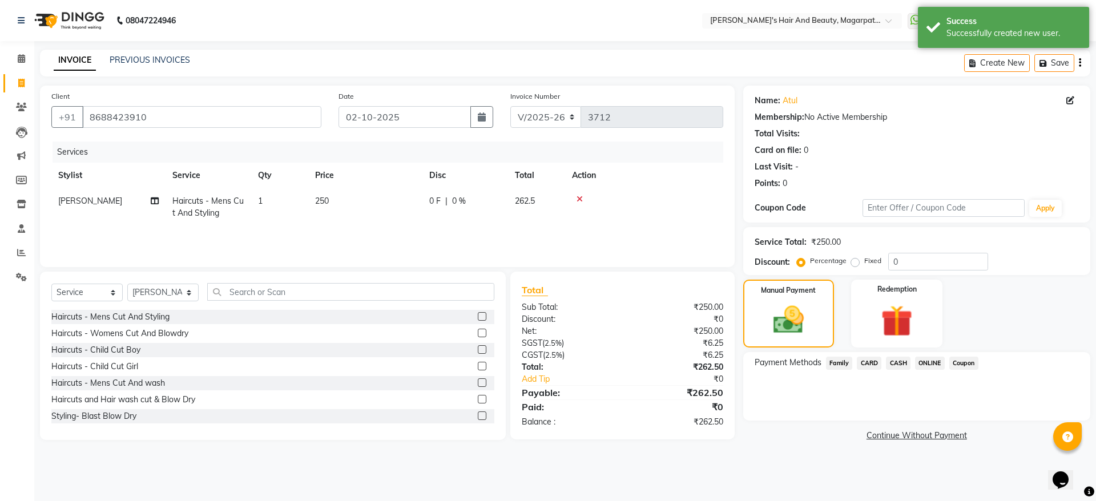
click at [926, 362] on span "ONLINE" at bounding box center [930, 363] width 30 height 13
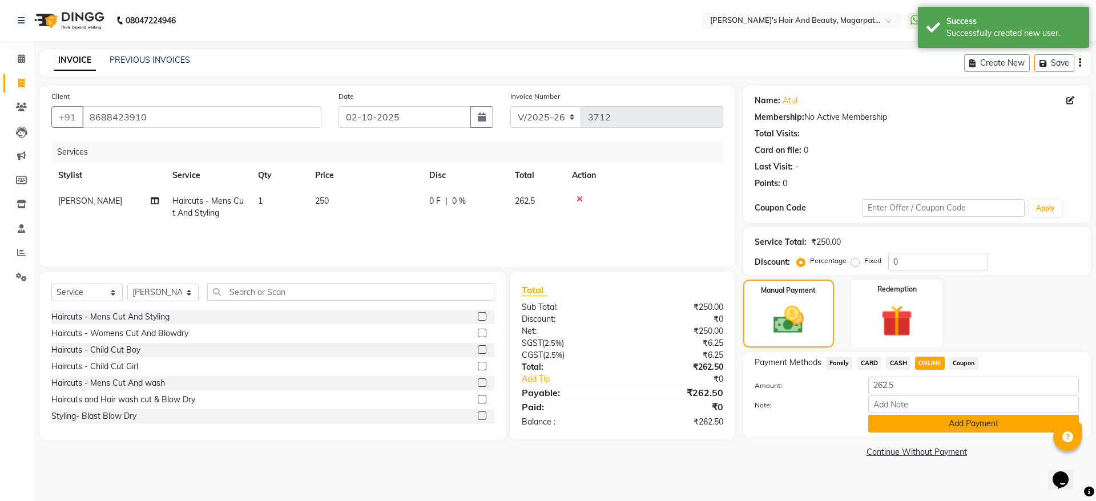
click at [938, 418] on button "Add Payment" at bounding box center [973, 424] width 211 height 18
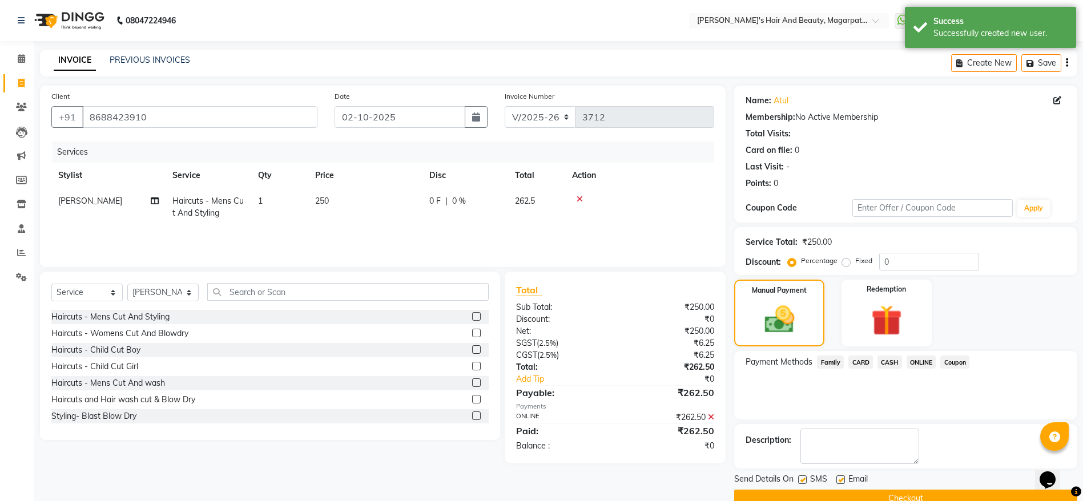
scroll to position [23, 0]
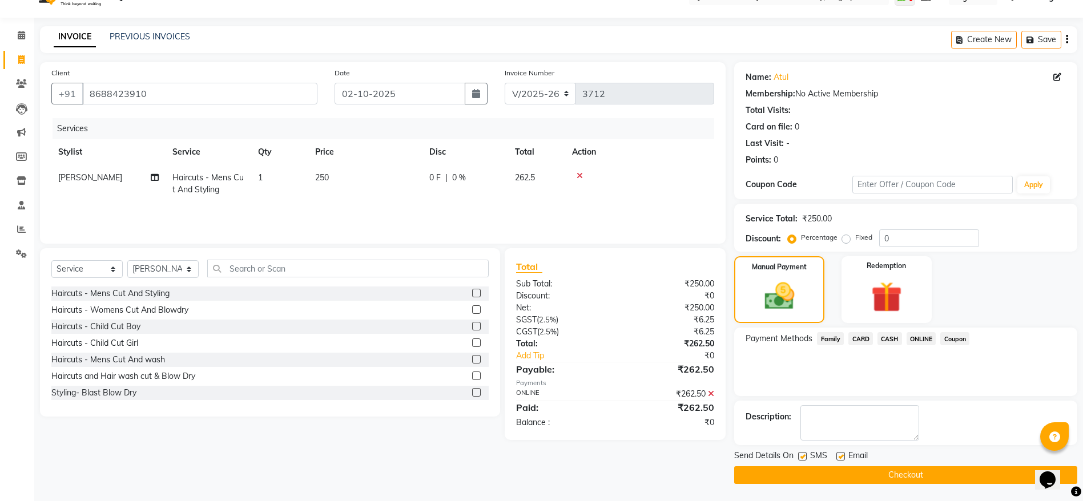
click at [911, 470] on button "Checkout" at bounding box center [905, 475] width 343 height 18
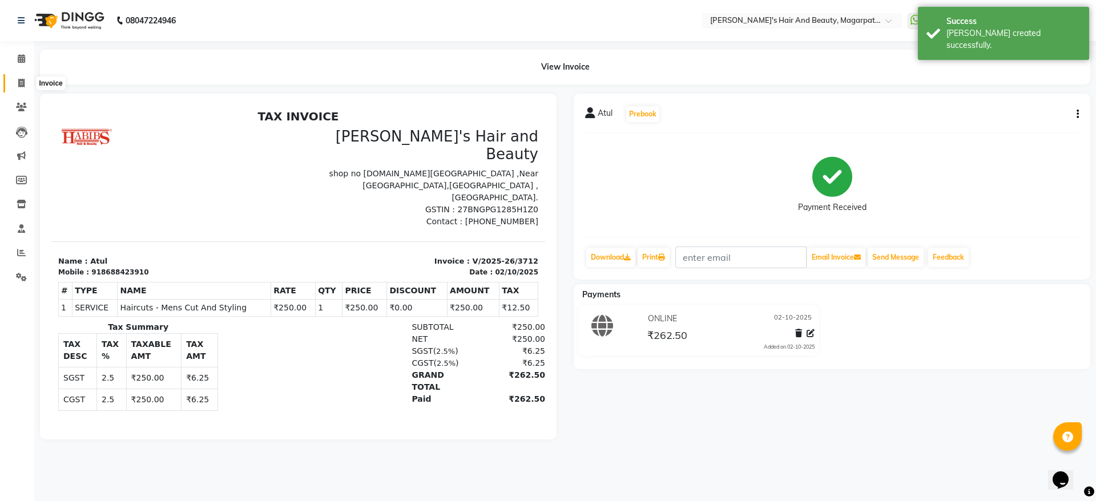
click at [18, 79] on icon at bounding box center [21, 83] width 6 height 9
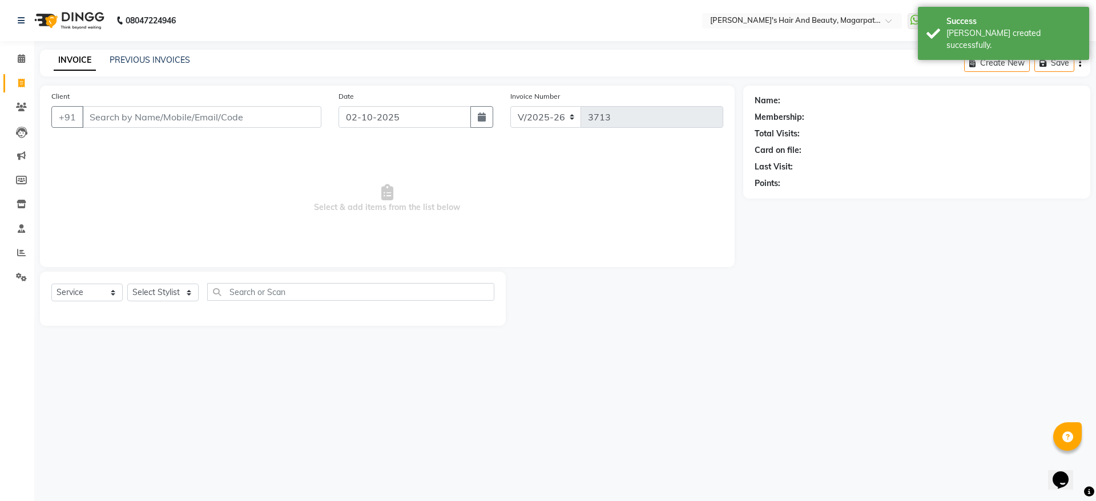
click at [213, 120] on input "Client" at bounding box center [201, 117] width 239 height 22
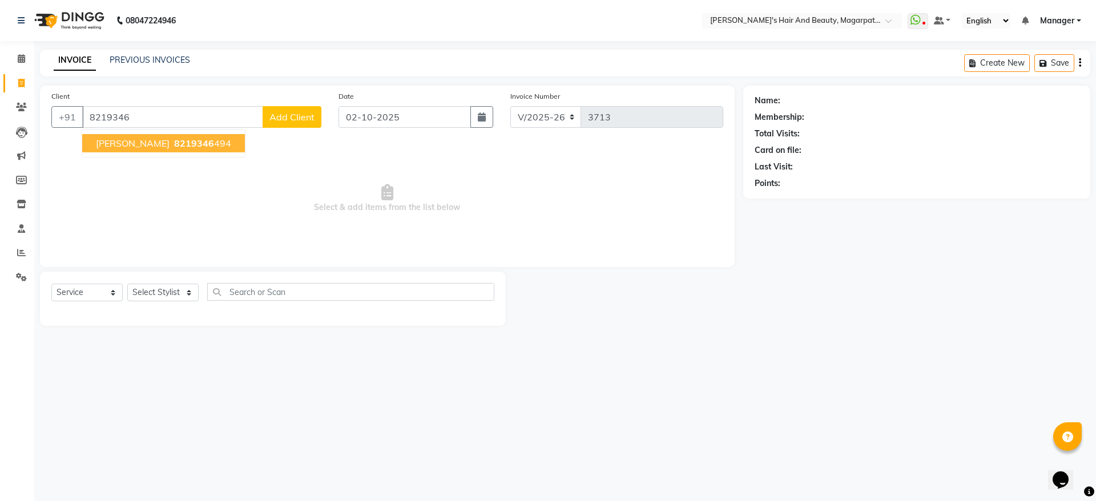
click at [175, 143] on span "8219346" at bounding box center [194, 143] width 40 height 11
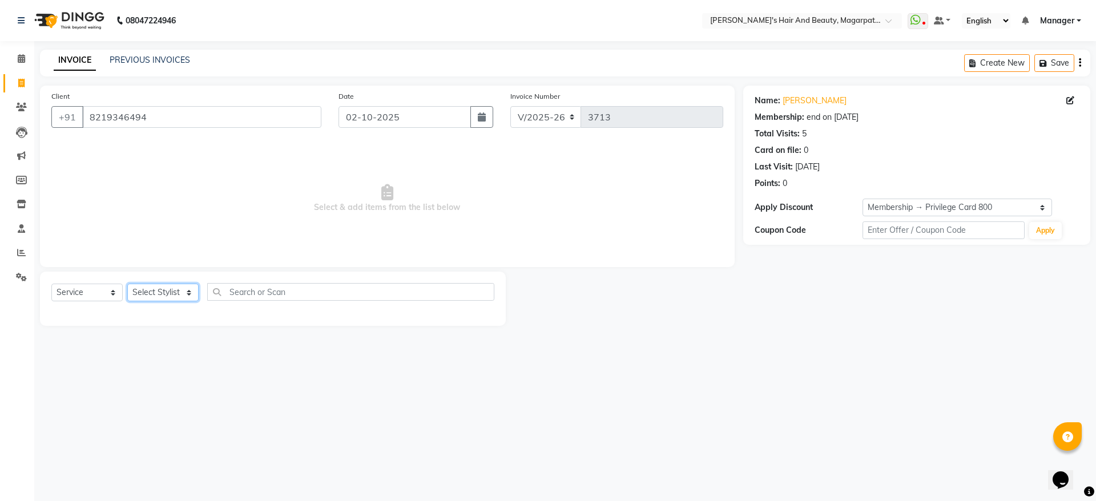
click at [167, 293] on select "Select Stylist [PERSON_NAME] [PERSON_NAME] [PERSON_NAME] Manager [PERSON_NAME] …" at bounding box center [162, 293] width 71 height 18
click at [127, 284] on select "Select Stylist [PERSON_NAME] [PERSON_NAME] [PERSON_NAME] Manager [PERSON_NAME] …" at bounding box center [162, 293] width 71 height 18
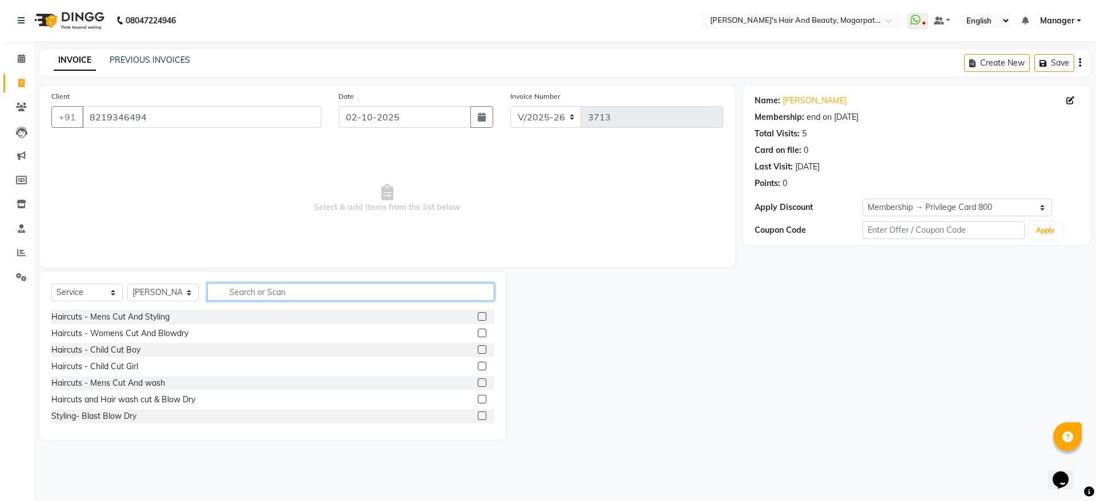
click at [281, 293] on input "text" at bounding box center [350, 292] width 287 height 18
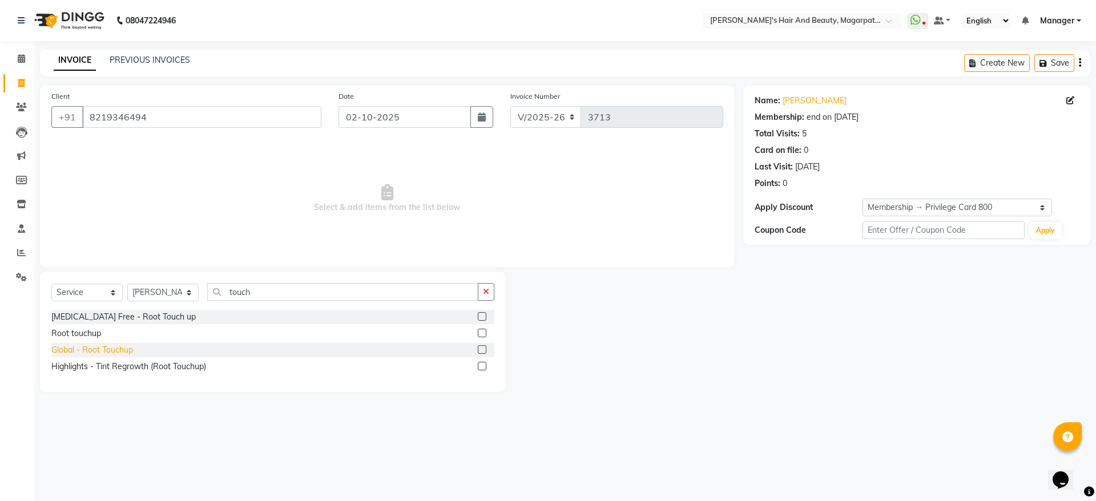
click at [108, 349] on div "Global - Root Touchup" at bounding box center [92, 350] width 82 height 12
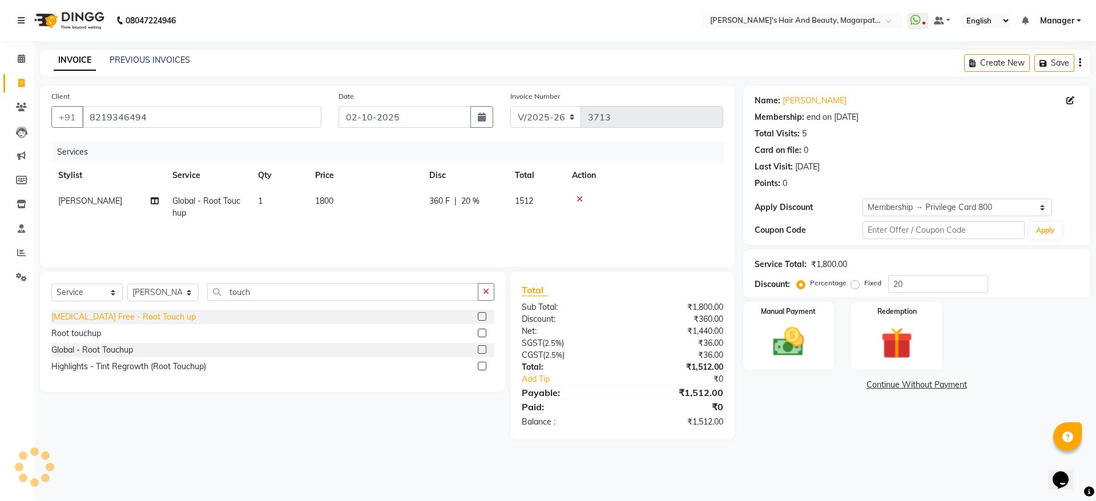
click at [127, 315] on div "[MEDICAL_DATA] Free - Root Touch up" at bounding box center [123, 317] width 144 height 12
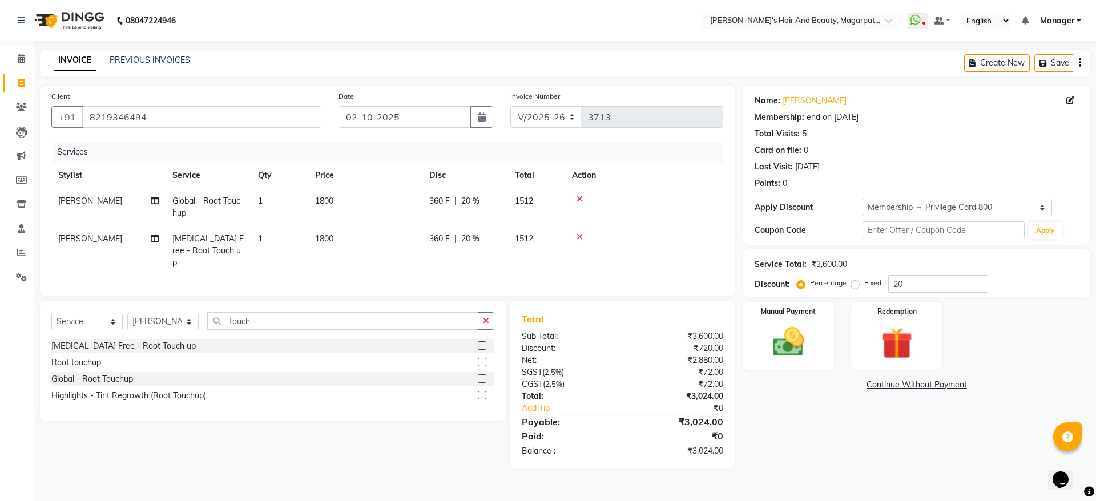
click at [579, 195] on td at bounding box center [644, 207] width 158 height 38
click at [579, 203] on td at bounding box center [644, 207] width 158 height 38
click at [579, 199] on icon at bounding box center [579, 199] width 6 height 8
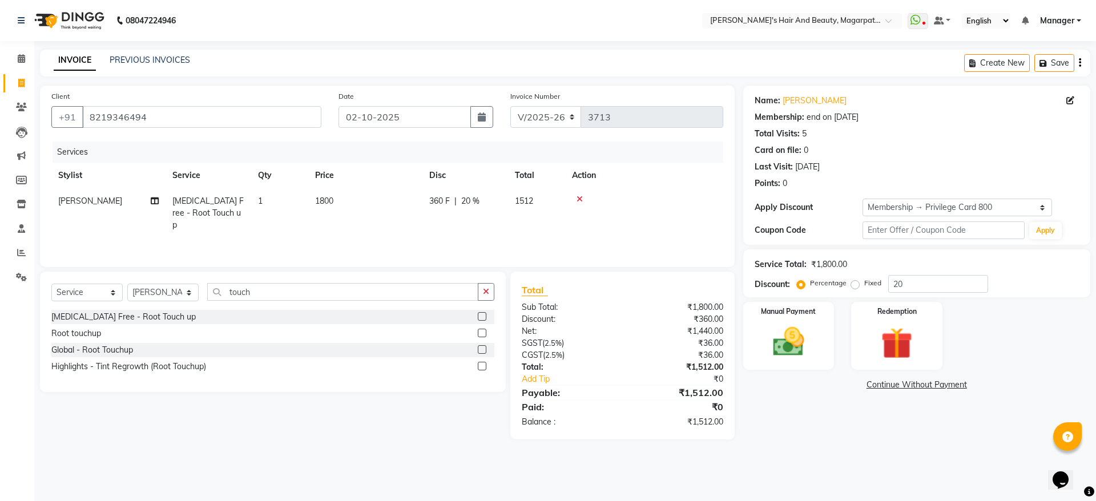
click at [579, 199] on icon at bounding box center [579, 199] width 6 height 8
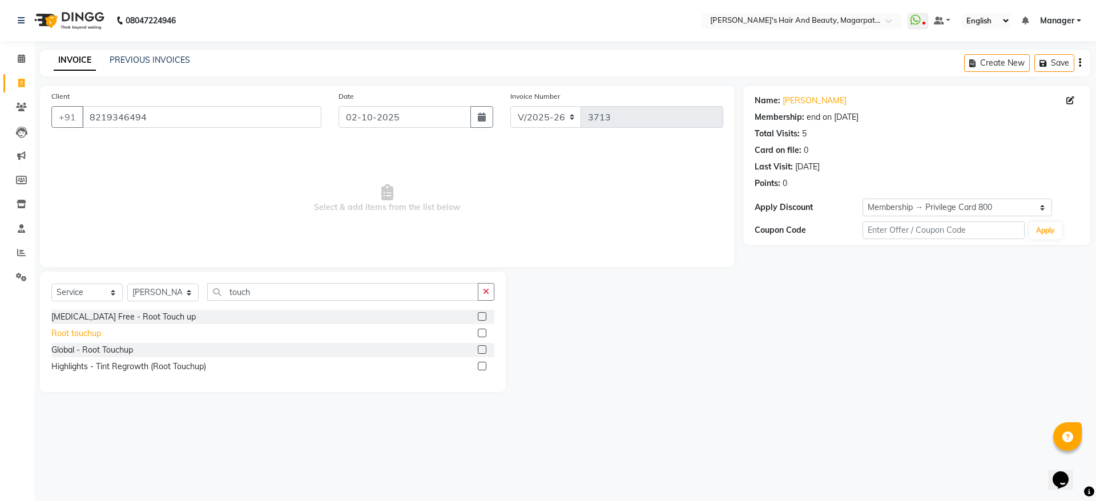
click at [90, 332] on div "Root touchup" at bounding box center [76, 334] width 50 height 12
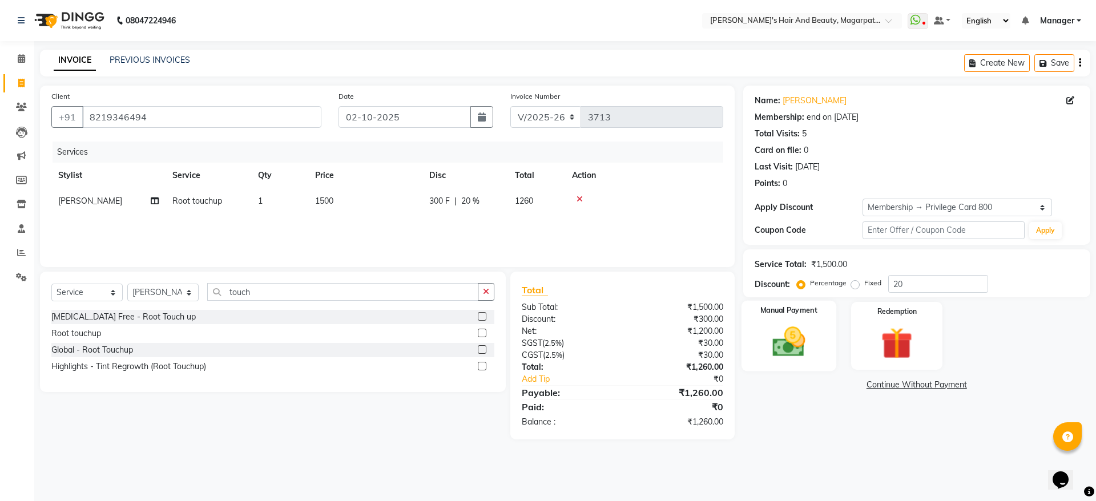
click at [793, 341] on img at bounding box center [788, 342] width 53 height 38
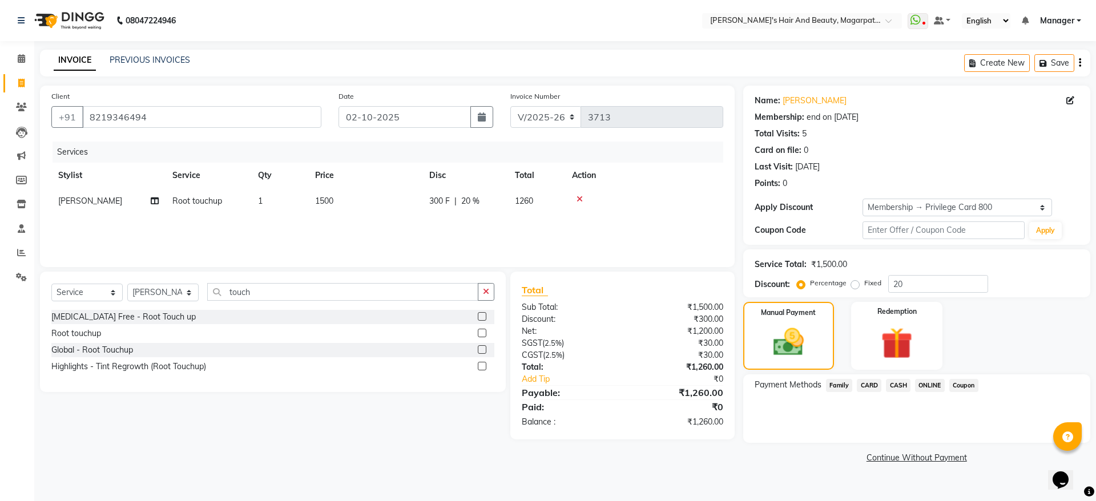
click at [931, 386] on span "ONLINE" at bounding box center [930, 385] width 30 height 13
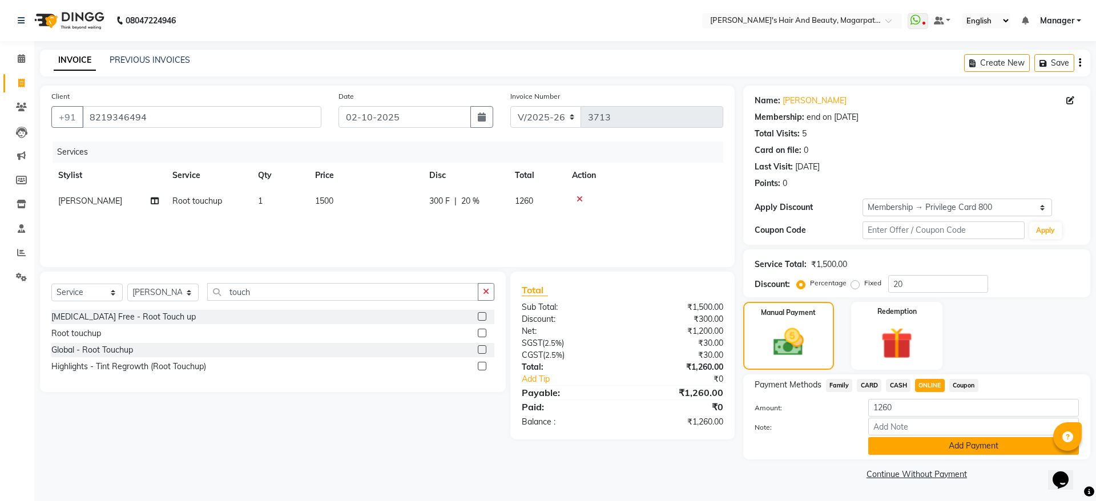
click at [931, 441] on button "Add Payment" at bounding box center [973, 446] width 211 height 18
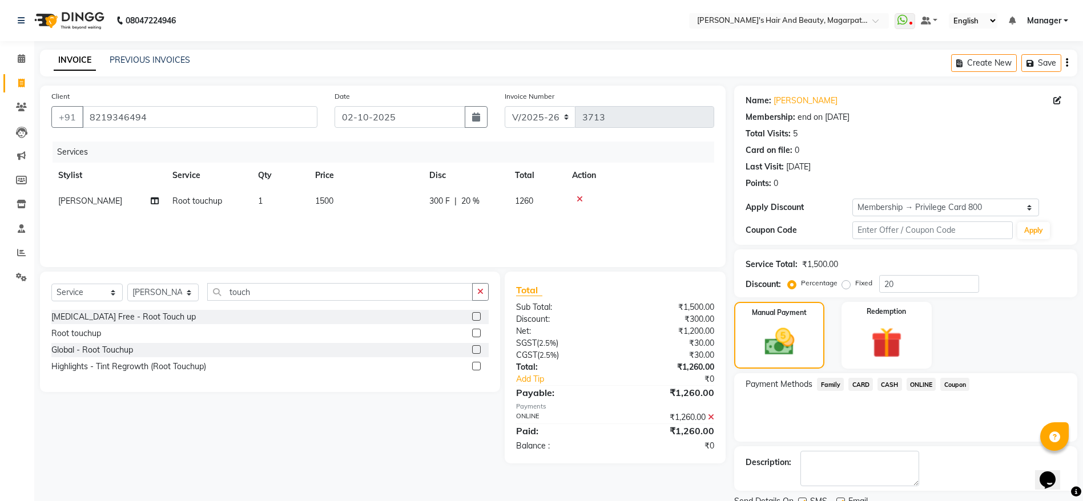
scroll to position [46, 0]
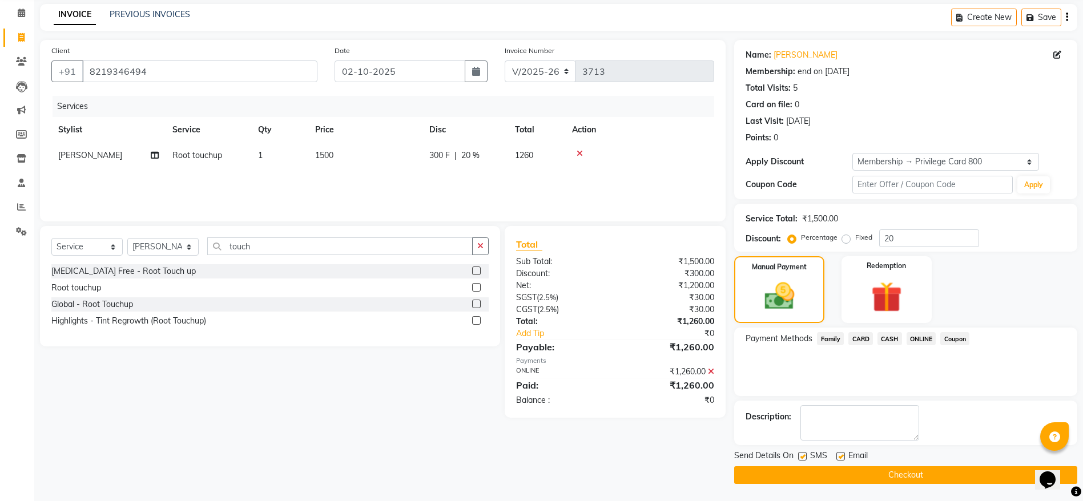
click at [910, 466] on button "Checkout" at bounding box center [905, 475] width 343 height 18
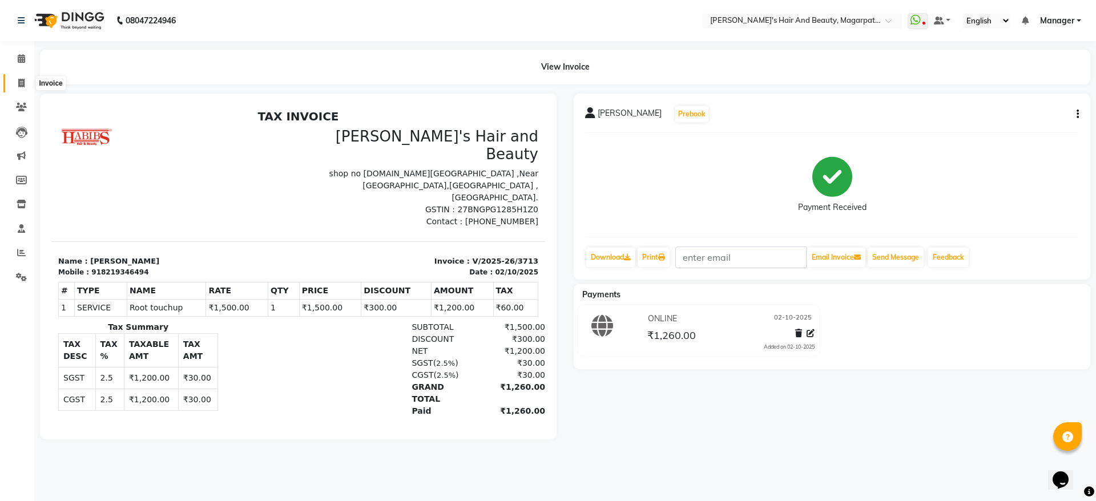
click at [22, 84] on icon at bounding box center [21, 83] width 6 height 9
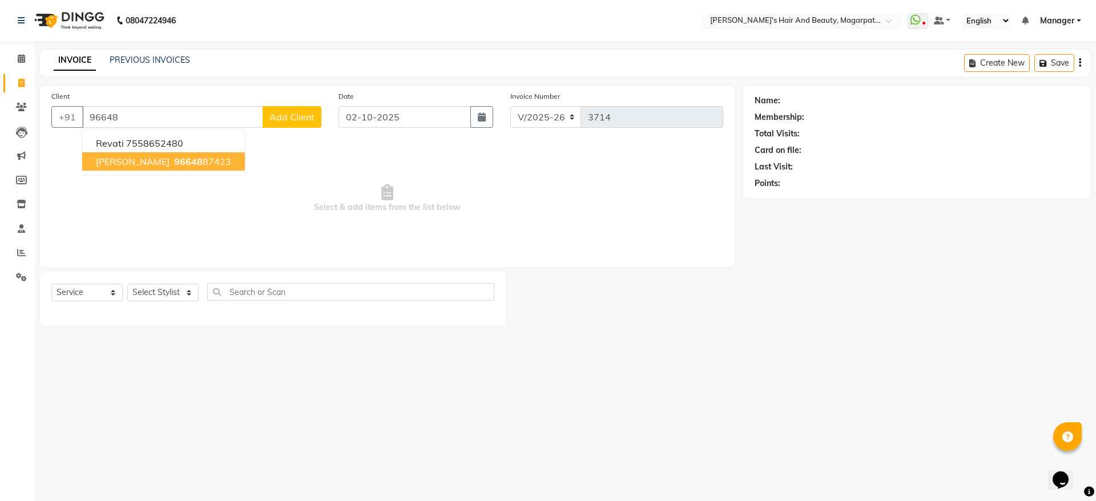
click at [174, 161] on span "96648" at bounding box center [188, 161] width 29 height 11
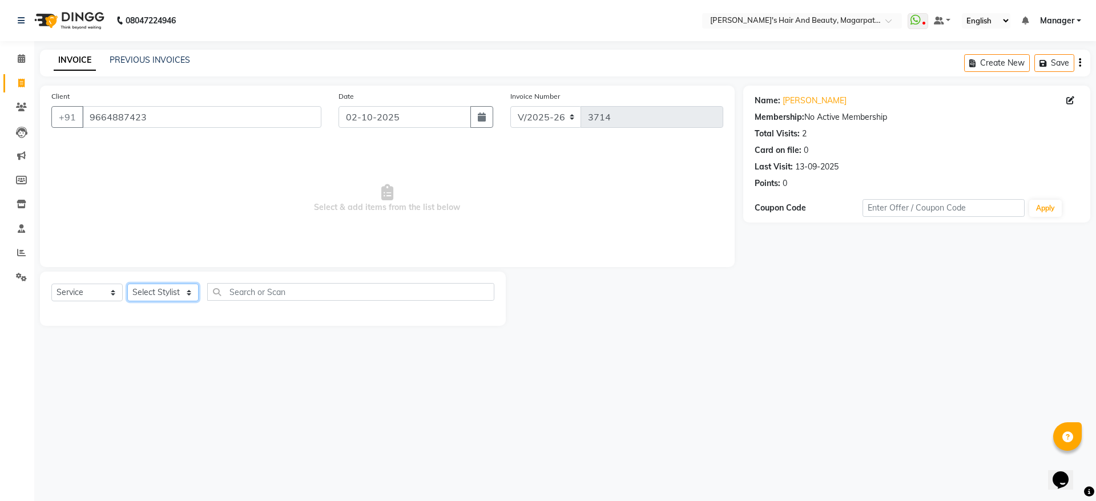
click at [158, 290] on select "Select Stylist [PERSON_NAME] [PERSON_NAME] [PERSON_NAME] Manager [PERSON_NAME] …" at bounding box center [162, 293] width 71 height 18
click at [127, 284] on select "Select Stylist [PERSON_NAME] [PERSON_NAME] [PERSON_NAME] Manager [PERSON_NAME] …" at bounding box center [162, 293] width 71 height 18
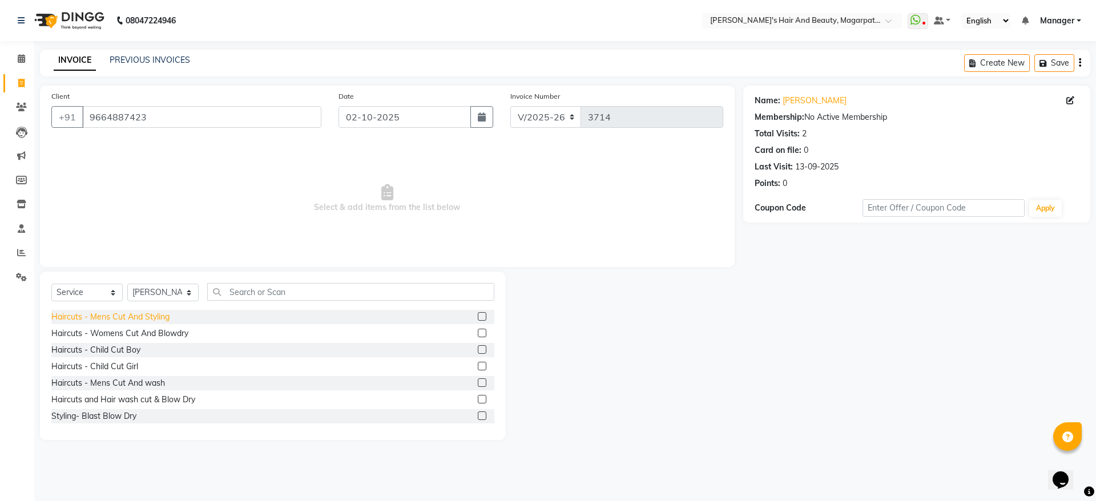
click at [146, 314] on div "Haircuts - Mens Cut And Styling" at bounding box center [110, 317] width 118 height 12
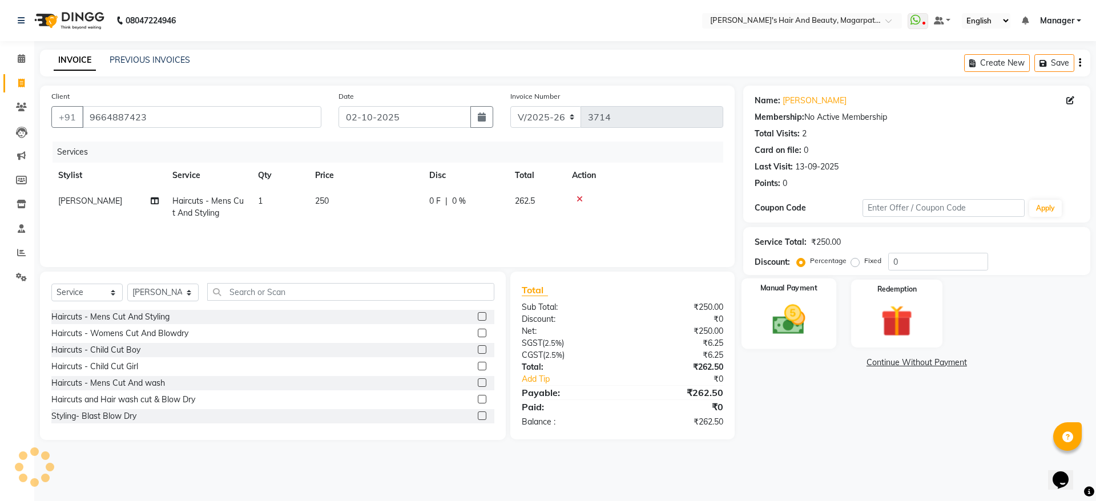
click at [792, 307] on img at bounding box center [788, 320] width 53 height 38
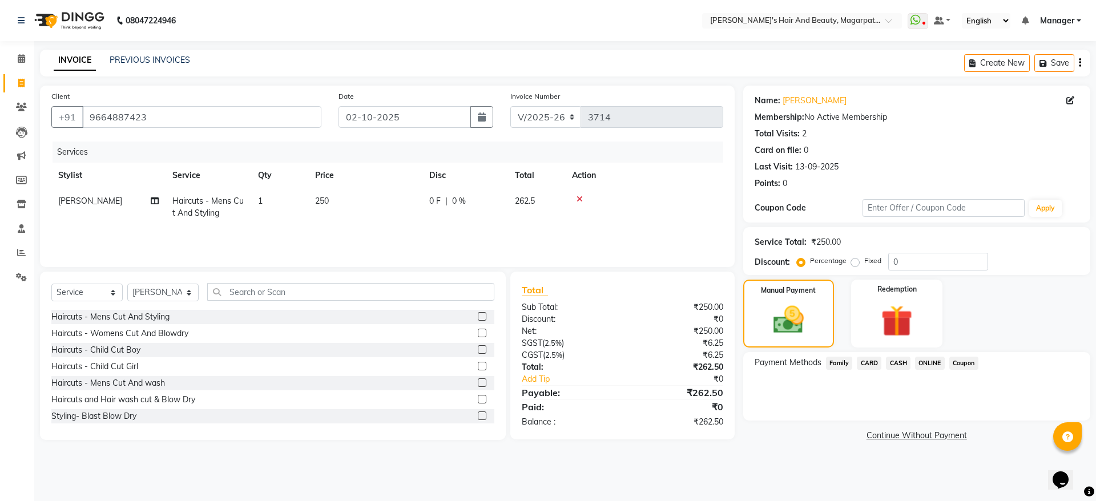
click at [865, 362] on span "CARD" at bounding box center [869, 363] width 25 height 13
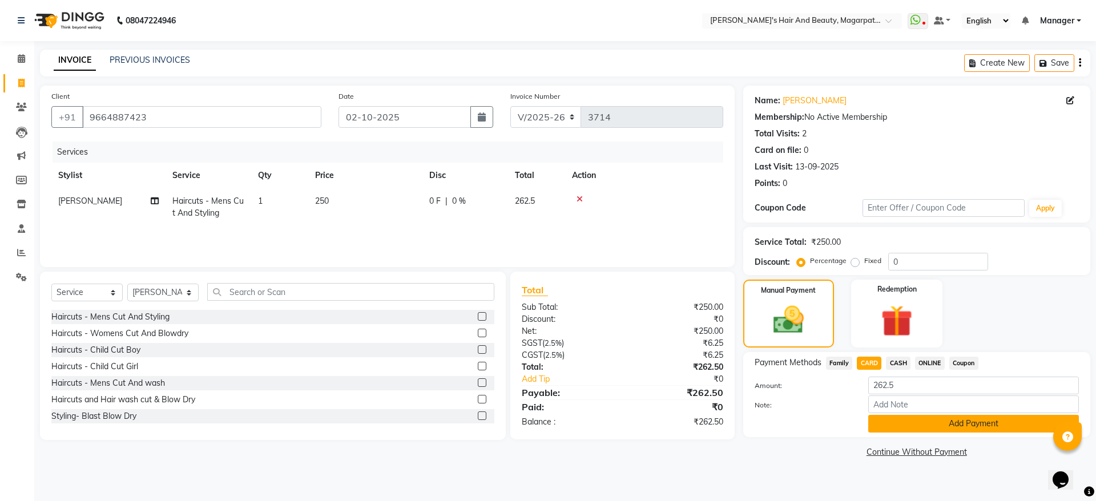
click at [897, 420] on button "Add Payment" at bounding box center [973, 424] width 211 height 18
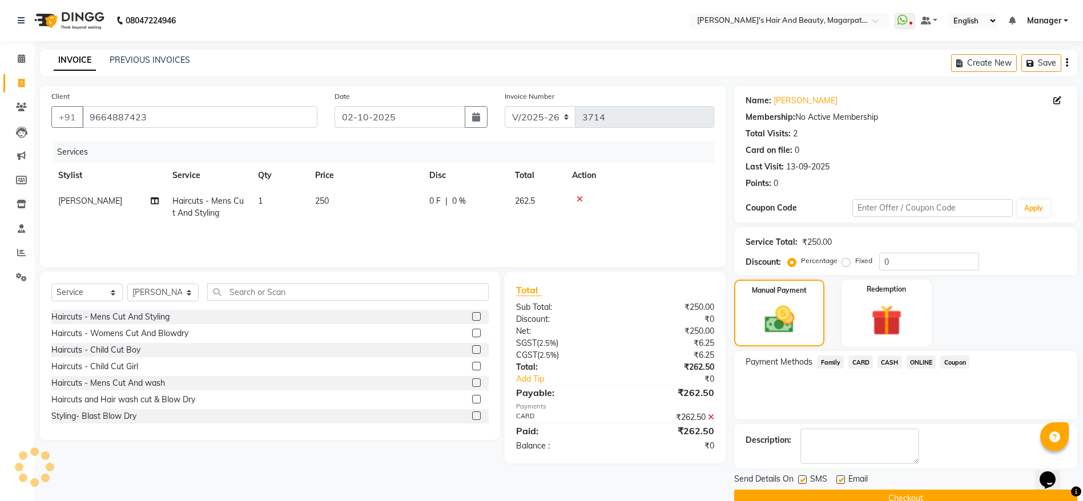
scroll to position [23, 0]
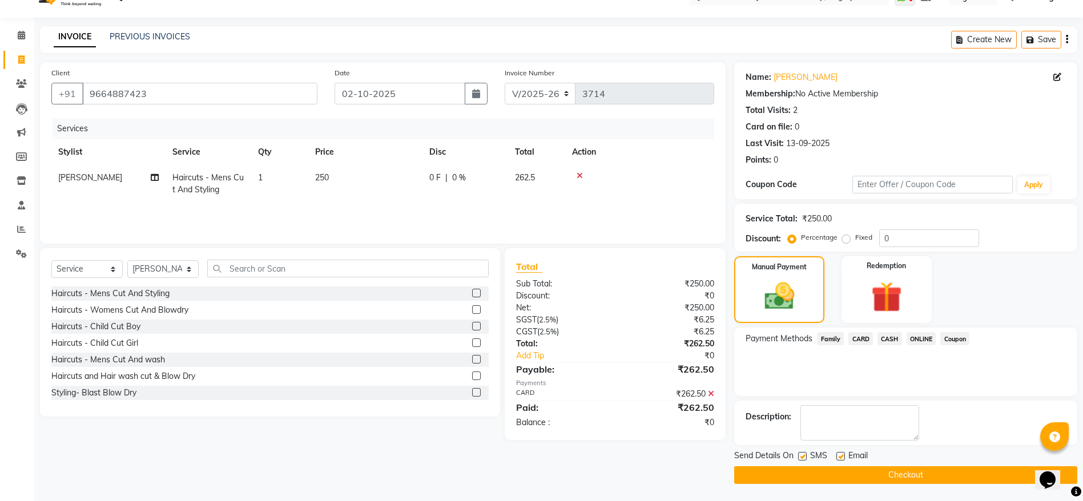
click at [885, 470] on button "Checkout" at bounding box center [905, 475] width 343 height 18
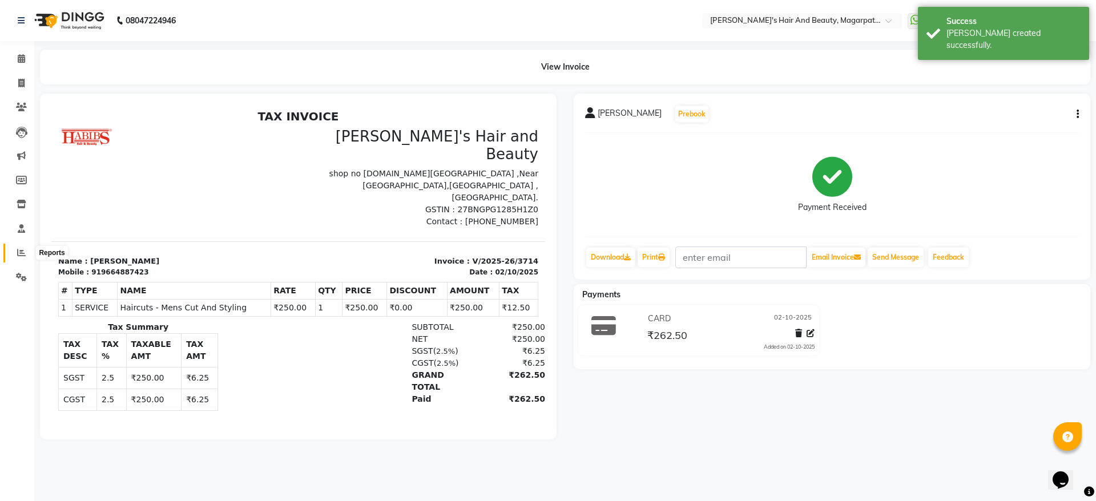
click at [22, 252] on icon at bounding box center [21, 252] width 9 height 9
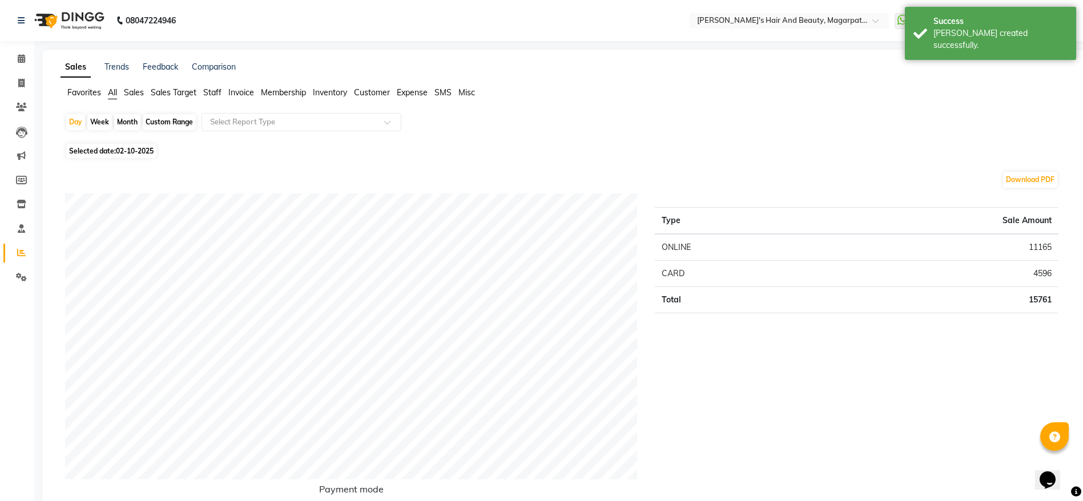
click at [210, 91] on span "Staff" at bounding box center [212, 92] width 18 height 10
